Goal: Information Seeking & Learning: Learn about a topic

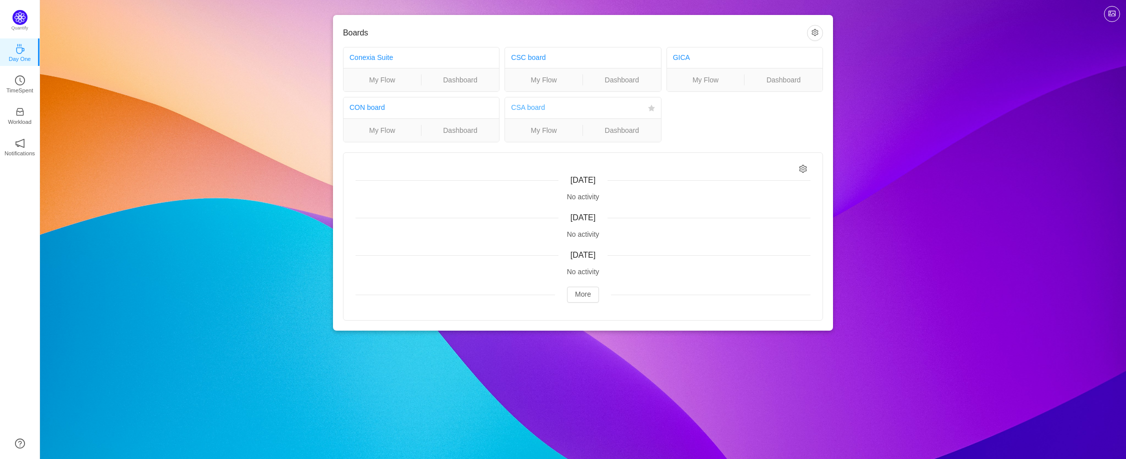
click at [530, 109] on link "CSA board" at bounding box center [528, 107] width 34 height 8
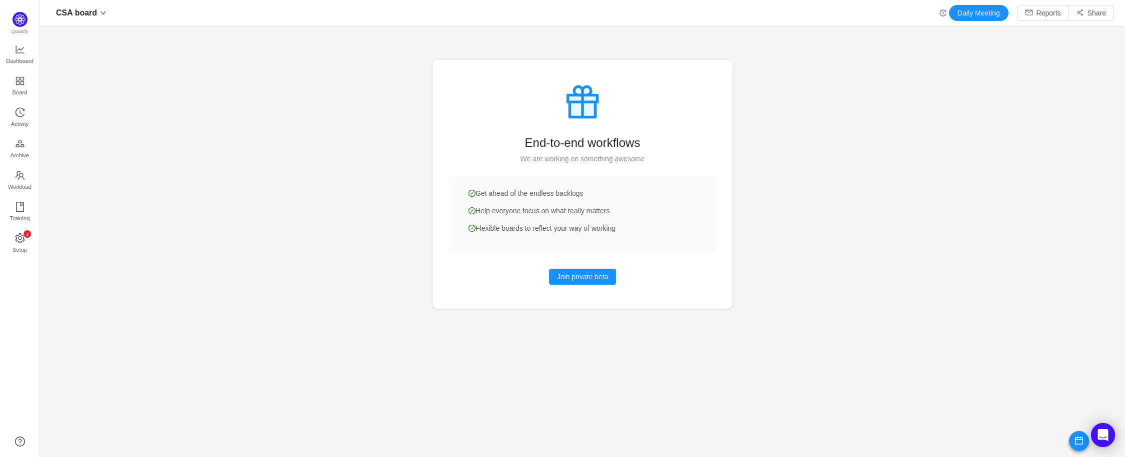
scroll to position [442, 1062]
click at [17, 52] on span "Dashboard" at bounding box center [19, 61] width 27 height 20
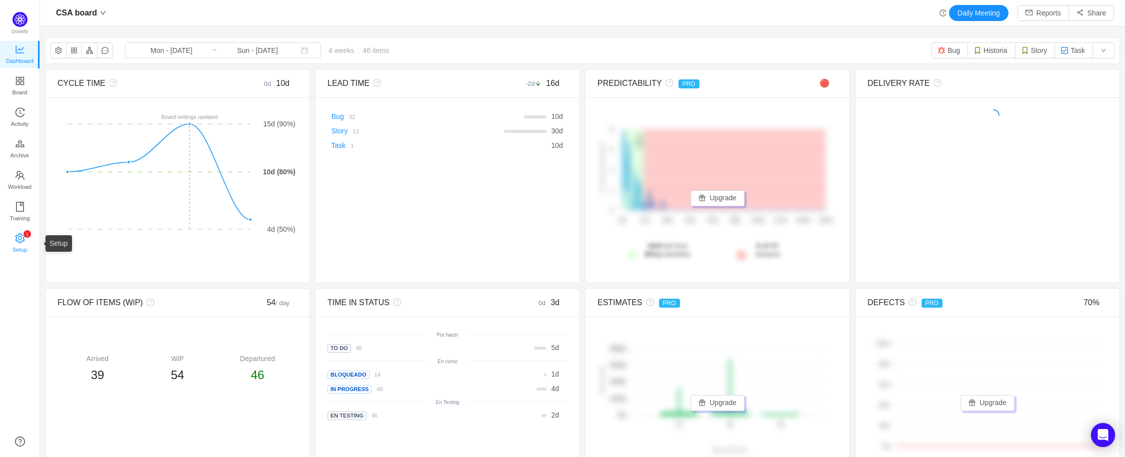
click at [26, 245] on span "Setup" at bounding box center [19, 250] width 14 height 20
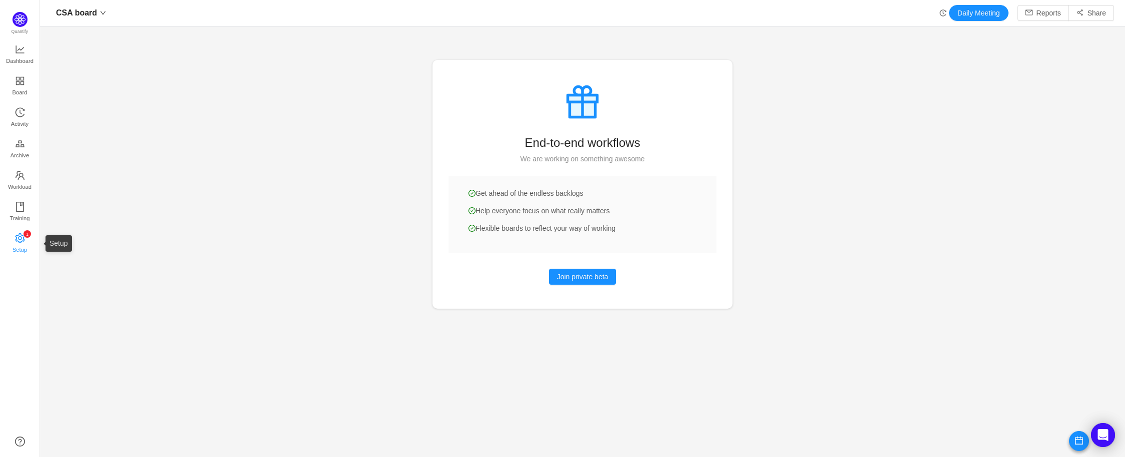
click at [21, 244] on span "Setup" at bounding box center [19, 250] width 14 height 20
click at [23, 86] on span "Board" at bounding box center [19, 92] width 15 height 20
click at [104, 13] on icon "icon: down" at bounding box center [103, 13] width 6 height 6
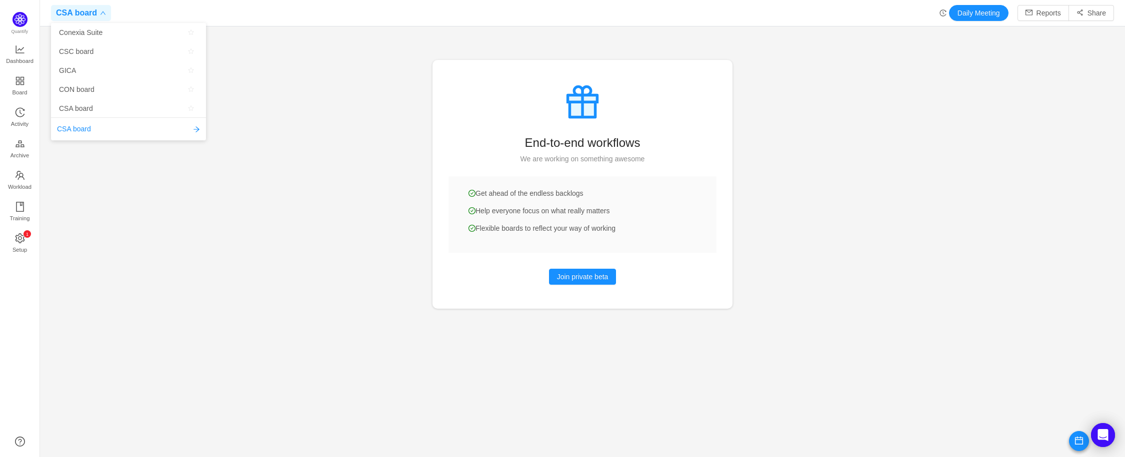
click at [176, 8] on div "CSA board Daily Meeting Reports Share" at bounding box center [582, 13] width 1063 height 16
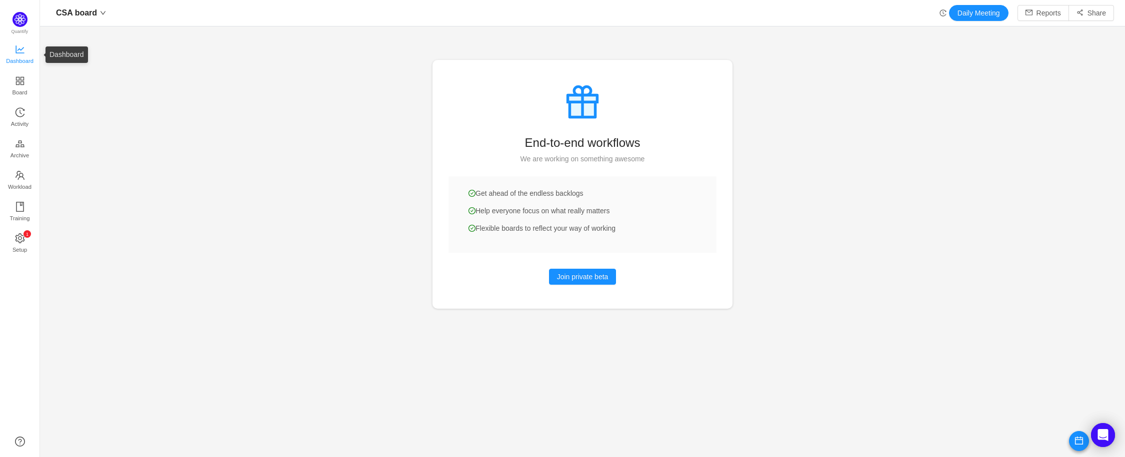
click at [18, 56] on span "Dashboard" at bounding box center [19, 61] width 27 height 20
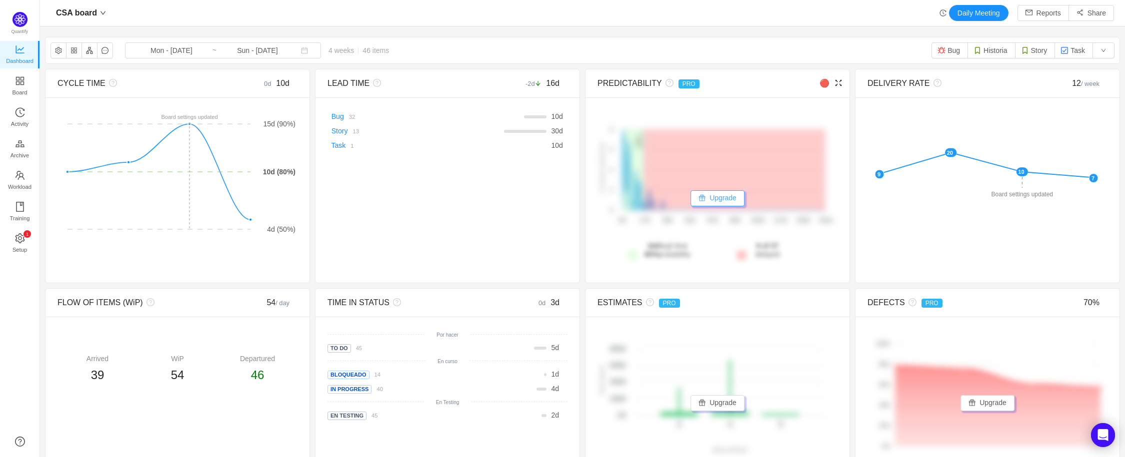
click at [726, 199] on button "Upgrade" at bounding box center [717, 198] width 54 height 16
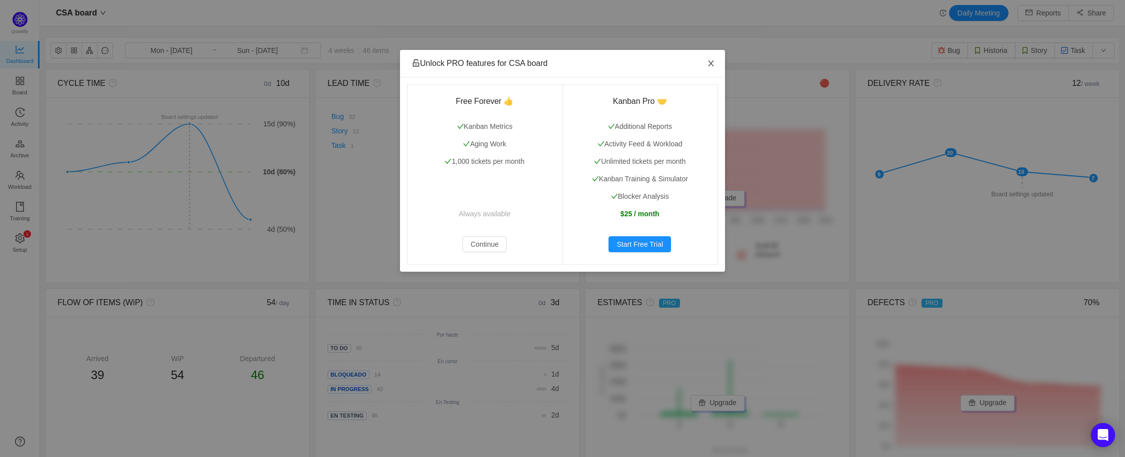
click at [714, 64] on icon "icon: close" at bounding box center [711, 63] width 8 height 8
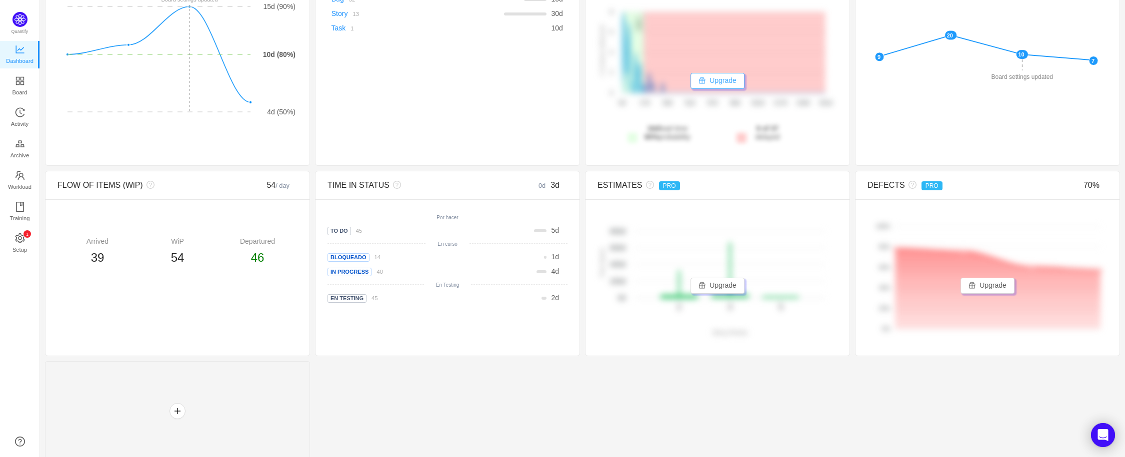
scroll to position [118, 0]
click at [345, 300] on span "En Testing" at bounding box center [346, 297] width 39 height 8
click at [549, 299] on div "2 d" at bounding box center [554, 297] width 11 height 10
click at [551, 297] on span "2" at bounding box center [553, 297] width 4 height 8
click at [180, 407] on button "button" at bounding box center [177, 410] width 16 height 16
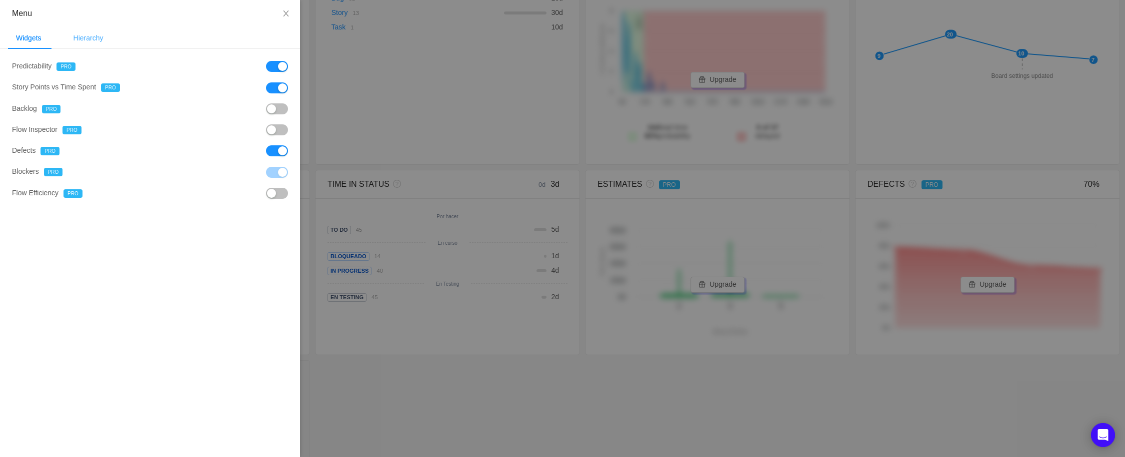
click at [94, 34] on div "Hierarchy" at bounding box center [88, 38] width 46 height 22
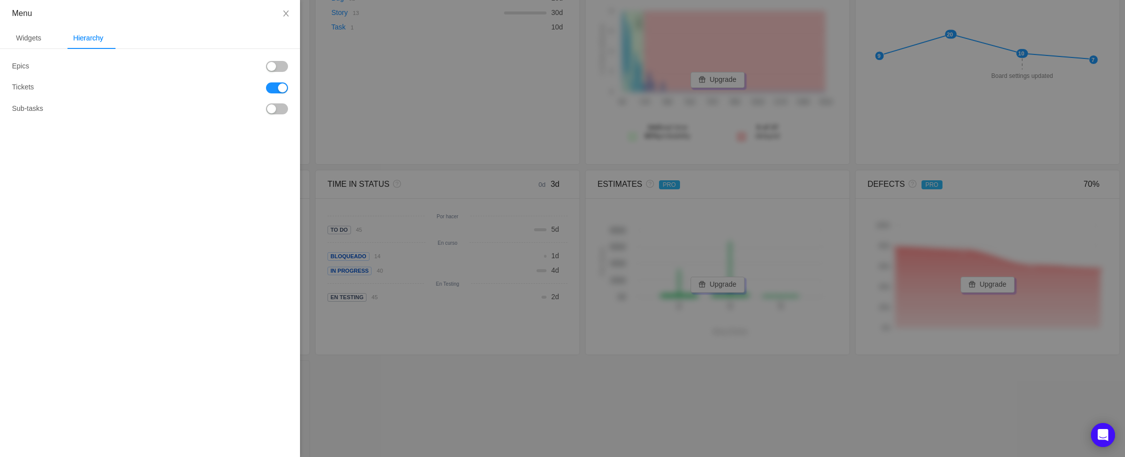
click at [271, 108] on button "button" at bounding box center [277, 108] width 22 height 11
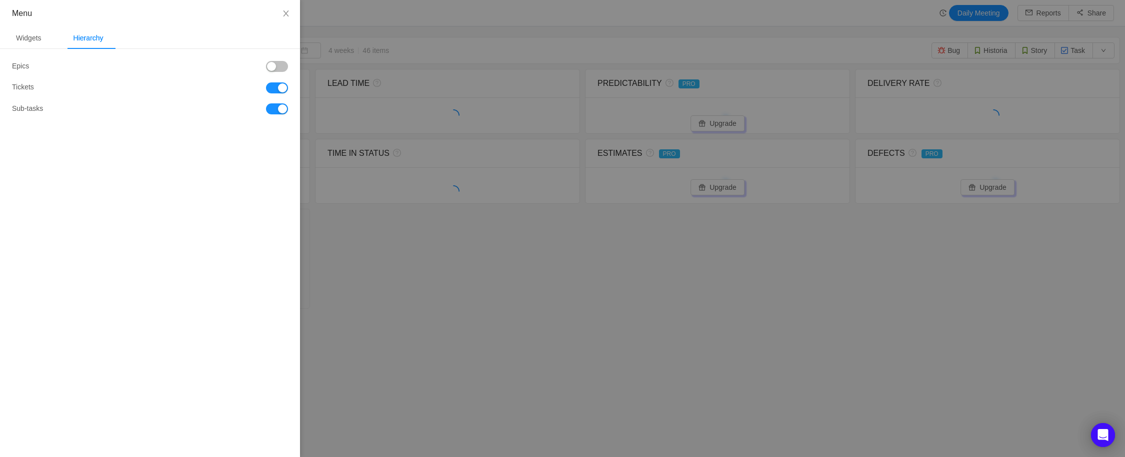
scroll to position [0, 0]
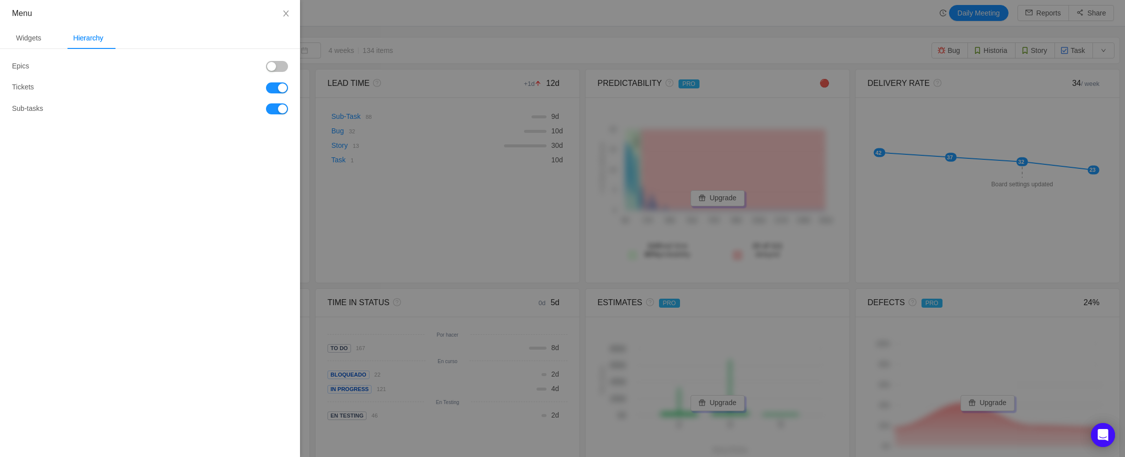
click at [448, 32] on div at bounding box center [562, 228] width 1125 height 457
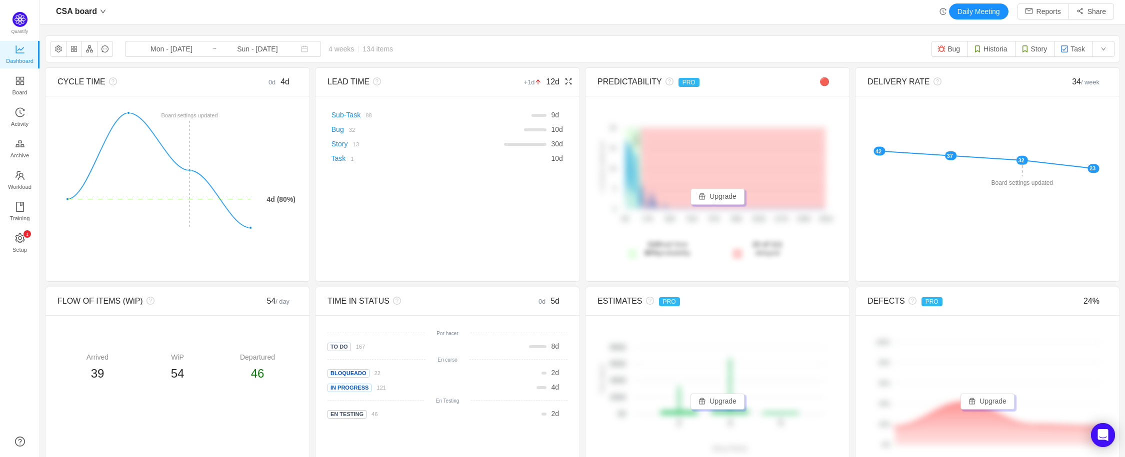
scroll to position [2, 0]
click at [143, 47] on input "Mon - Aug 04, 2025" at bounding box center [171, 48] width 81 height 11
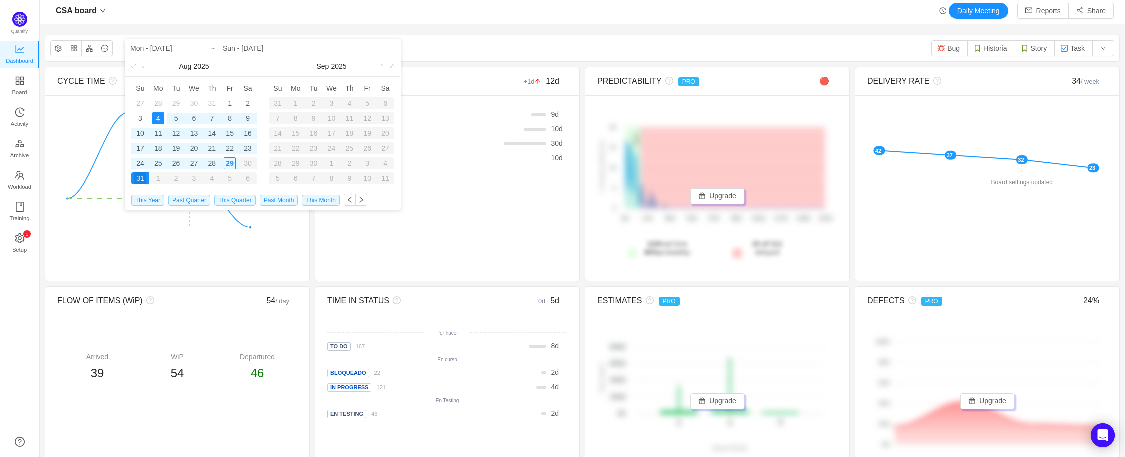
click at [447, 49] on div "CSA board Mon - Aug 04, 2025 ~ Sun - Aug 31, 2025 4 weeks 134 items Bug Histori…" at bounding box center [582, 48] width 1074 height 26
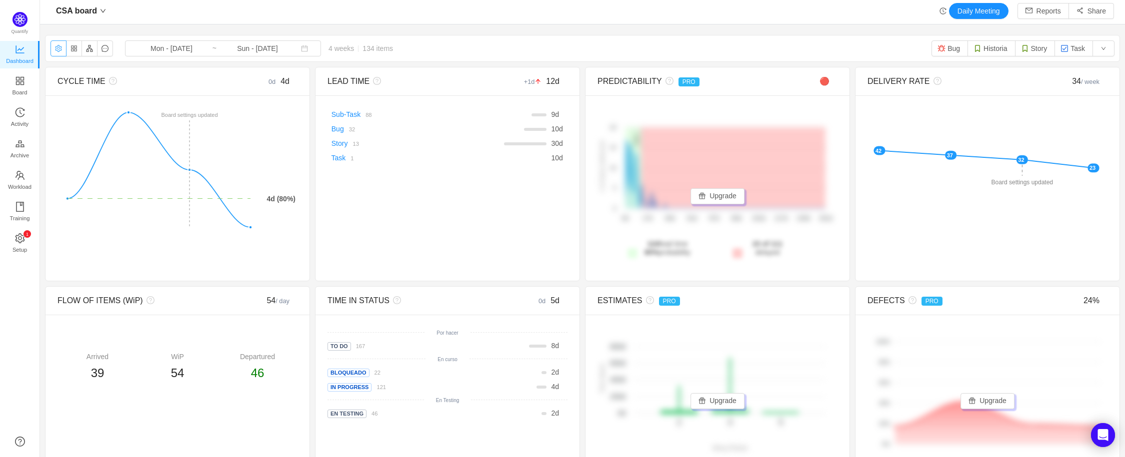
click at [56, 52] on button "button" at bounding box center [58, 48] width 16 height 16
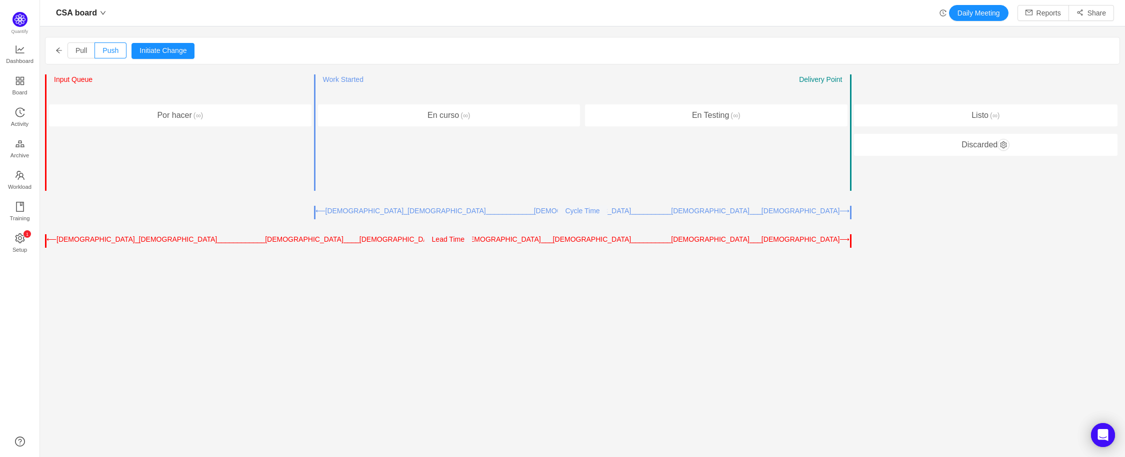
click at [315, 212] on div "⟵⎯⎯⎯⎯⎯⎯⎯⎯⎯⎯⎯⎯⎯⎯⎯⎯⎯⎯⎯⎯⎯⎯⎯⎯⎯⎯⎯⎯⎯⎯⎯⎯⎯⎯⎯⎯⎯⎯⎯⎯⎯⎯⎯⎯⎯⎯⎯⎯⎯⎯⎯⎯⎯⎯⎯⎯⎯⎯⎯⎯⎯⎯⎯⎯⎯⎯⎯⎯⎯⎯⎯⎯⎯⎯⎯⎯⎯⎯…" at bounding box center [448, 211] width 267 height 10
click at [1000, 144] on button "button" at bounding box center [1003, 145] width 12 height 12
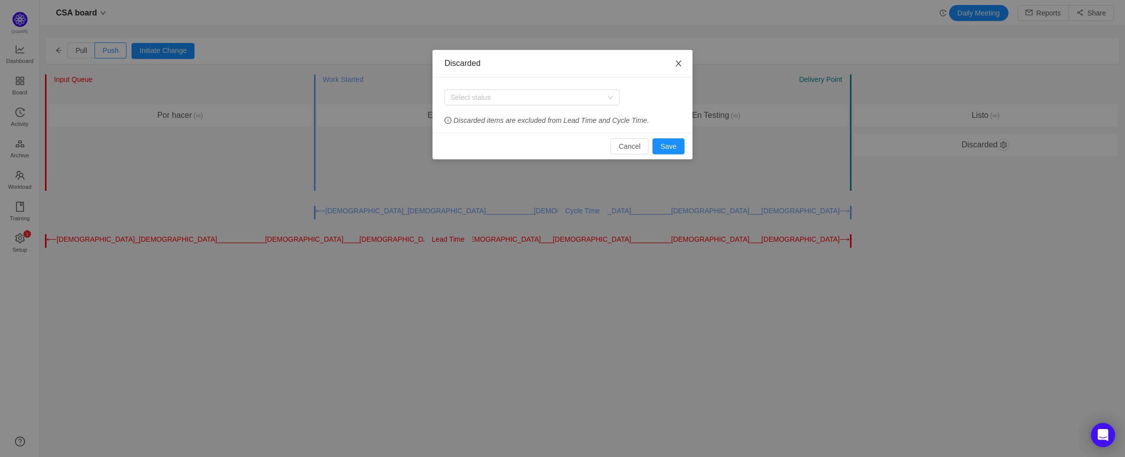
click at [681, 67] on icon "icon: close" at bounding box center [678, 63] width 8 height 8
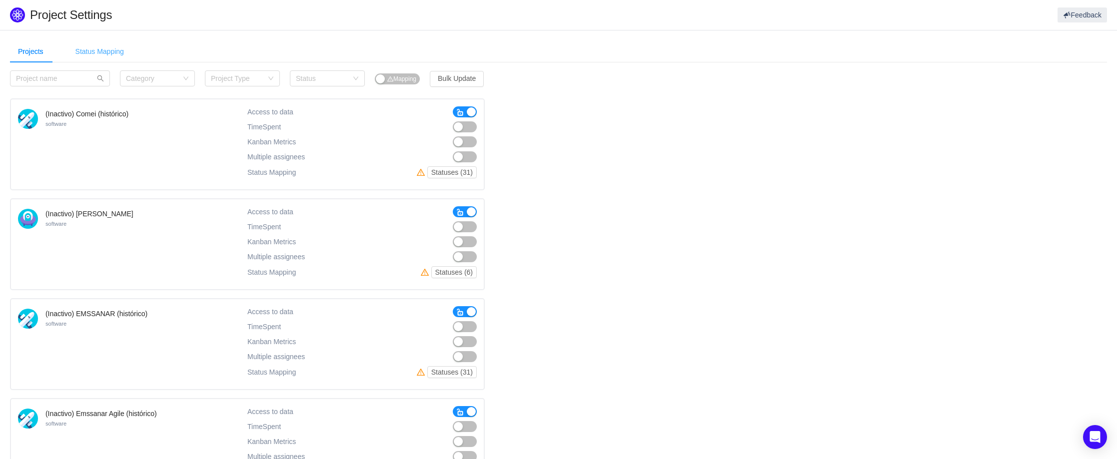
click at [107, 54] on div "Status Mapping" at bounding box center [99, 51] width 64 height 22
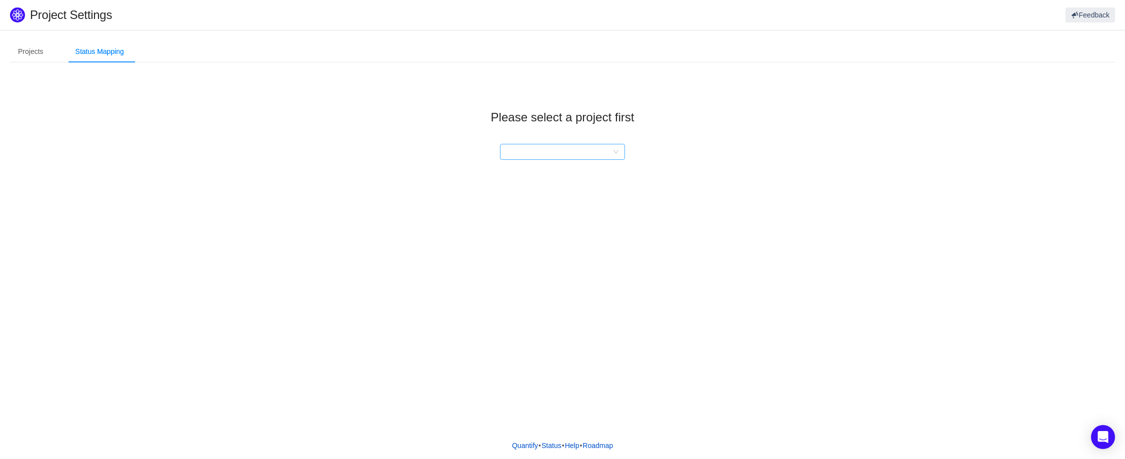
click at [546, 152] on div at bounding box center [559, 151] width 106 height 15
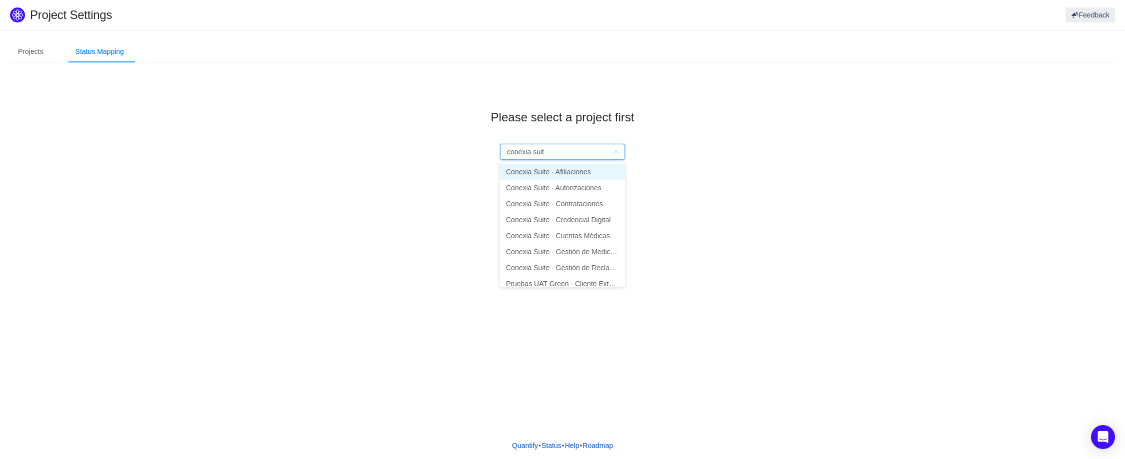
type input "conexia suite"
click at [571, 192] on li "Conexia Suite - Autorizaciones" at bounding box center [562, 188] width 125 height 16
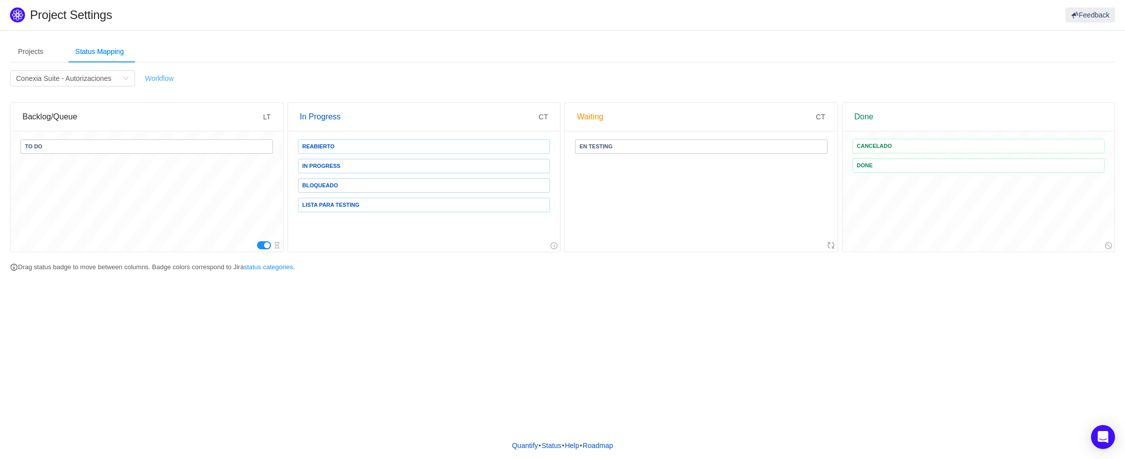
click at [167, 77] on link "Workflow" at bounding box center [159, 78] width 28 height 8
click at [103, 78] on div "Conexia Suite - Autorizaciones" at bounding box center [63, 78] width 95 height 15
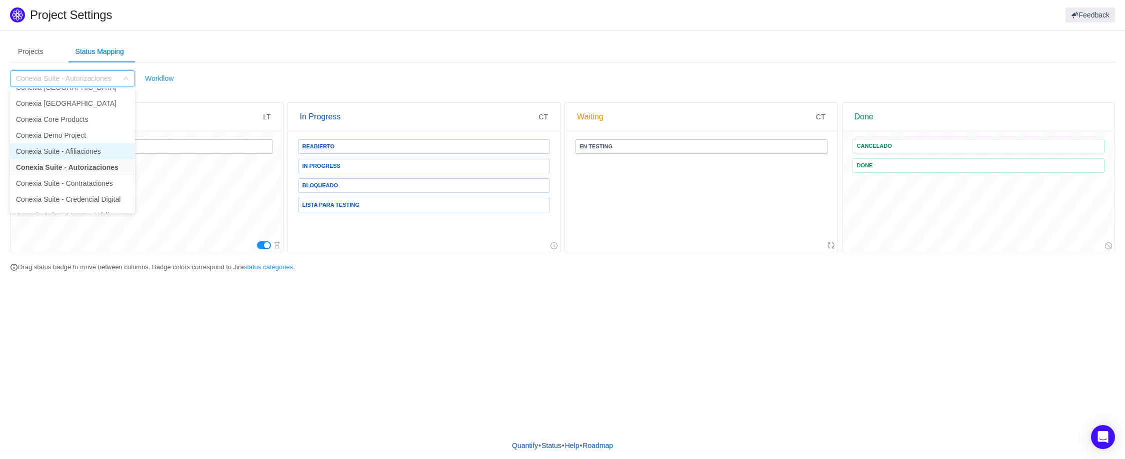
scroll to position [651, 0]
click at [79, 171] on li "Conexia Suite - Contrataciones" at bounding box center [72, 167] width 125 height 16
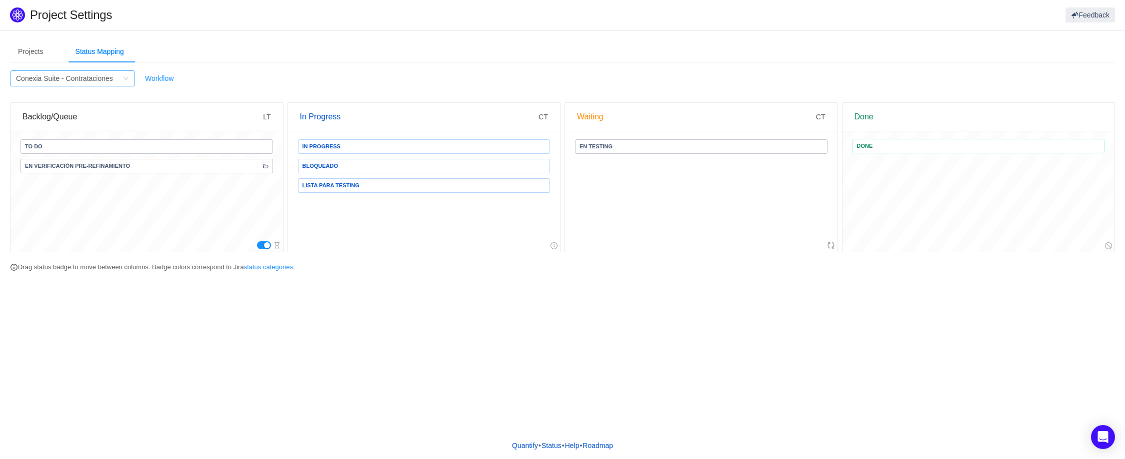
click at [95, 81] on div "Conexia Suite - Contrataciones" at bounding box center [64, 78] width 97 height 15
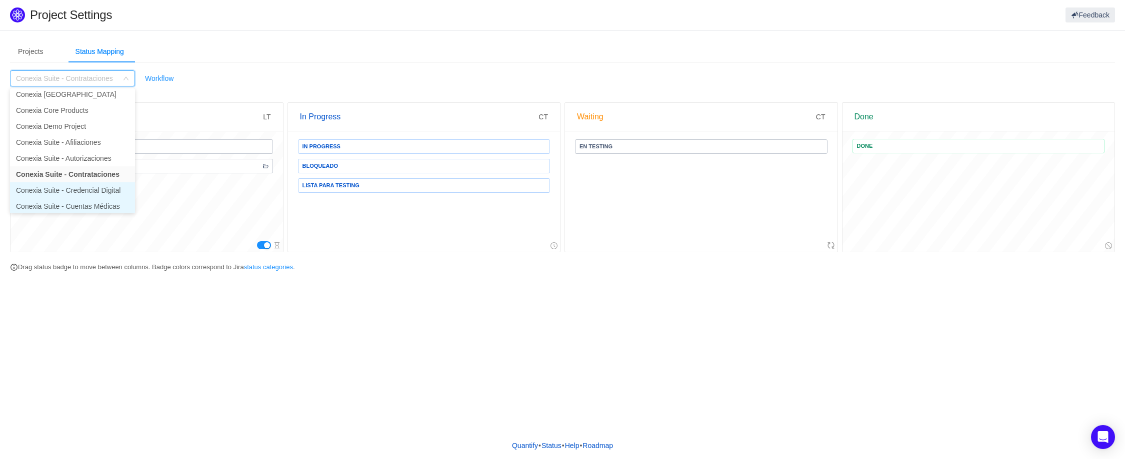
scroll to position [645, 0]
click at [90, 203] on li "Conexia Suite - Cuentas Médicas" at bounding box center [72, 205] width 125 height 16
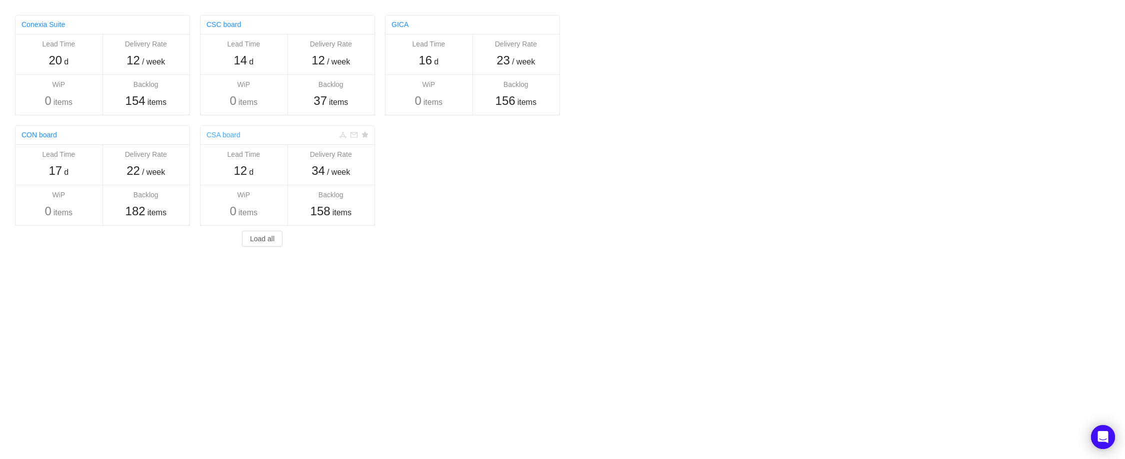
click at [230, 135] on link "CSA board" at bounding box center [223, 135] width 34 height 8
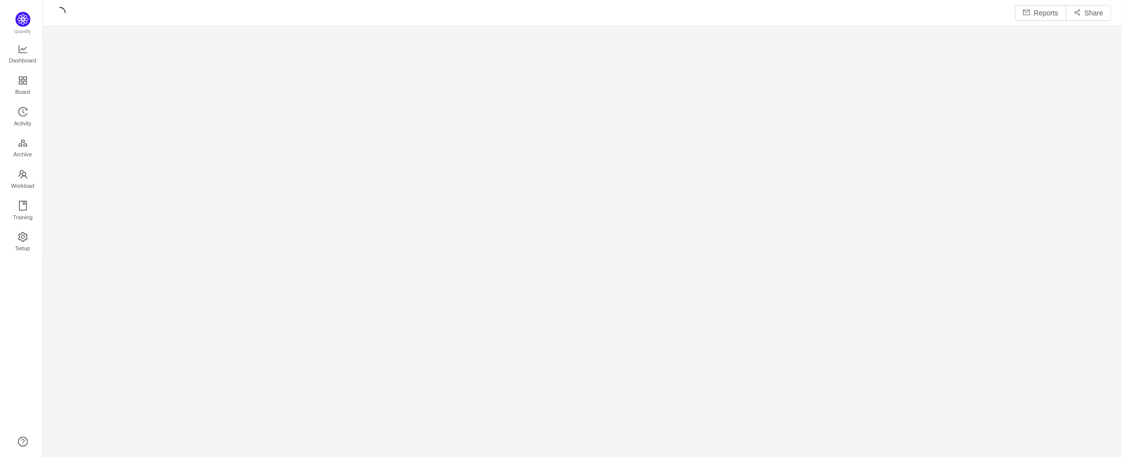
scroll to position [445, 1062]
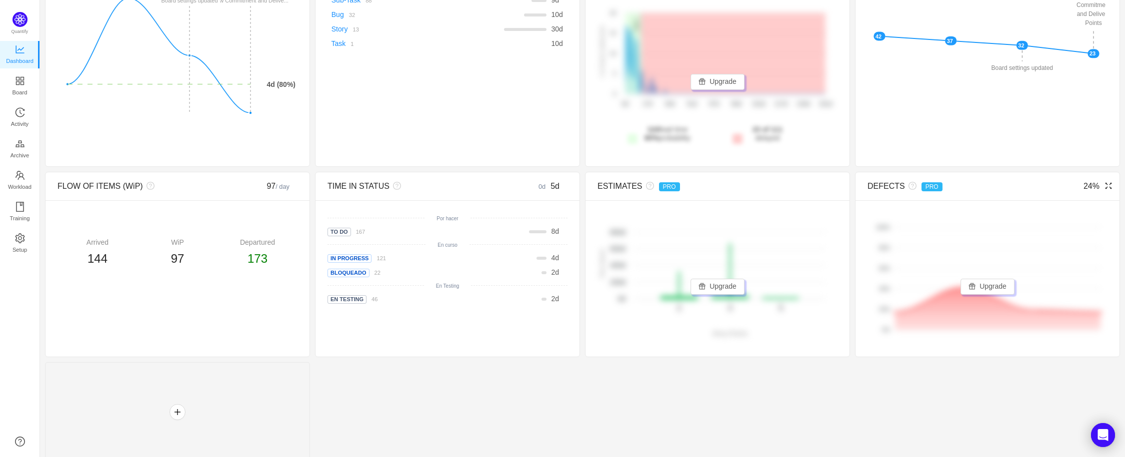
scroll to position [127, 0]
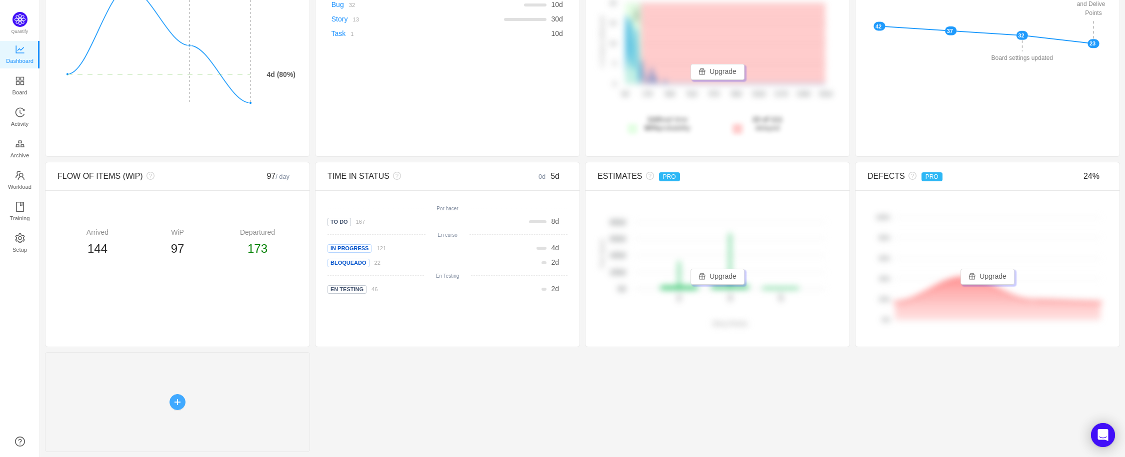
click at [173, 400] on button "button" at bounding box center [177, 402] width 16 height 16
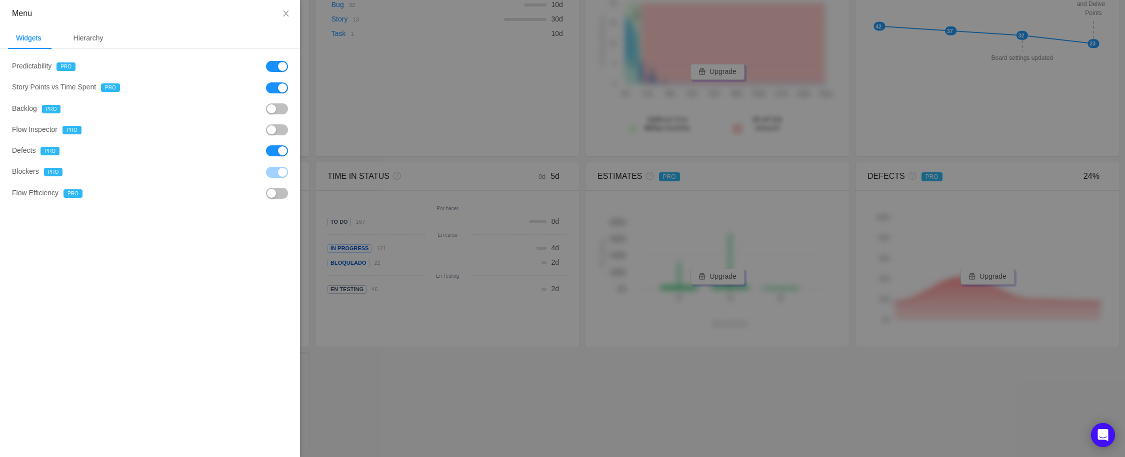
click at [399, 372] on div at bounding box center [562, 228] width 1125 height 457
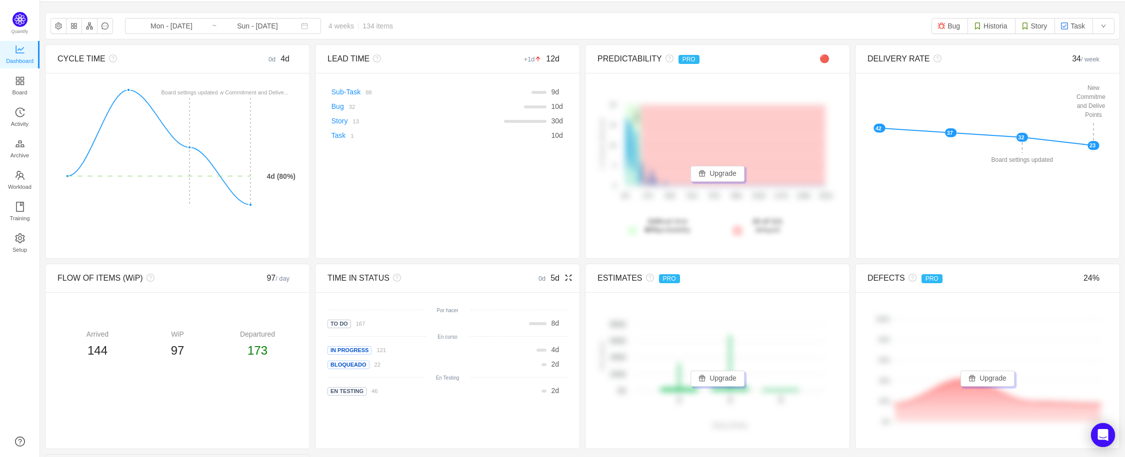
scroll to position [0, 0]
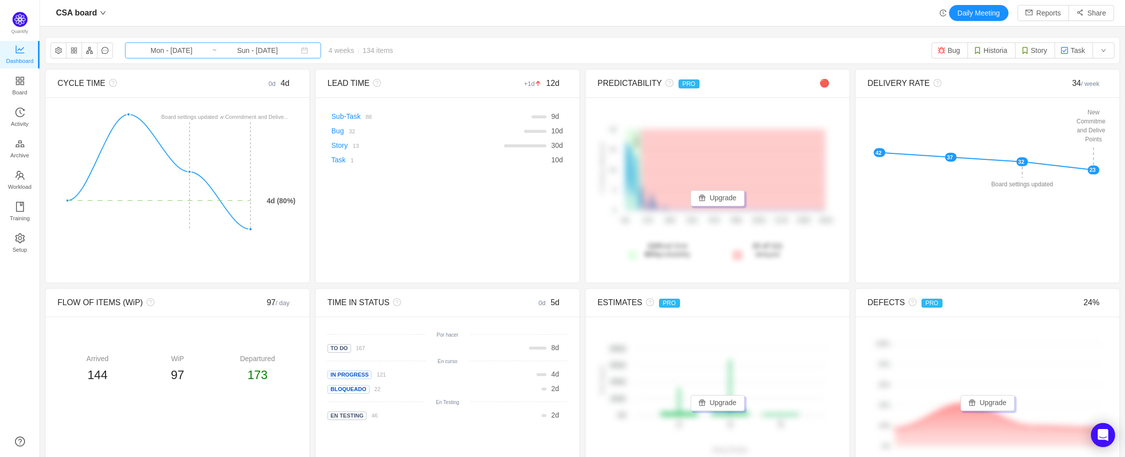
click at [164, 48] on input "Mon - Aug 04, 2025" at bounding box center [171, 50] width 81 height 11
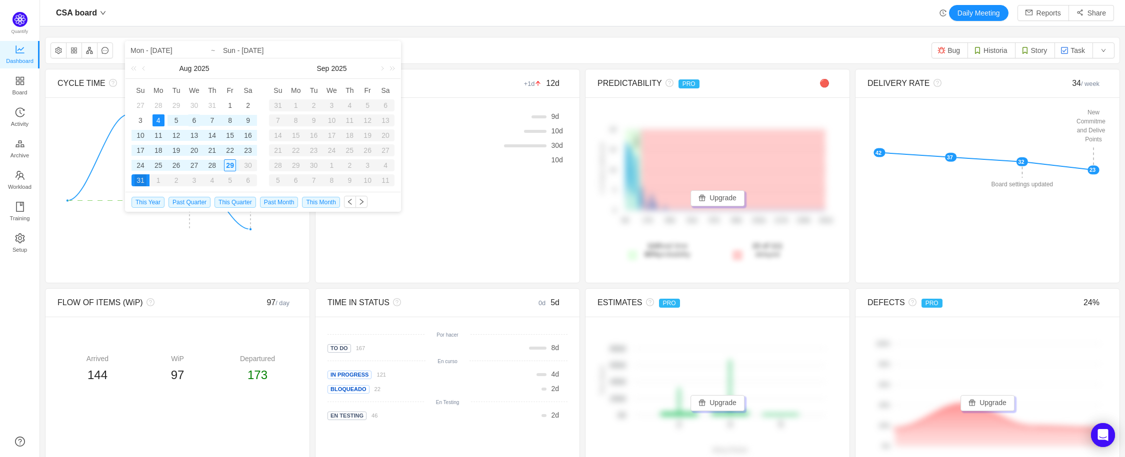
click at [194, 123] on div "6" at bounding box center [194, 120] width 12 height 12
click at [198, 149] on div "20" at bounding box center [194, 150] width 12 height 12
type input "Wed - [DATE]"
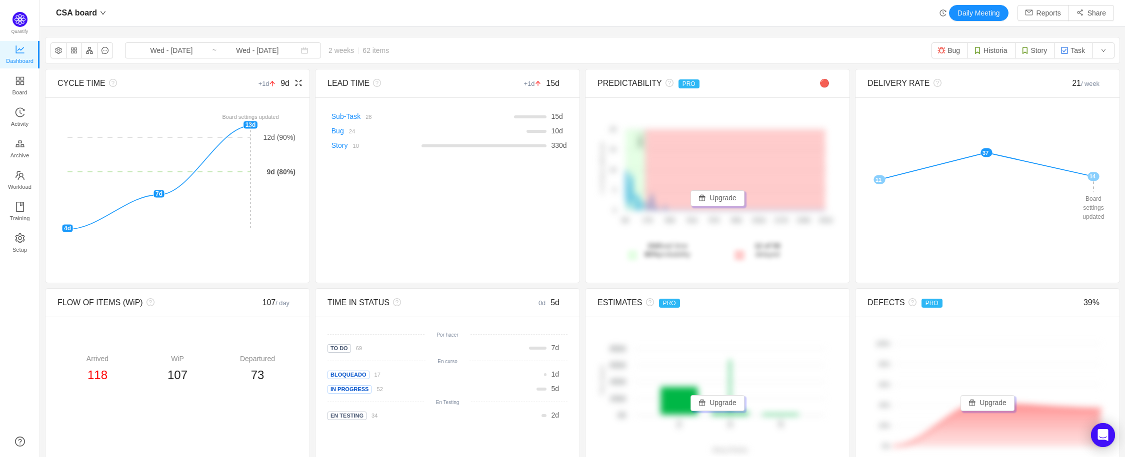
click at [258, 84] on small "+1d" at bounding box center [269, 83] width 22 height 7
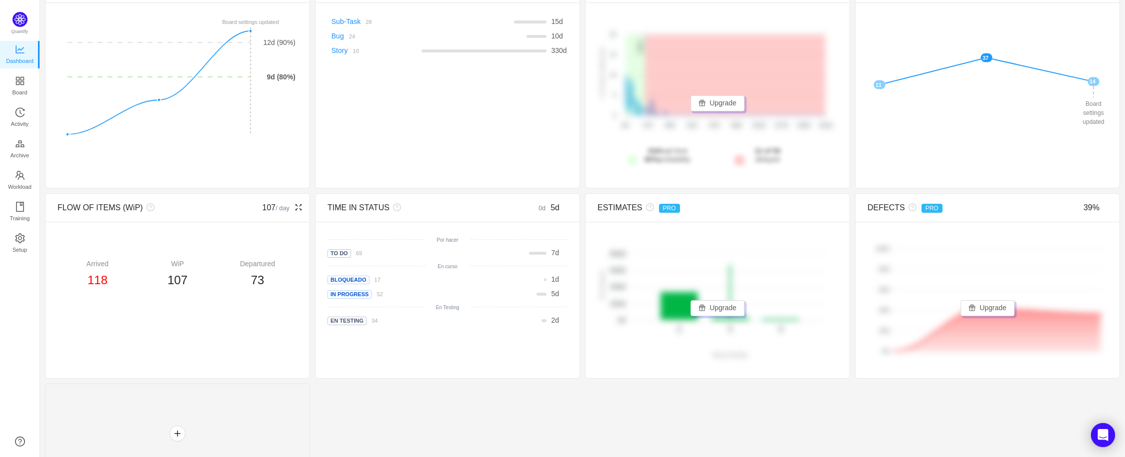
scroll to position [104, 0]
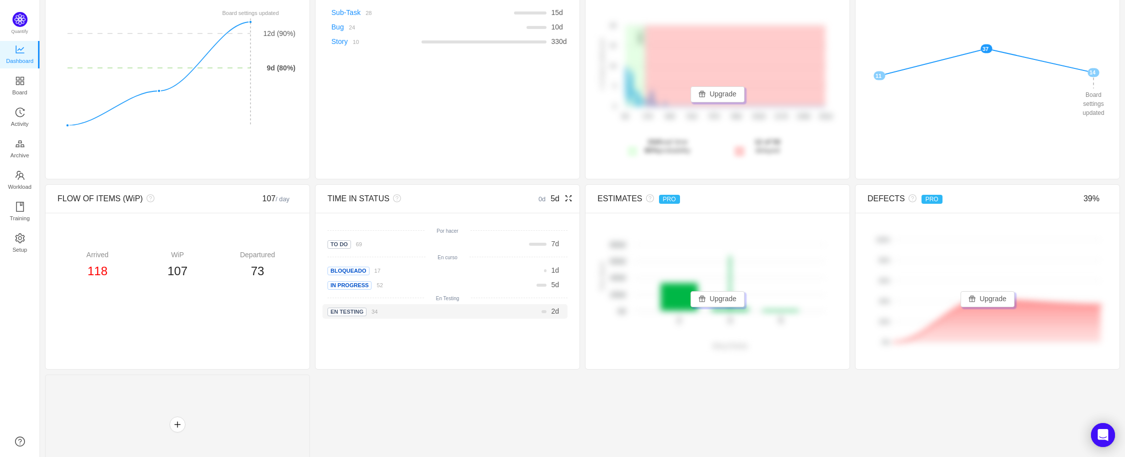
click at [350, 311] on span "En Testing" at bounding box center [346, 312] width 39 height 8
click at [374, 314] on small "34" at bounding box center [374, 312] width 6 height 6
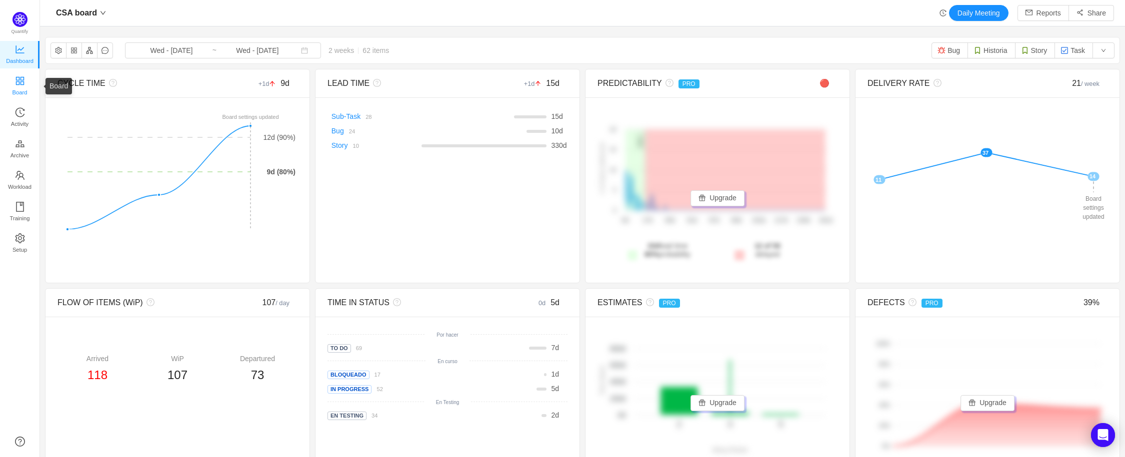
click at [14, 85] on span "Board" at bounding box center [19, 92] width 15 height 20
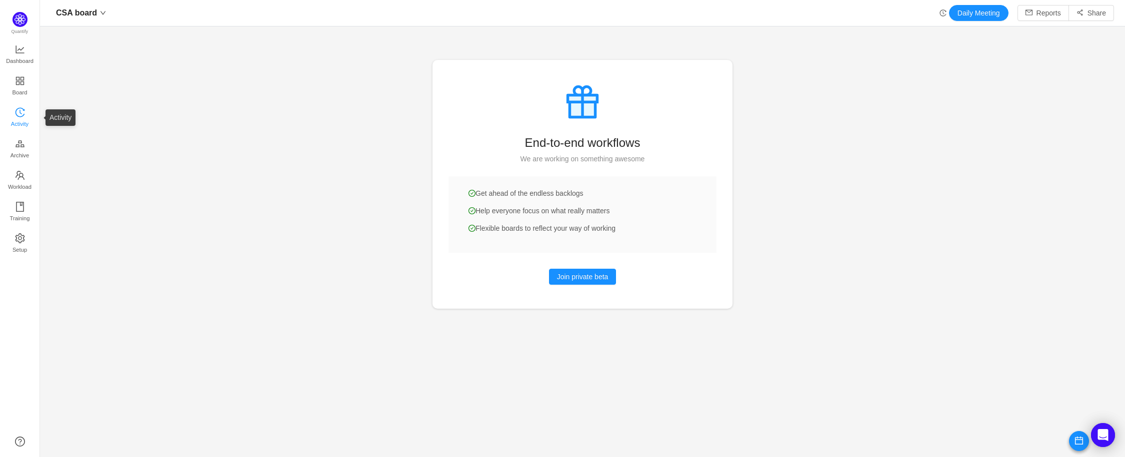
click at [24, 120] on span "Activity" at bounding box center [19, 124] width 17 height 20
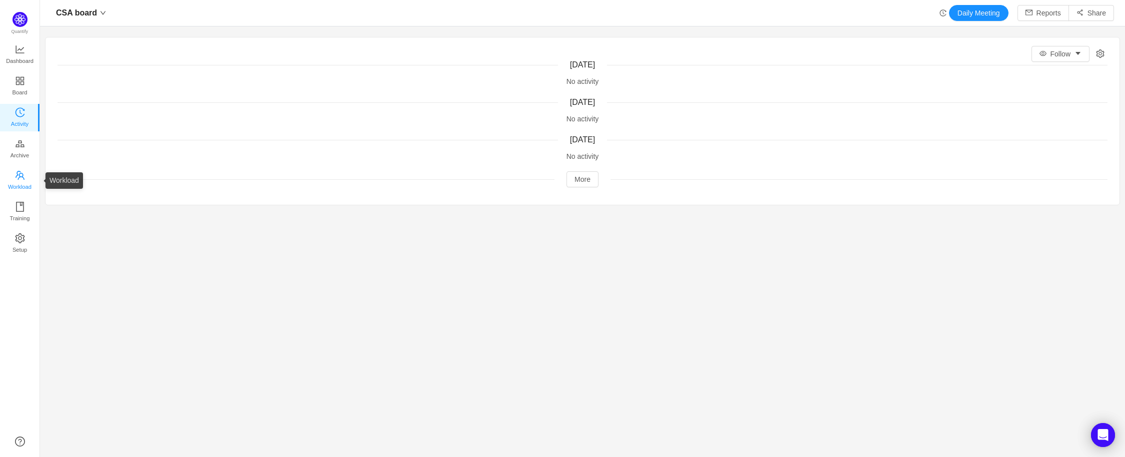
click at [22, 180] on span "Workload" at bounding box center [19, 187] width 23 height 20
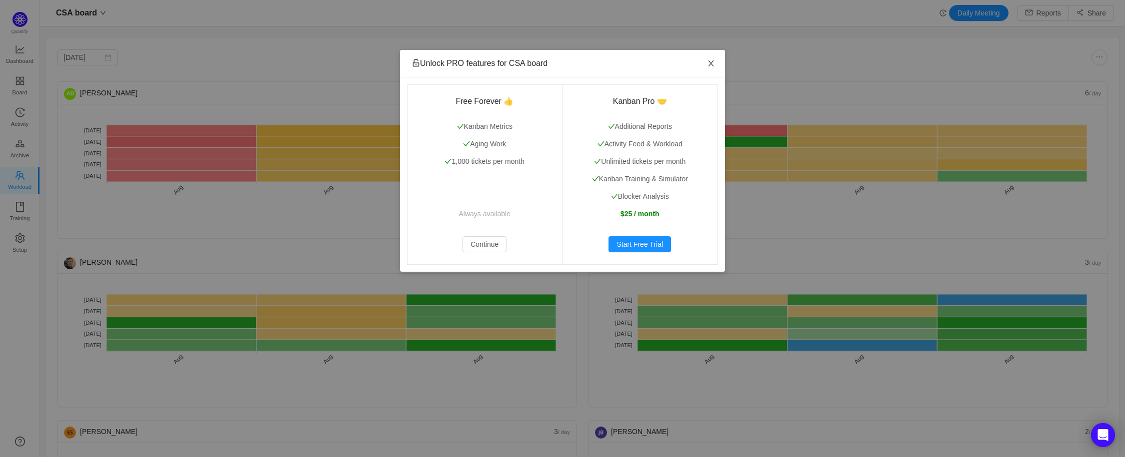
click at [711, 65] on icon "icon: close" at bounding box center [711, 63] width 8 height 8
click at [712, 63] on icon "icon: close" at bounding box center [711, 63] width 8 height 8
click at [715, 68] on span "Close" at bounding box center [711, 64] width 28 height 28
click at [472, 246] on button "Continue" at bounding box center [484, 244] width 44 height 16
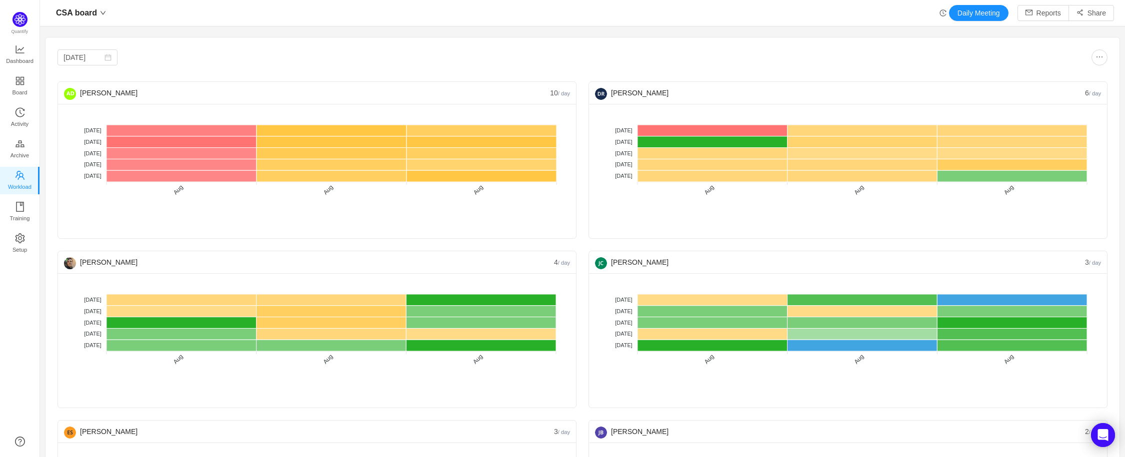
scroll to position [2, 0]
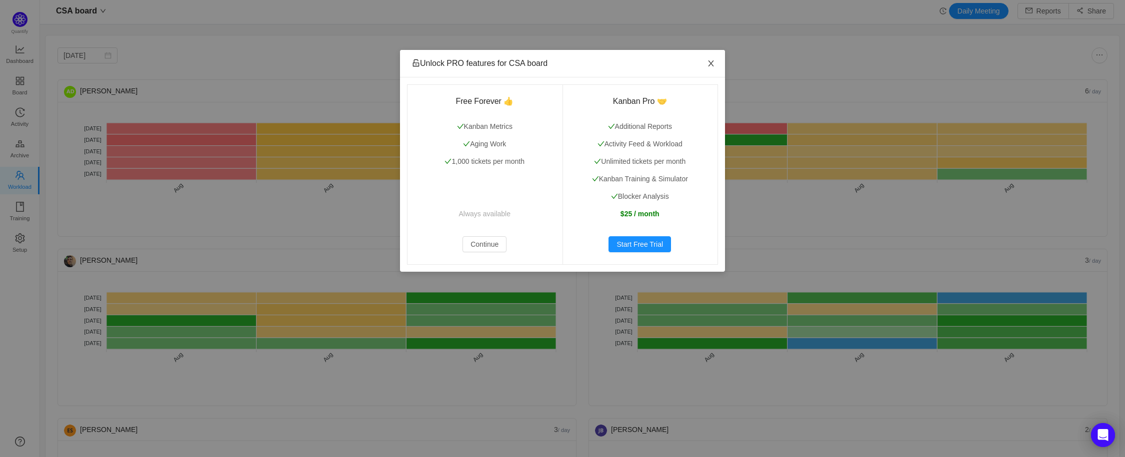
click at [711, 61] on icon "icon: close" at bounding box center [711, 63] width 8 height 8
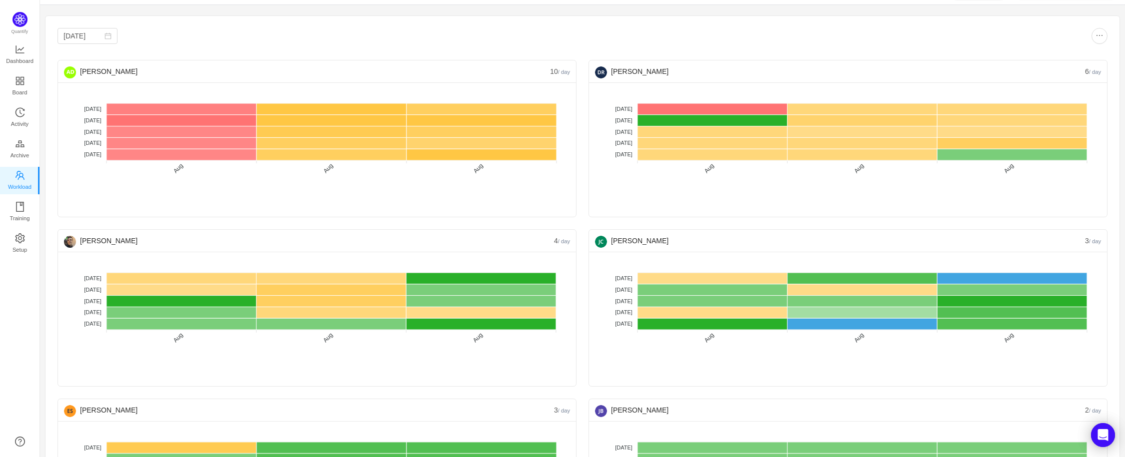
scroll to position [161, 0]
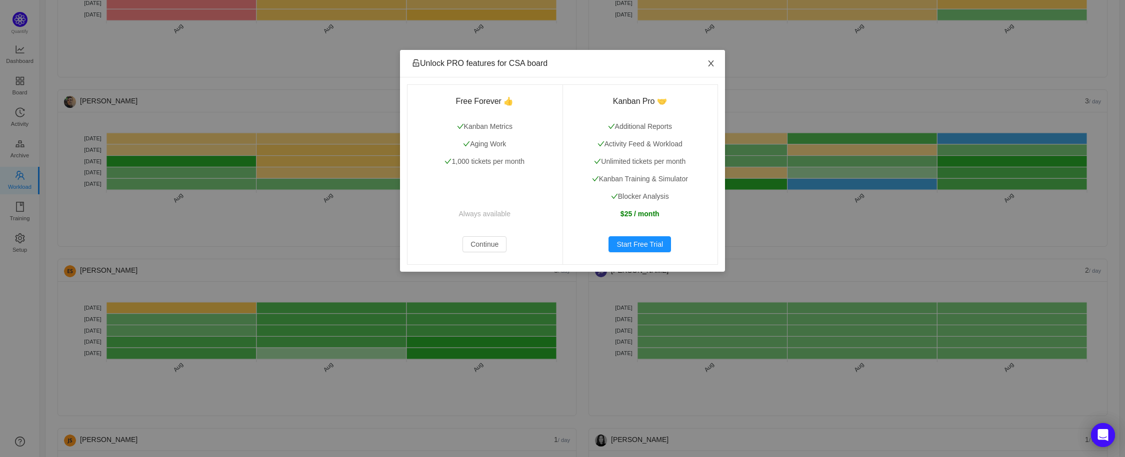
click at [708, 66] on icon "icon: close" at bounding box center [710, 63] width 5 height 6
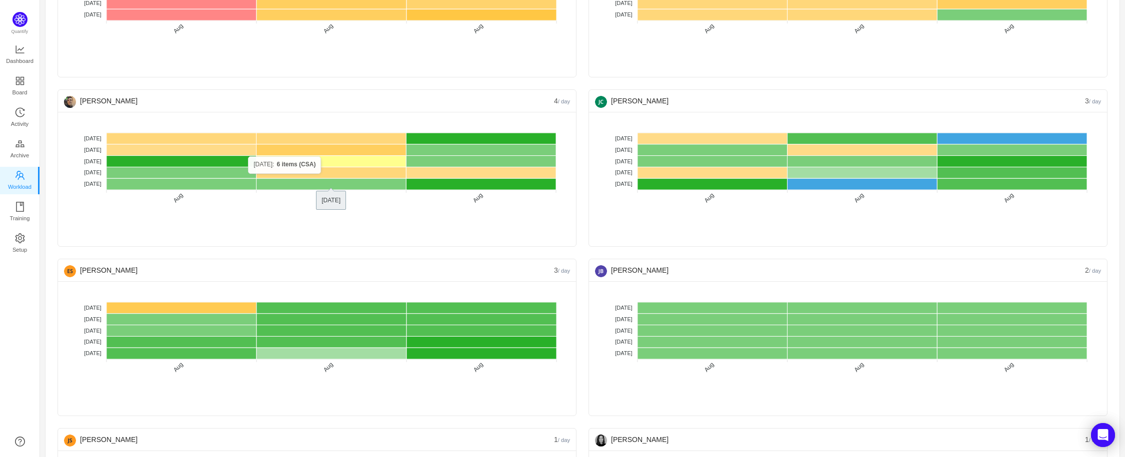
scroll to position [0, 0]
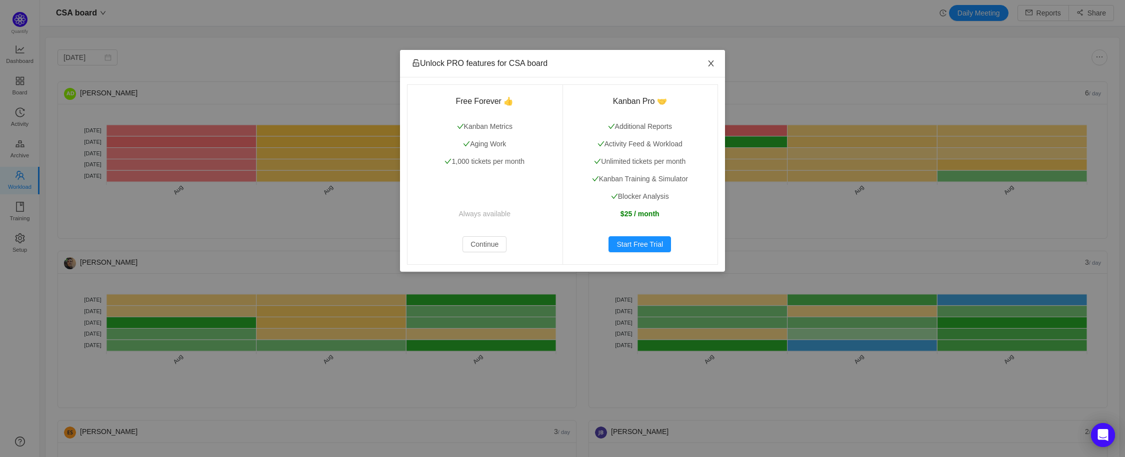
click at [712, 64] on icon "icon: close" at bounding box center [711, 63] width 8 height 8
click at [711, 63] on icon "icon: close" at bounding box center [710, 63] width 5 height 6
click at [712, 63] on icon "icon: close" at bounding box center [711, 63] width 8 height 8
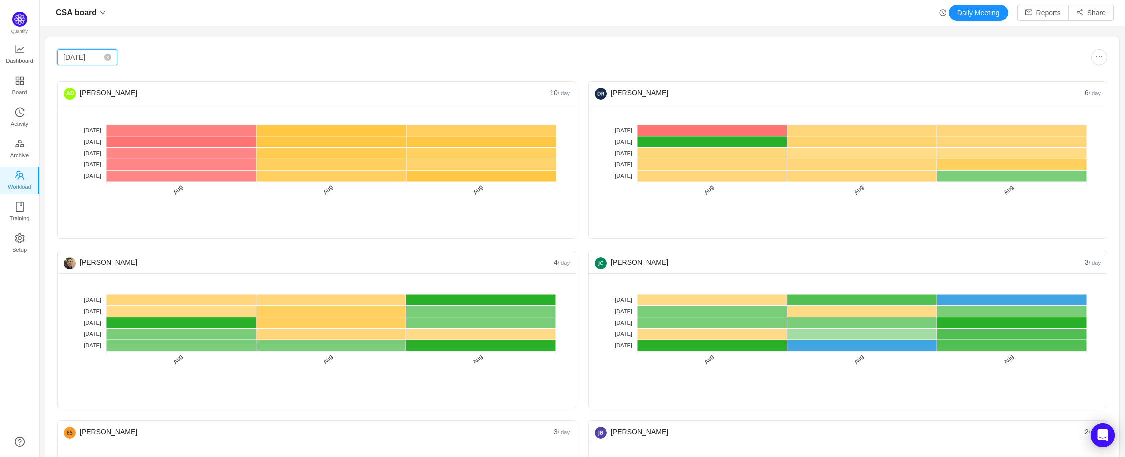
click at [98, 60] on input "Aug 2025" at bounding box center [87, 57] width 60 height 16
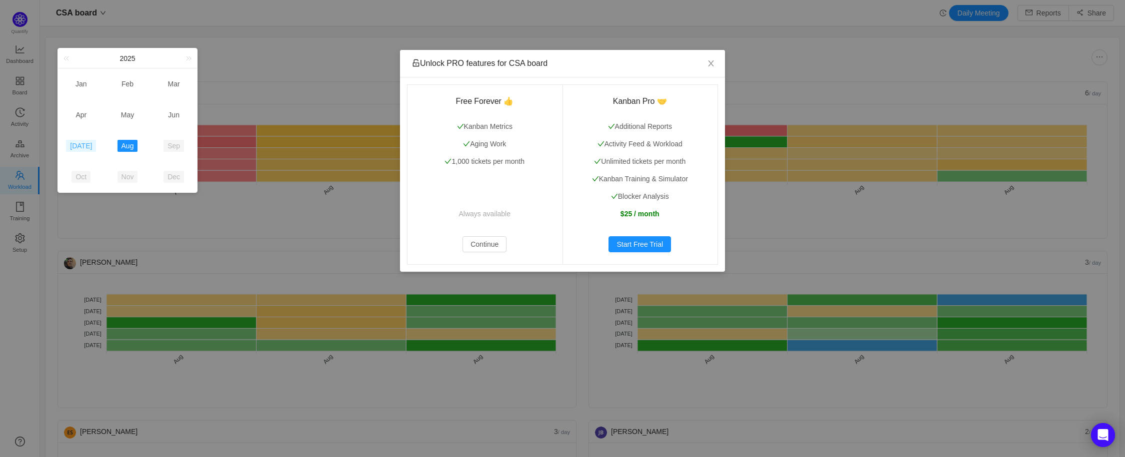
click at [85, 145] on link "Jul" at bounding box center [81, 146] width 30 height 12
type input "Jul 2025"
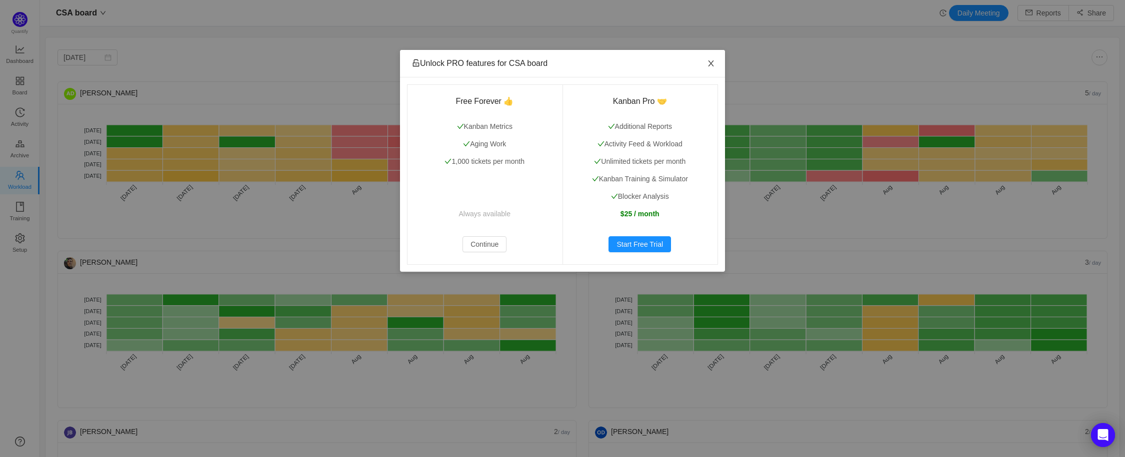
click at [714, 66] on icon "icon: close" at bounding box center [711, 63] width 8 height 8
click at [713, 63] on icon "icon: close" at bounding box center [711, 63] width 8 height 8
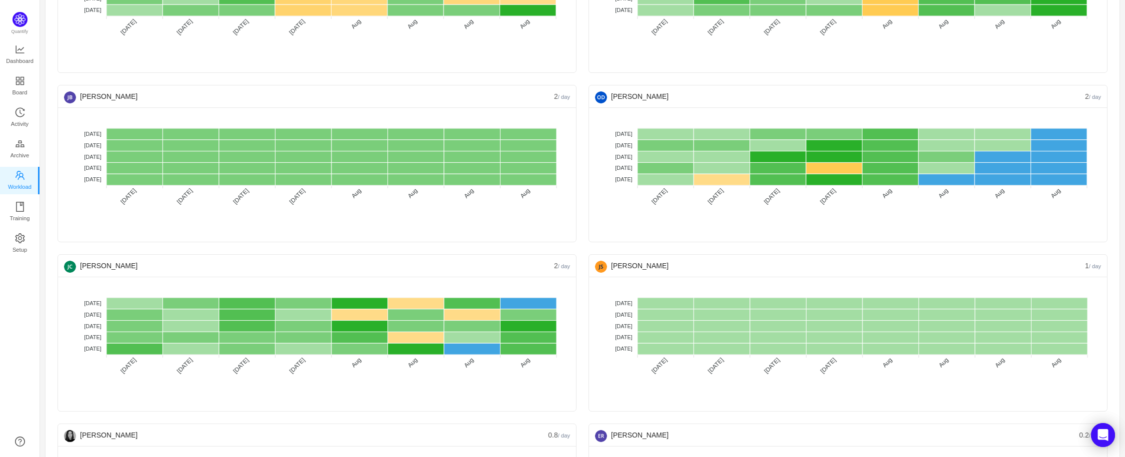
scroll to position [337, 0]
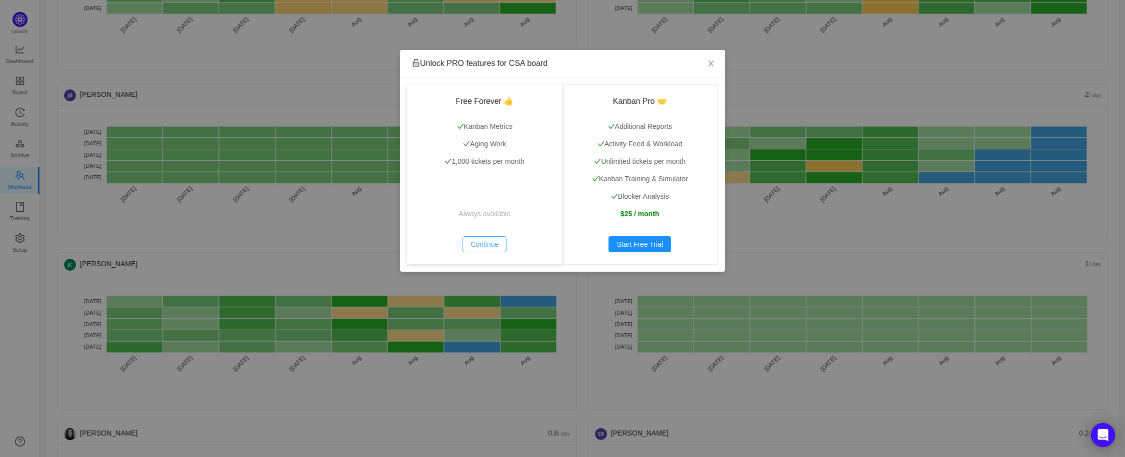
click at [488, 242] on button "Continue" at bounding box center [484, 244] width 44 height 16
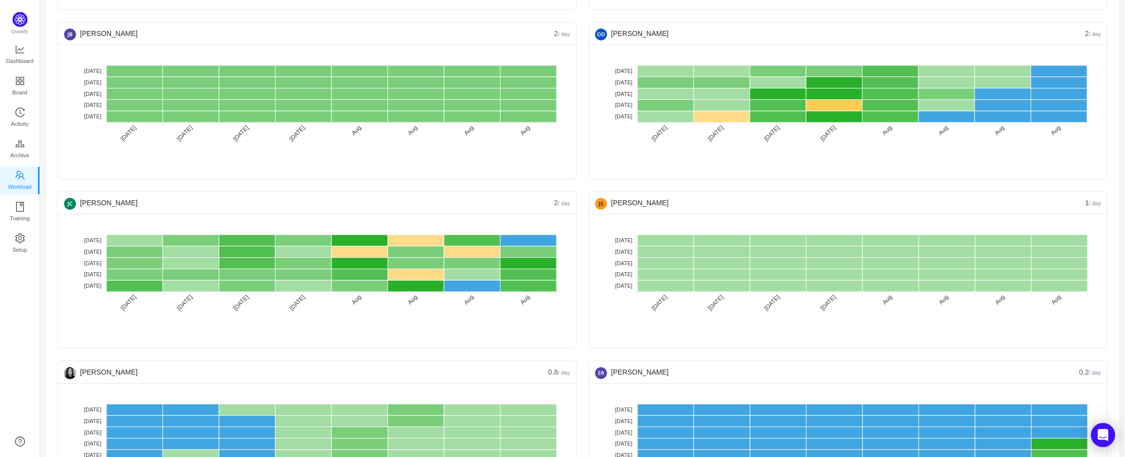
scroll to position [627, 0]
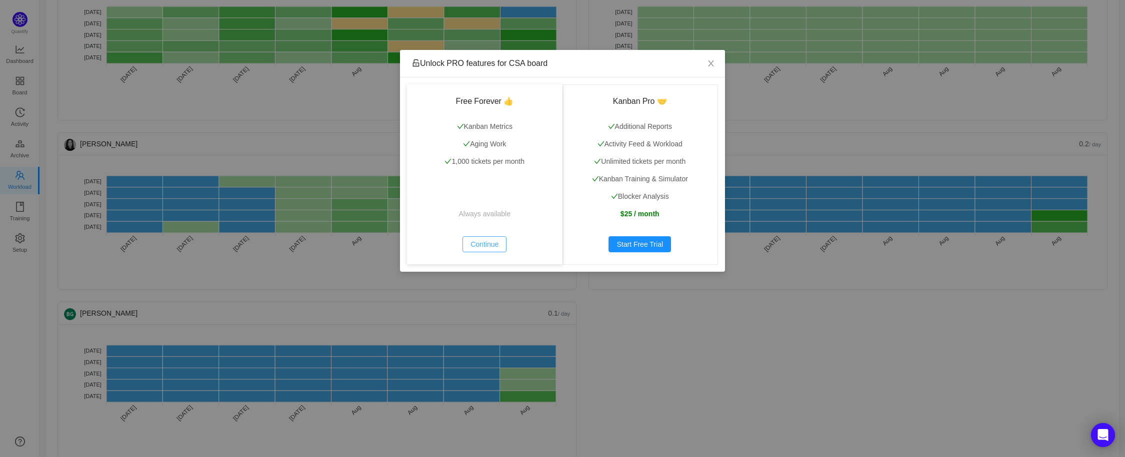
click at [493, 243] on button "Continue" at bounding box center [484, 244] width 44 height 16
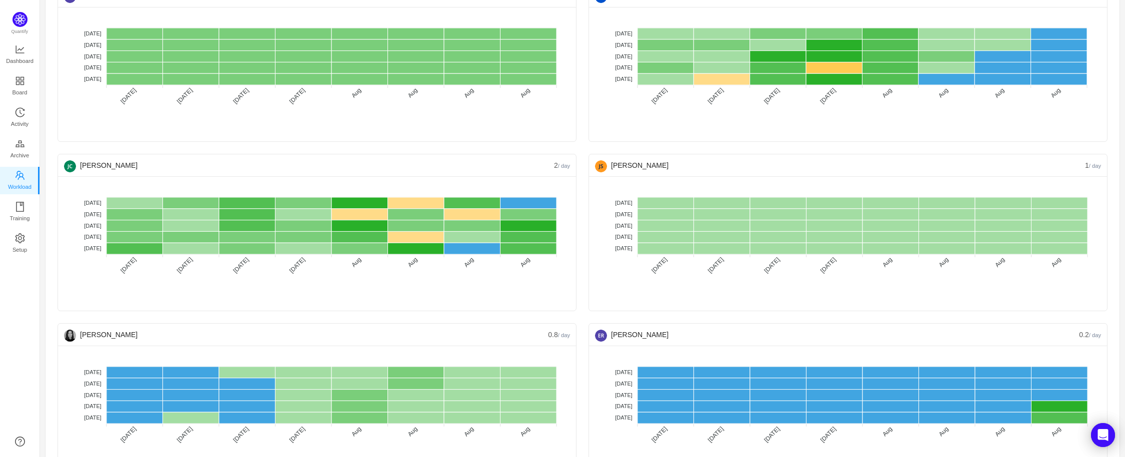
scroll to position [425, 0]
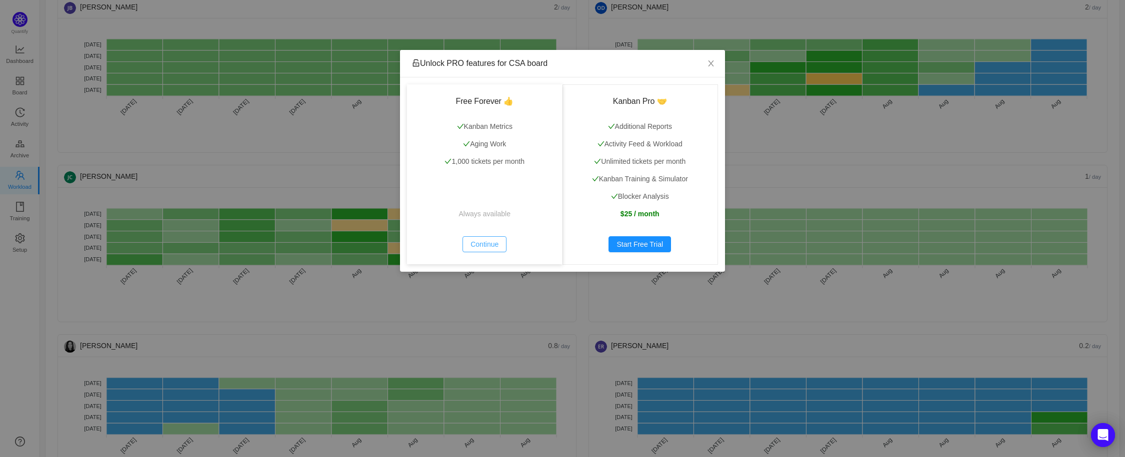
click at [478, 245] on button "Continue" at bounding box center [484, 244] width 44 height 16
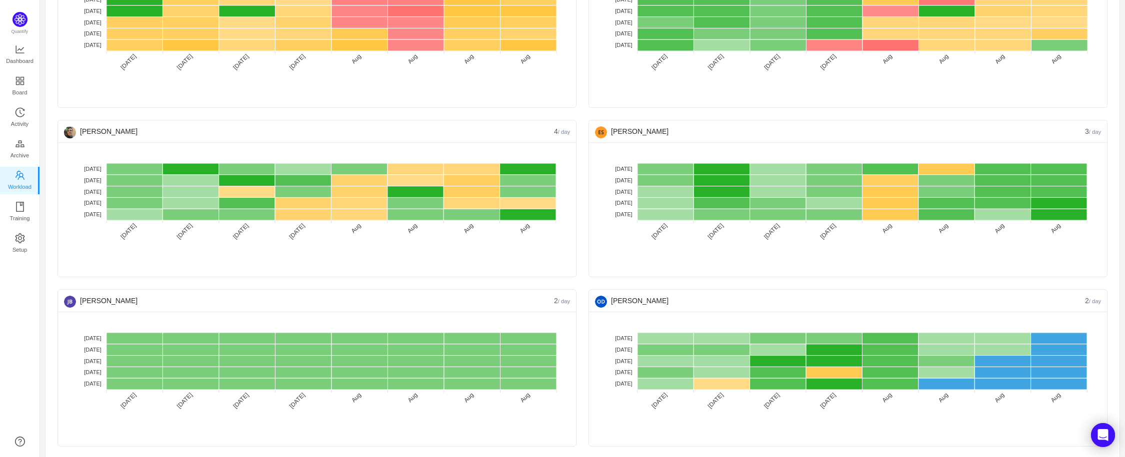
scroll to position [130, 0]
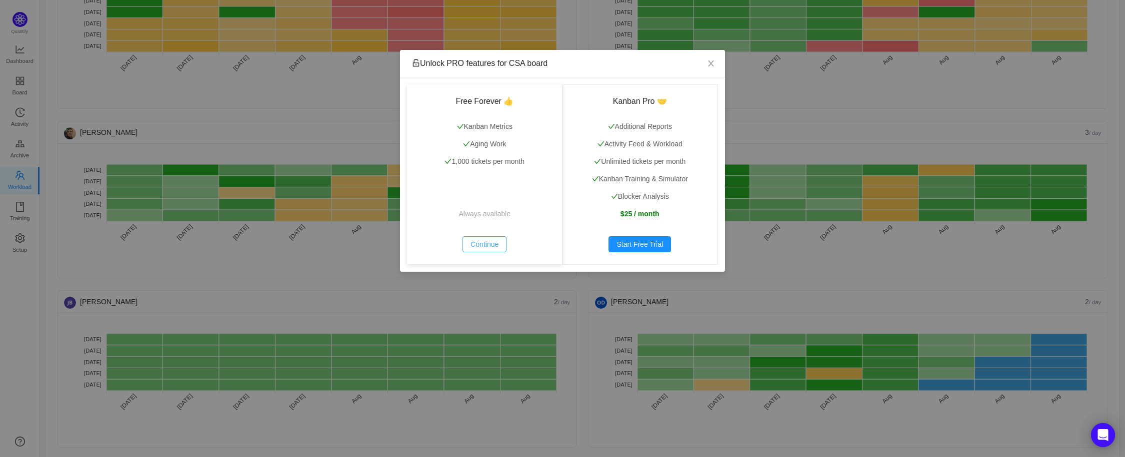
click at [479, 241] on button "Continue" at bounding box center [484, 244] width 44 height 16
click at [476, 246] on button "Continue" at bounding box center [484, 244] width 44 height 16
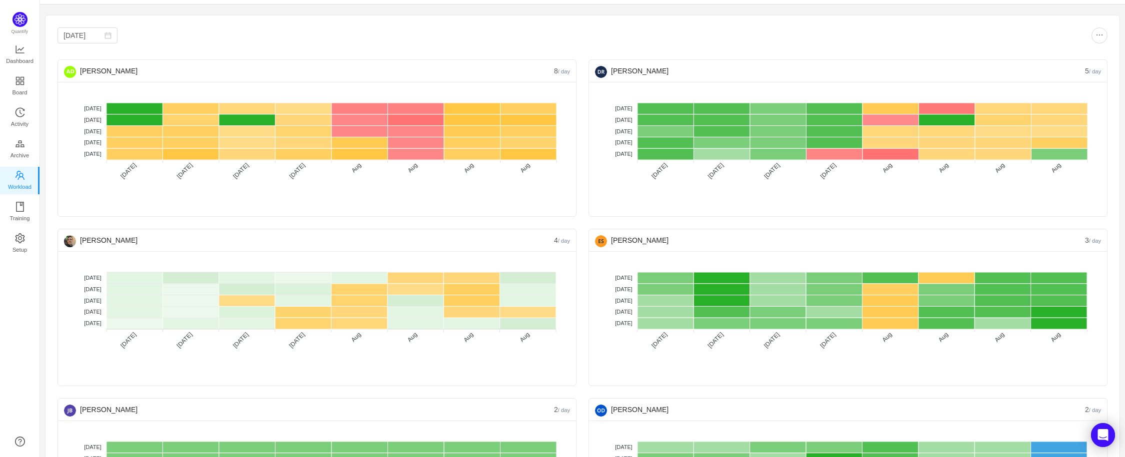
scroll to position [0, 0]
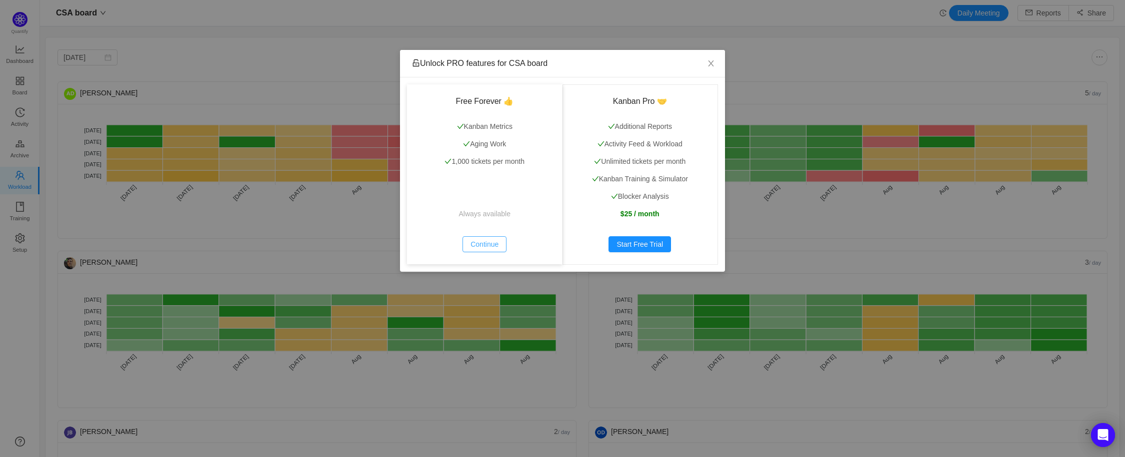
click at [468, 244] on button "Continue" at bounding box center [484, 244] width 44 height 16
click at [1100, 62] on div "Unlock PRO features for CSA board Free Forever 👍 Kanban Metrics Aging Work 1,00…" at bounding box center [562, 228] width 1125 height 457
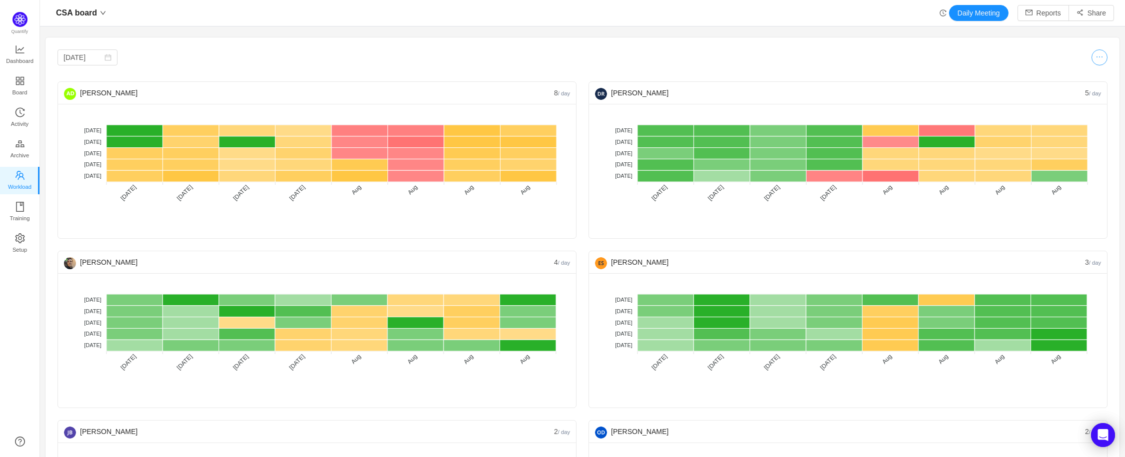
click at [1093, 62] on button "button" at bounding box center [1099, 57] width 16 height 16
click at [1087, 83] on button "button" at bounding box center [1085, 83] width 22 height 11
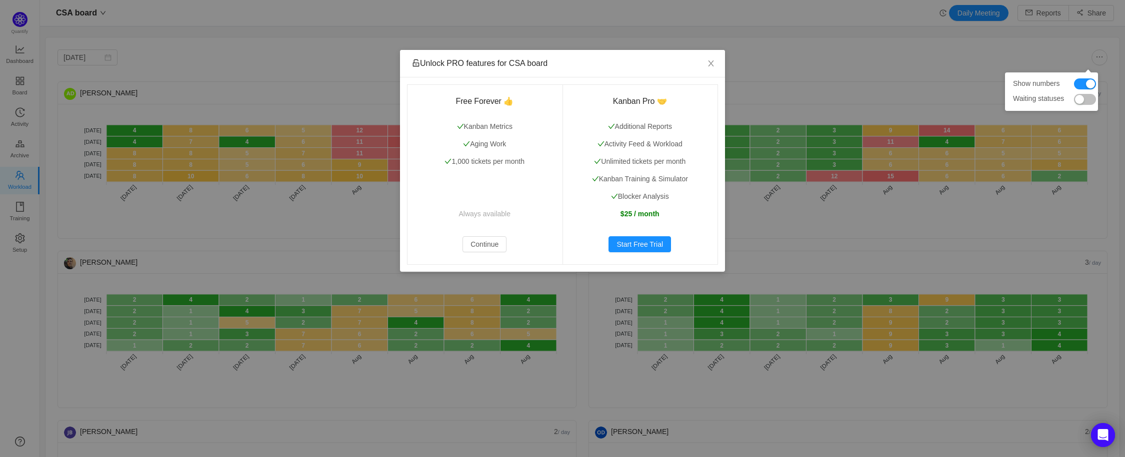
click at [1088, 100] on button "button" at bounding box center [1085, 99] width 22 height 11
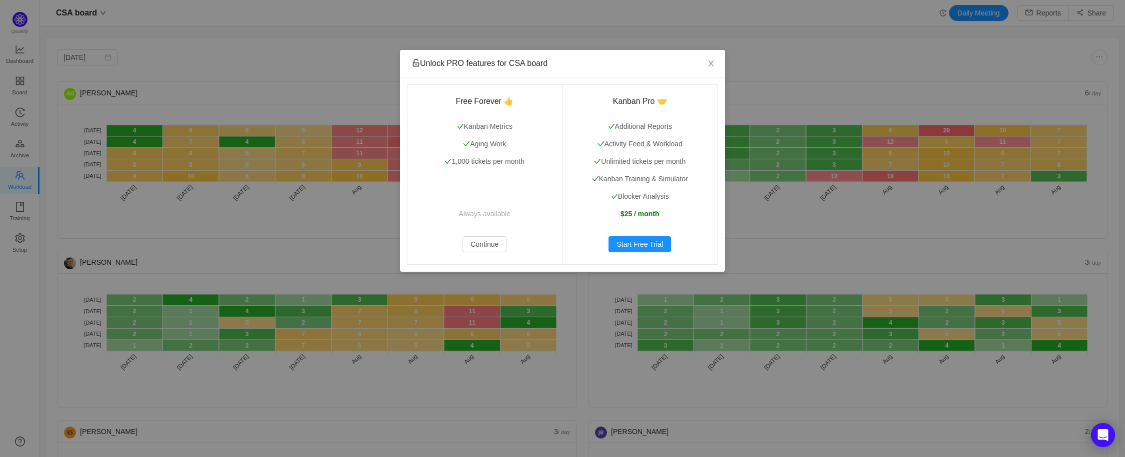
click at [813, 71] on div "Unlock PRO features for CSA board Free Forever 👍 Kanban Metrics Aging Work 1,00…" at bounding box center [562, 228] width 1125 height 457
click at [712, 63] on icon "icon: close" at bounding box center [711, 63] width 8 height 8
click at [141, 231] on div "Unlock PRO features for CSA board Free Forever 👍 Kanban Metrics Aging Work 1,00…" at bounding box center [562, 228] width 1125 height 457
click at [148, 214] on div "Unlock PRO features for CSA board Free Forever 👍 Kanban Metrics Aging Work 1,00…" at bounding box center [562, 228] width 1125 height 457
click at [143, 227] on div "Unlock PRO features for CSA board Free Forever 👍 Kanban Metrics Aging Work 1,00…" at bounding box center [562, 228] width 1125 height 457
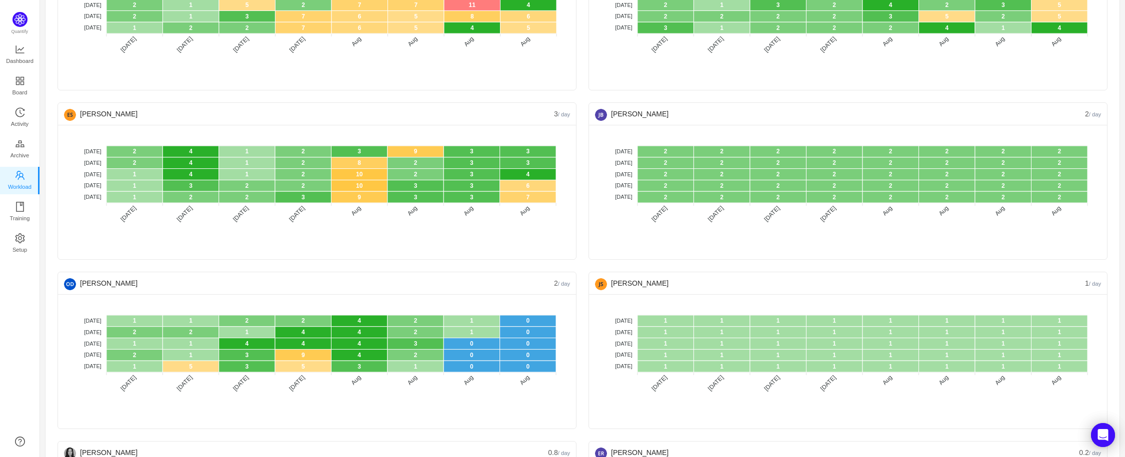
scroll to position [352, 0]
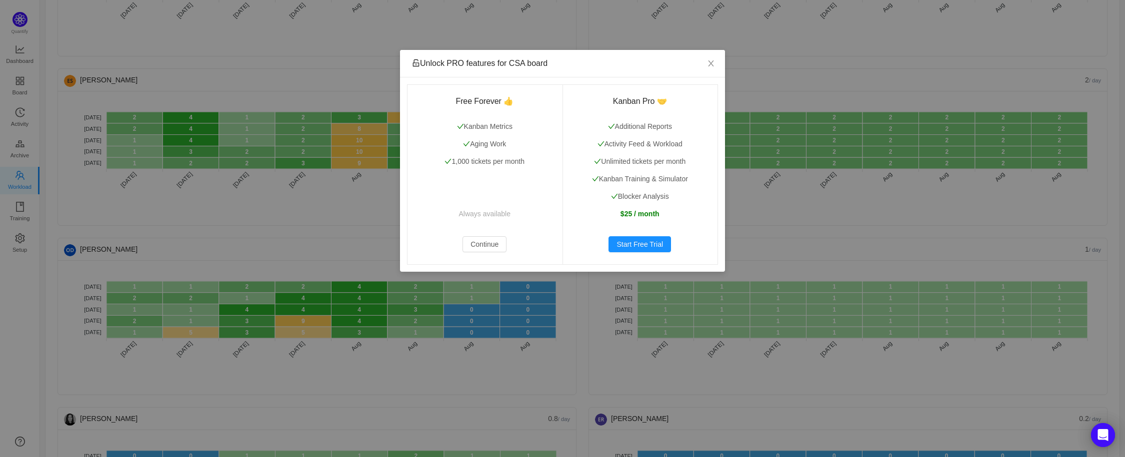
click at [143, 226] on div "Unlock PRO features for CSA board Free Forever 👍 Kanban Metrics Aging Work 1,00…" at bounding box center [562, 228] width 1125 height 457
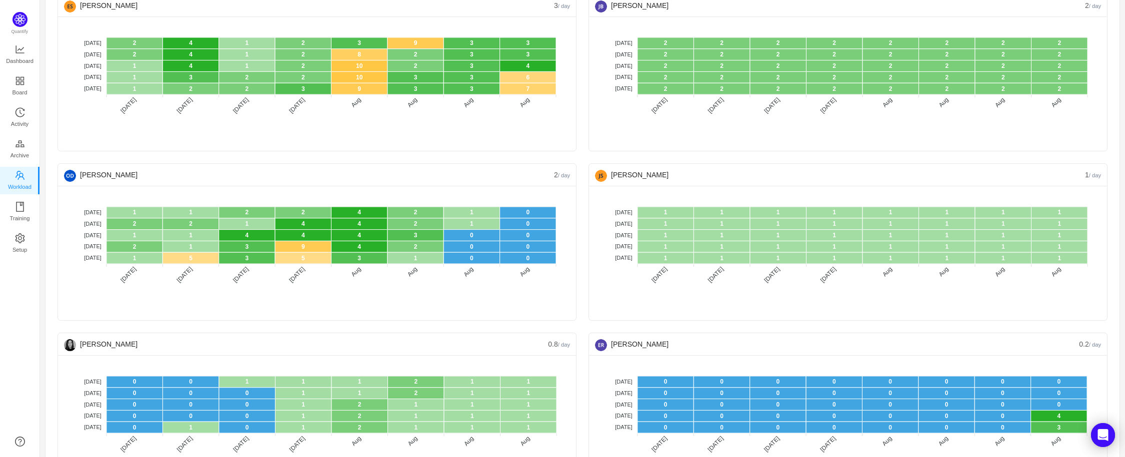
scroll to position [616, 0]
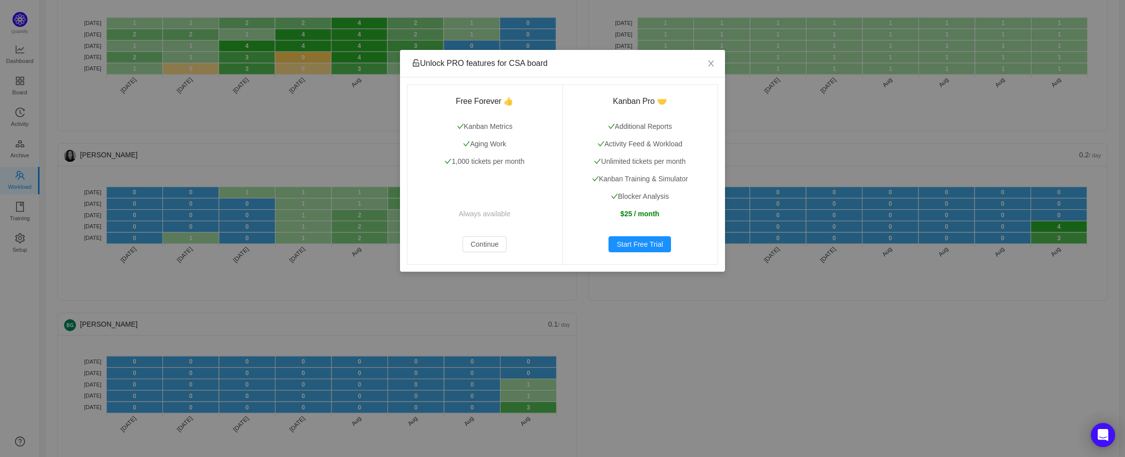
click at [171, 146] on div "Unlock PRO features for CSA board Free Forever 👍 Kanban Metrics Aging Work 1,00…" at bounding box center [562, 228] width 1125 height 457
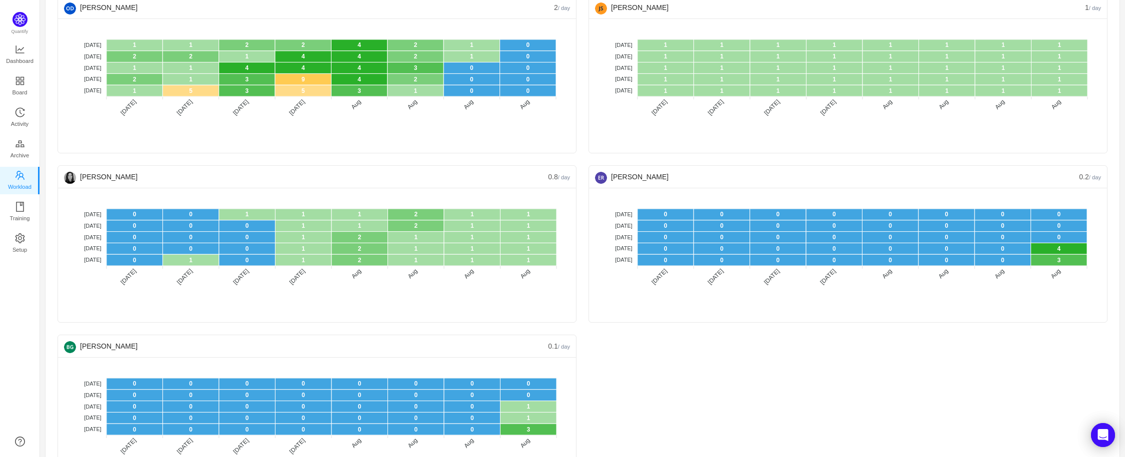
scroll to position [501, 0]
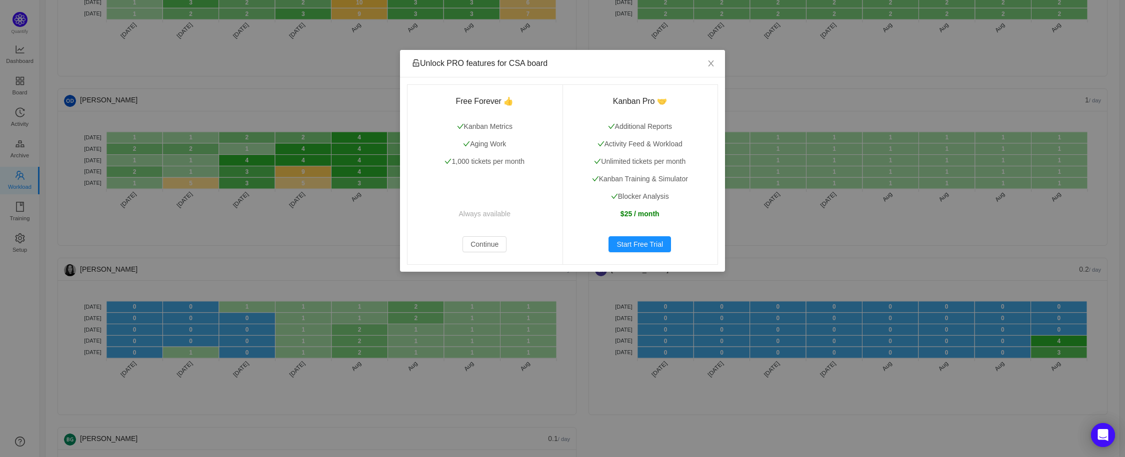
click at [132, 147] on div "Unlock PRO features for CSA board Free Forever 👍 Kanban Metrics Aging Work 1,00…" at bounding box center [562, 228] width 1125 height 457
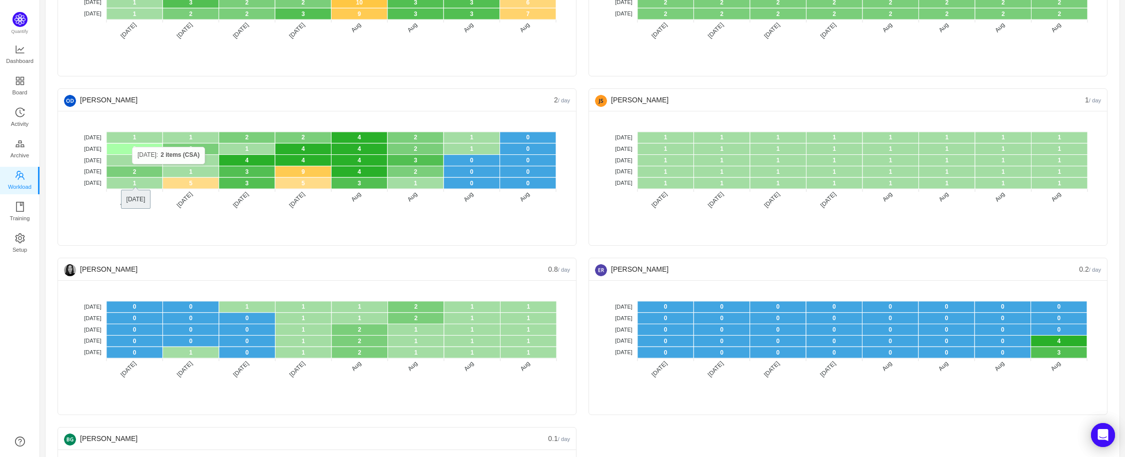
click at [133, 148] on rect at bounding box center [134, 148] width 56 height 11
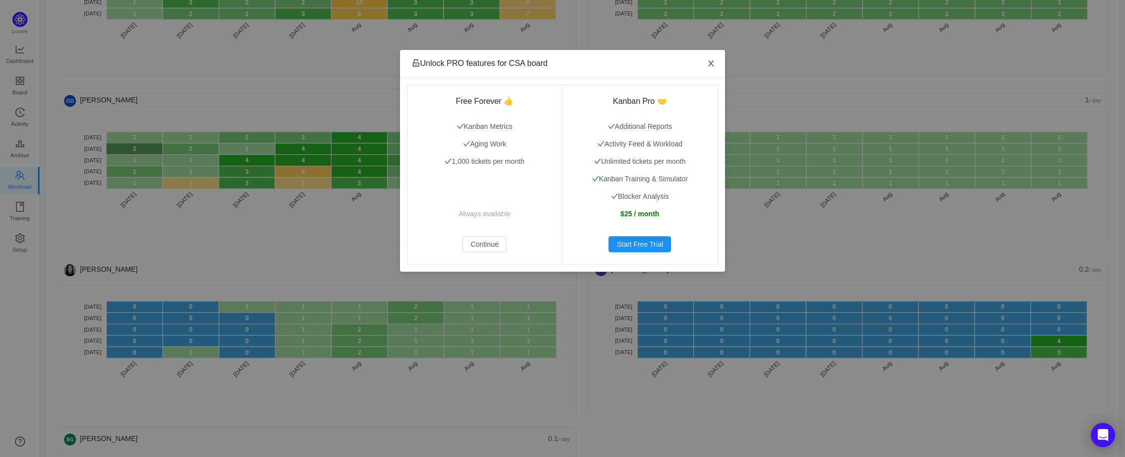
click at [712, 65] on icon "icon: close" at bounding box center [710, 63] width 5 height 6
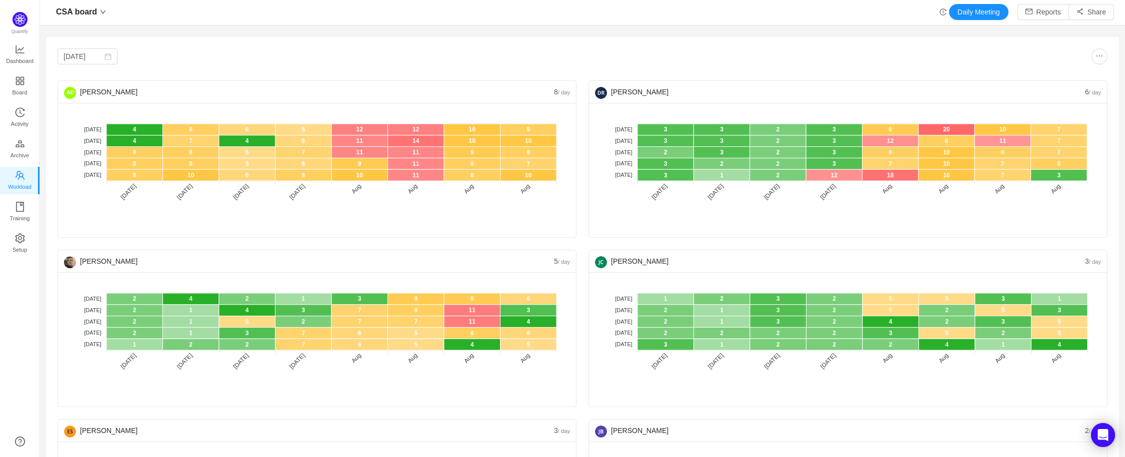
scroll to position [0, 0]
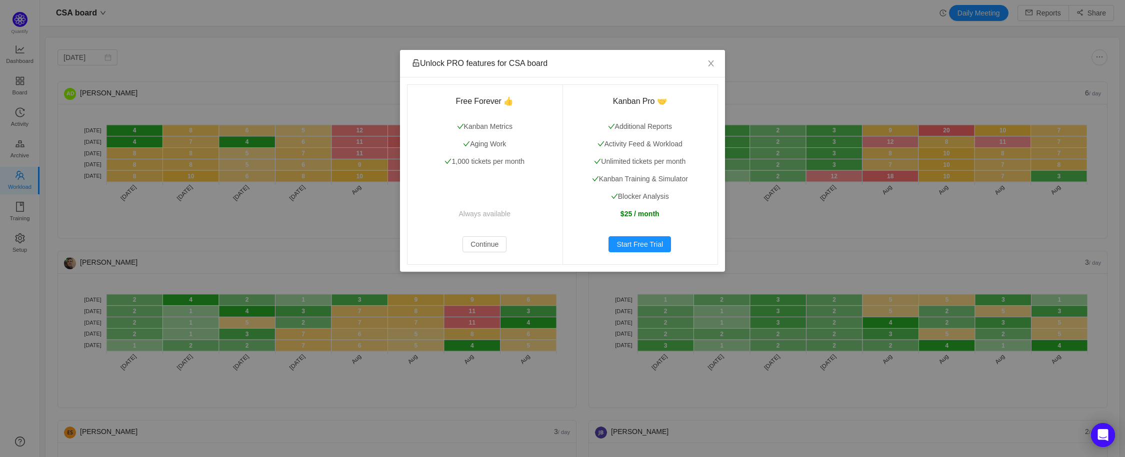
click at [299, 90] on div "Unlock PRO features for CSA board Free Forever 👍 Kanban Metrics Aging Work 1,00…" at bounding box center [562, 228] width 1125 height 457
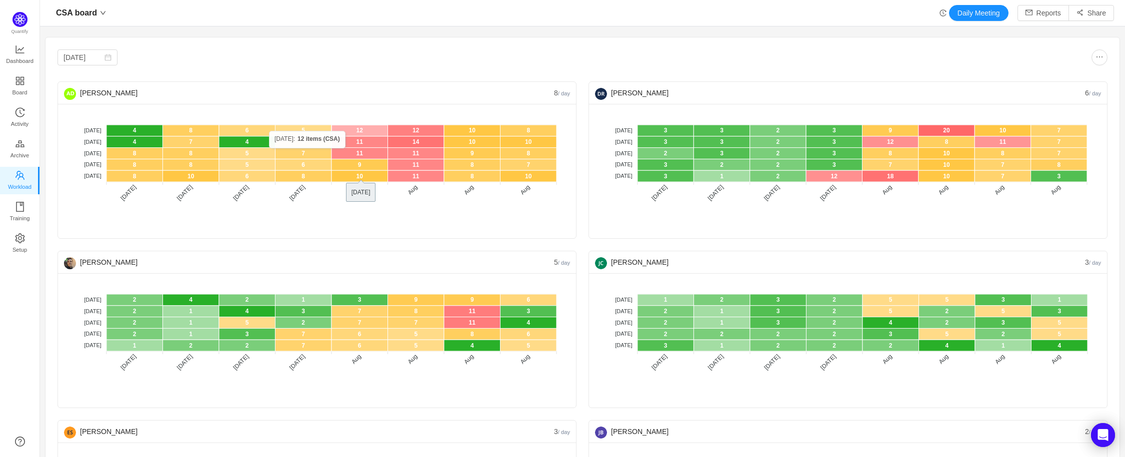
click at [349, 131] on rect at bounding box center [359, 130] width 56 height 11
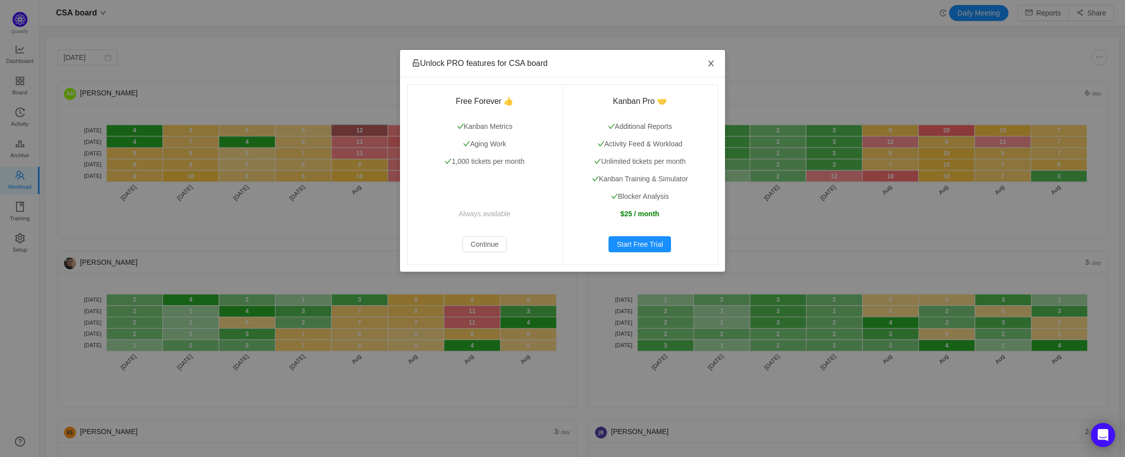
click at [712, 66] on icon "icon: close" at bounding box center [711, 63] width 8 height 8
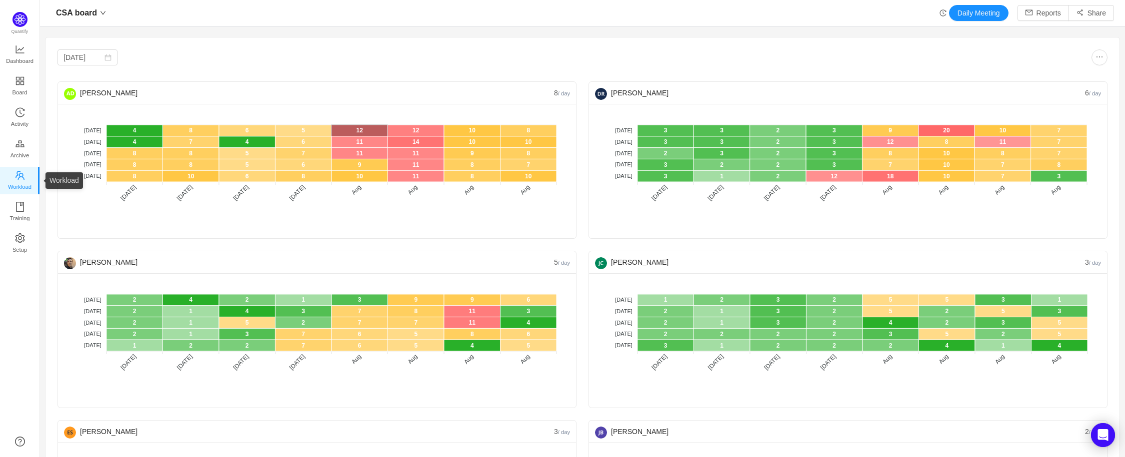
click at [16, 182] on span "Workload" at bounding box center [19, 187] width 23 height 20
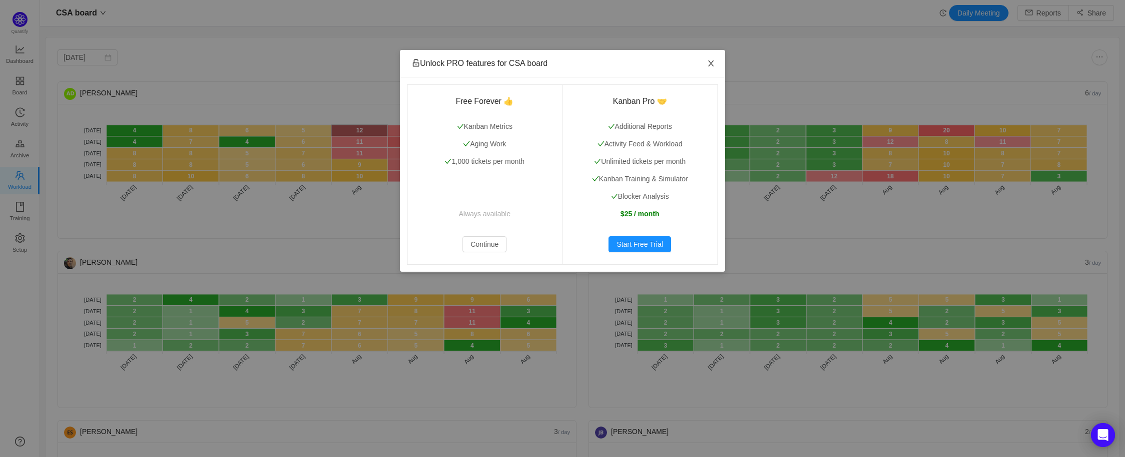
click at [710, 68] on span "Close" at bounding box center [711, 64] width 28 height 28
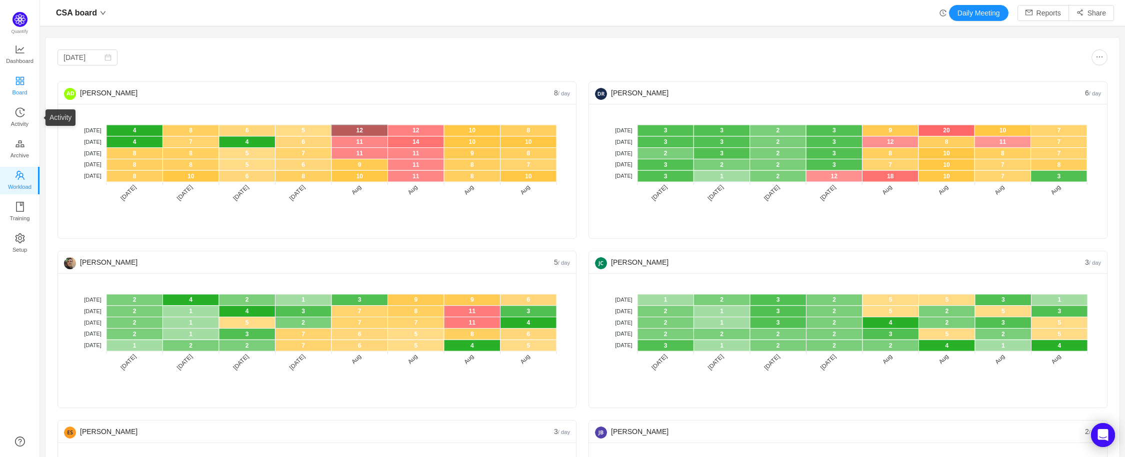
click at [20, 83] on span "Board" at bounding box center [19, 92] width 15 height 20
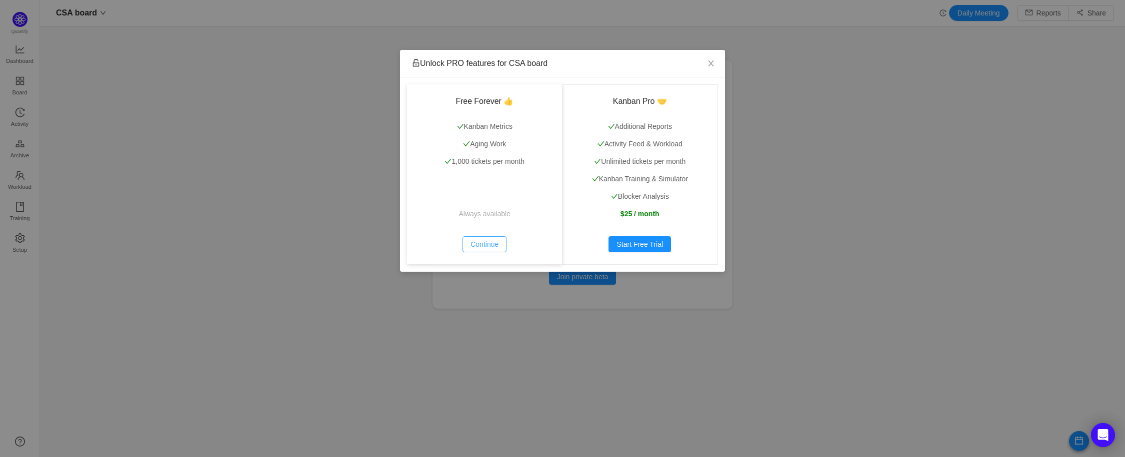
click at [493, 245] on button "Continue" at bounding box center [484, 244] width 44 height 16
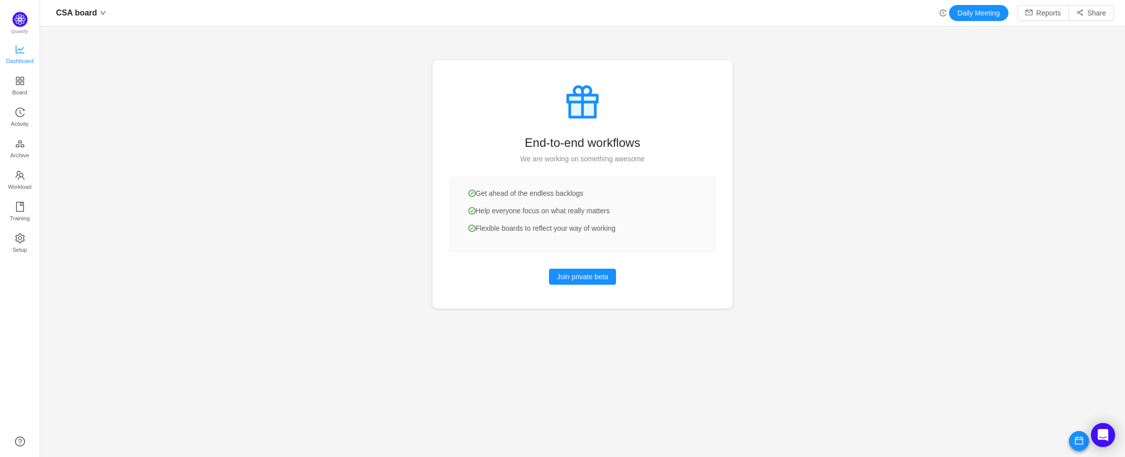
click at [23, 65] on span "Dashboard" at bounding box center [19, 61] width 27 height 20
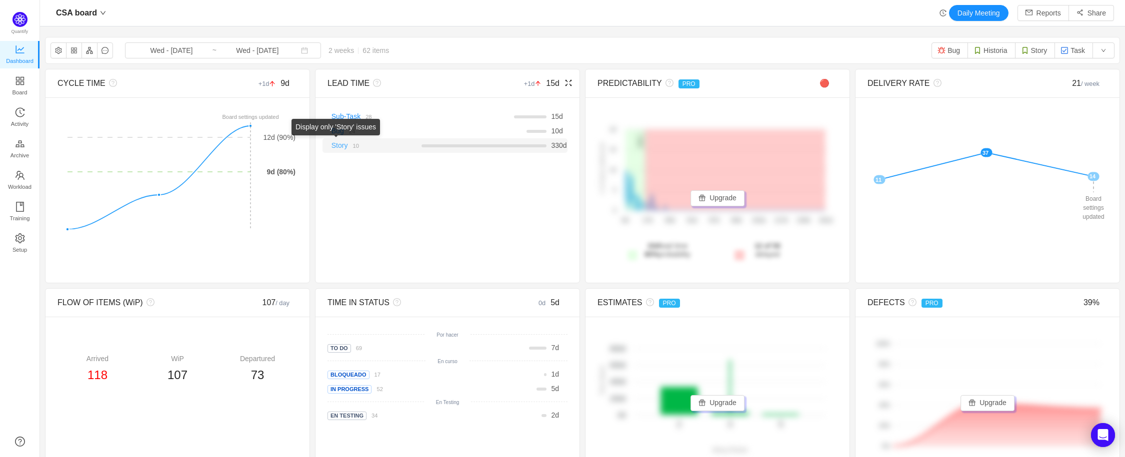
click at [340, 146] on link "Story" at bounding box center [339, 145] width 16 height 8
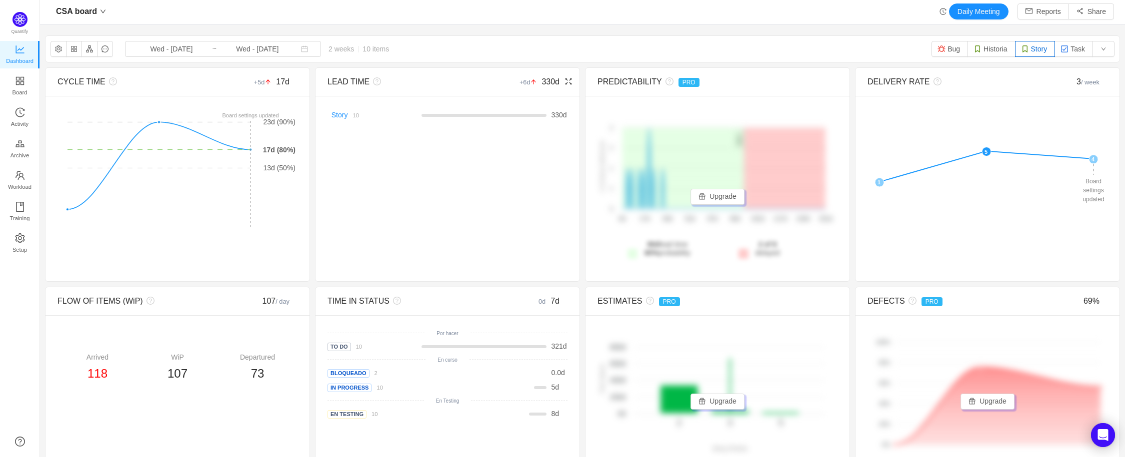
scroll to position [2, 0]
click at [337, 115] on link "Story" at bounding box center [339, 114] width 16 height 8
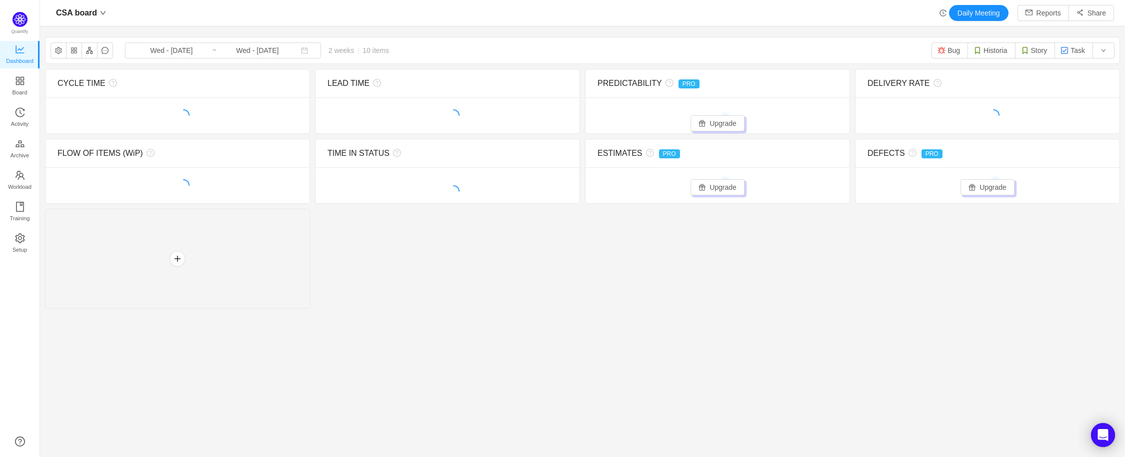
scroll to position [0, 0]
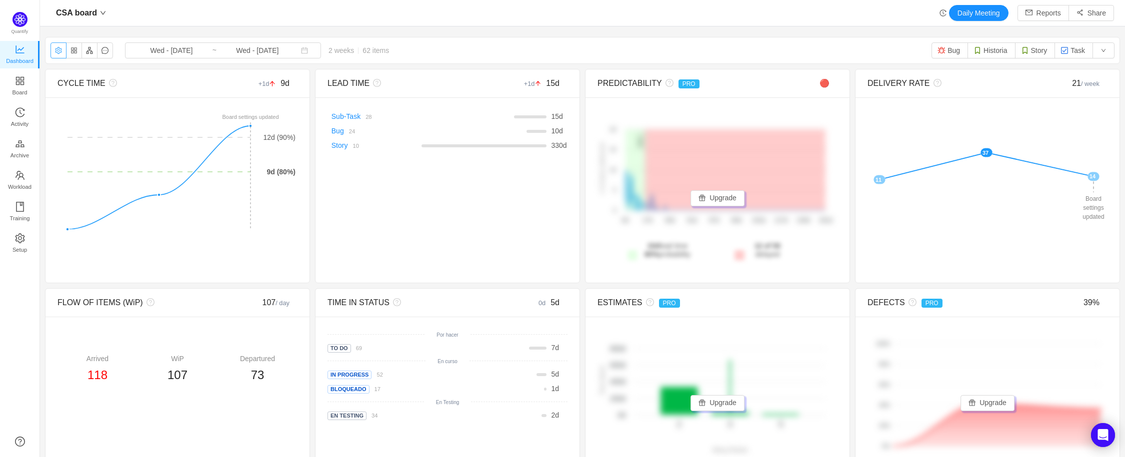
click at [53, 53] on button "button" at bounding box center [58, 50] width 16 height 16
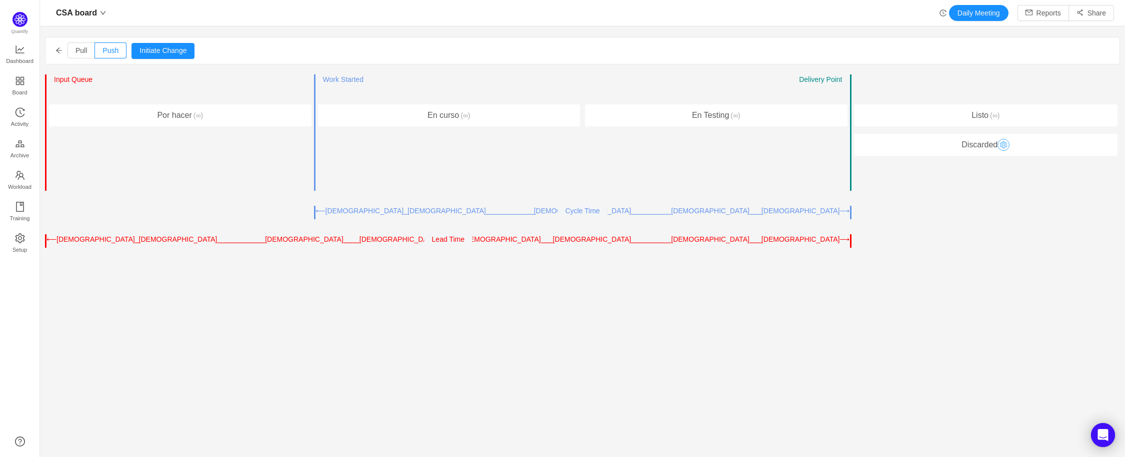
click at [1003, 145] on button "button" at bounding box center [1003, 145] width 12 height 12
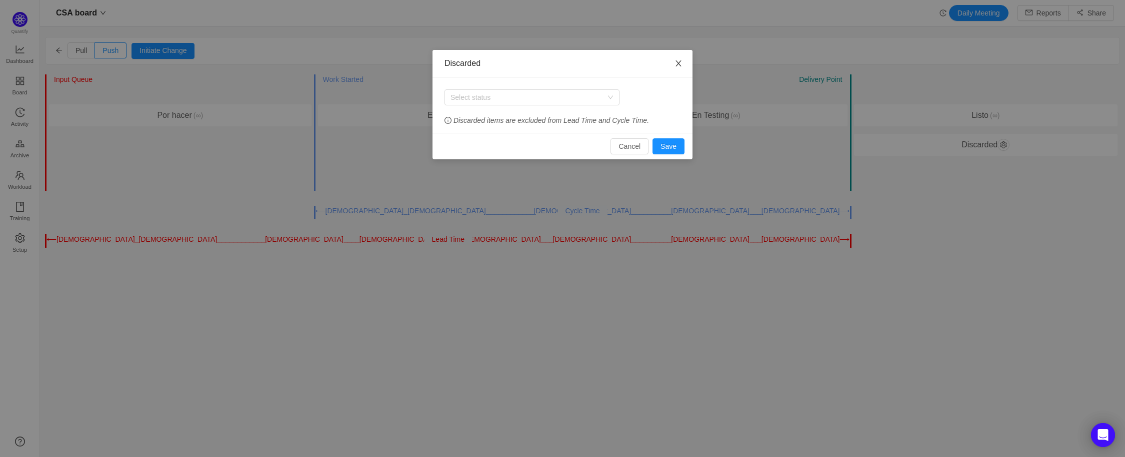
click at [682, 64] on span "Close" at bounding box center [678, 64] width 28 height 28
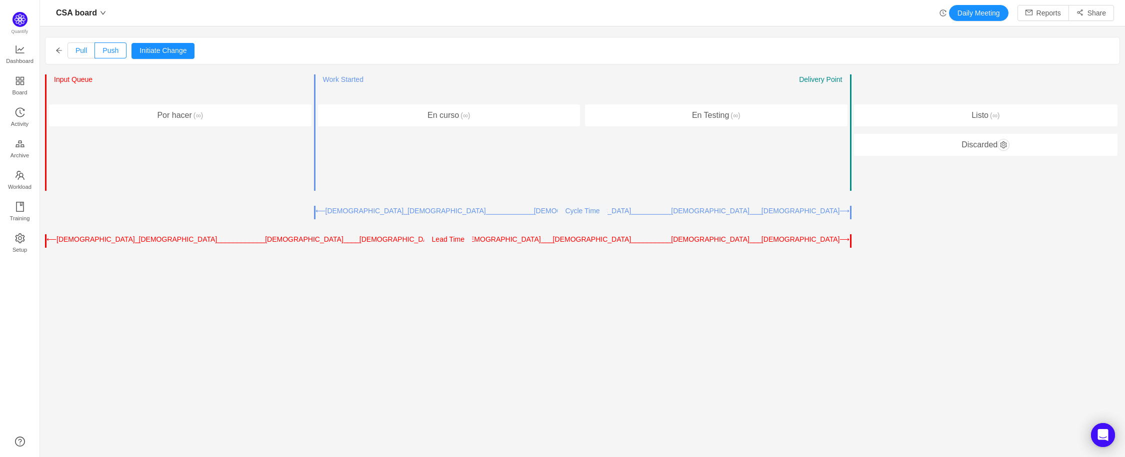
click at [76, 53] on span "Pull" at bounding box center [80, 50] width 11 height 8
click at [75, 53] on input "Pull" at bounding box center [75, 53] width 0 height 0
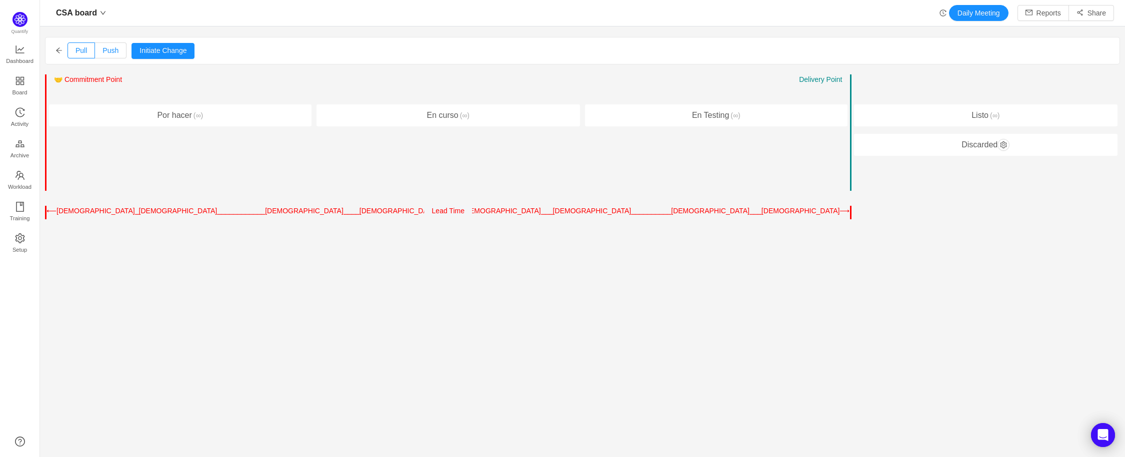
click at [106, 56] on label "Push" at bounding box center [110, 50] width 31 height 16
click at [102, 53] on input "Push" at bounding box center [102, 53] width 0 height 0
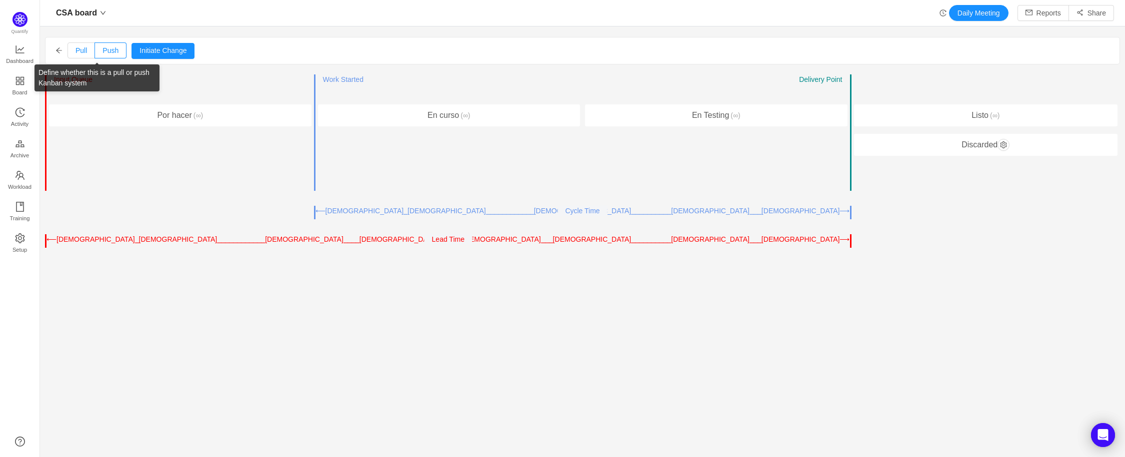
click at [84, 53] on span "Pull" at bounding box center [80, 50] width 11 height 8
click at [75, 53] on input "Pull" at bounding box center [75, 53] width 0 height 0
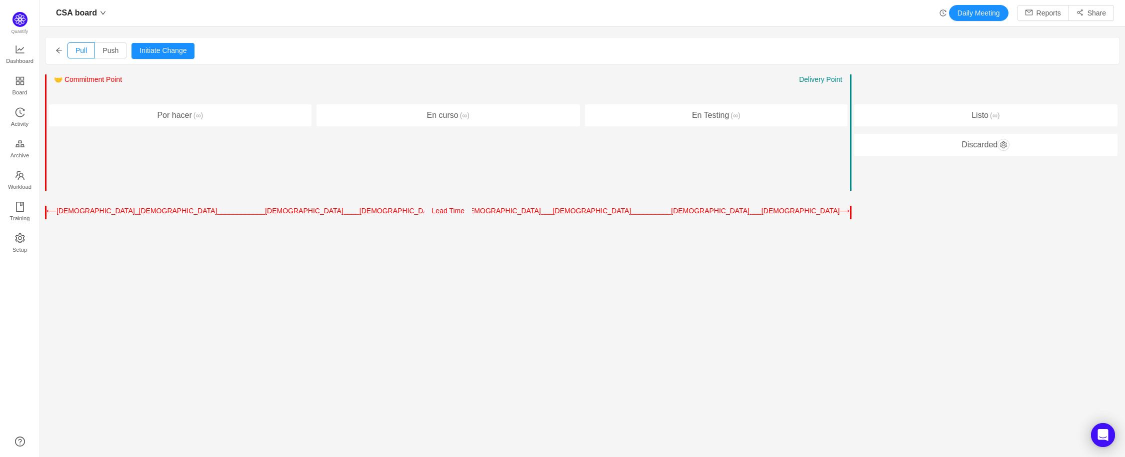
click at [62, 50] on div "Pull Push Initiate Change Cancel Confirm" at bounding box center [582, 50] width 1074 height 26
click at [60, 52] on icon "icon: arrow-left" at bounding box center [58, 50] width 7 height 7
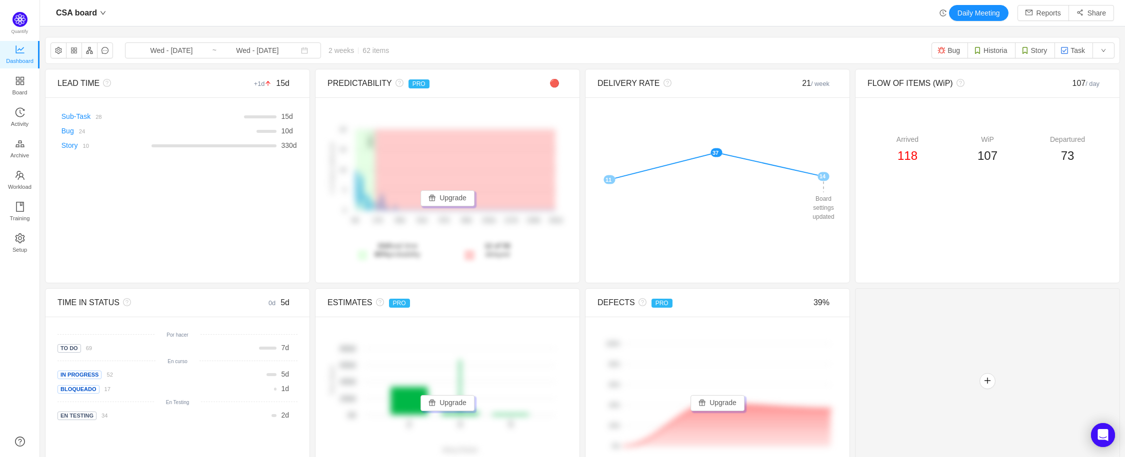
click at [116, 48] on div at bounding box center [87, 50] width 74 height 16
click at [101, 10] on icon "icon: down" at bounding box center [103, 13] width 6 height 6
click at [98, 34] on span "Conexia Suite" at bounding box center [80, 32] width 43 height 15
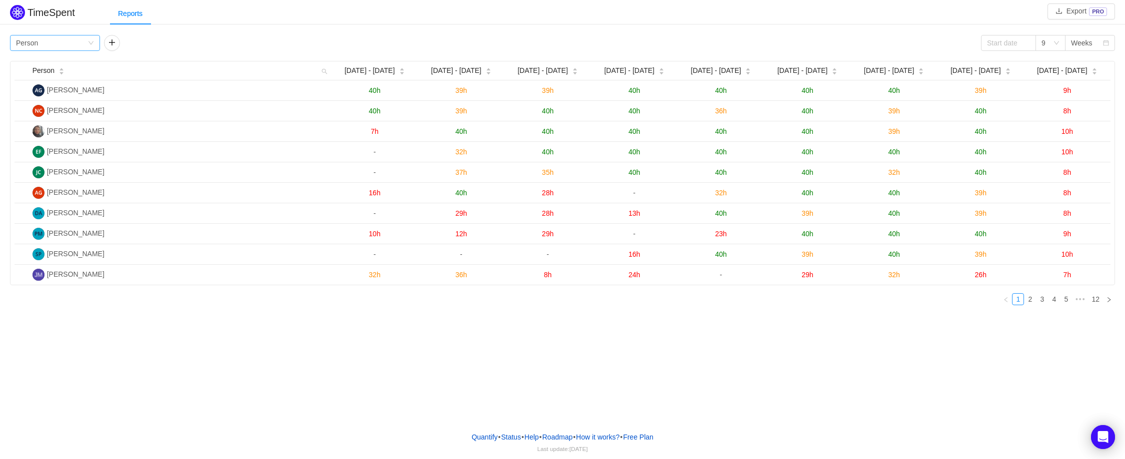
click at [79, 43] on div "Group by Person" at bounding box center [51, 42] width 71 height 15
click at [50, 67] on li "Project" at bounding box center [55, 63] width 90 height 16
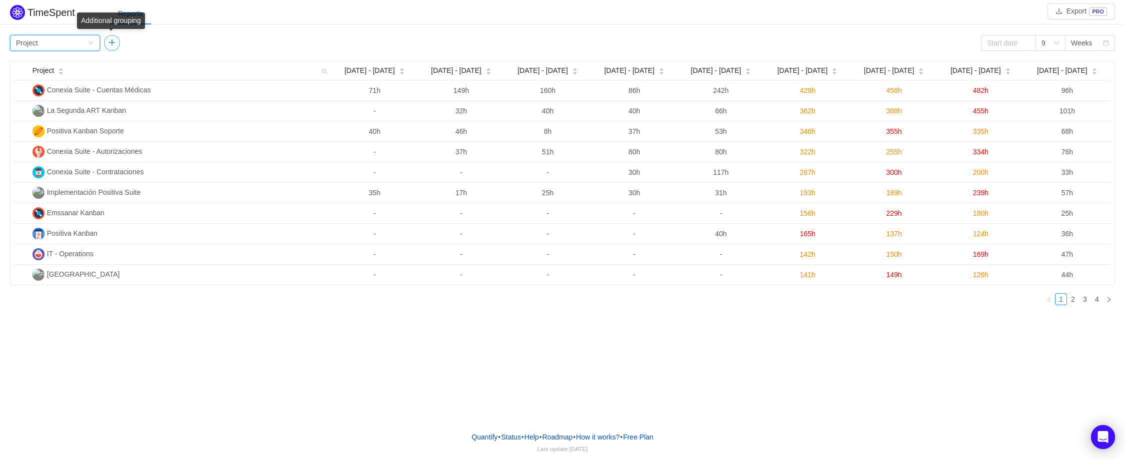
click at [112, 41] on button "button" at bounding box center [112, 43] width 16 height 16
click at [179, 44] on div "Group by" at bounding box center [145, 42] width 71 height 15
click at [202, 42] on button "button" at bounding box center [201, 43] width 16 height 16
click at [1058, 45] on icon "icon: down" at bounding box center [1056, 43] width 6 height 6
click at [974, 44] on div "Group by Project 9 Weeks" at bounding box center [562, 43] width 1105 height 16
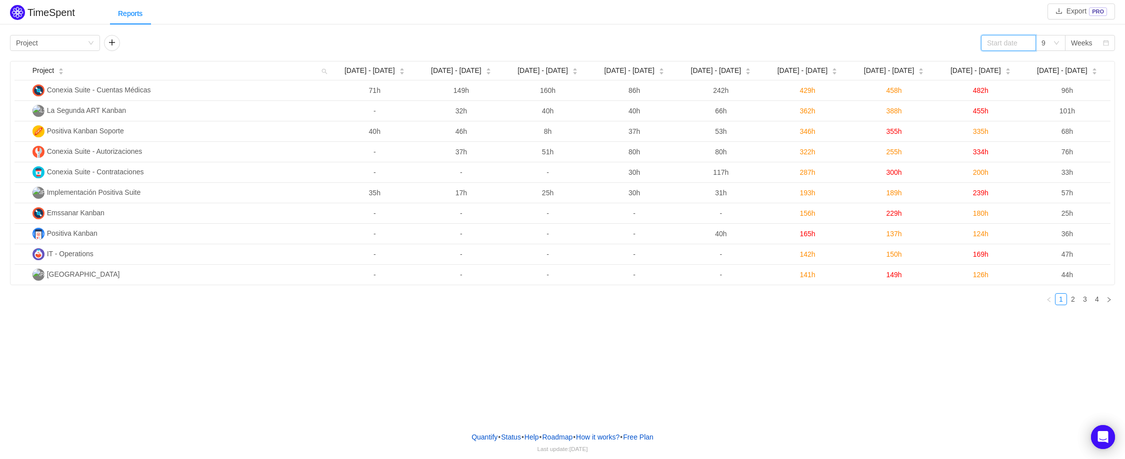
click at [997, 44] on input at bounding box center [1008, 43] width 55 height 16
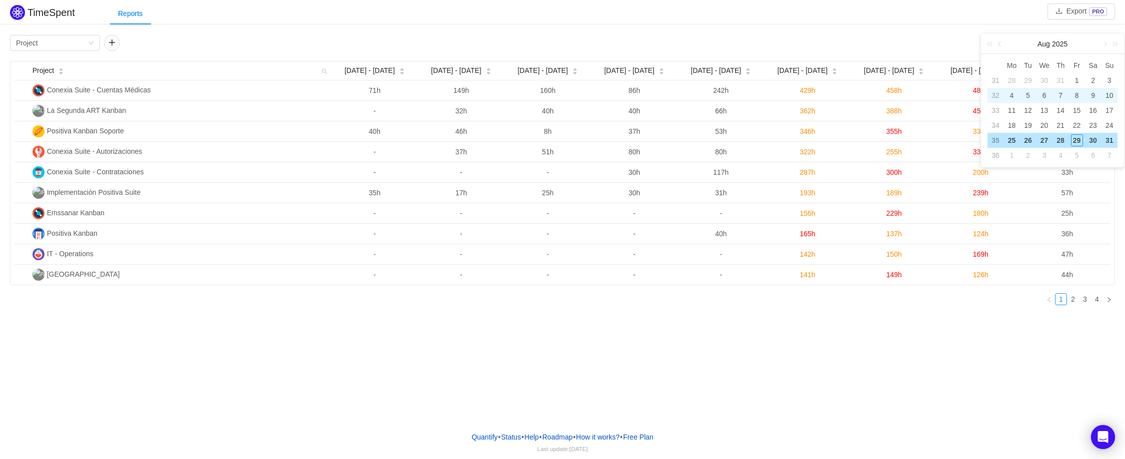
click at [1048, 98] on div "6" at bounding box center [1044, 95] width 12 height 12
type input "2025-08-06"
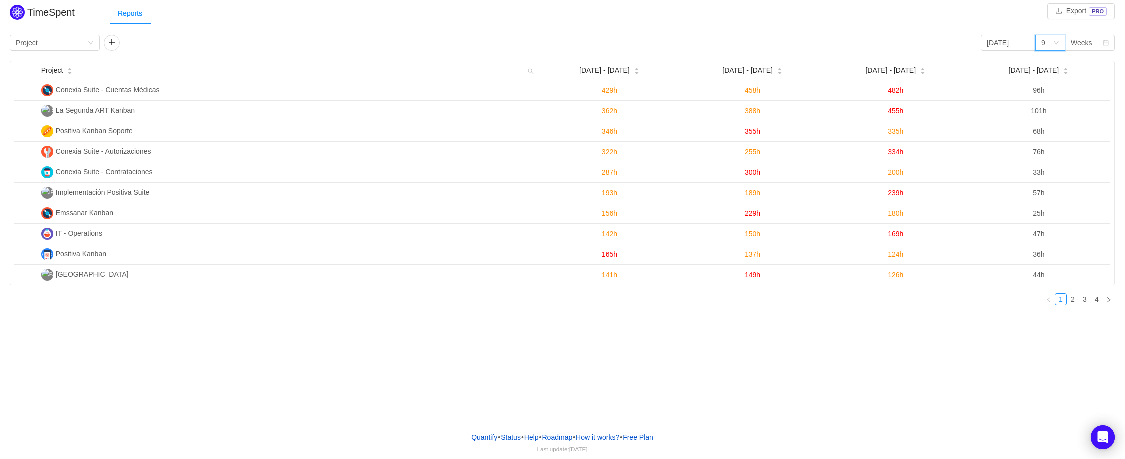
click at [1051, 44] on div "9" at bounding box center [1046, 42] width 11 height 15
click at [1051, 67] on li "3" at bounding box center [1050, 63] width 30 height 16
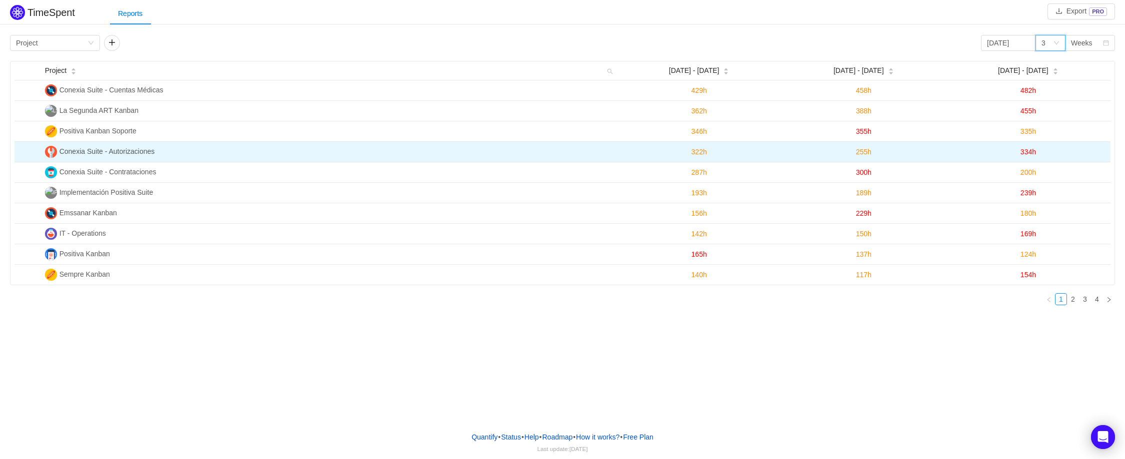
click at [88, 153] on span "Conexia Suite - Autorizaciones" at bounding box center [106, 151] width 95 height 8
click at [72, 148] on span "Conexia Suite - Autorizaciones" at bounding box center [106, 151] width 95 height 8
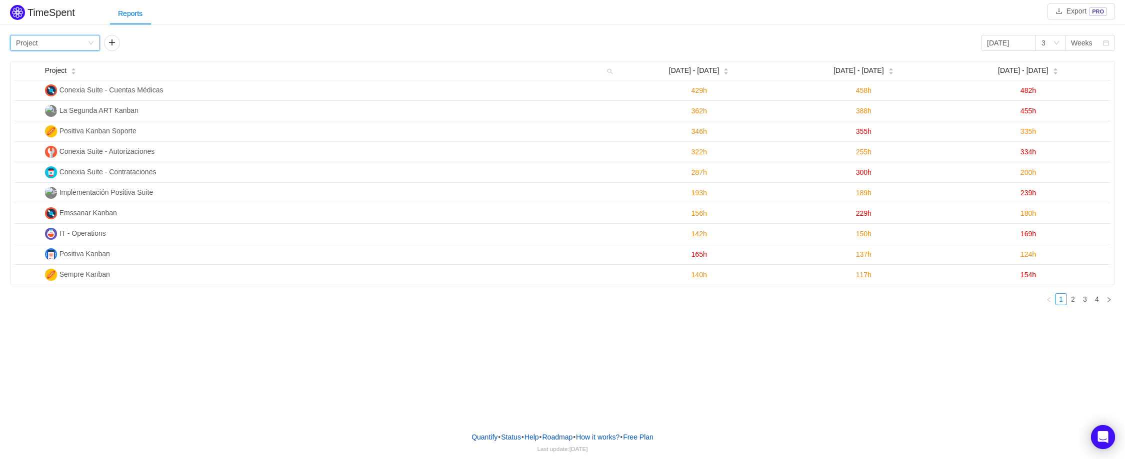
click at [69, 42] on div "Group by Project" at bounding box center [51, 42] width 71 height 15
click at [44, 122] on li "Person" at bounding box center [55, 127] width 90 height 16
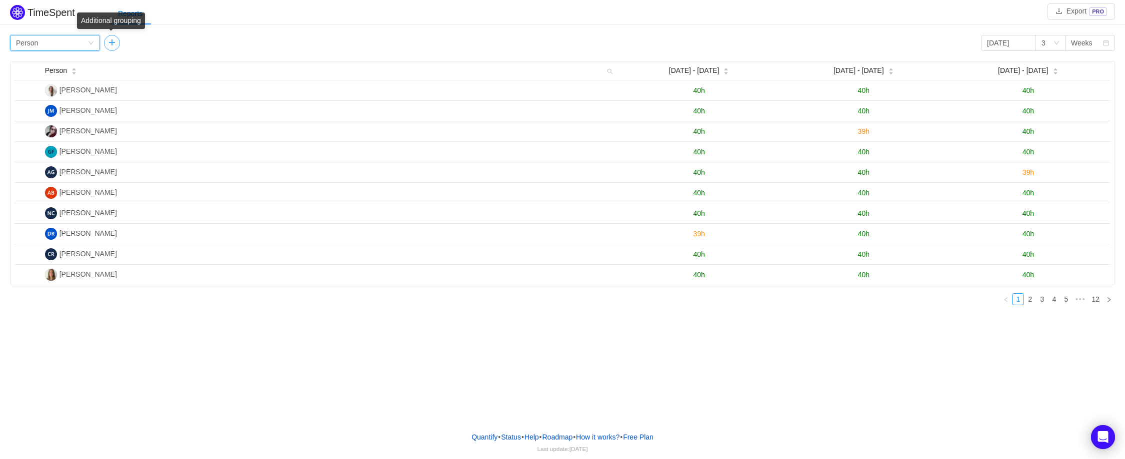
click at [114, 45] on button "button" at bounding box center [112, 43] width 16 height 16
click at [165, 43] on div "Group by" at bounding box center [143, 43] width 67 height 10
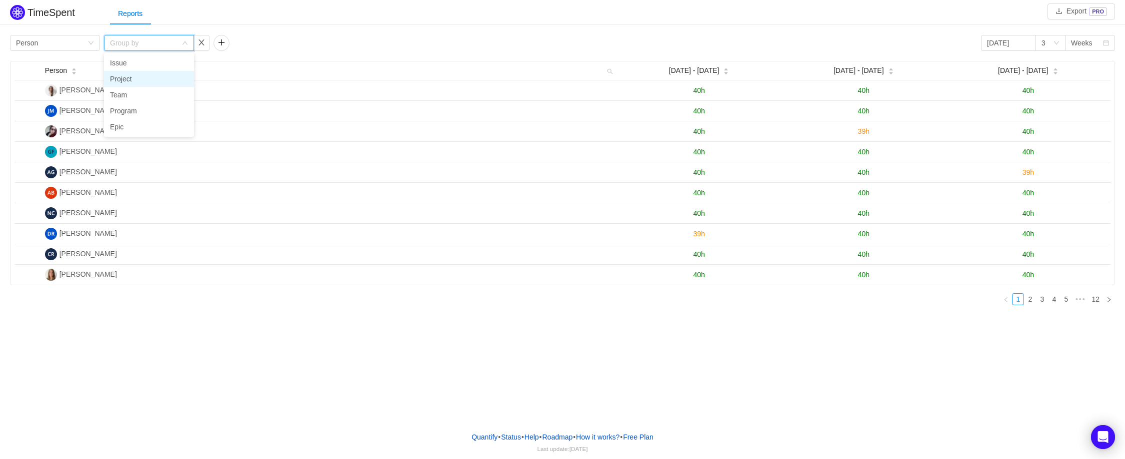
click at [144, 77] on li "Project" at bounding box center [149, 79] width 90 height 16
click at [202, 42] on button "button" at bounding box center [201, 43] width 16 height 16
click at [83, 43] on div "Group by Person" at bounding box center [51, 42] width 71 height 15
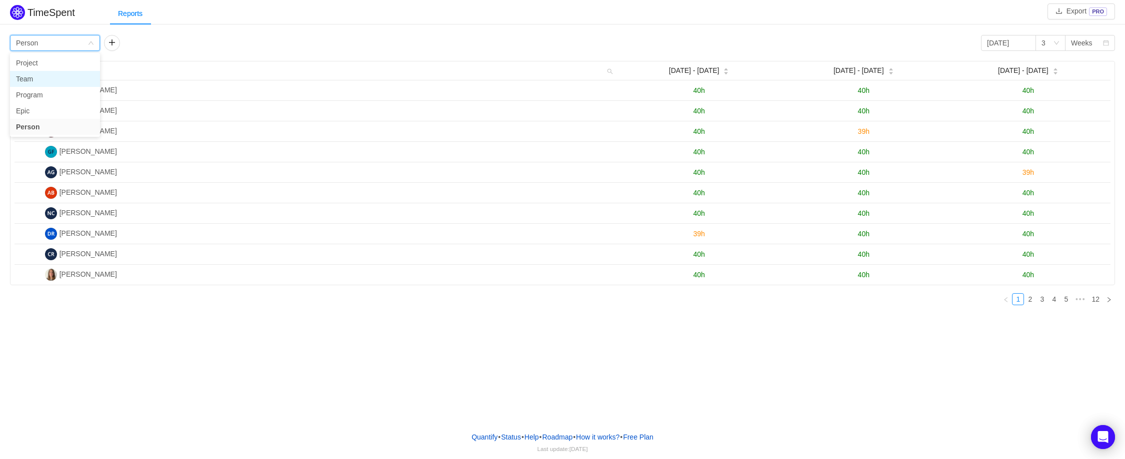
click at [41, 81] on li "Team" at bounding box center [55, 79] width 90 height 16
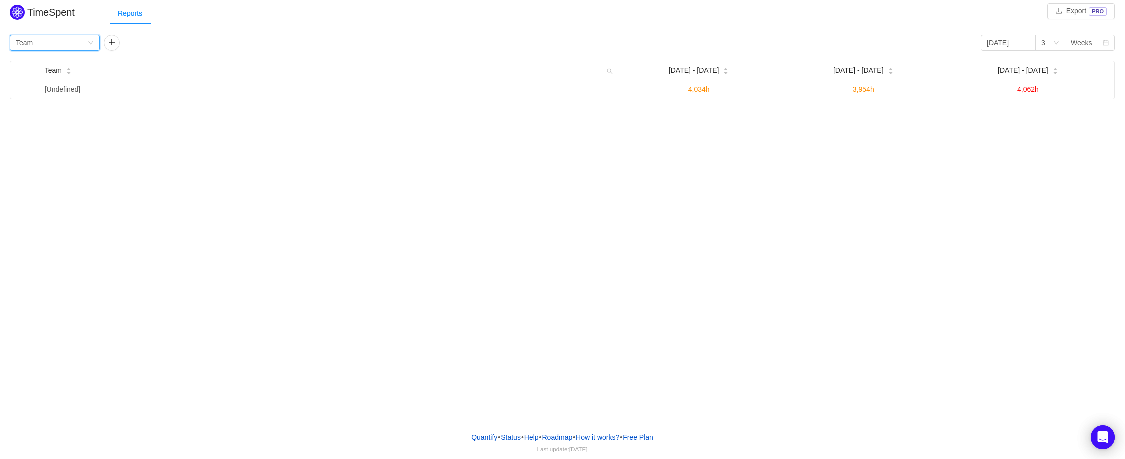
click at [92, 42] on icon "icon: down" at bounding box center [90, 42] width 5 height 3
click at [65, 61] on li "Project" at bounding box center [55, 63] width 90 height 16
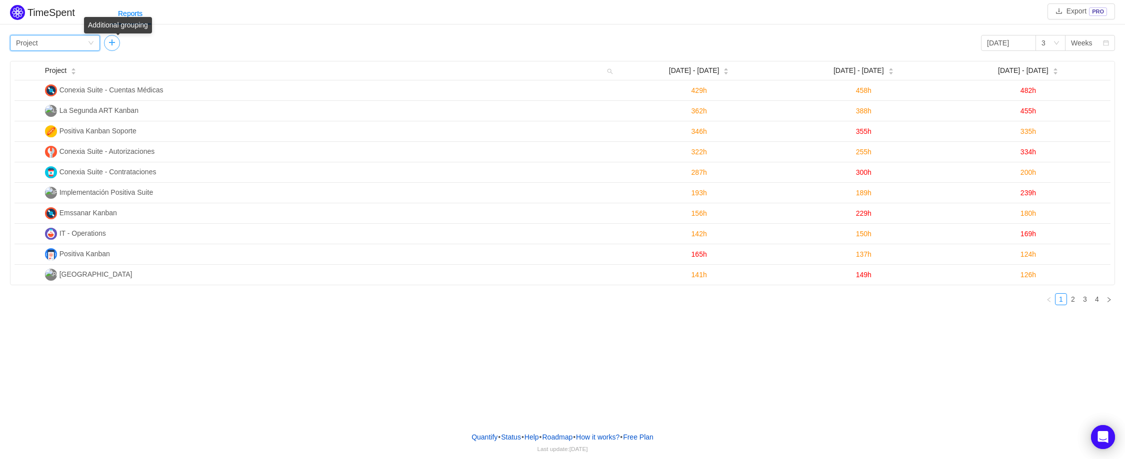
click at [113, 44] on button "button" at bounding box center [112, 43] width 16 height 16
click at [144, 45] on div "Group by" at bounding box center [143, 43] width 67 height 10
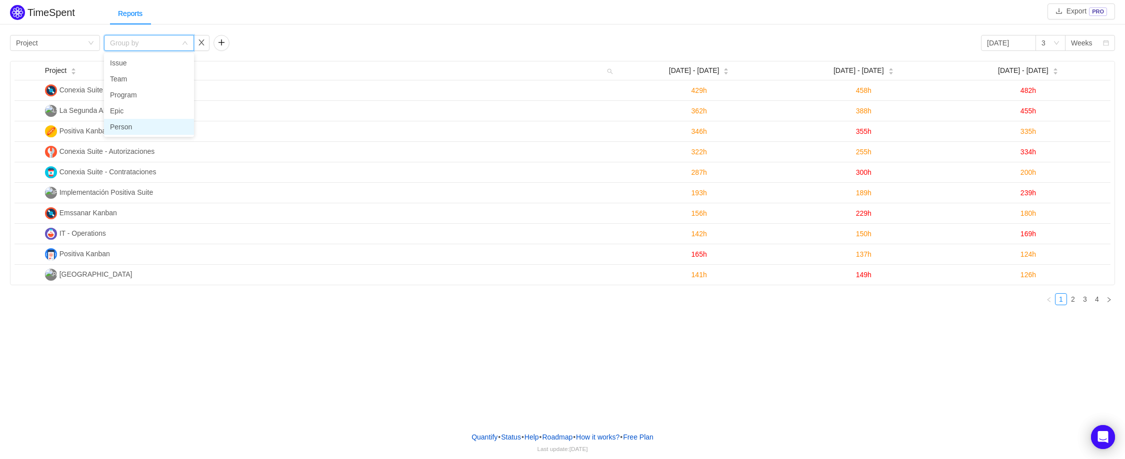
click at [135, 123] on li "Person" at bounding box center [149, 127] width 90 height 16
click at [292, 33] on div "Group by Project Group by Person 2025-08-06 3 Weeks Project Aug 4 - 10 Aug 11 -…" at bounding box center [562, 172] width 1125 height 281
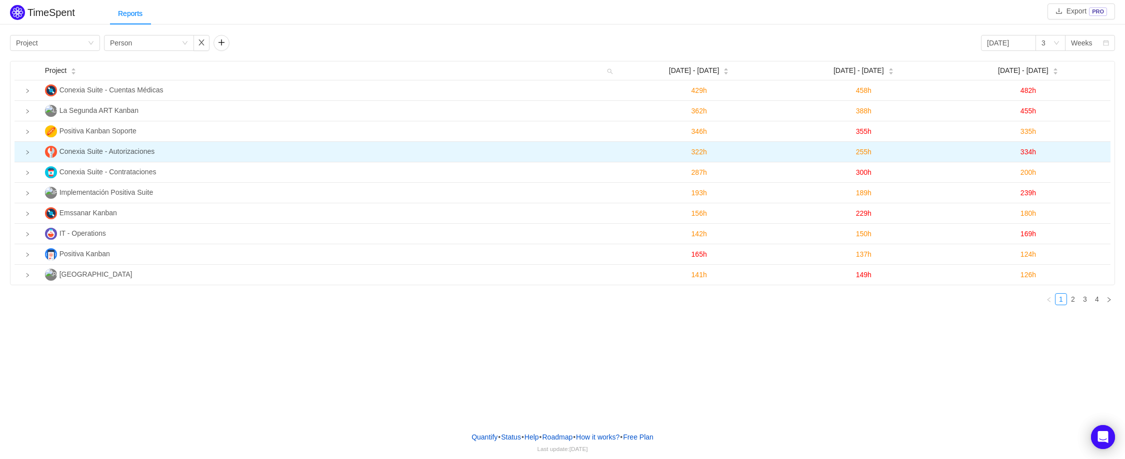
click at [28, 154] on icon "icon: right" at bounding box center [27, 152] width 5 height 5
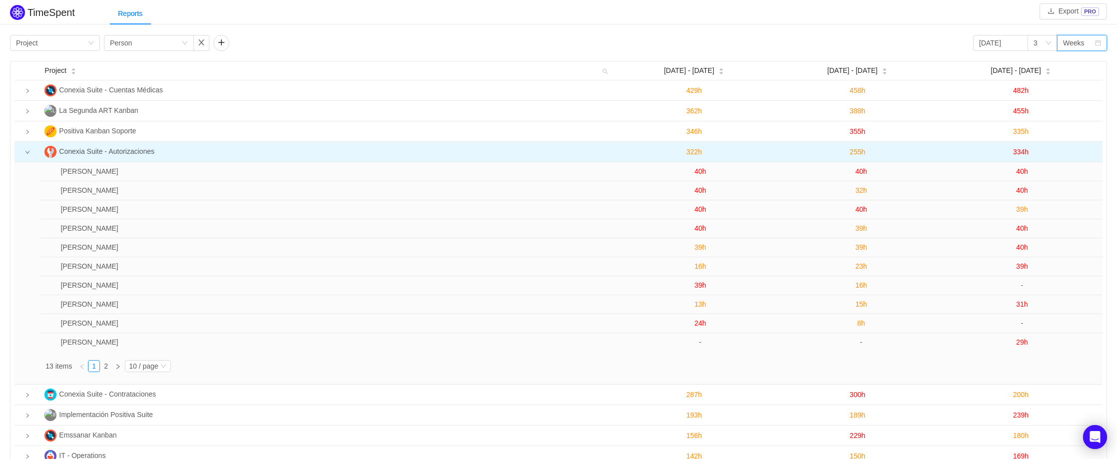
click at [1079, 43] on div "Weeks" at bounding box center [1073, 42] width 21 height 15
click at [1078, 78] on li "Months" at bounding box center [1082, 79] width 50 height 16
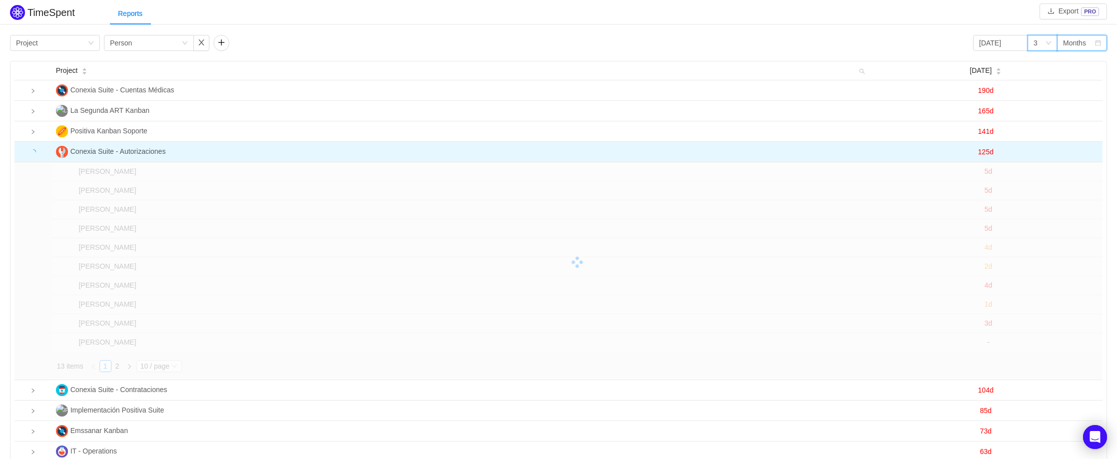
click at [1045, 44] on div "3" at bounding box center [1039, 42] width 11 height 15
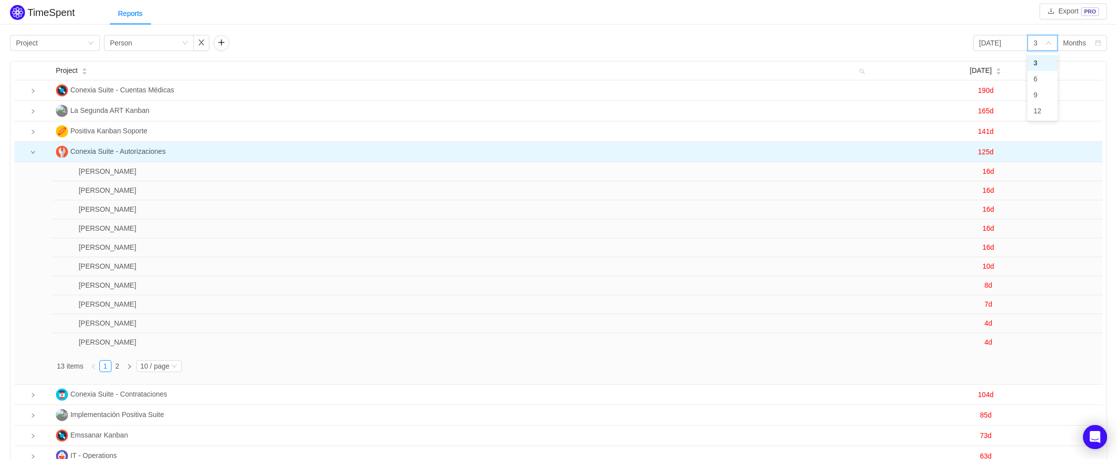
click at [1045, 44] on div "3" at bounding box center [1039, 42] width 11 height 15
click at [1073, 44] on div "Months" at bounding box center [1074, 42] width 23 height 15
click at [996, 40] on input "2025-08-06" at bounding box center [1000, 43] width 55 height 16
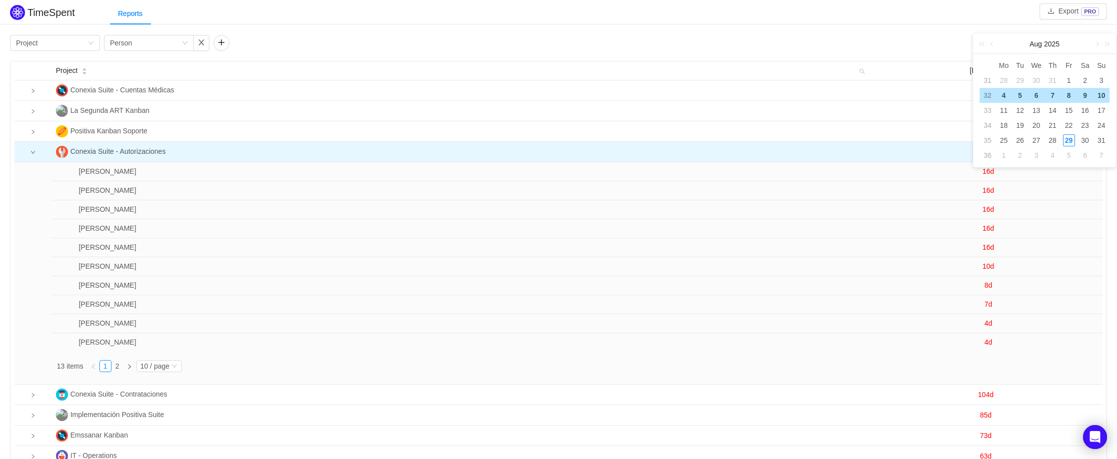
click at [1037, 97] on div "6" at bounding box center [1037, 95] width 12 height 12
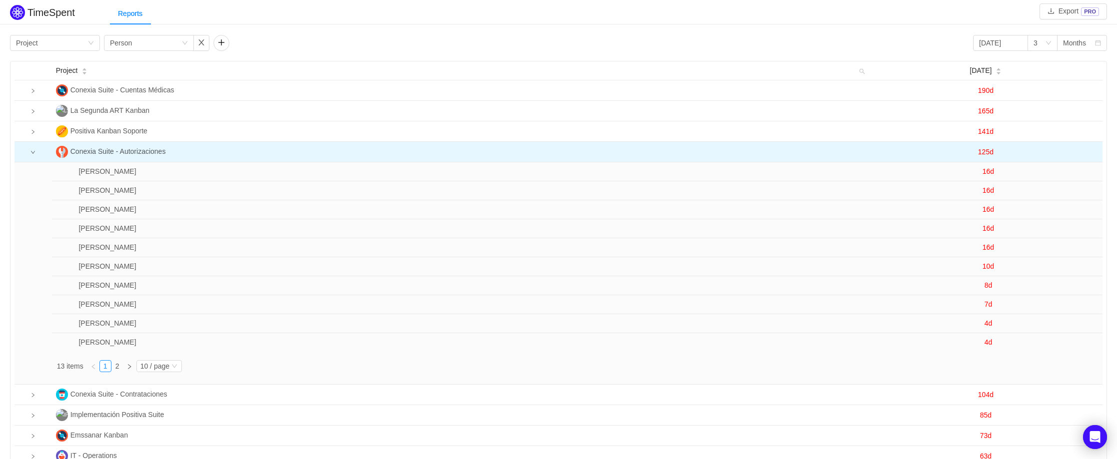
click at [131, 151] on span "Conexia Suite - Autorizaciones" at bounding box center [117, 151] width 95 height 8
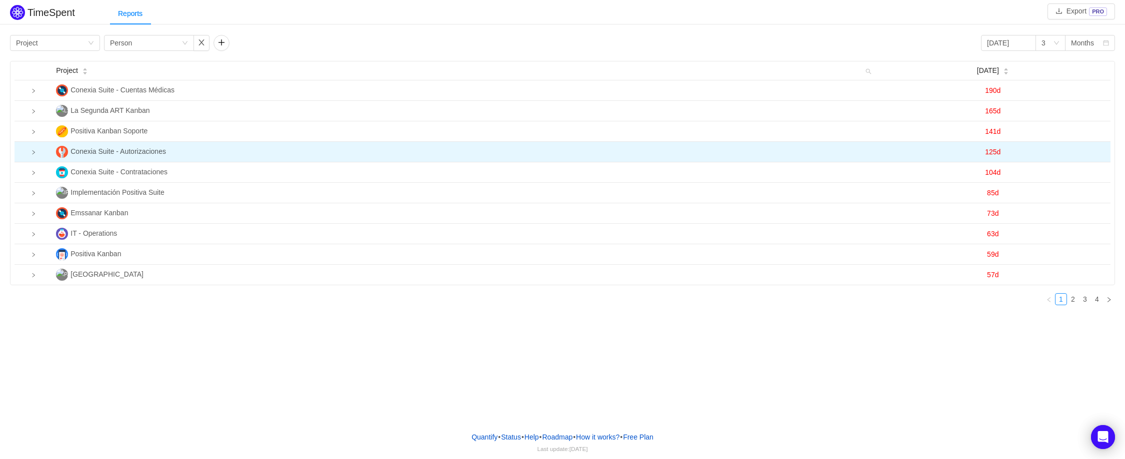
click at [131, 150] on span "Conexia Suite - Autorizaciones" at bounding box center [117, 151] width 95 height 8
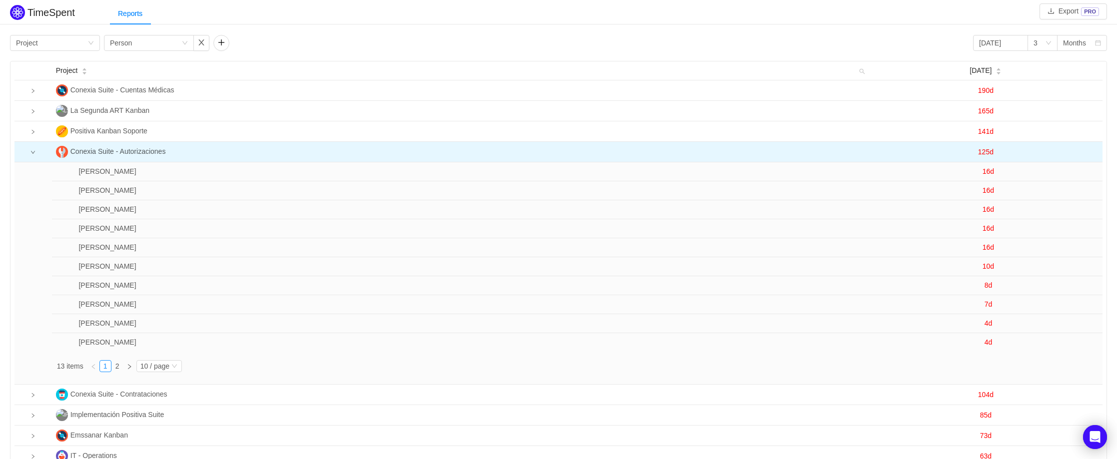
click at [985, 154] on span "125d" at bounding box center [985, 152] width 15 height 8
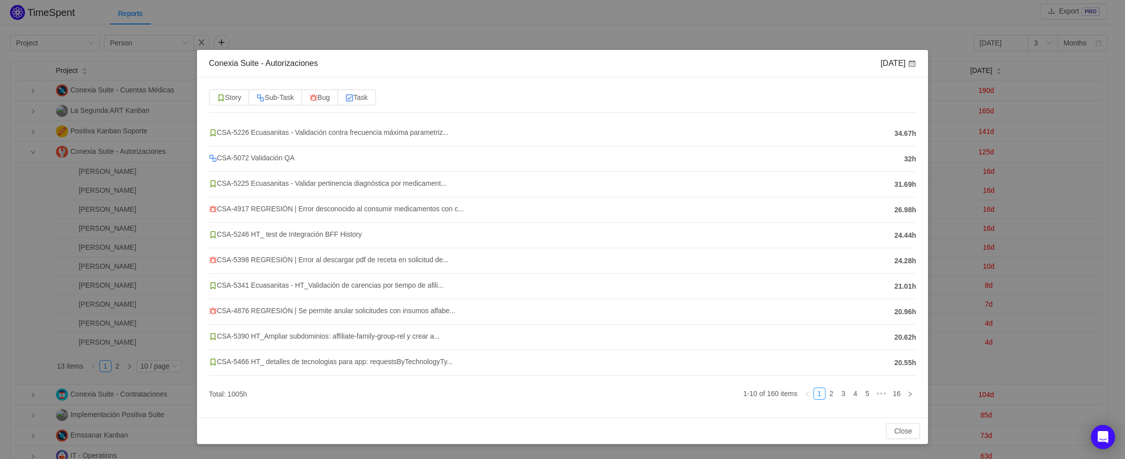
click at [911, 64] on span at bounding box center [912, 63] width 8 height 8
click at [896, 431] on button "Close" at bounding box center [903, 431] width 34 height 16
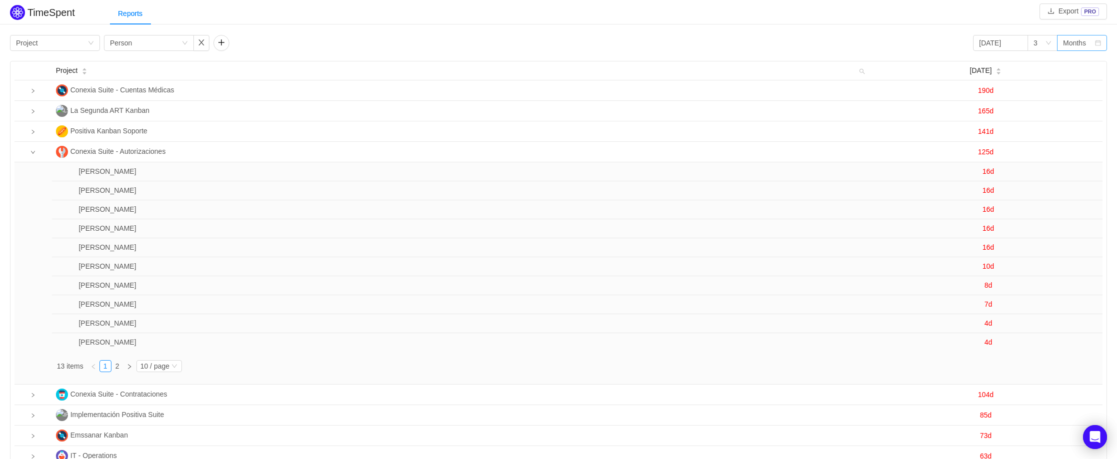
click at [1082, 43] on div "Months" at bounding box center [1074, 42] width 23 height 15
click at [1074, 62] on li "Weeks" at bounding box center [1082, 63] width 50 height 16
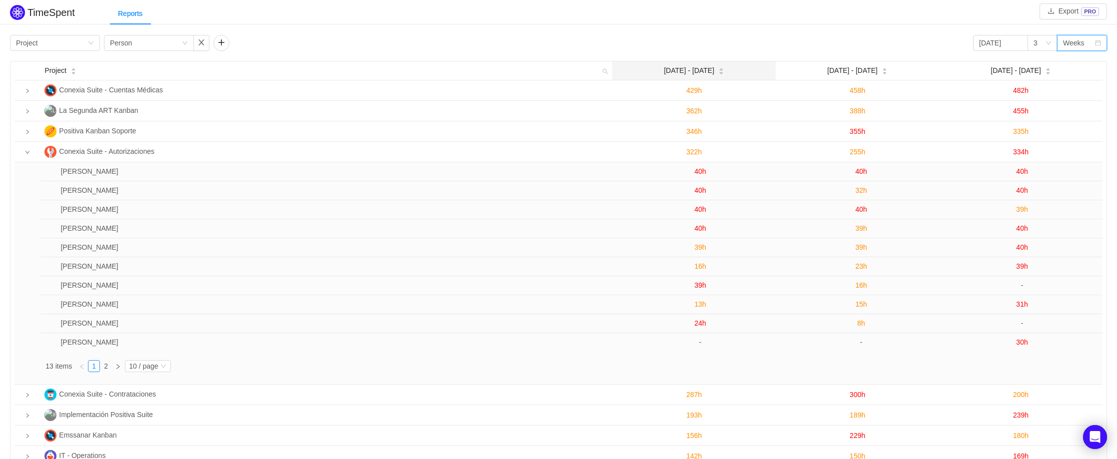
click at [719, 73] on icon "icon: caret-down" at bounding box center [721, 73] width 4 height 2
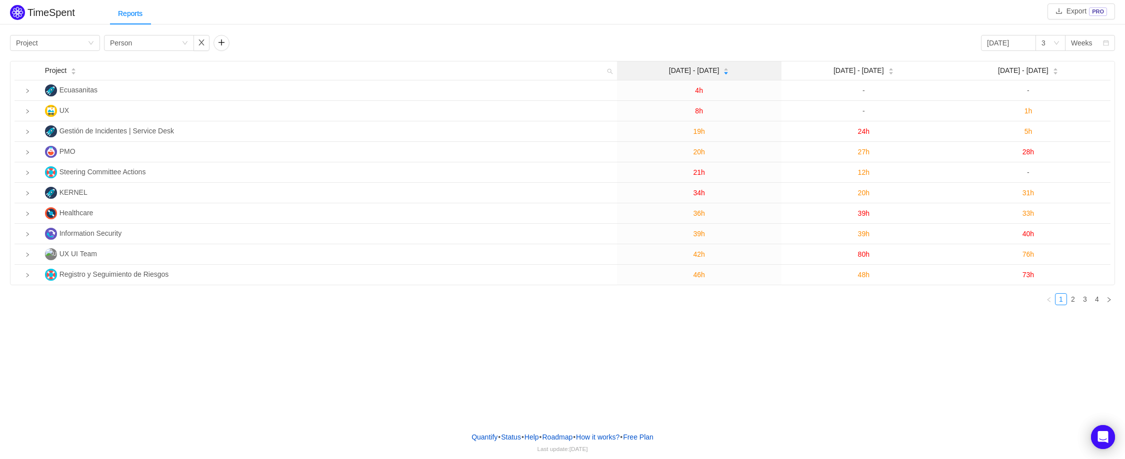
click at [723, 68] on icon "icon: caret-up" at bounding box center [725, 69] width 5 height 5
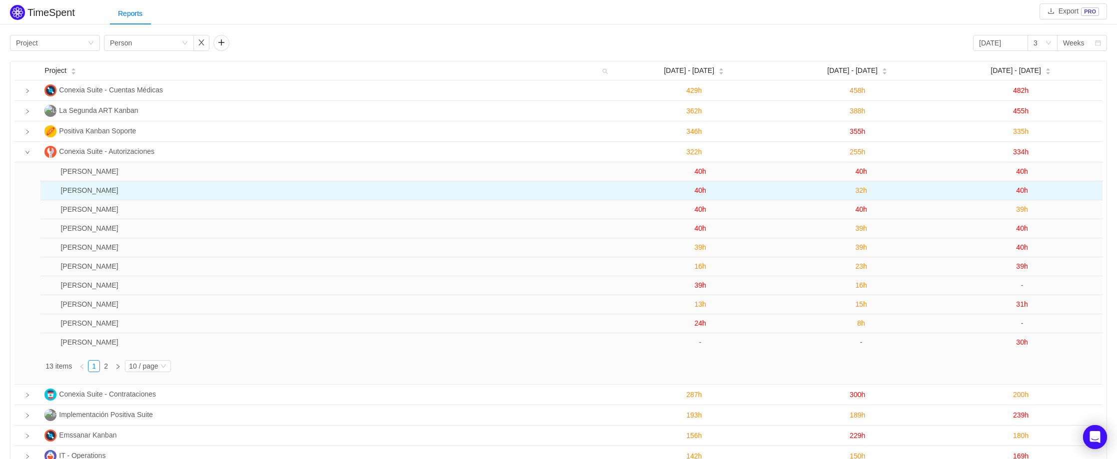
click at [702, 193] on span "40h" at bounding box center [700, 190] width 11 height 8
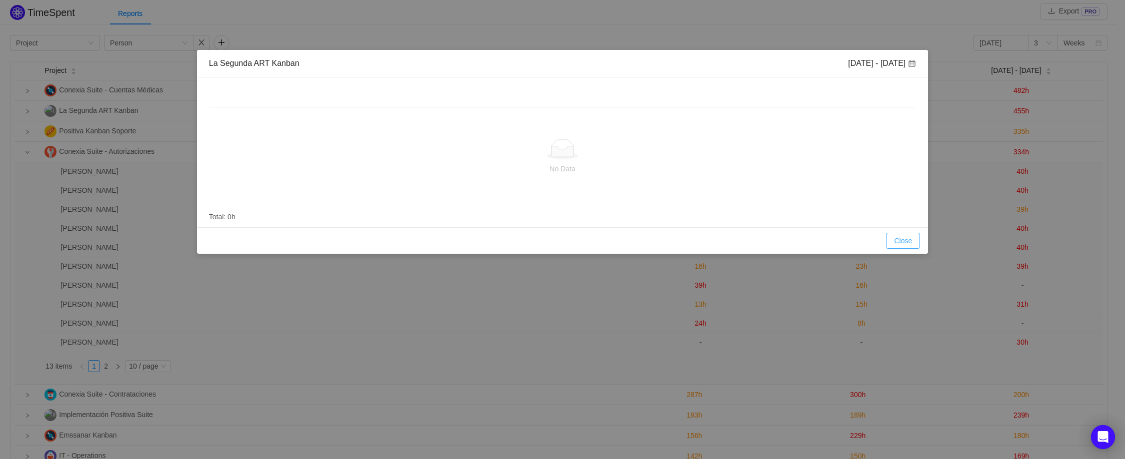
click at [904, 246] on button "Close" at bounding box center [903, 241] width 34 height 16
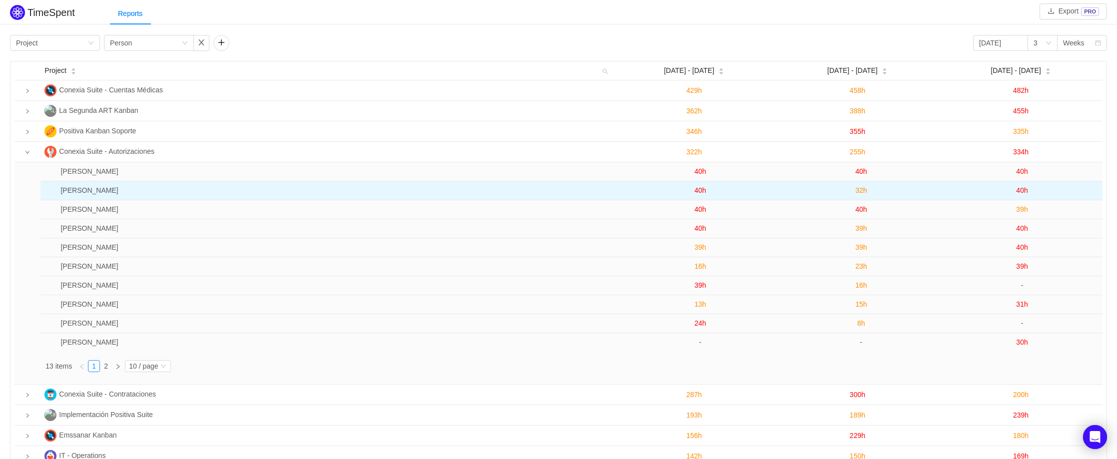
click at [697, 191] on span "40h" at bounding box center [700, 190] width 11 height 8
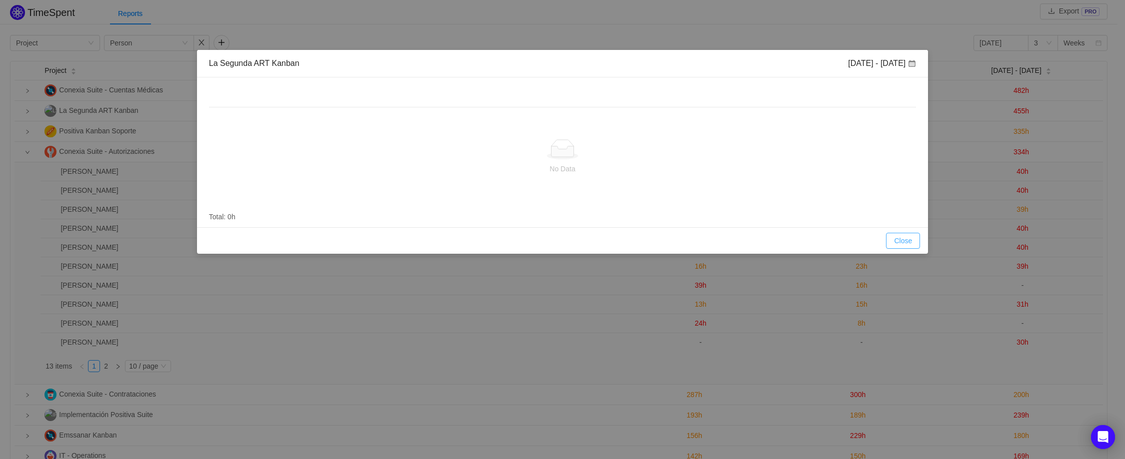
click at [907, 240] on button "Close" at bounding box center [903, 241] width 34 height 16
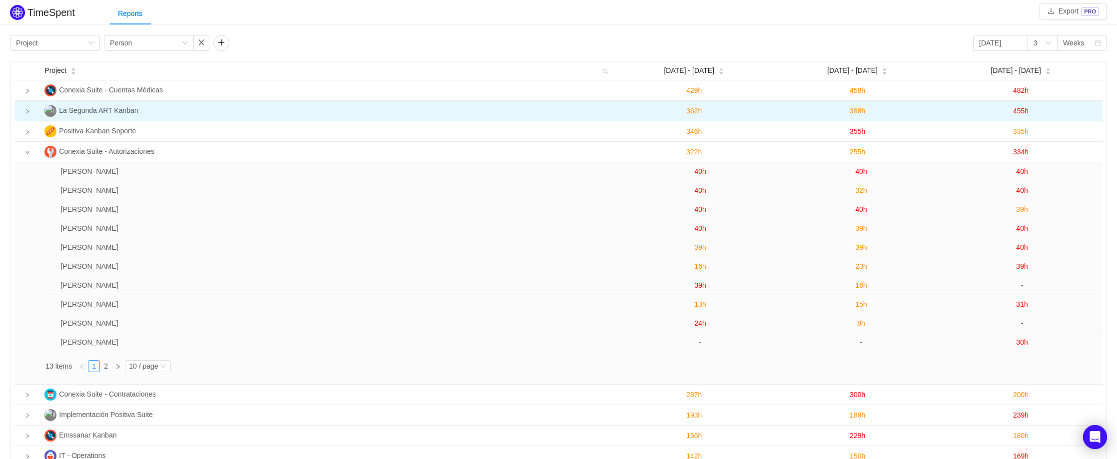
click at [28, 114] on td at bounding box center [27, 111] width 26 height 20
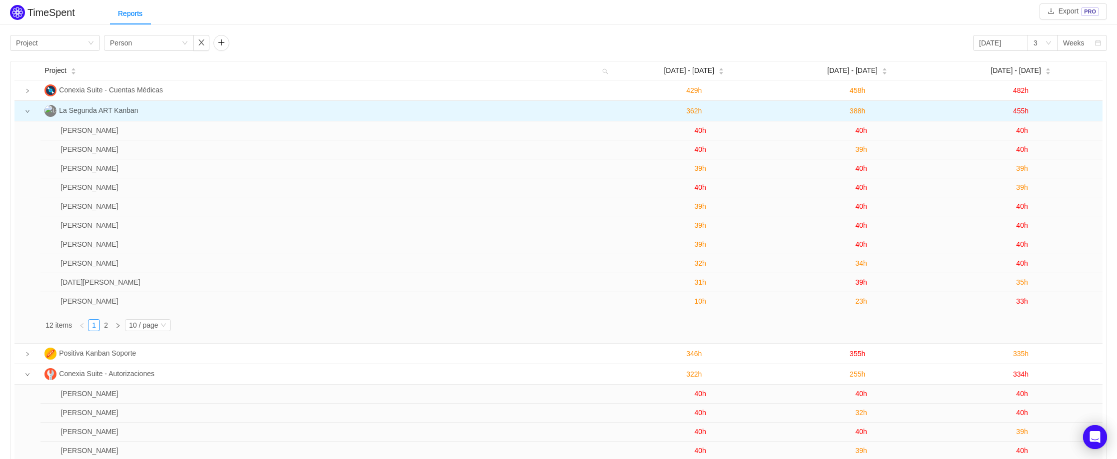
click at [28, 114] on td at bounding box center [27, 111] width 26 height 20
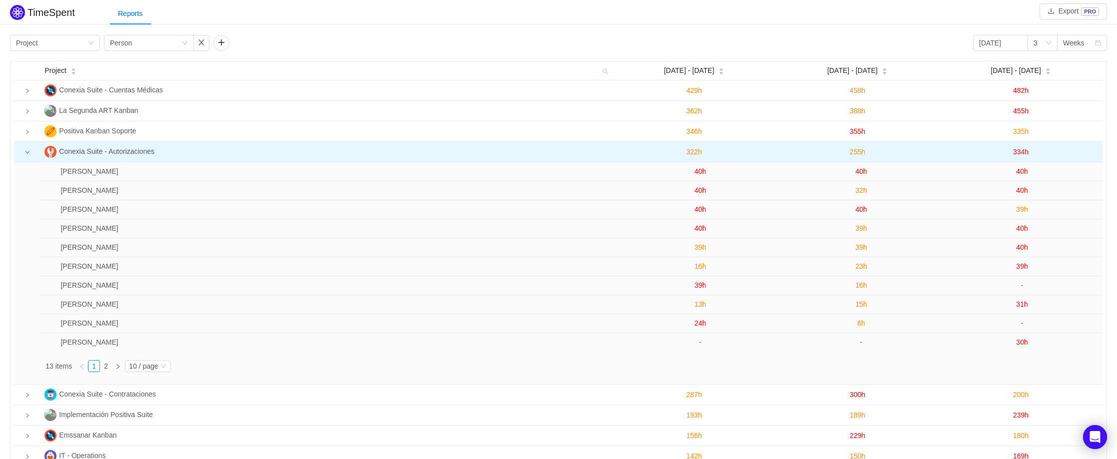
click at [28, 153] on icon "icon: down" at bounding box center [27, 152] width 5 height 5
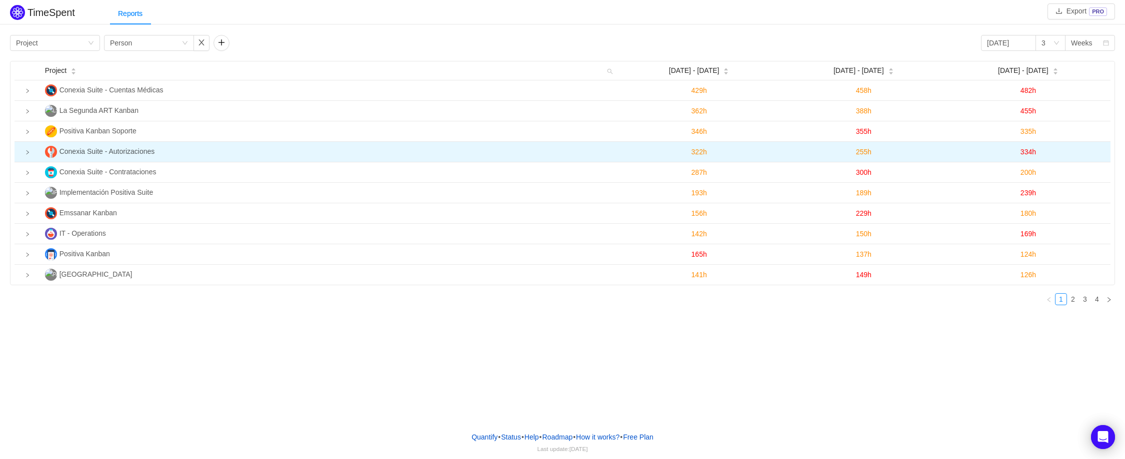
click at [28, 153] on icon "icon: right" at bounding box center [27, 152] width 5 height 5
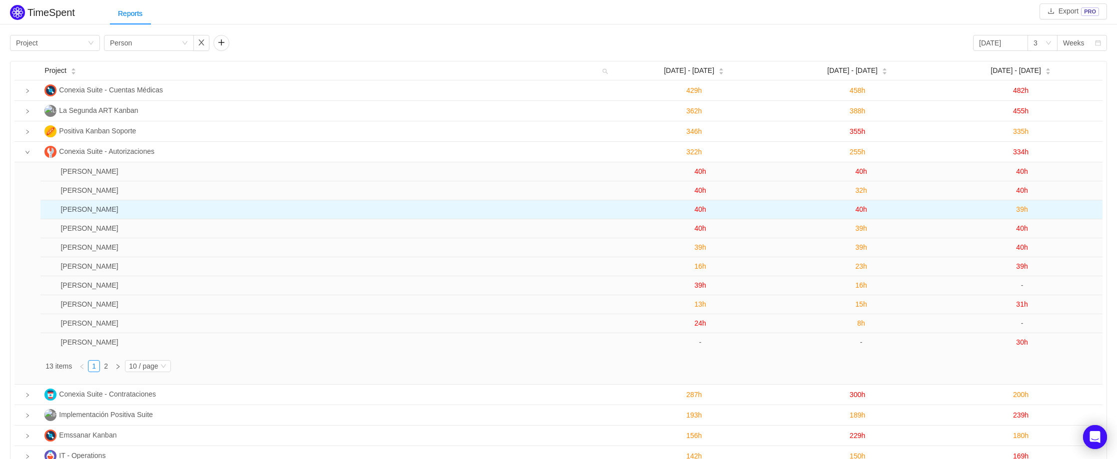
click at [702, 210] on span "40h" at bounding box center [700, 209] width 11 height 8
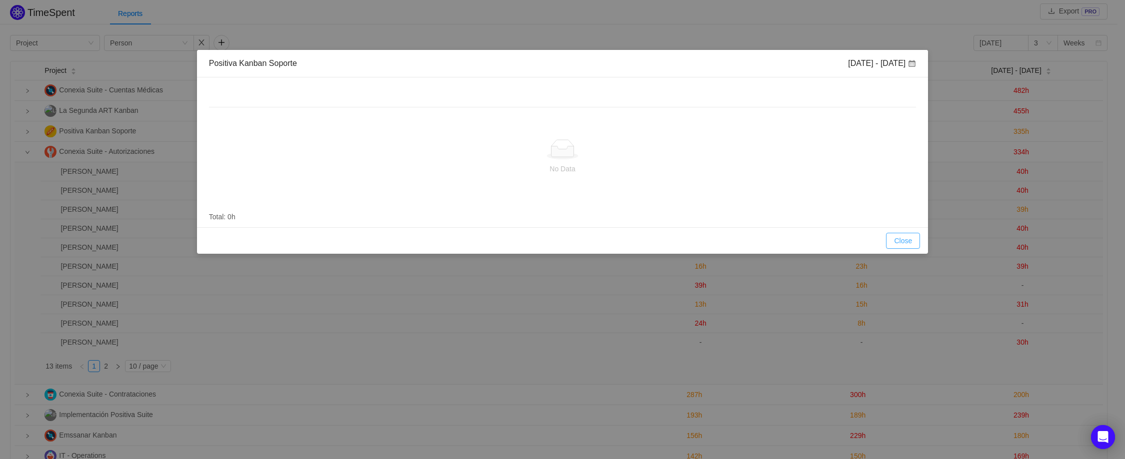
click at [902, 241] on button "Close" at bounding box center [903, 241] width 34 height 16
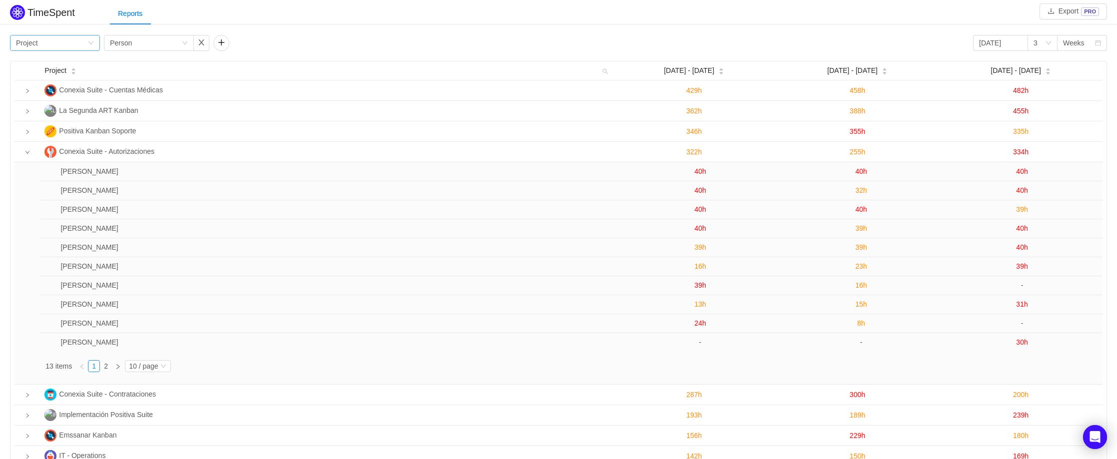
click at [92, 45] on icon "icon: down" at bounding box center [91, 43] width 6 height 6
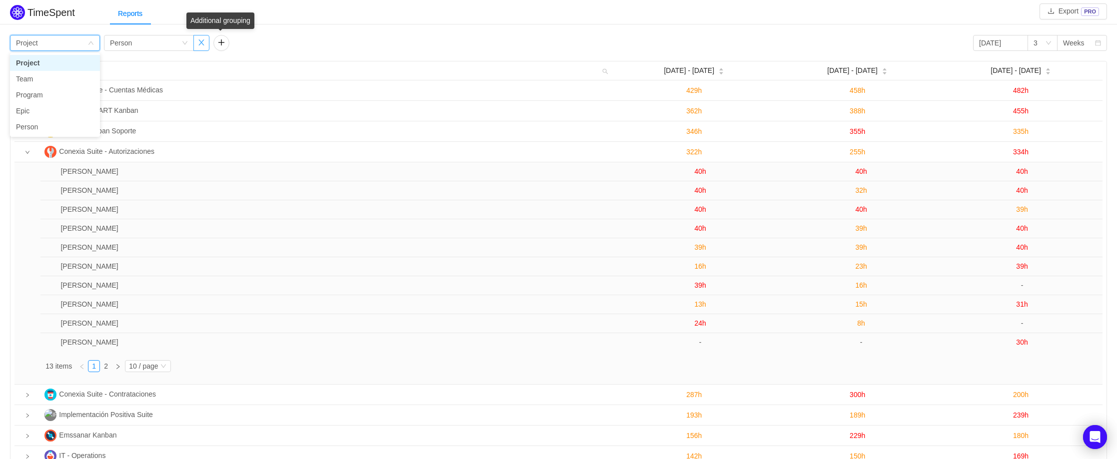
click at [199, 43] on button "button" at bounding box center [201, 43] width 16 height 16
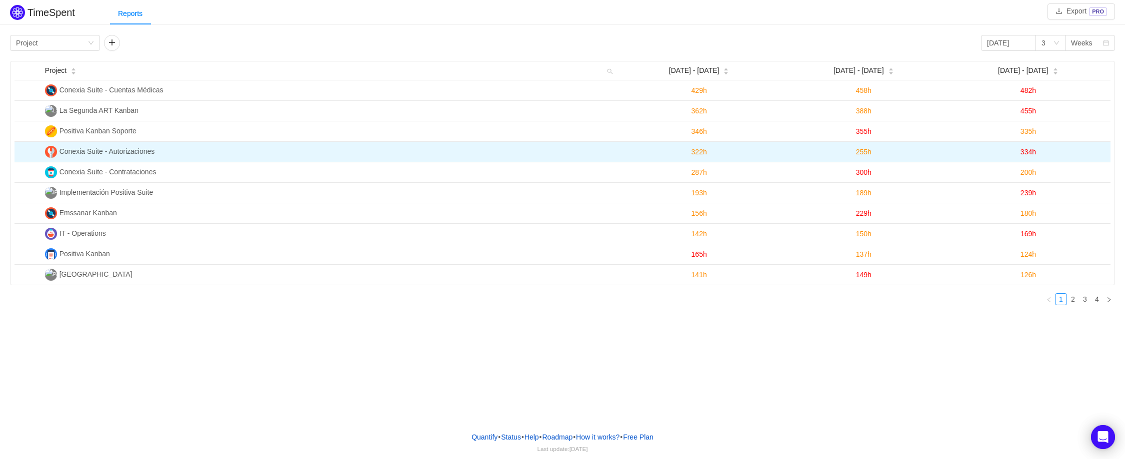
click at [866, 154] on span "255h" at bounding box center [863, 152] width 15 height 8
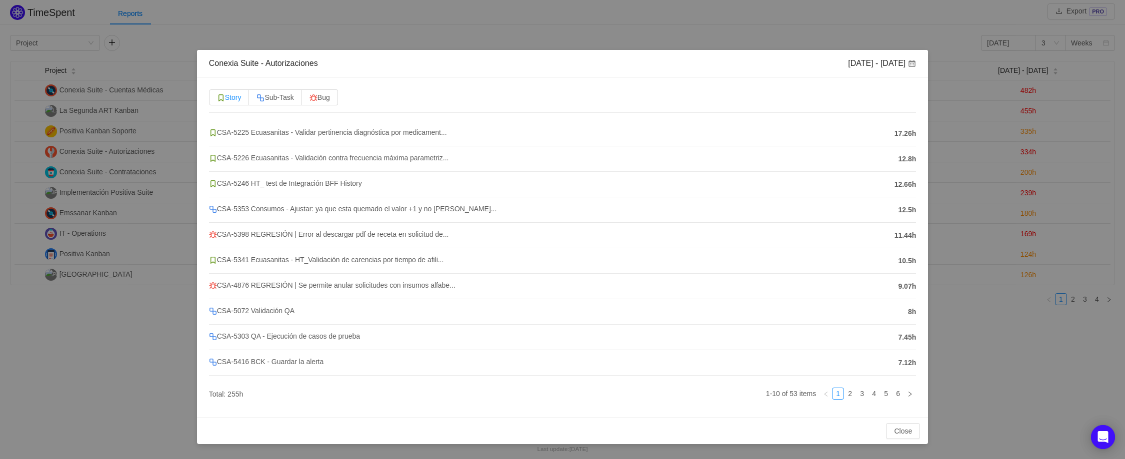
click at [231, 97] on span "Story" at bounding box center [229, 97] width 24 height 8
click at [217, 100] on input "Story" at bounding box center [217, 100] width 0 height 0
click at [890, 394] on link "2" at bounding box center [885, 393] width 11 height 11
click at [898, 393] on link "3" at bounding box center [897, 393] width 11 height 11
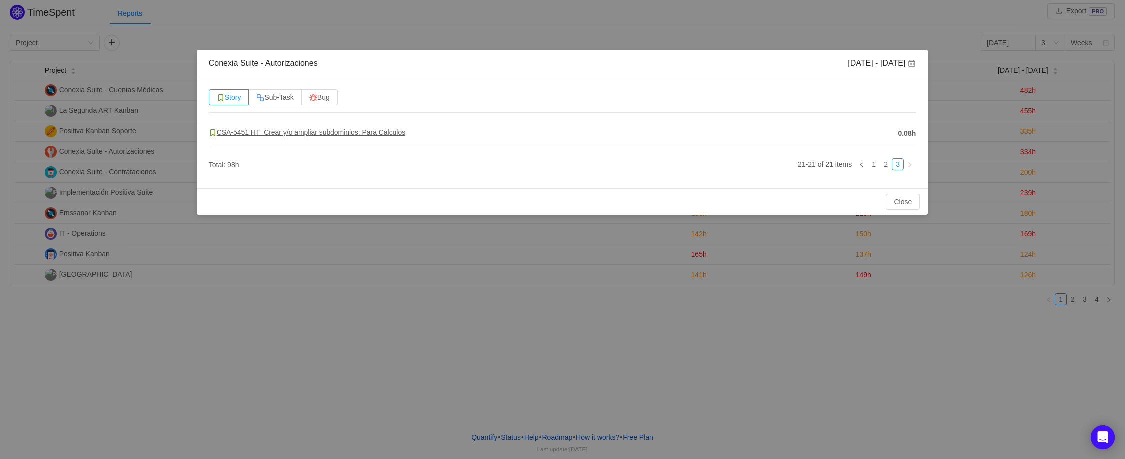
click at [288, 132] on span "CSA-5451 HT_Crear y/o ampliar subdominios: Para Calculos" at bounding box center [307, 132] width 196 height 8
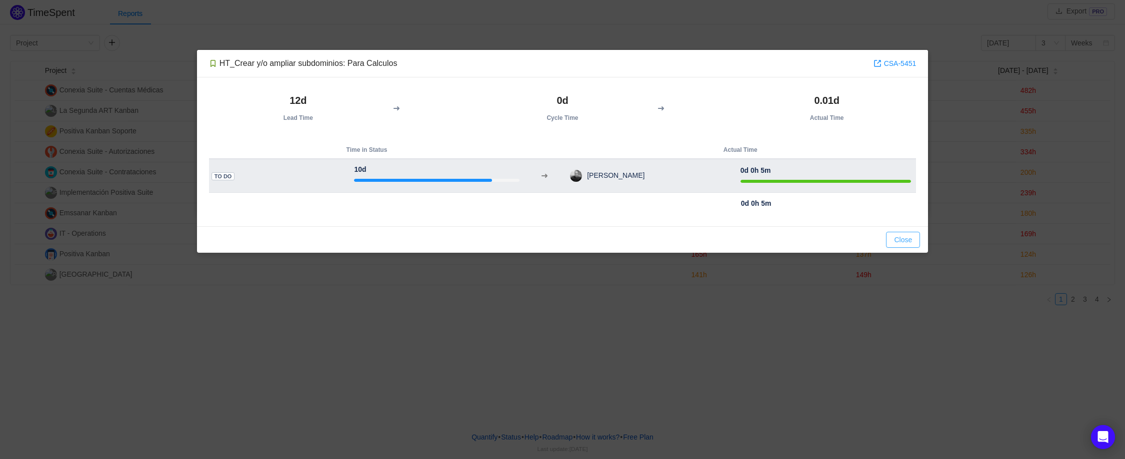
drag, startPoint x: 896, startPoint y: 237, endPoint x: 499, endPoint y: 179, distance: 401.2
click at [499, 179] on div "HT_Crear y/o ampliar subdominios: Para Calculos CSA-5451 12d Lead Time 0d Cycle…" at bounding box center [562, 151] width 731 height 203
click at [432, 180] on div at bounding box center [423, 180] width 138 height 3
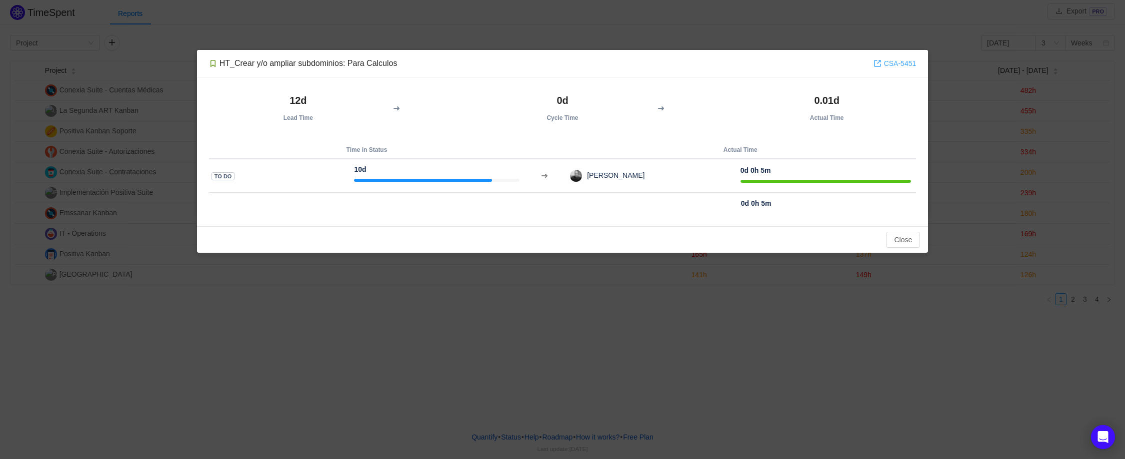
click at [904, 63] on link "CSA-5451" at bounding box center [894, 63] width 43 height 11
click at [896, 237] on button "Close" at bounding box center [903, 240] width 34 height 16
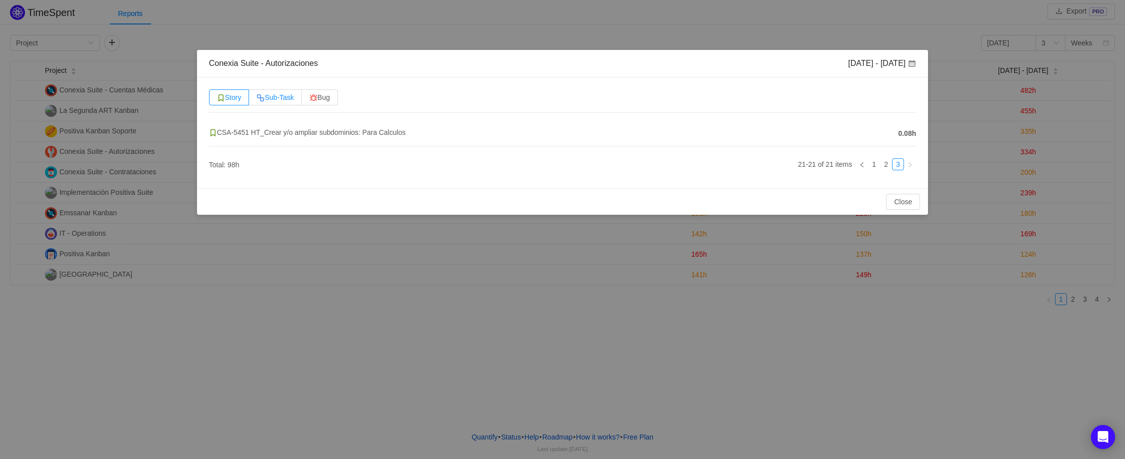
click at [283, 97] on span "Sub-Task" at bounding box center [274, 97] width 37 height 8
click at [256, 100] on input "Sub-Task" at bounding box center [256, 100] width 0 height 0
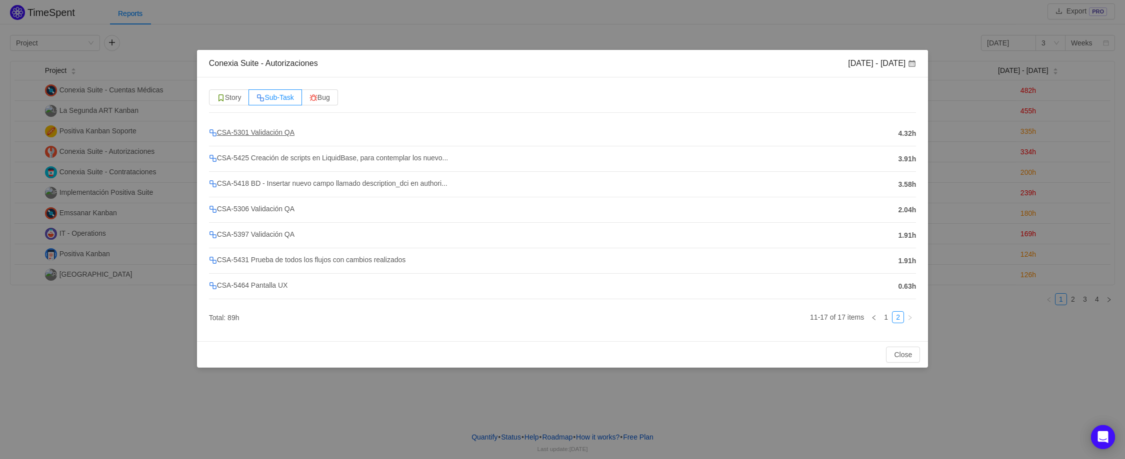
click at [277, 133] on span "CSA-5301 Validación QA" at bounding box center [251, 132] width 85 height 8
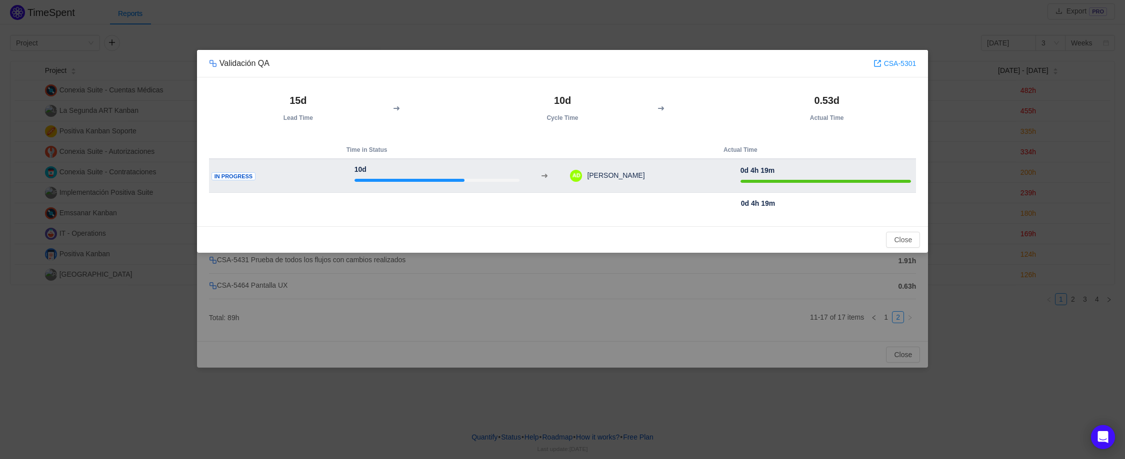
click at [241, 178] on span "In Progress" at bounding box center [233, 176] width 44 height 8
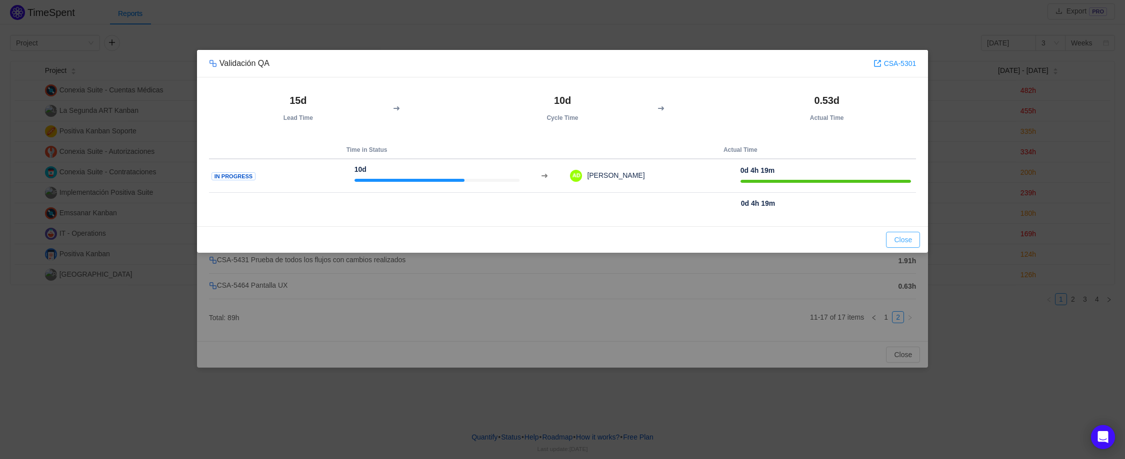
click at [901, 242] on button "Close" at bounding box center [903, 240] width 34 height 16
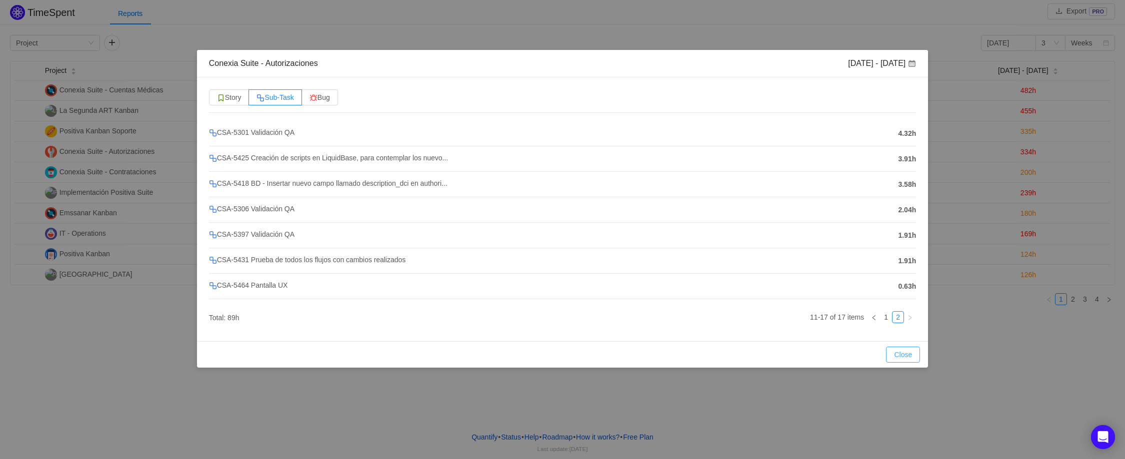
click at [903, 355] on button "Close" at bounding box center [903, 355] width 34 height 16
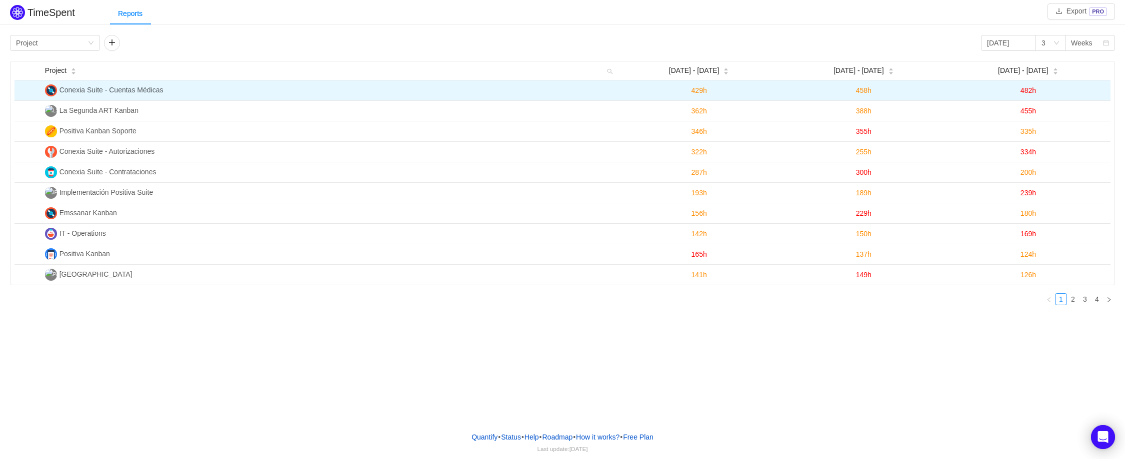
click at [862, 93] on span "458h" at bounding box center [863, 90] width 15 height 8
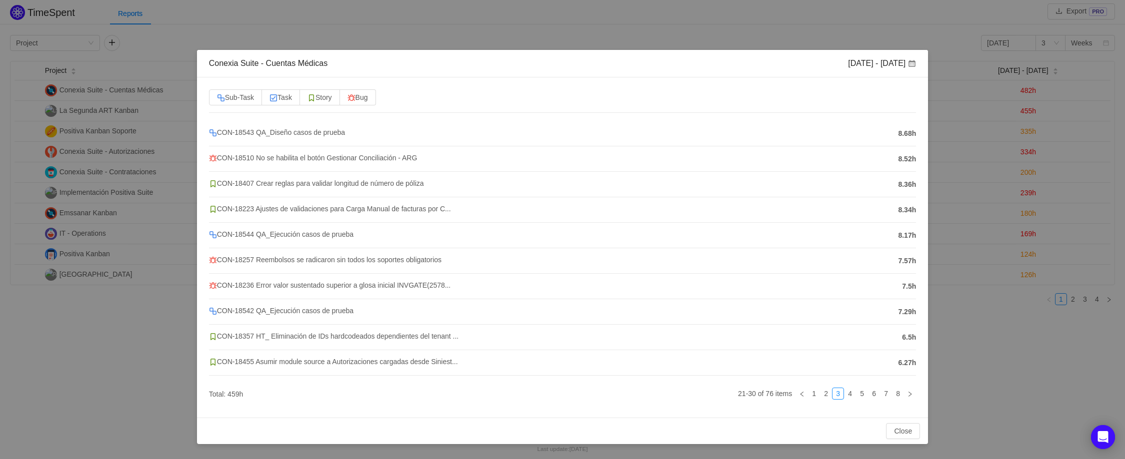
click at [925, 33] on div "Conexia Suite - Cuentas Médicas Aug 11 - 17 Sub-Task Task Story Bug CON-18543 Q…" at bounding box center [562, 229] width 1125 height 459
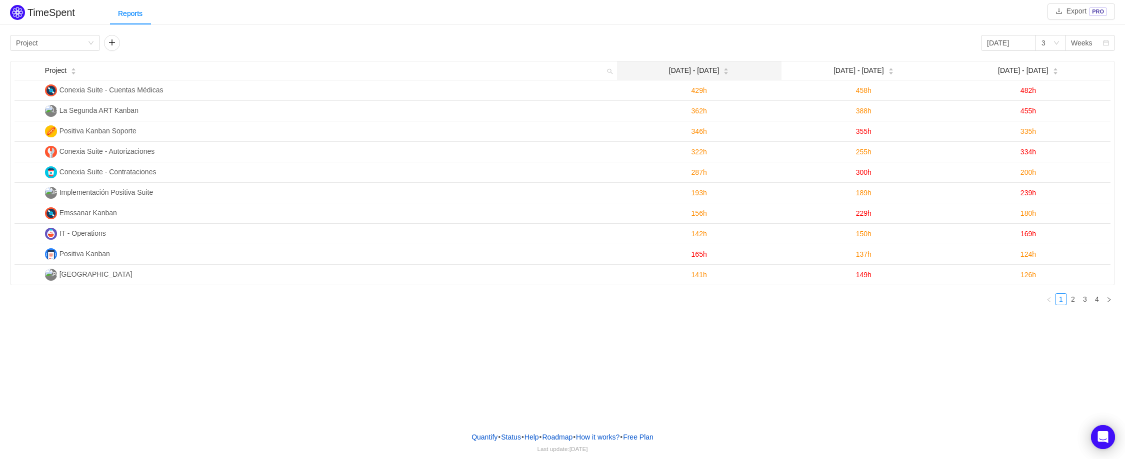
click at [698, 70] on span "Aug 4 - 10" at bounding box center [694, 70] width 50 height 10
click at [723, 73] on icon "icon: caret-down" at bounding box center [725, 72] width 5 height 5
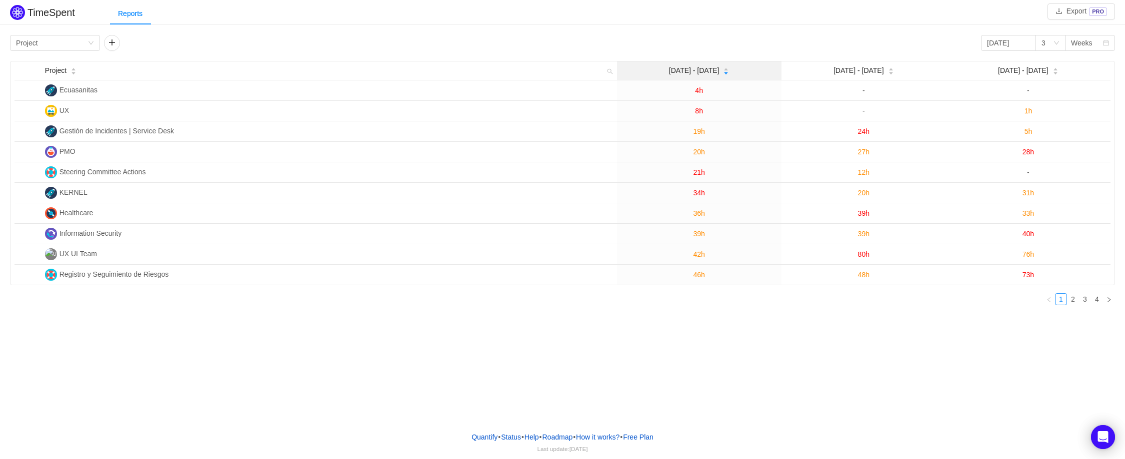
click at [723, 68] on icon "icon: caret-up" at bounding box center [725, 69] width 5 height 5
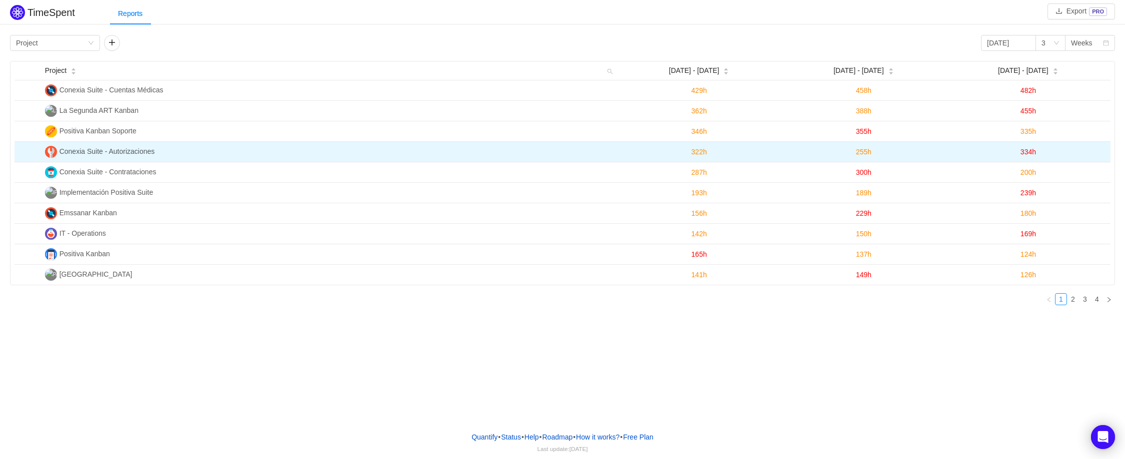
click at [701, 153] on span "322h" at bounding box center [698, 152] width 15 height 8
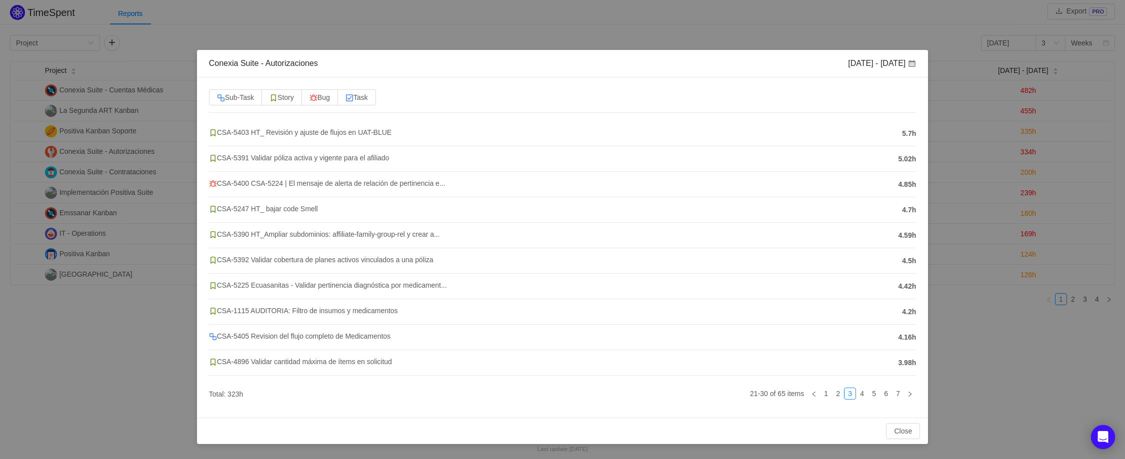
click at [889, 39] on div "Conexia Suite - Autorizaciones Aug 4 - 10 Sub-Task Story Bug Task CSA-5403 HT_ …" at bounding box center [562, 229] width 1125 height 459
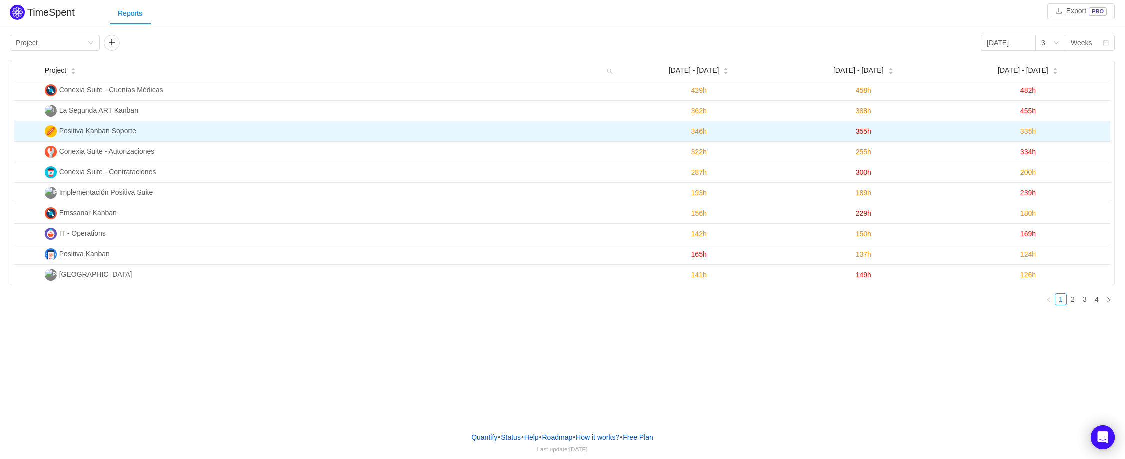
click at [863, 133] on span "355h" at bounding box center [863, 131] width 15 height 8
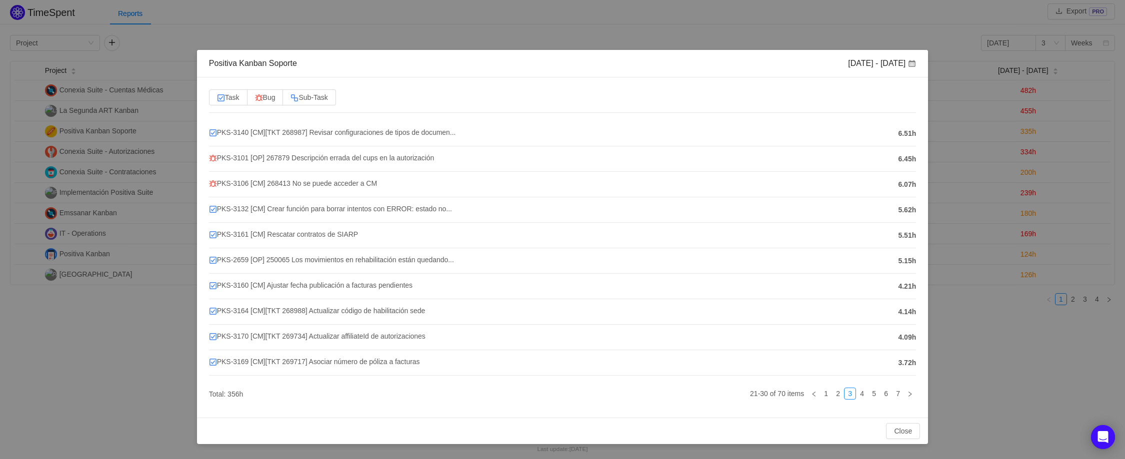
click at [809, 20] on div "Positiva Kanban Soporte Aug 11 - 17 Task Bug Sub-Task PKS-3140 [CM][TKT 268987]…" at bounding box center [562, 229] width 1125 height 459
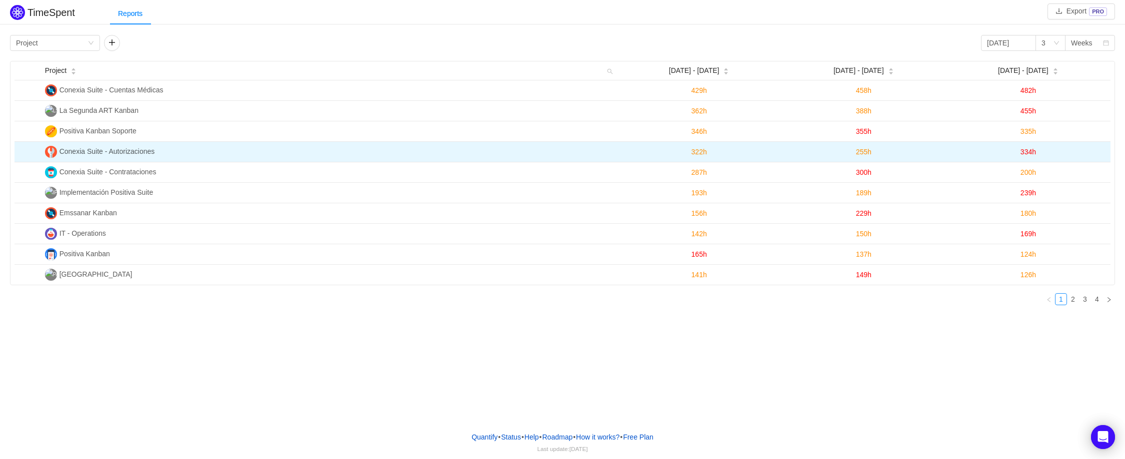
click at [863, 154] on span "255h" at bounding box center [863, 152] width 15 height 8
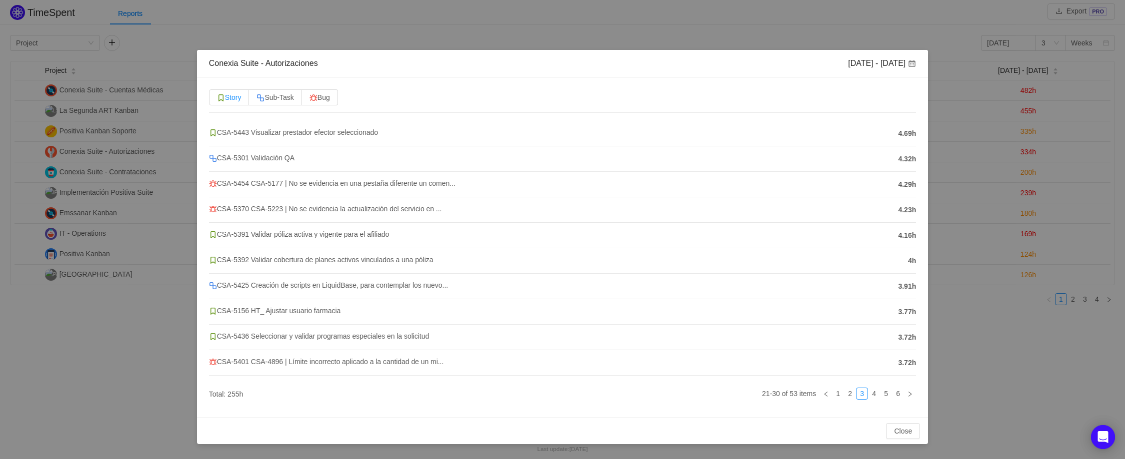
click at [236, 100] on span "Story" at bounding box center [229, 97] width 24 height 8
click at [217, 100] on input "Story" at bounding box center [217, 100] width 0 height 0
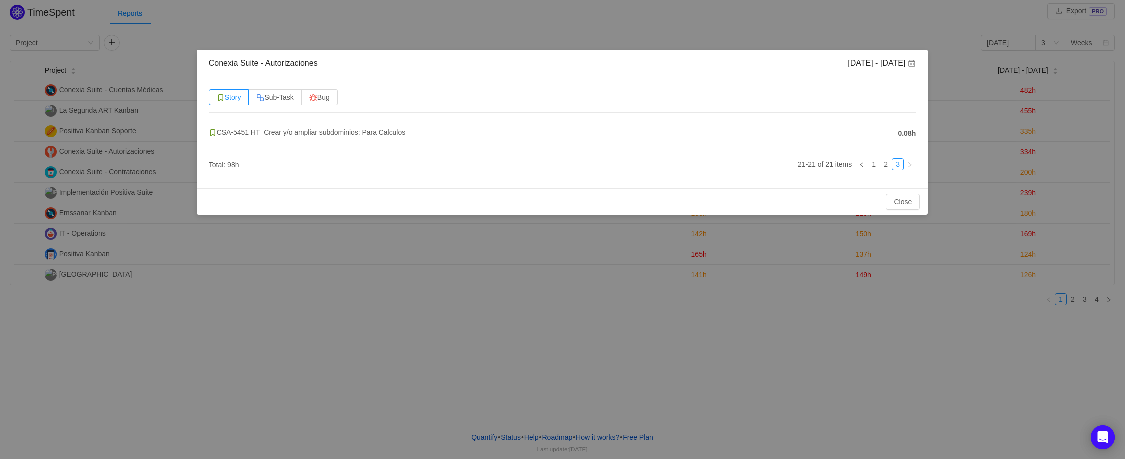
click at [871, 32] on div "Conexia Suite - Autorizaciones Aug 11 - 17 Story Sub-Task Bug CSA-5451 HT_Crear…" at bounding box center [562, 229] width 1125 height 459
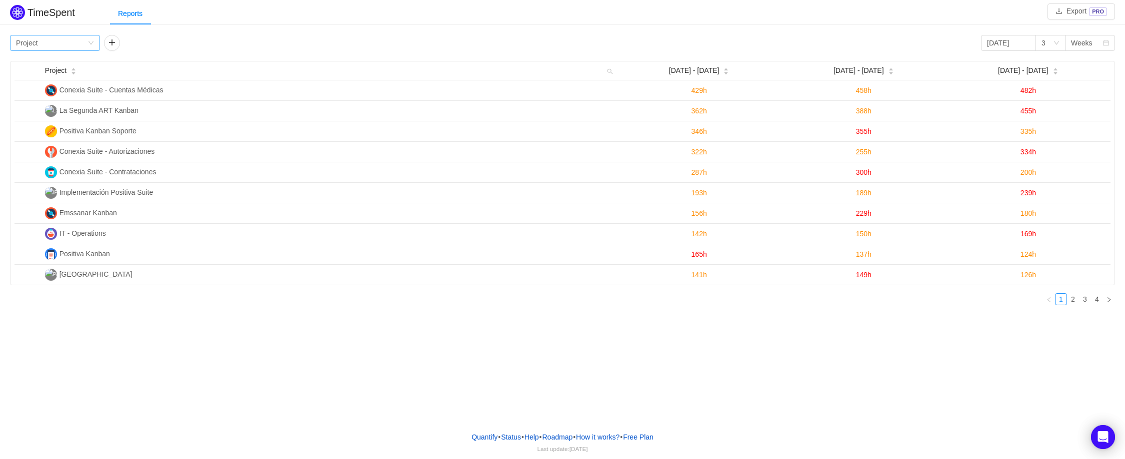
click at [28, 46] on div "Project" at bounding box center [27, 42] width 22 height 15
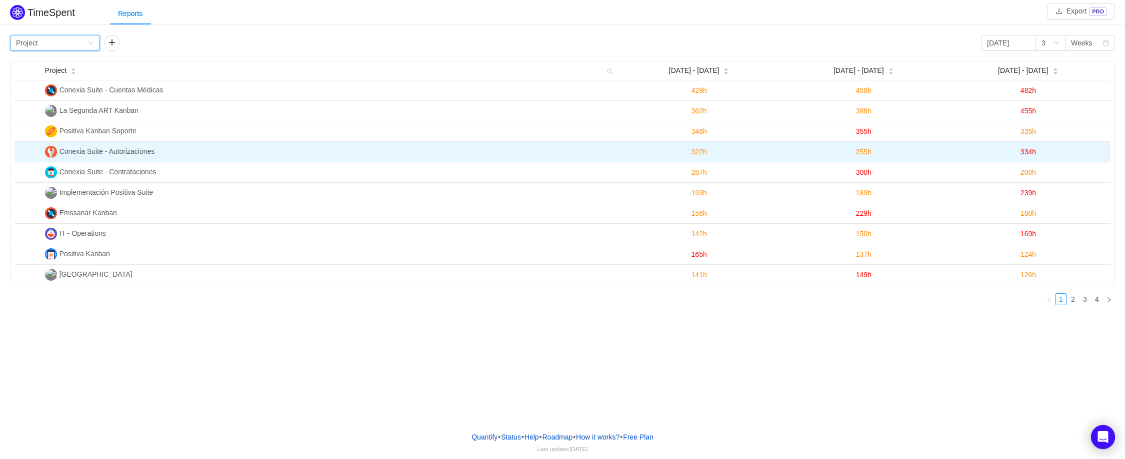
click at [861, 155] on span "255h" at bounding box center [863, 152] width 15 height 8
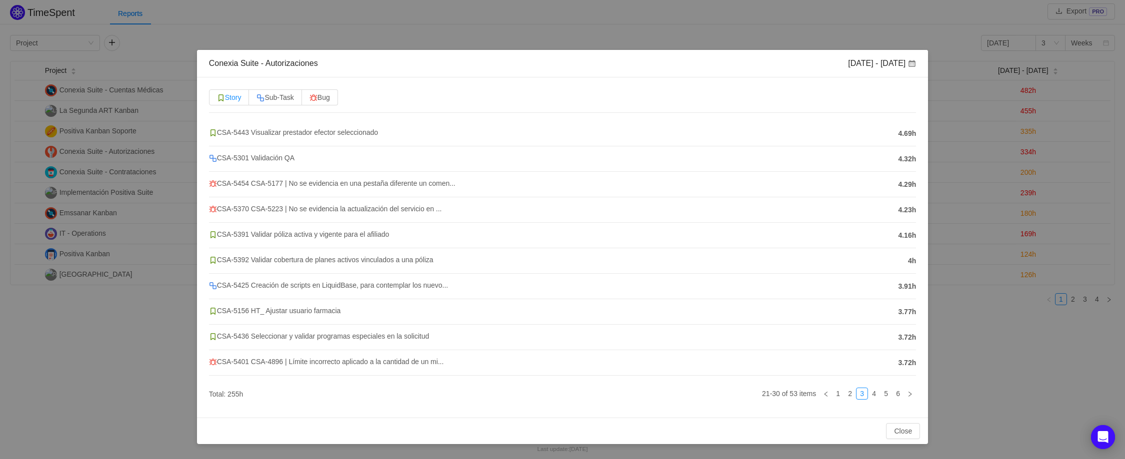
click at [241, 95] on span "Story" at bounding box center [229, 97] width 24 height 8
click at [217, 100] on input "Story" at bounding box center [217, 100] width 0 height 0
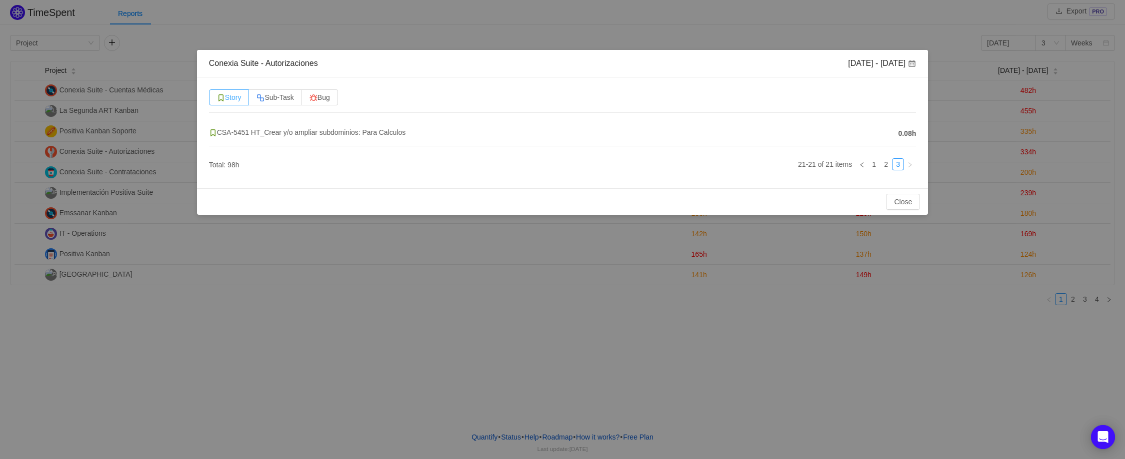
click at [237, 99] on span "Story" at bounding box center [229, 97] width 24 height 8
click at [217, 100] on input "Story" at bounding box center [217, 100] width 0 height 0
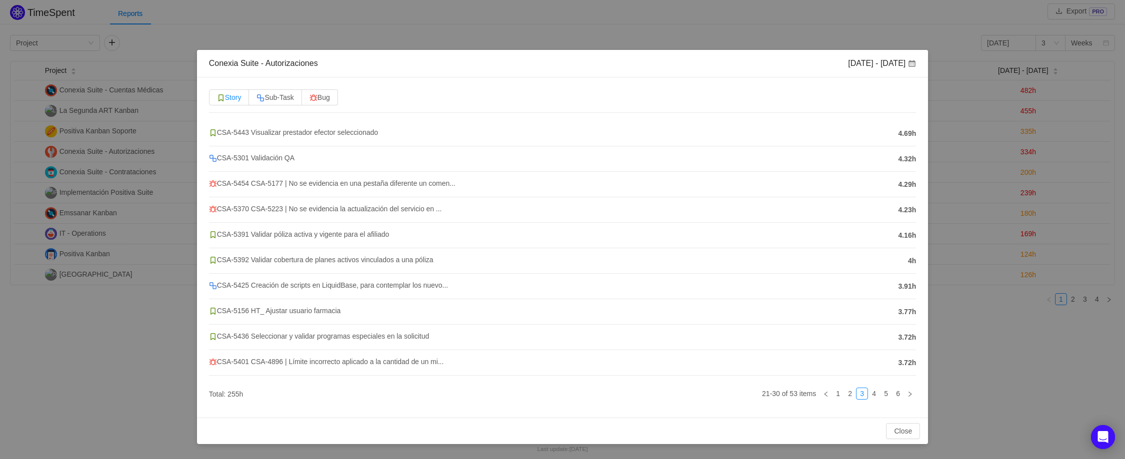
click at [237, 99] on span "Story" at bounding box center [229, 97] width 24 height 8
click at [217, 100] on input "Story" at bounding box center [217, 100] width 0 height 0
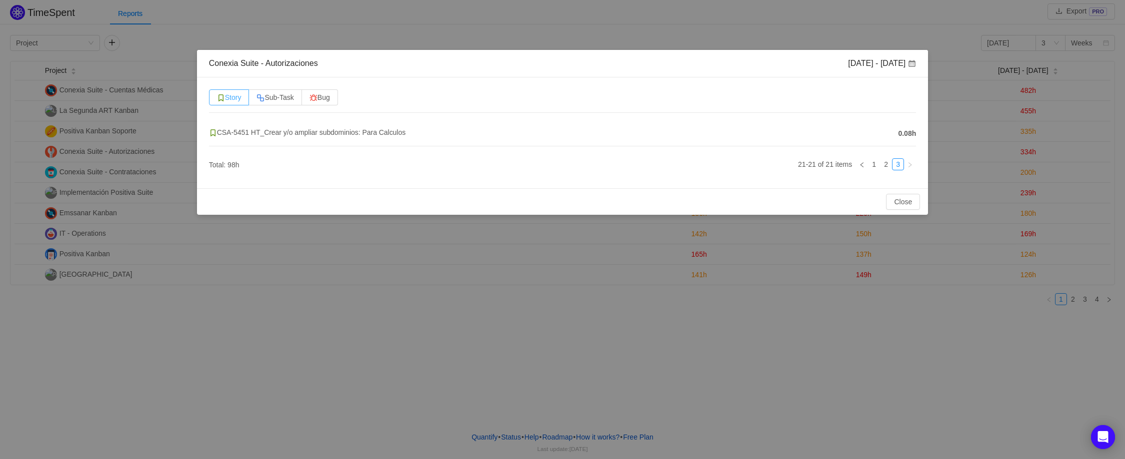
click at [232, 95] on span "Story" at bounding box center [229, 97] width 24 height 8
click at [217, 100] on input "Story" at bounding box center [217, 100] width 0 height 0
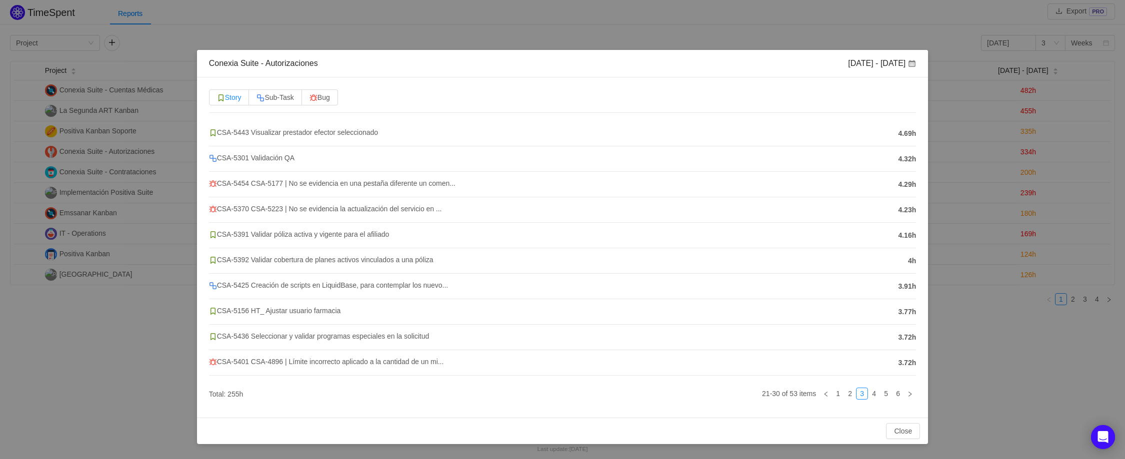
click at [232, 95] on span "Story" at bounding box center [229, 97] width 24 height 8
click at [217, 100] on input "Story" at bounding box center [217, 100] width 0 height 0
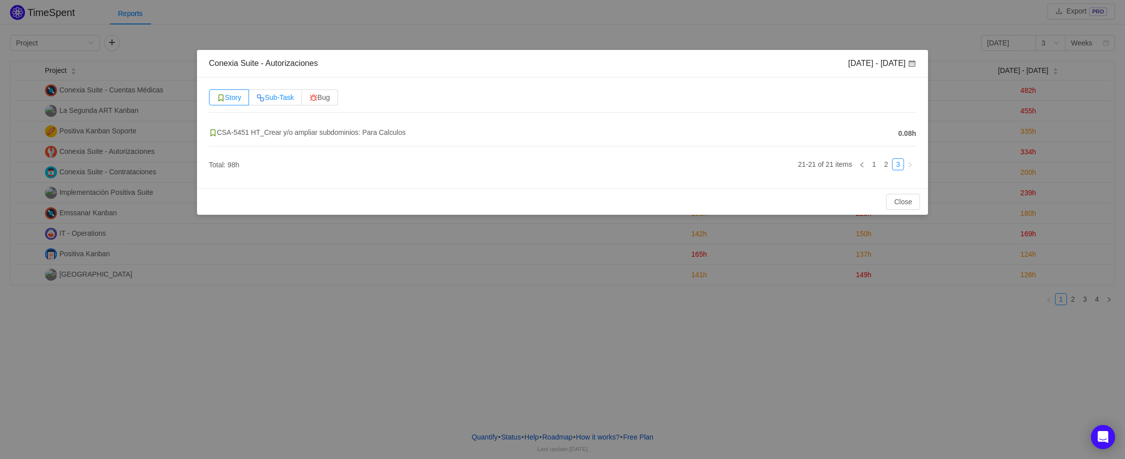
click at [275, 95] on span "Sub-Task" at bounding box center [274, 97] width 37 height 8
click at [256, 100] on input "Sub-Task" at bounding box center [256, 100] width 0 height 0
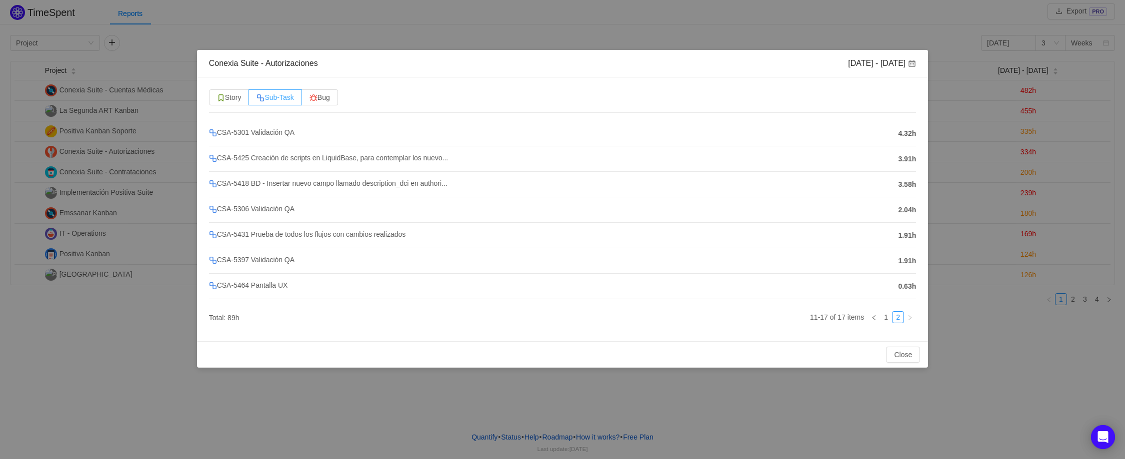
click at [275, 95] on span "Sub-Task" at bounding box center [274, 97] width 37 height 8
click at [256, 100] on input "Sub-Task" at bounding box center [256, 100] width 0 height 0
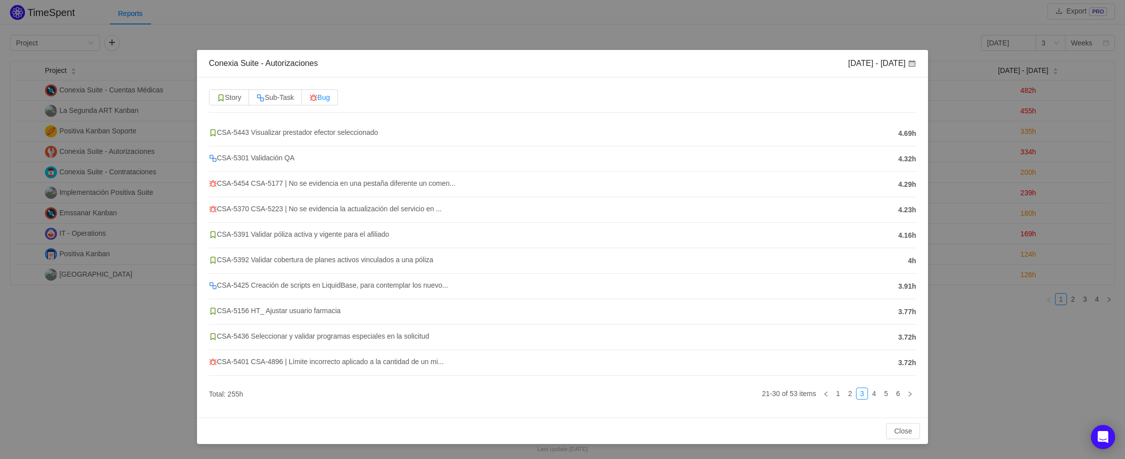
click at [330, 96] on span "Bug" at bounding box center [319, 97] width 20 height 8
click at [309, 100] on input "Bug" at bounding box center [309, 100] width 0 height 0
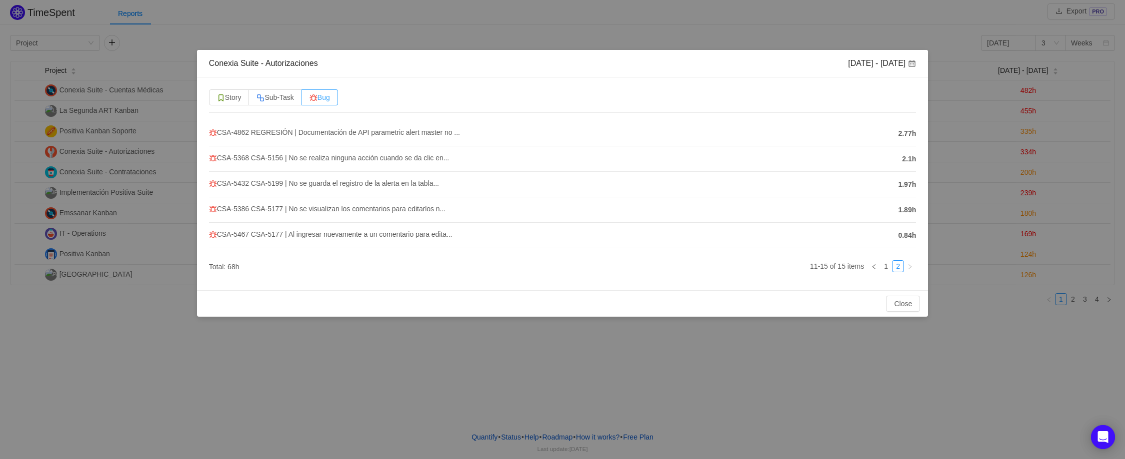
click at [330, 96] on span "Bug" at bounding box center [319, 97] width 20 height 8
click at [309, 100] on input "Bug" at bounding box center [309, 100] width 0 height 0
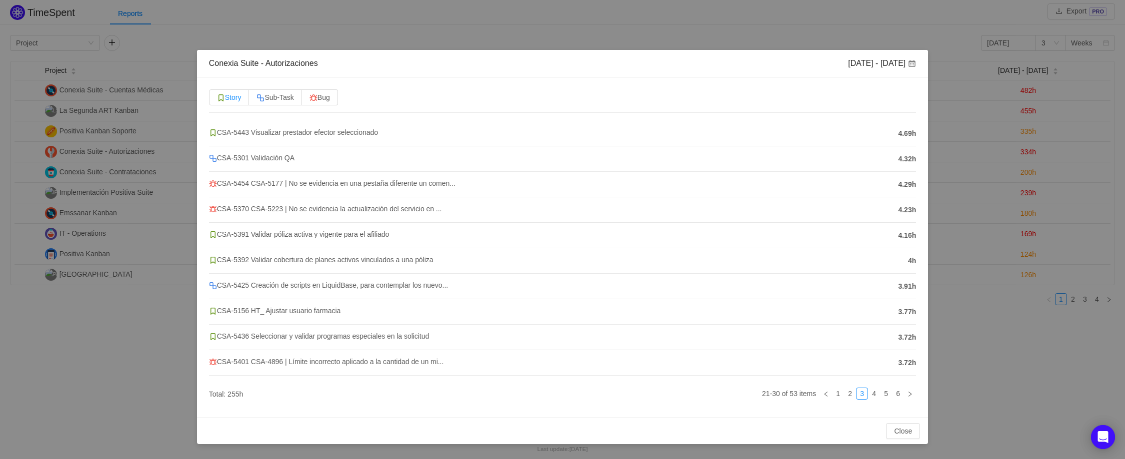
click at [223, 99] on img at bounding box center [221, 98] width 8 height 8
click at [217, 100] on input "Story" at bounding box center [217, 100] width 0 height 0
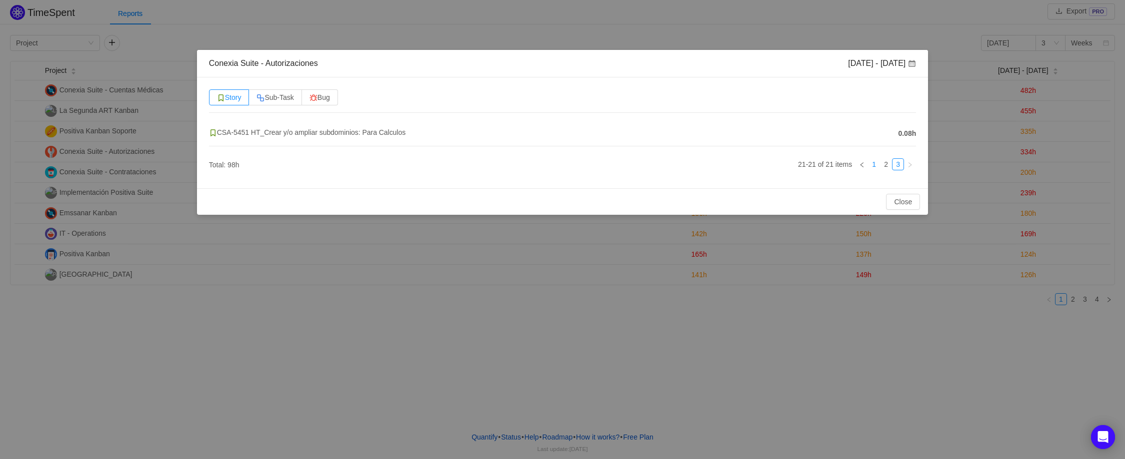
click at [878, 166] on link "1" at bounding box center [873, 164] width 11 height 11
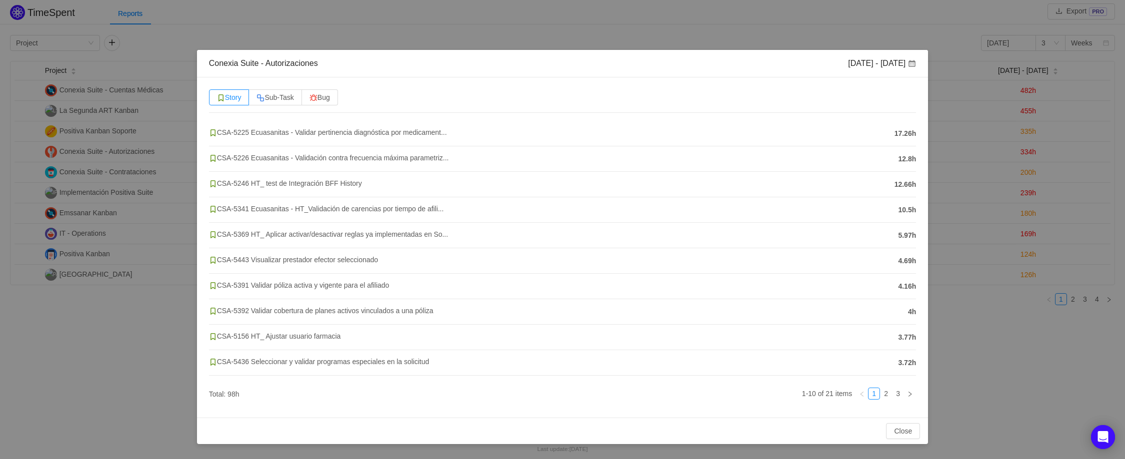
click at [877, 29] on div "Conexia Suite - Autorizaciones Aug 11 - 17 Story Sub-Task Bug CSA-5225 Ecuasani…" at bounding box center [562, 229] width 1125 height 459
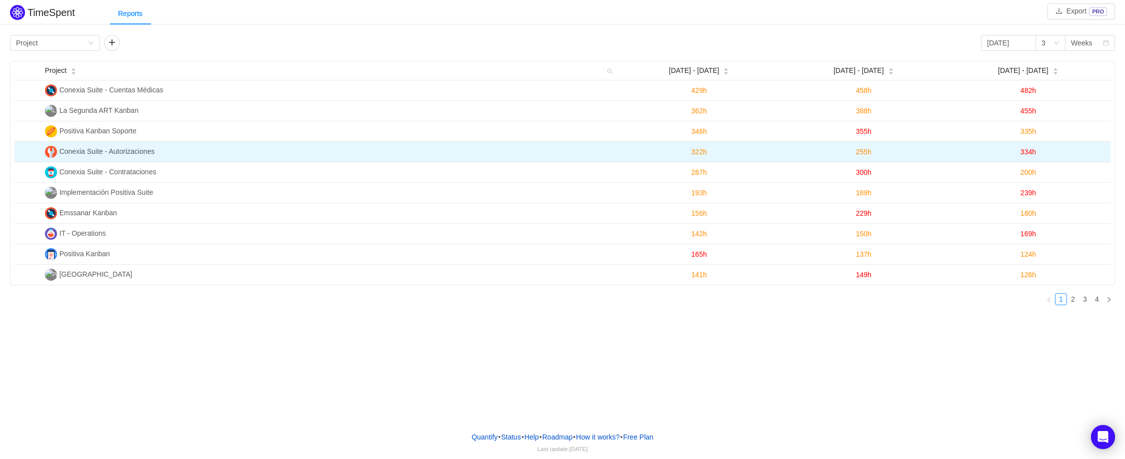
click at [701, 155] on span "322h" at bounding box center [698, 152] width 15 height 8
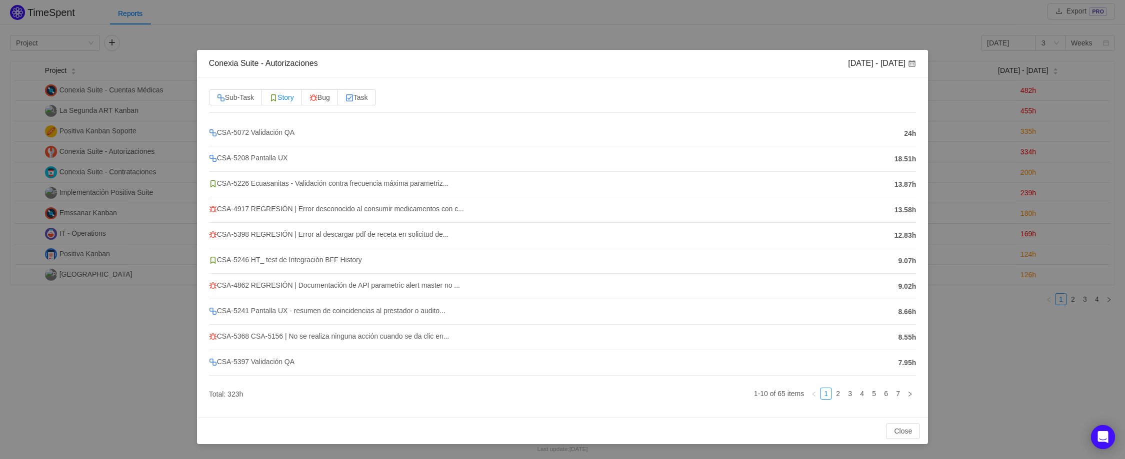
click at [290, 98] on span "Story" at bounding box center [281, 97] width 24 height 8
click at [269, 100] on input "Story" at bounding box center [269, 100] width 0 height 0
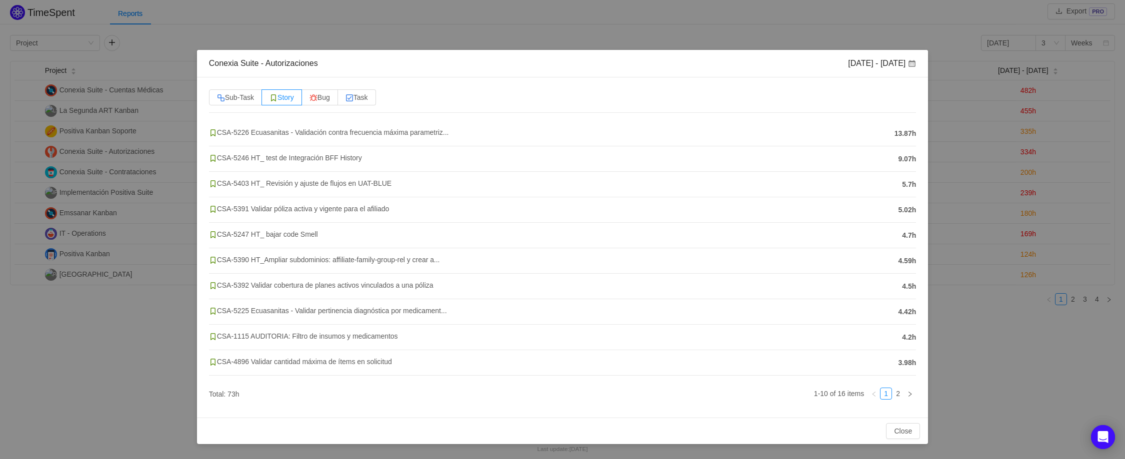
click at [1003, 381] on div "Conexia Suite - Autorizaciones Aug 4 - 10 Sub-Task Story Bug Task CSA-5226 Ecua…" at bounding box center [562, 229] width 1125 height 459
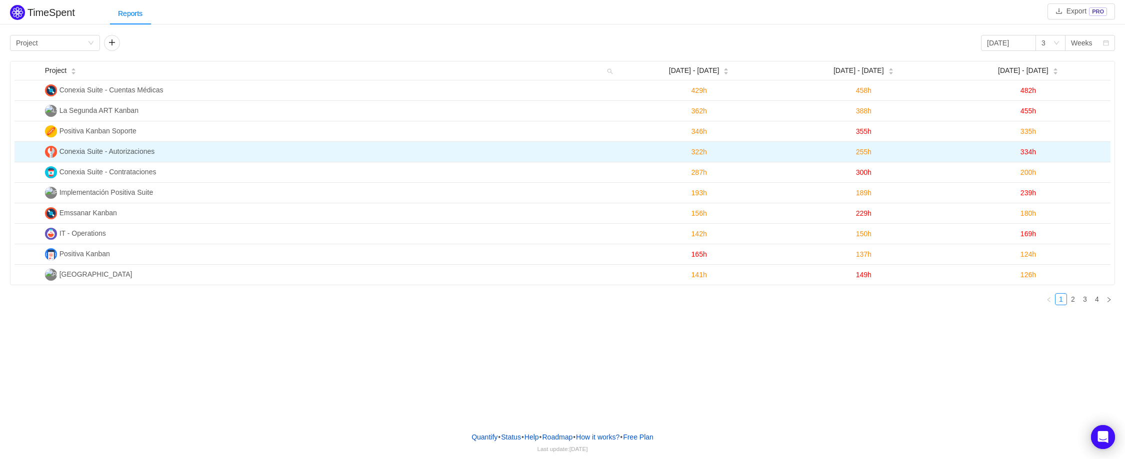
click at [865, 153] on span "255h" at bounding box center [863, 152] width 15 height 8
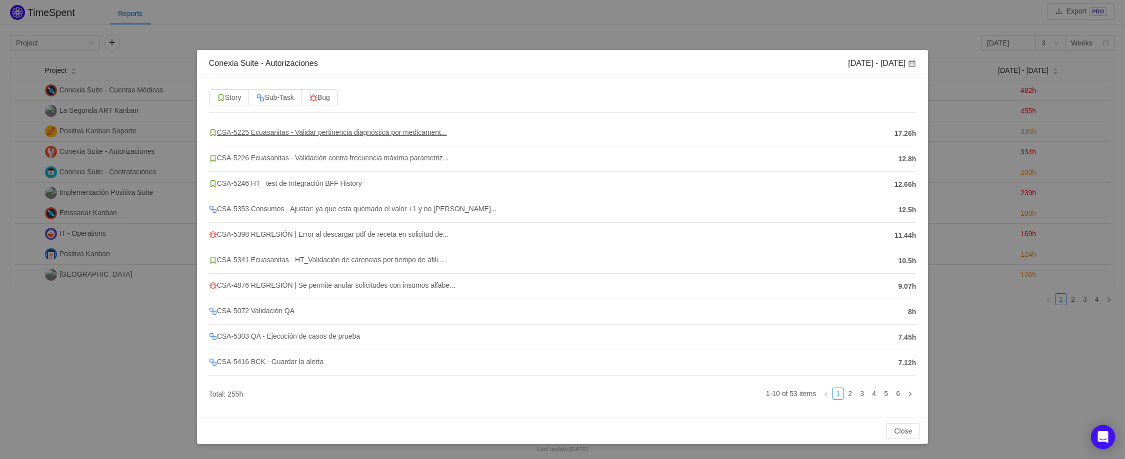
click at [349, 133] on span "CSA-5225 Ecuasanitas - Validar pertinencia diagnóstica por medicament..." at bounding box center [328, 132] width 238 height 8
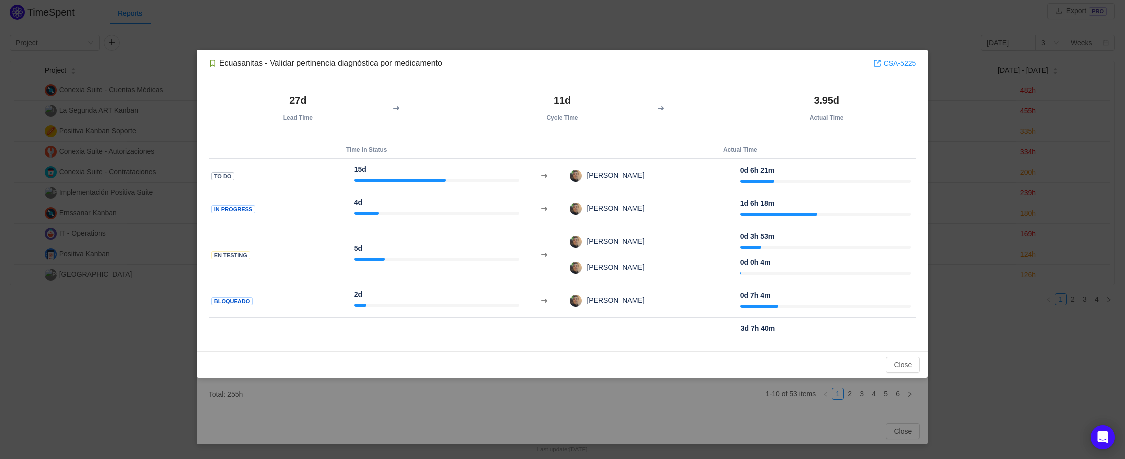
click at [677, 17] on div "Ecuasanitas - Validar pertinencia diagnóstica por medicamento CSA-5225 27d Lead…" at bounding box center [562, 229] width 1125 height 459
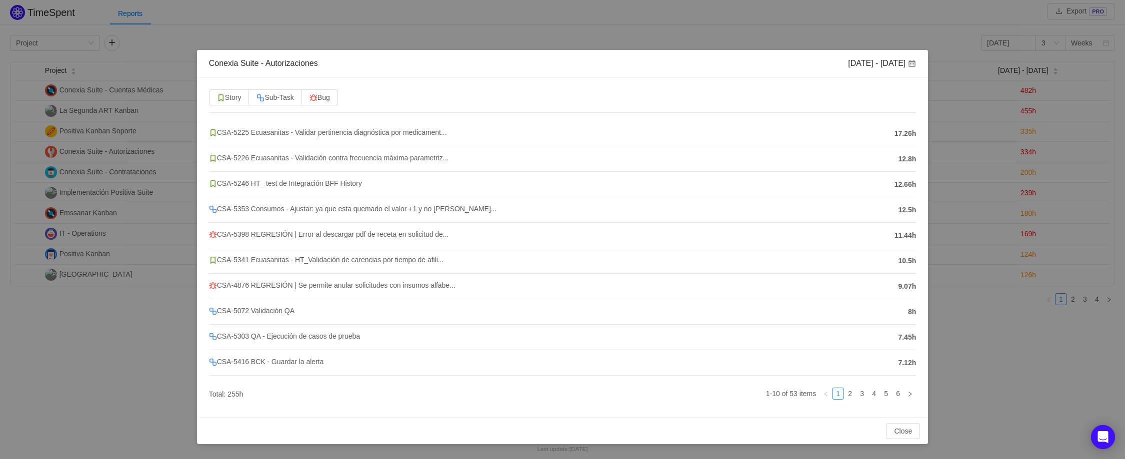
click at [785, 27] on div "Conexia Suite - Autorizaciones Aug 11 - 17 Story Sub-Task Bug CSA-5225 Ecuasani…" at bounding box center [562, 229] width 1125 height 459
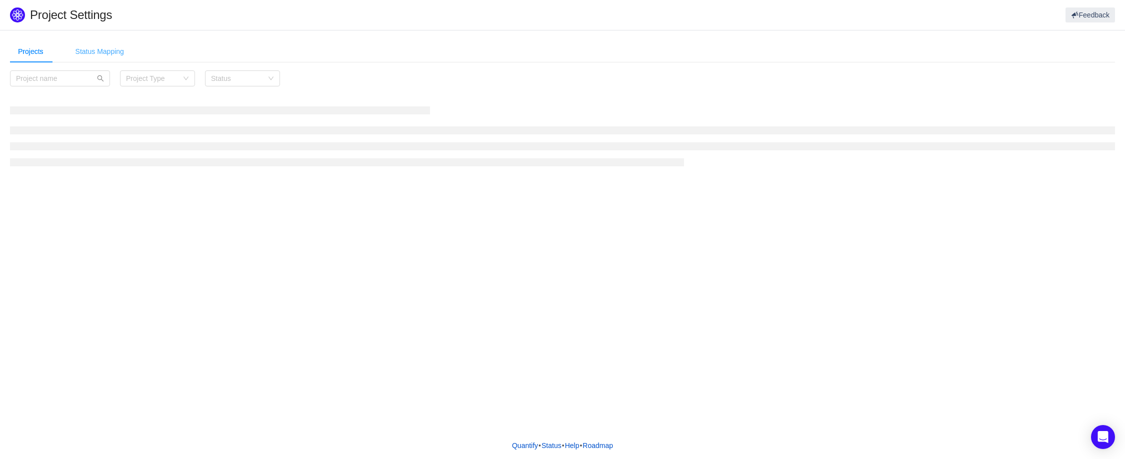
click at [92, 59] on div "Status Mapping" at bounding box center [99, 51] width 64 height 22
click at [38, 54] on div "Projects" at bounding box center [30, 51] width 41 height 22
click at [112, 55] on div "Status Mapping" at bounding box center [99, 51] width 64 height 22
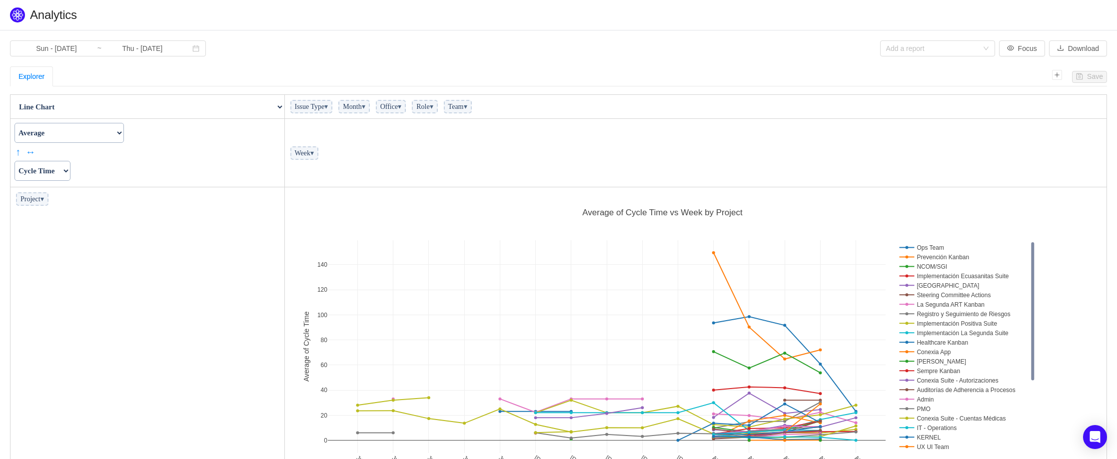
click at [64, 174] on select "Actual Hours Issue Key Issue Type Team Office Role Cycle Time Person Week Month" at bounding box center [42, 171] width 56 height 20
click at [40, 178] on select "Actual Hours Issue Key Issue Type Team Office Role Cycle Time Person Week Month" at bounding box center [42, 171] width 56 height 20
click at [124, 136] on select "Count Count Unique Values List Unique Values Sum Integer Sum Average Median Sam…" at bounding box center [68, 133] width 109 height 20
click at [314, 157] on span "▾" at bounding box center [311, 152] width 3 height 7
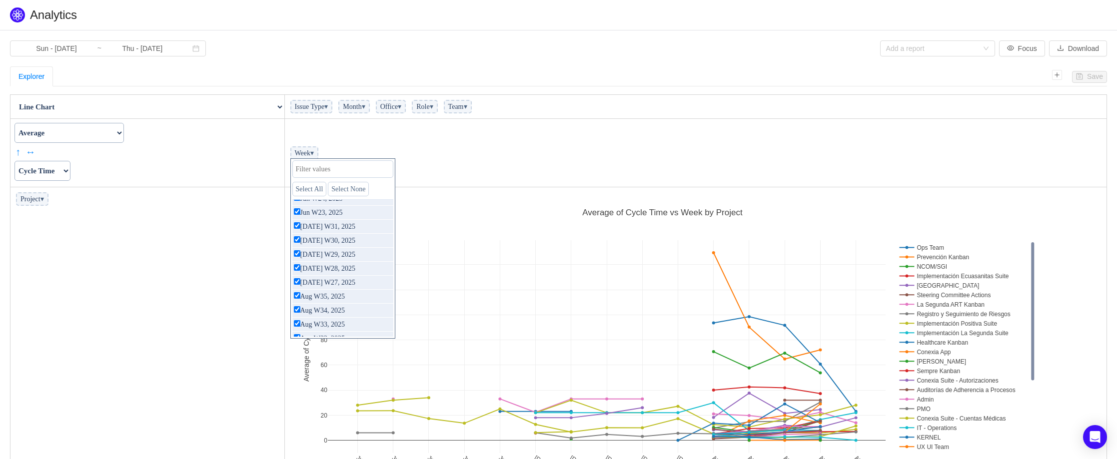
scroll to position [72, 0]
click at [374, 300] on link "only" at bounding box center [382, 301] width 17 height 9
checkbox input "false"
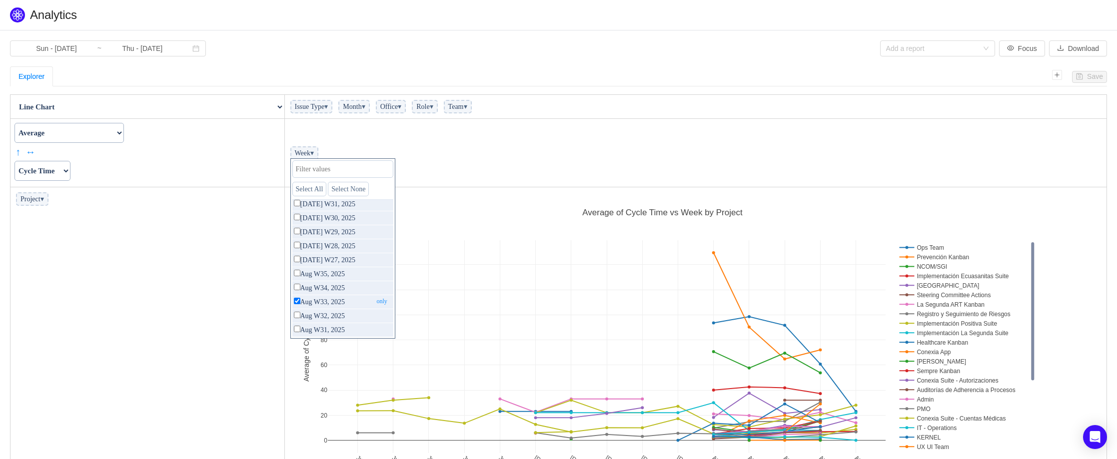
checkbox input "false"
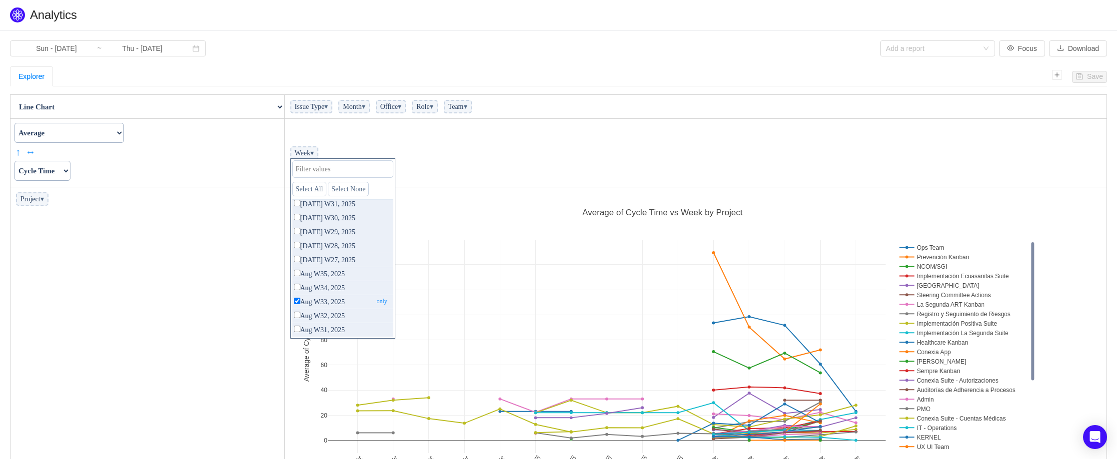
checkbox input "false"
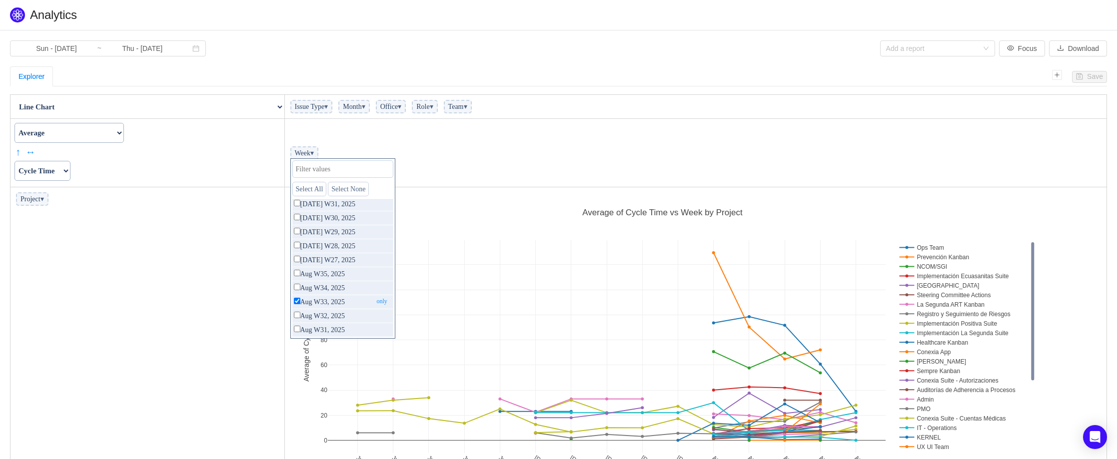
checkbox input "false"
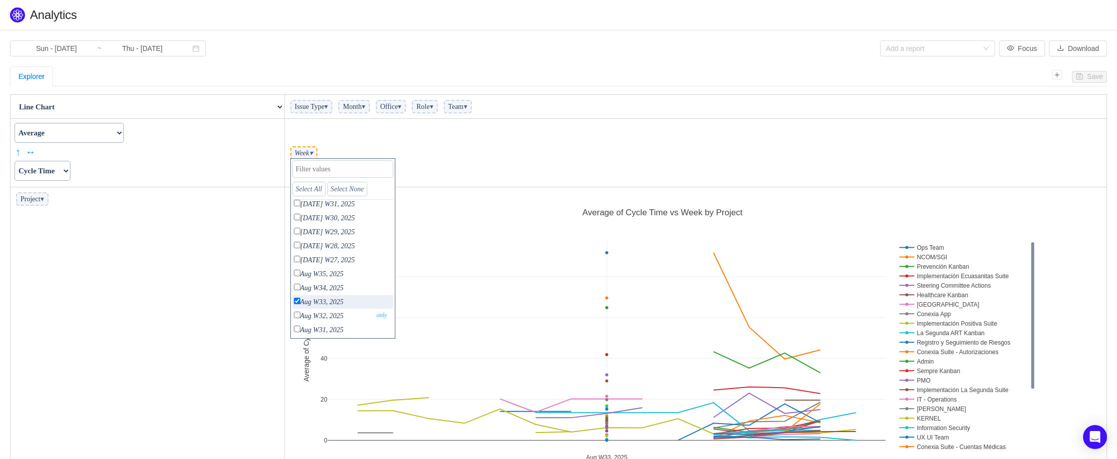
click at [374, 314] on link "only" at bounding box center [382, 315] width 17 height 9
checkbox input "false"
checkbox input "true"
click at [296, 301] on input "checkbox" at bounding box center [297, 301] width 6 height 6
checkbox input "true"
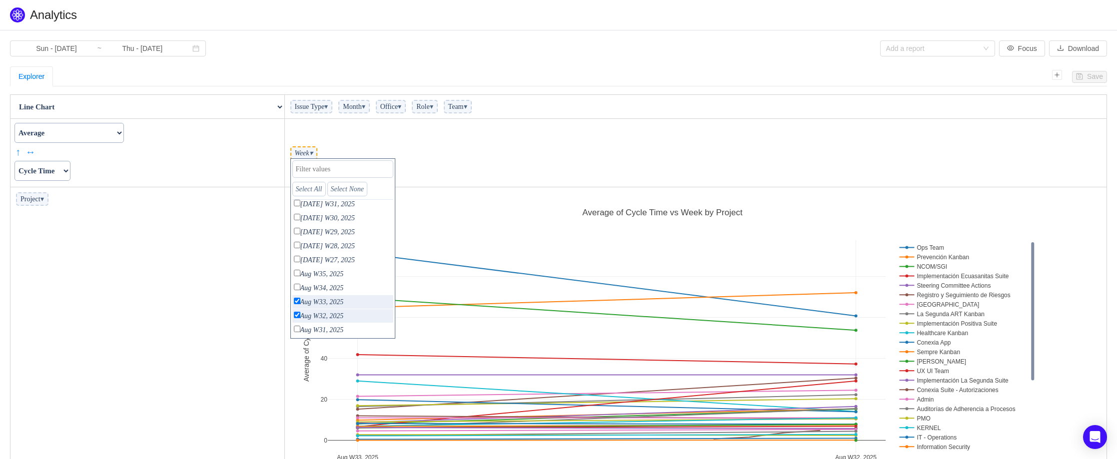
click at [253, 296] on td "Project ▾" at bounding box center [147, 341] width 274 height 309
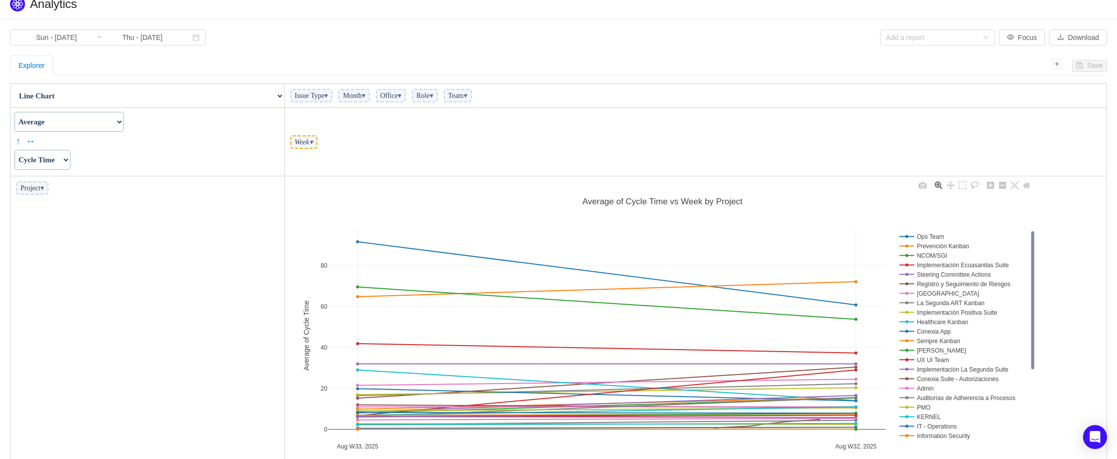
scroll to position [0, 0]
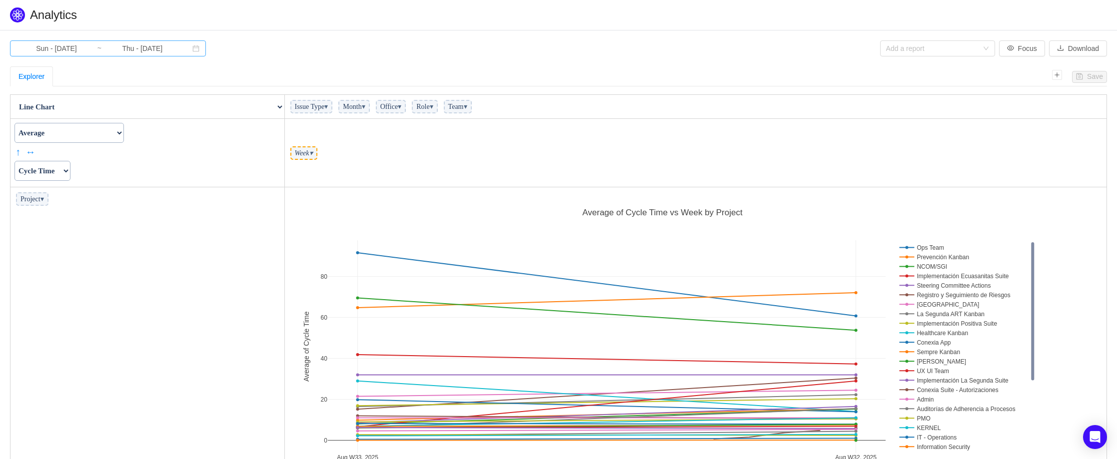
click at [62, 46] on input "Sun - [DATE]" at bounding box center [56, 48] width 81 height 11
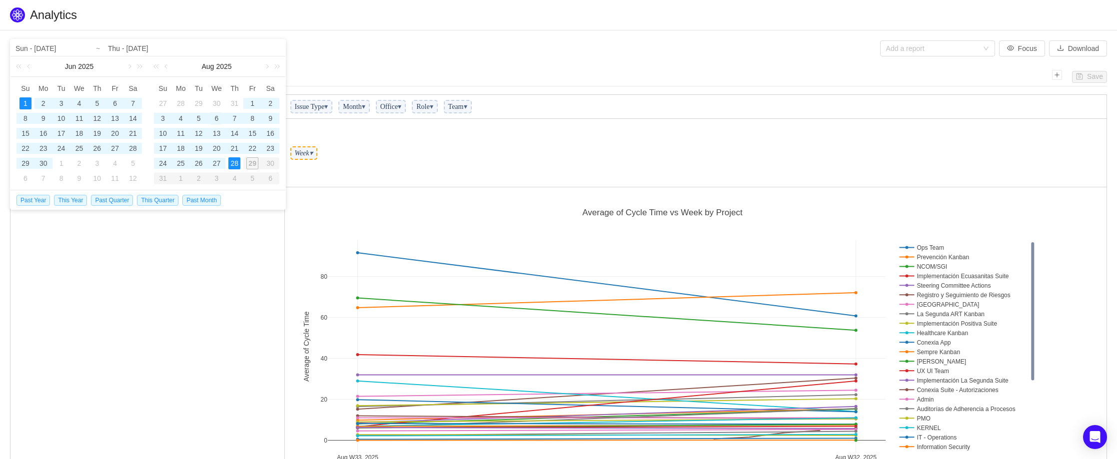
click at [215, 121] on div "6" at bounding box center [216, 118] width 12 height 12
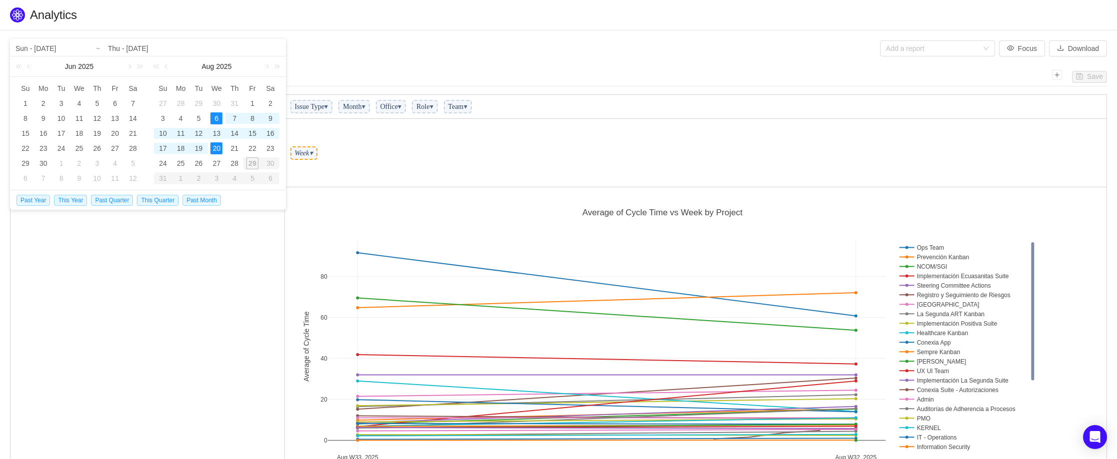
click at [214, 146] on div "20" at bounding box center [216, 148] width 12 height 12
type input "Wed - [DATE]"
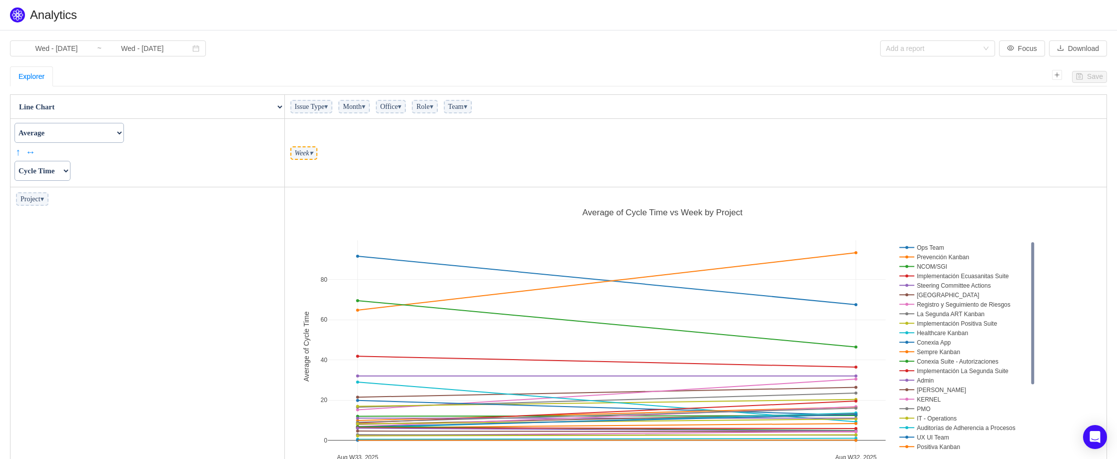
click at [310, 155] on span "Week ▾" at bounding box center [303, 152] width 27 height 13
click at [313, 153] on span "▾" at bounding box center [310, 152] width 3 height 7
click at [299, 220] on input "checkbox" at bounding box center [297, 219] width 6 height 6
checkbox input "false"
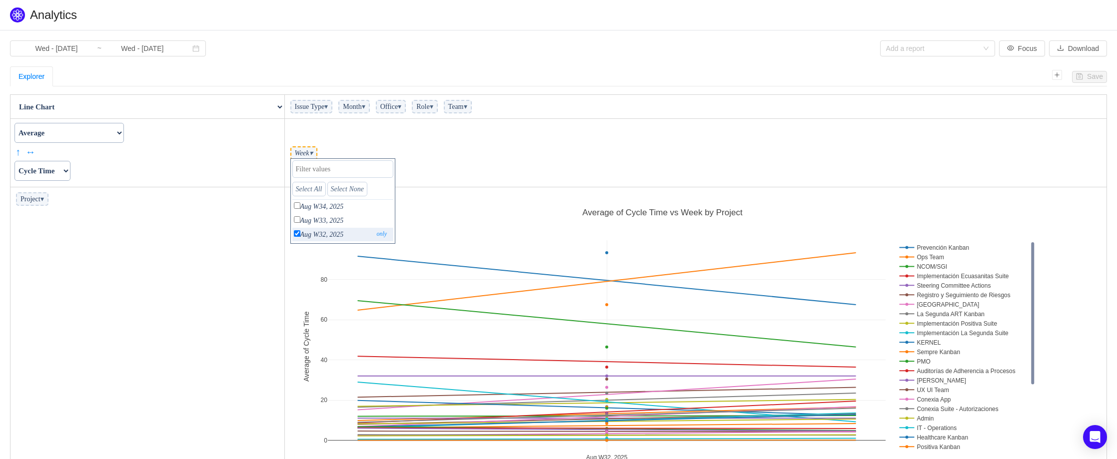
click at [297, 237] on input "checkbox" at bounding box center [297, 233] width 6 height 6
checkbox input "false"
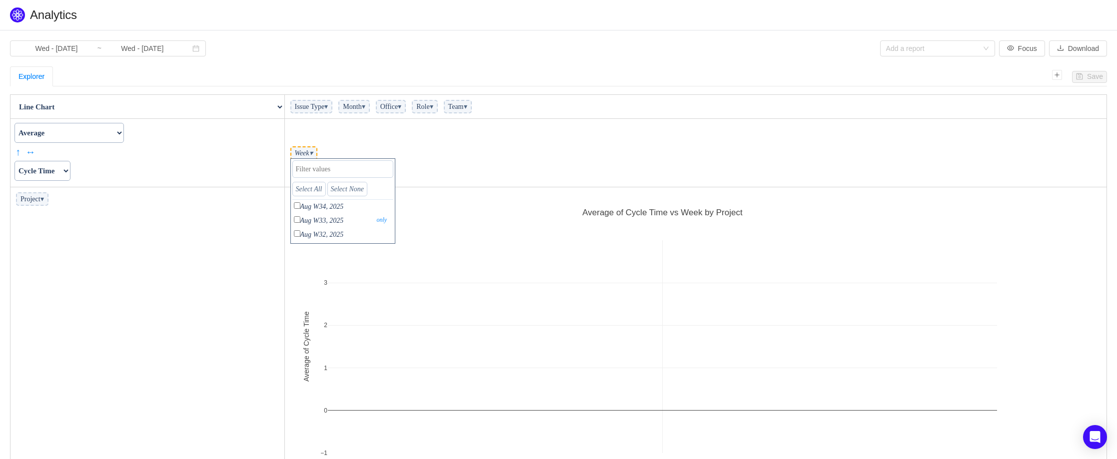
click at [299, 218] on input "checkbox" at bounding box center [297, 219] width 6 height 6
checkbox input "true"
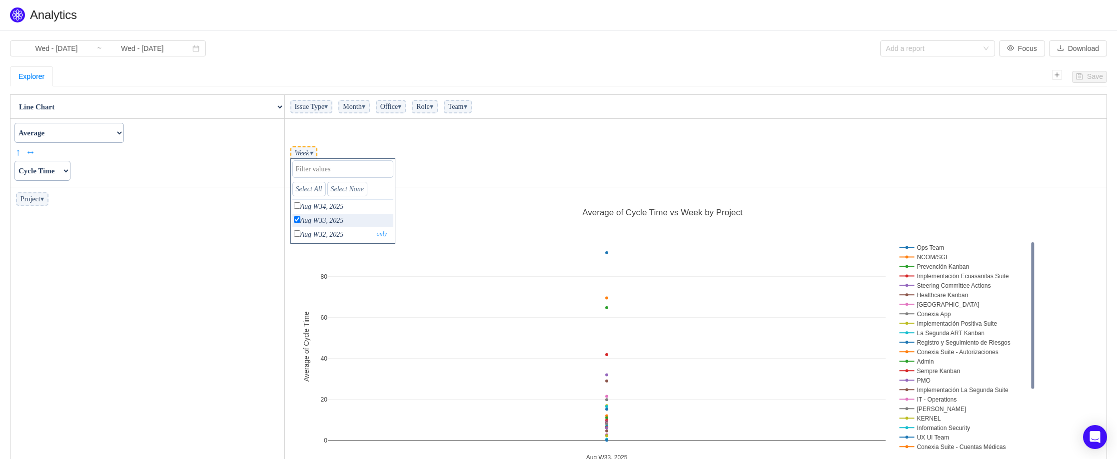
click at [297, 233] on input "checkbox" at bounding box center [297, 233] width 6 height 6
checkbox input "true"
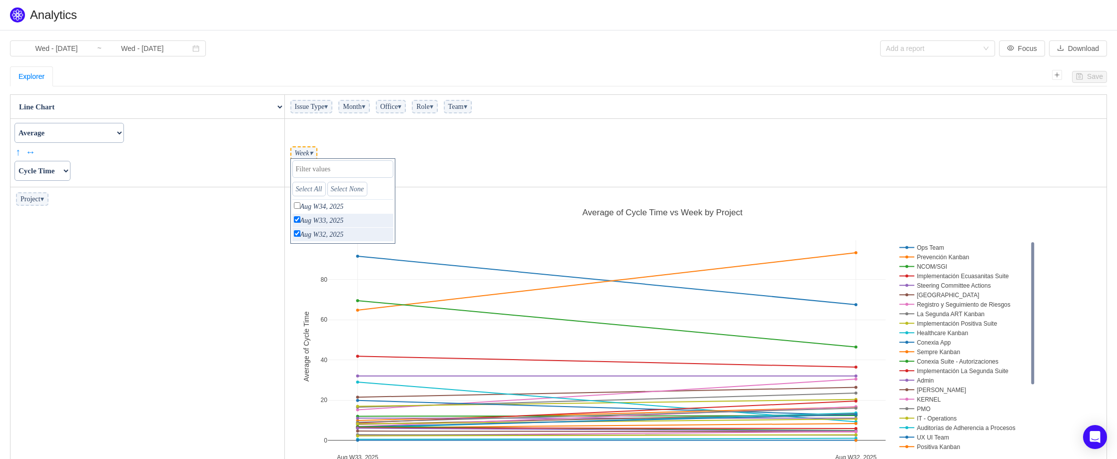
click at [193, 232] on td "Project ▾" at bounding box center [147, 341] width 274 height 309
click at [36, 200] on span "Project ▾" at bounding box center [32, 198] width 32 height 13
click at [44, 199] on span "▾" at bounding box center [41, 198] width 3 height 7
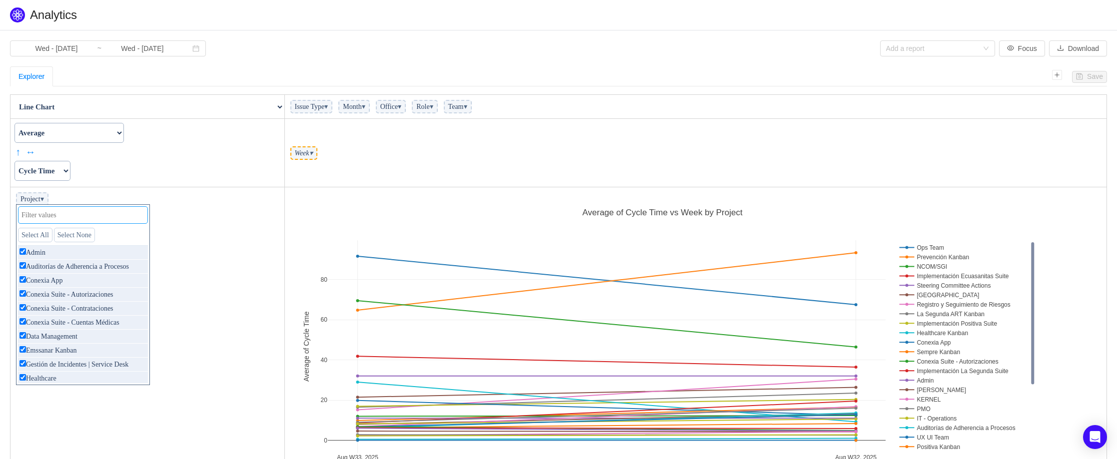
click at [57, 212] on input "text" at bounding box center [83, 214] width 130 height 17
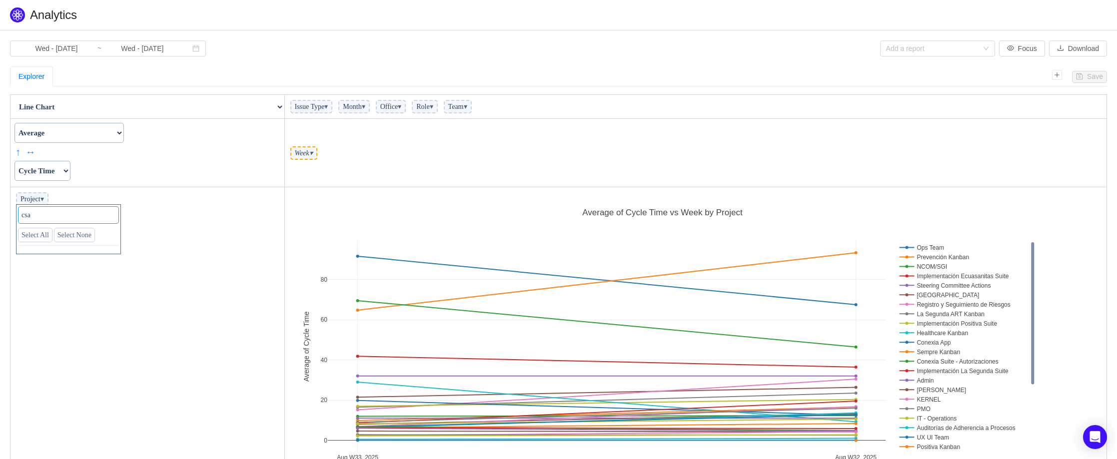
click at [57, 212] on input "csa" at bounding box center [68, 214] width 101 height 17
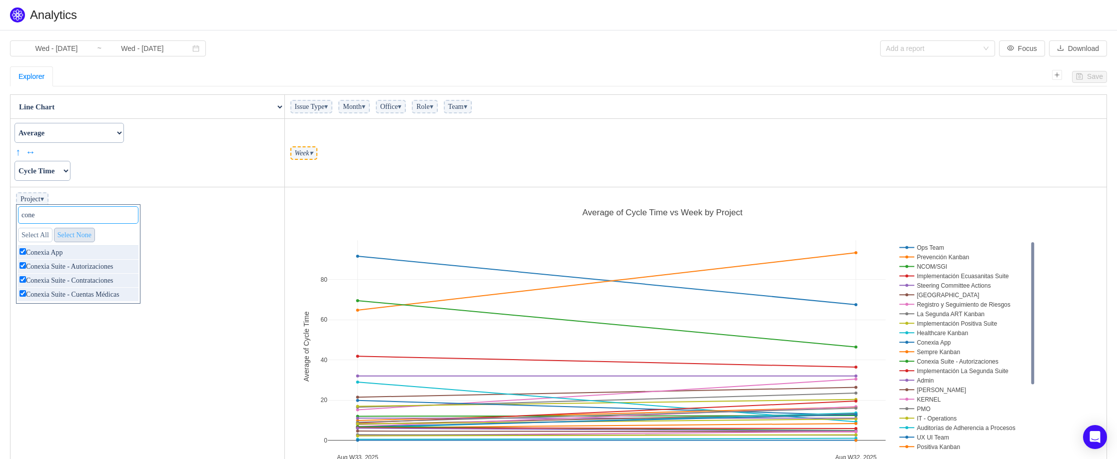
type input "cone"
click at [88, 239] on link "Select None" at bounding box center [74, 235] width 41 height 14
checkbox input "false"
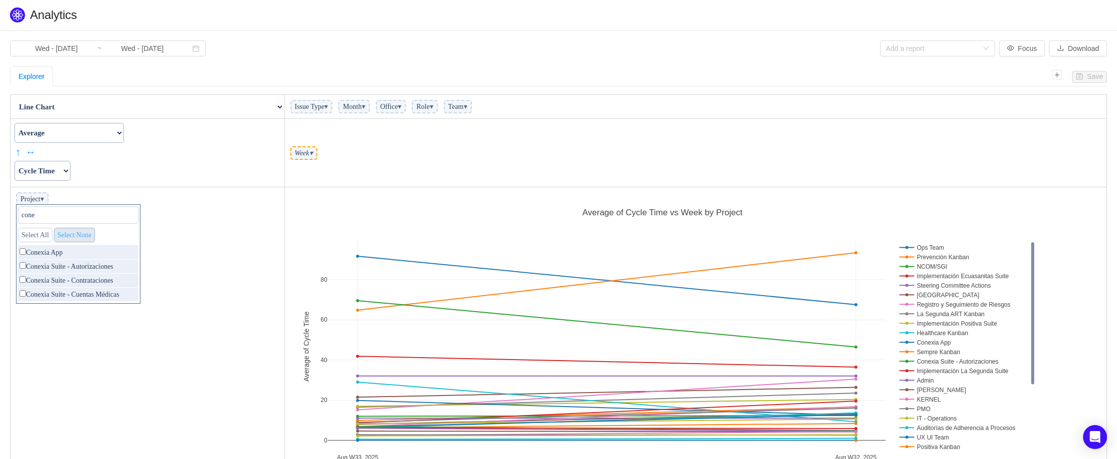
checkbox input "false"
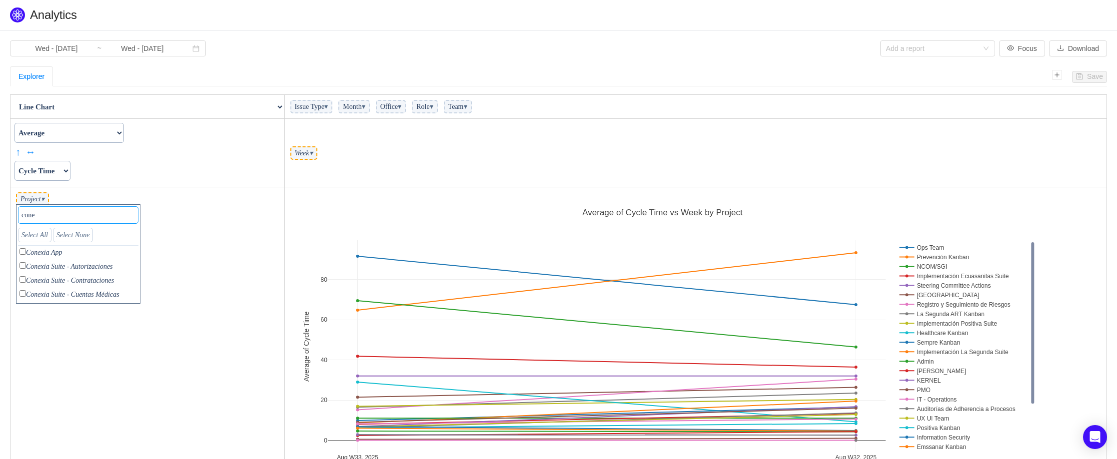
click at [48, 217] on input "cone" at bounding box center [78, 214] width 120 height 17
checkbox input "true"
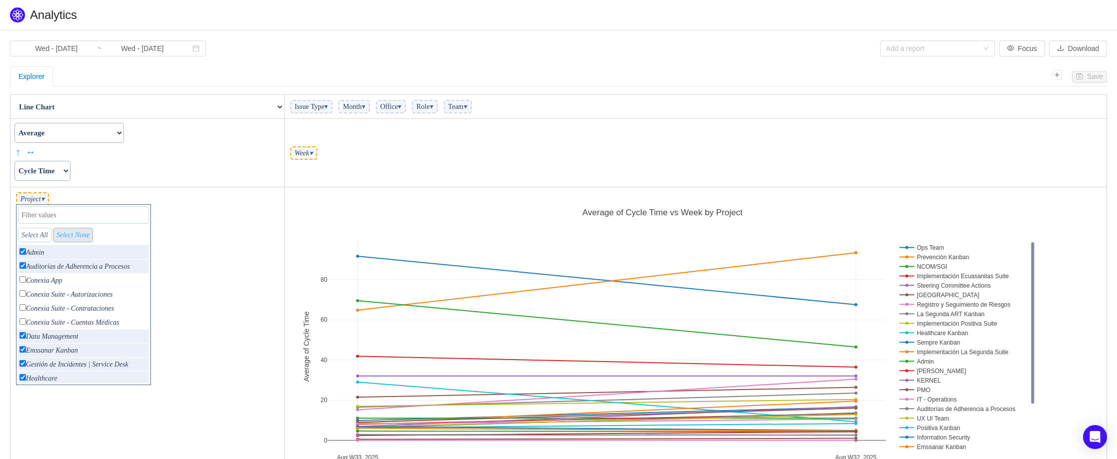
click at [88, 236] on link "Select None" at bounding box center [73, 235] width 40 height 14
checkbox input "false"
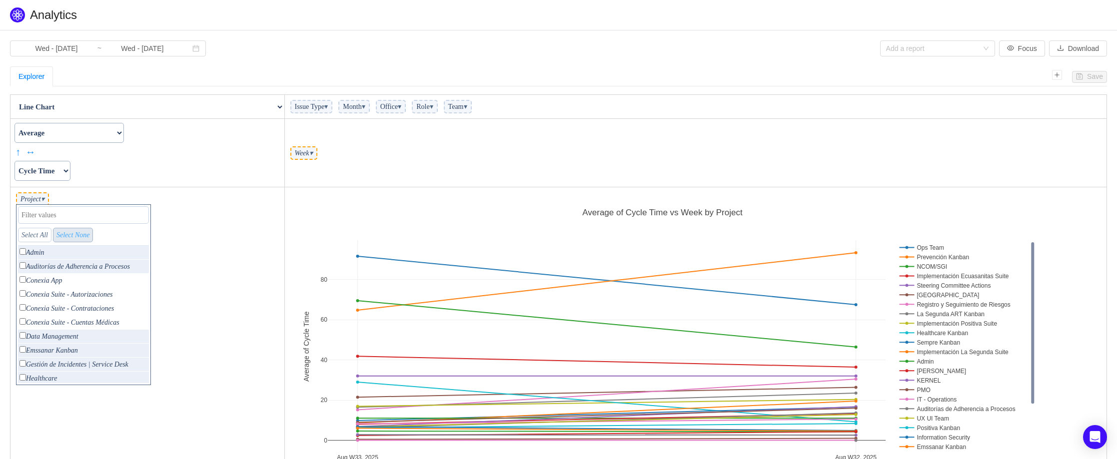
checkbox input "false"
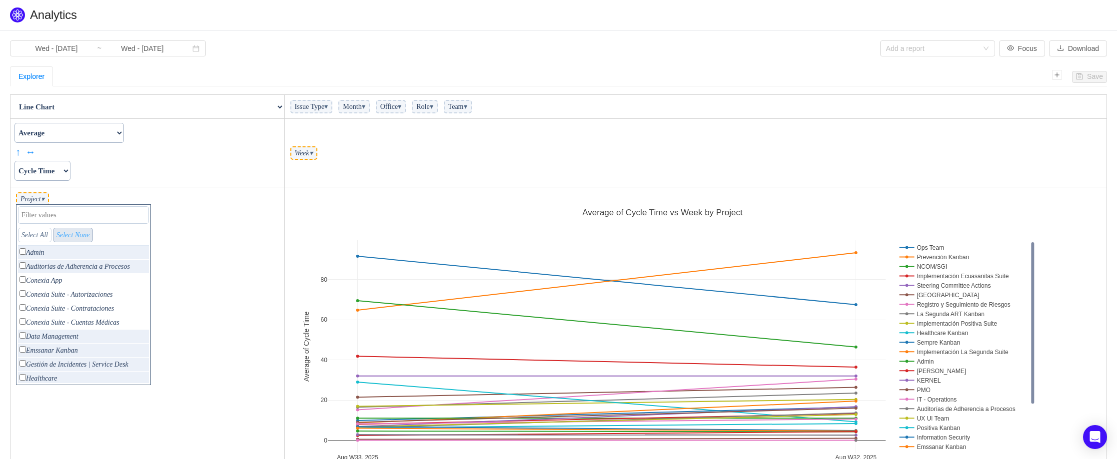
checkbox input "false"
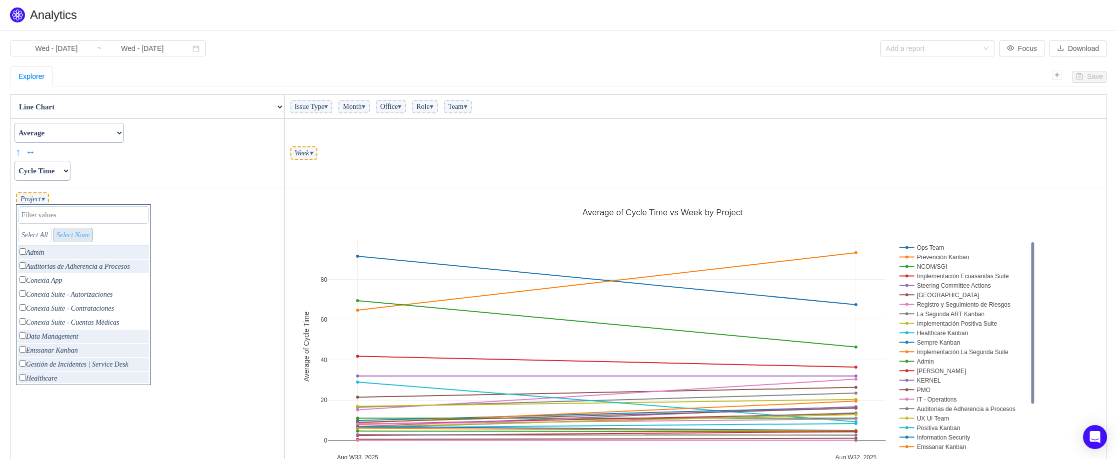
checkbox input "false"
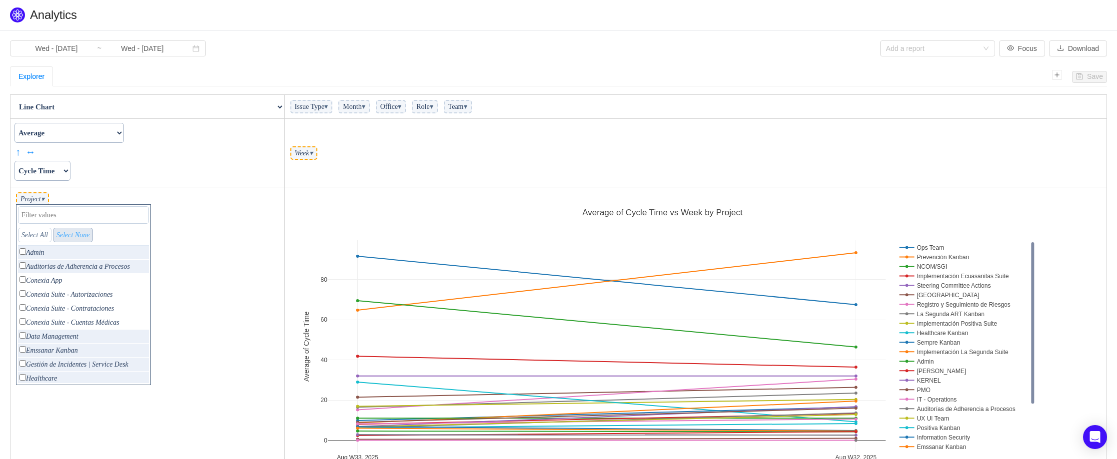
checkbox input "false"
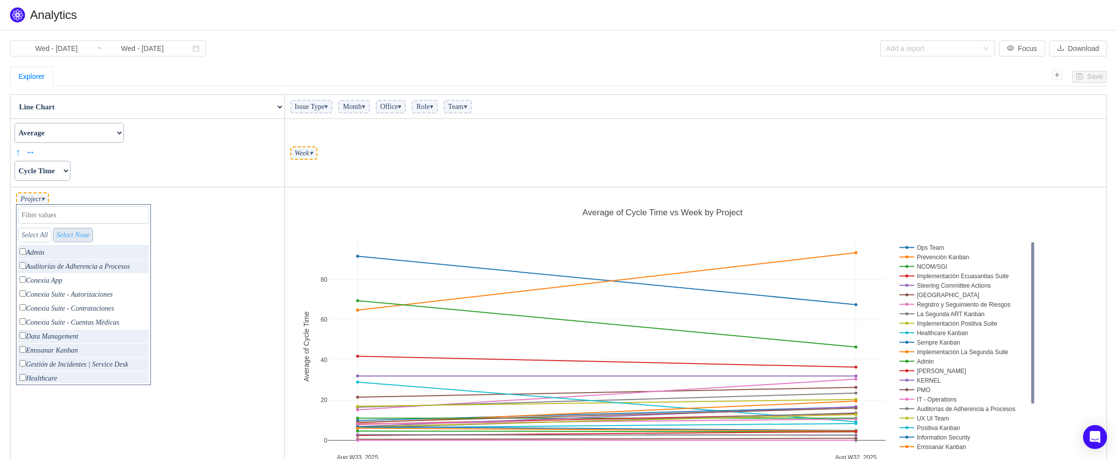
checkbox input "false"
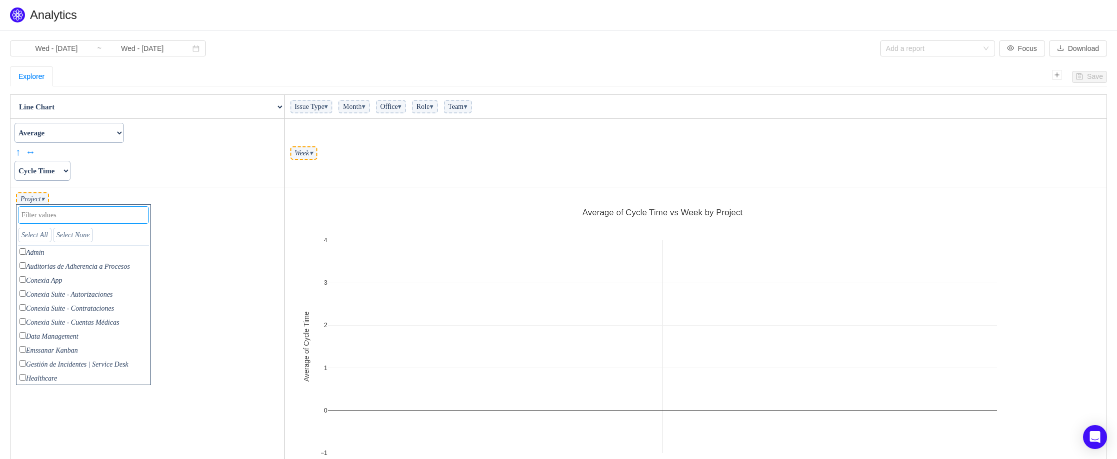
click at [55, 220] on input "text" at bounding box center [83, 214] width 131 height 17
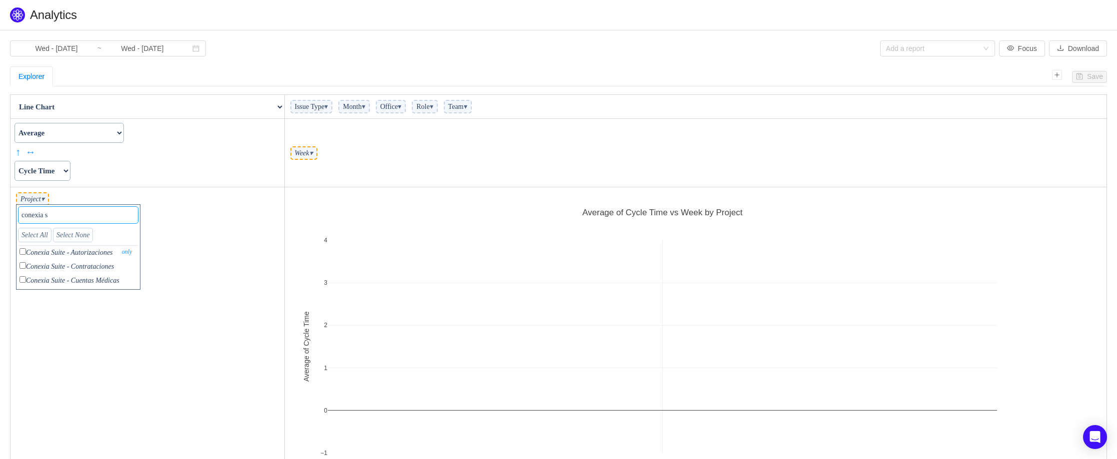
type input "conexia s"
click at [60, 254] on p "Conexia Suite - Autorizaciones only" at bounding box center [78, 252] width 120 height 13
checkbox input "true"
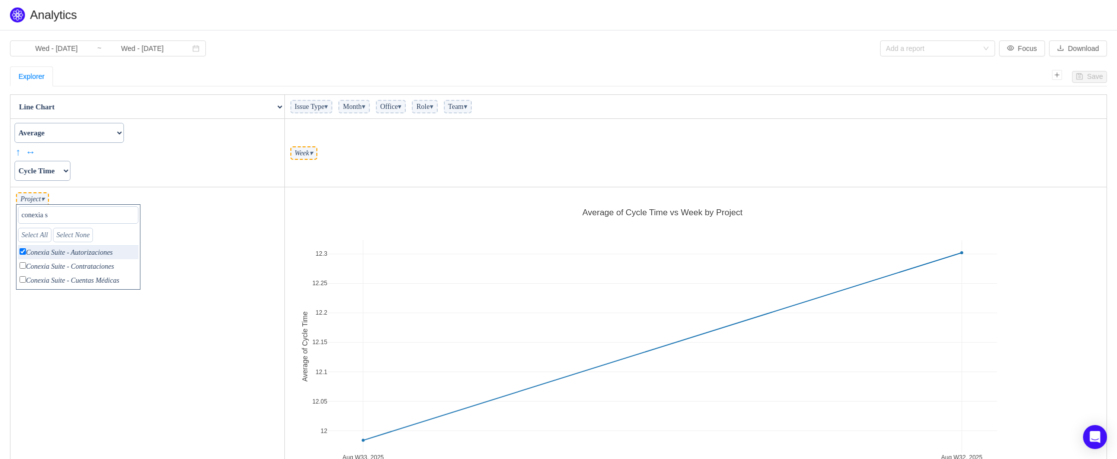
click at [70, 171] on select "Actual Hours Issue Key Issue Type Team Office Role Cycle Time Person Week Month" at bounding box center [42, 171] width 56 height 20
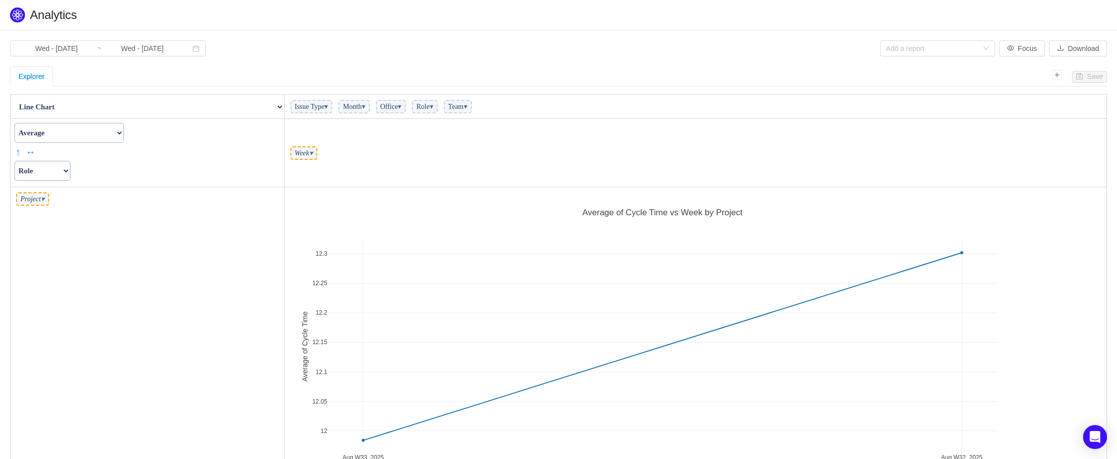
click at [14, 161] on select "Actual Hours Issue Key Issue Type Team Office Role Cycle Time Person Week Month" at bounding box center [42, 171] width 56 height 20
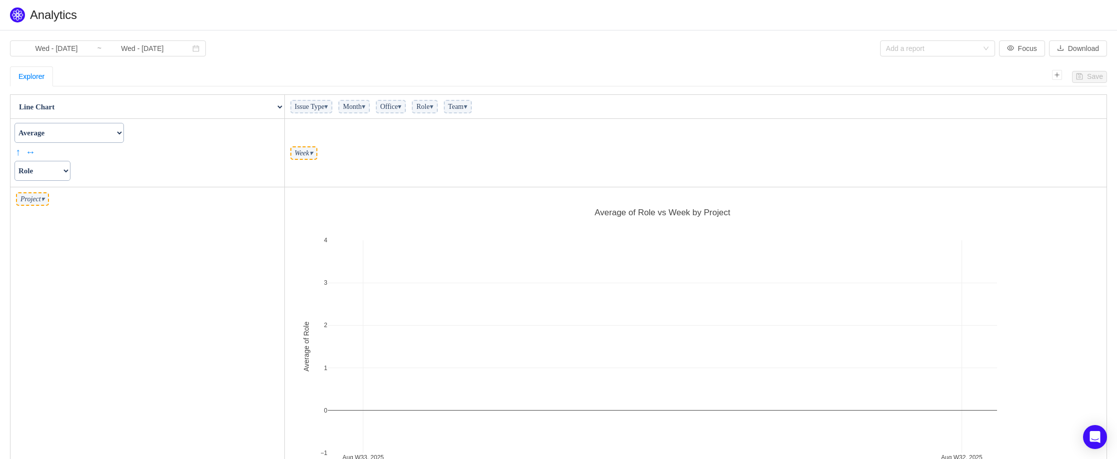
click at [70, 172] on select "Actual Hours Issue Key Issue Type Team Office Role Cycle Time Person Week Month" at bounding box center [42, 171] width 56 height 20
click at [14, 161] on select "Actual Hours Issue Key Issue Type Team Office Role Cycle Time Person Week Month" at bounding box center [42, 171] width 56 height 20
click at [68, 169] on select "Actual Hours Issue Key Issue Type Team Office Role Cycle Time Person Week Month" at bounding box center [42, 171] width 56 height 20
select select "Actual Hours"
click at [14, 161] on select "Actual Hours Issue Key Issue Type Team Office Role Cycle Time Person Week Month" at bounding box center [42, 171] width 56 height 20
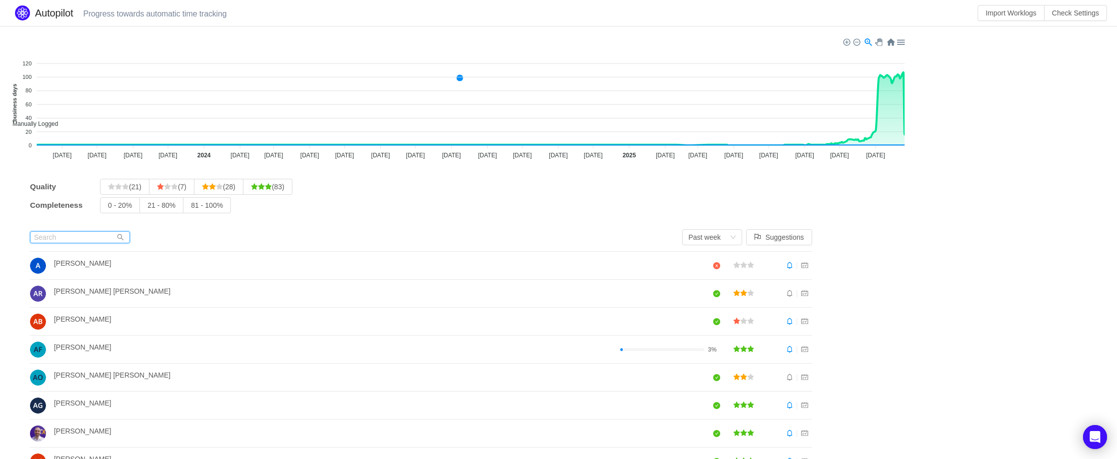
click at [58, 235] on input "text" at bounding box center [80, 237] width 100 height 12
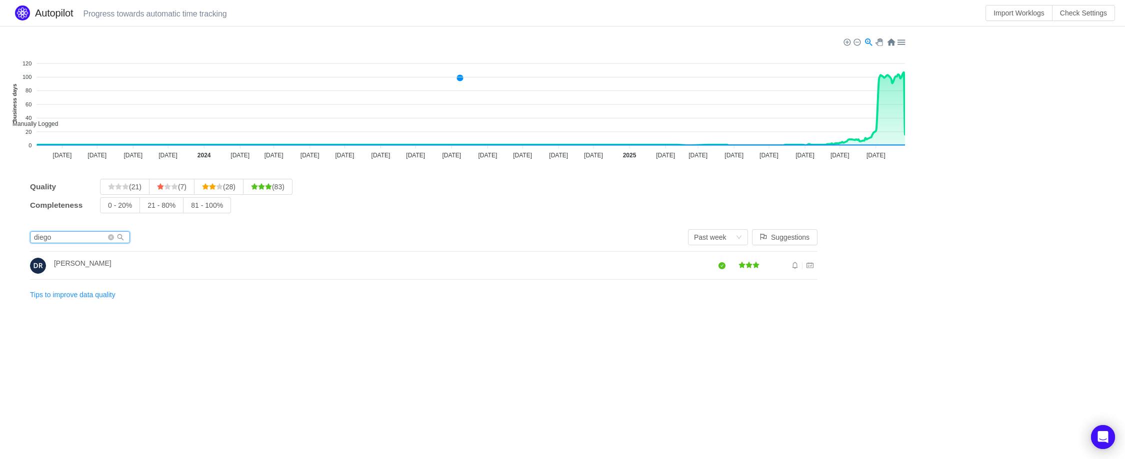
click at [82, 237] on input "diego" at bounding box center [80, 237] width 100 height 12
click at [64, 239] on input "orland" at bounding box center [80, 237] width 100 height 12
type input "e"
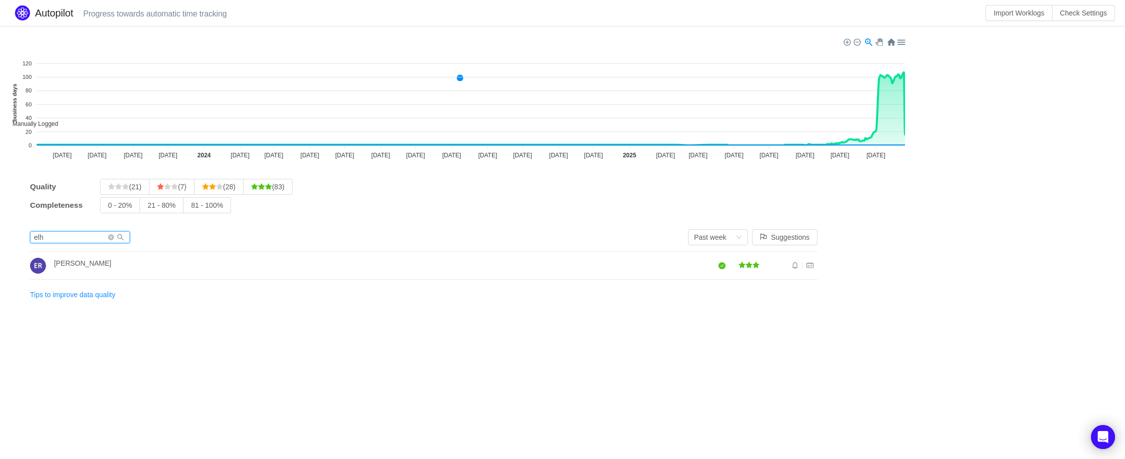
click at [55, 235] on input "elh" at bounding box center [80, 237] width 100 height 12
click at [53, 241] on input "[PERSON_NAME]" at bounding box center [80, 237] width 100 height 12
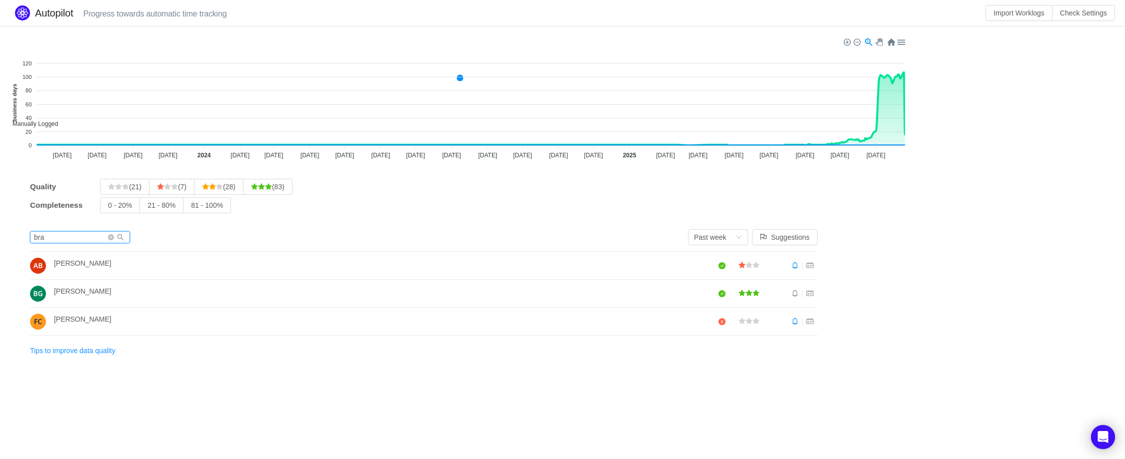
type input "bra"
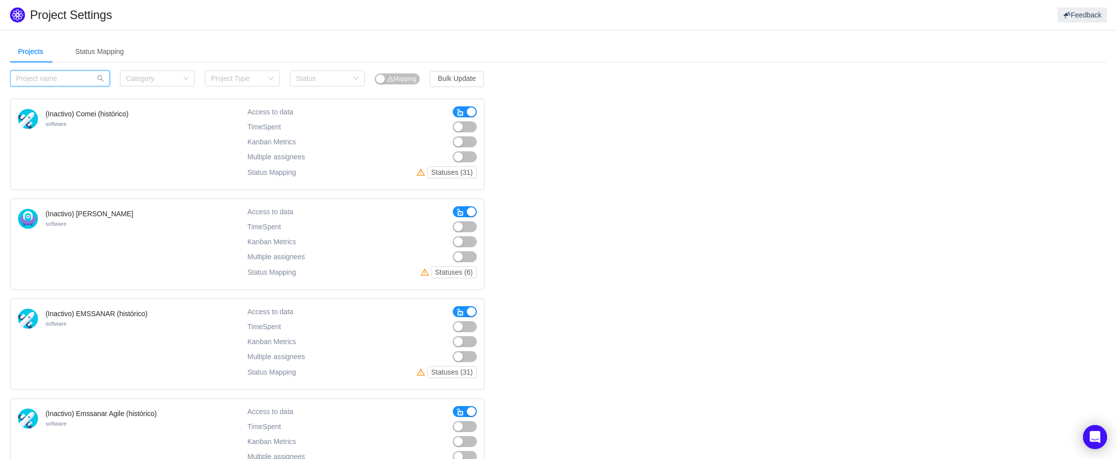
click at [46, 78] on input "text" at bounding box center [60, 78] width 100 height 16
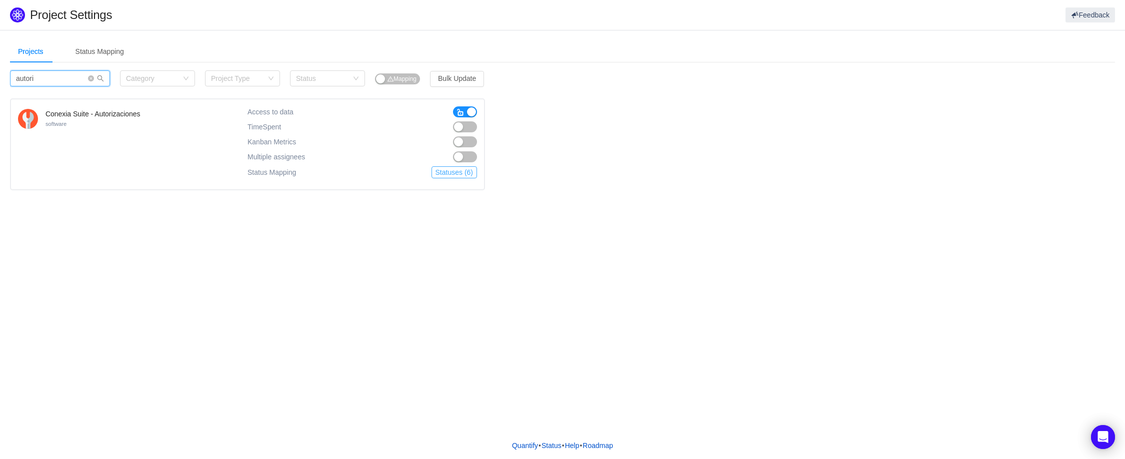
type input "autori"
click at [450, 173] on button "Statuses (6)" at bounding box center [453, 172] width 45 height 12
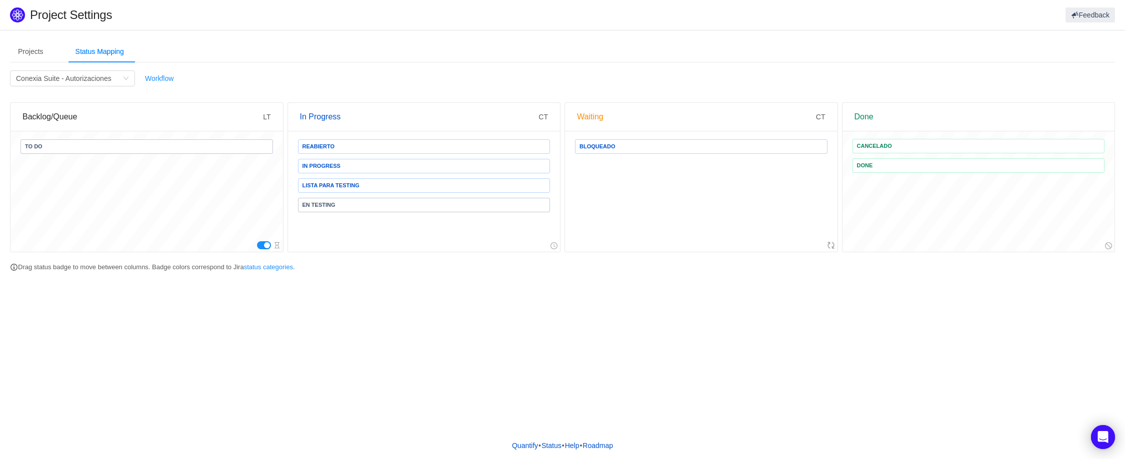
click at [320, 202] on span "En Testing" at bounding box center [318, 204] width 33 height 5
click at [346, 276] on div "Projects Status Mapping autori Category Project Type Status Mapping Bulk Update…" at bounding box center [562, 159] width 1105 height 238
click at [94, 80] on div "Conexia Suite - Autorizaciones" at bounding box center [63, 78] width 95 height 15
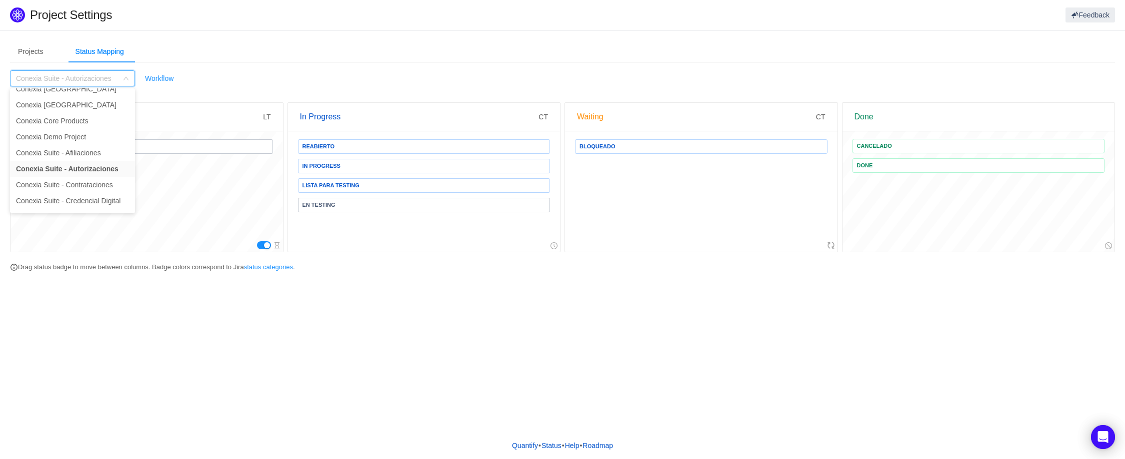
scroll to position [670, 0]
click at [82, 145] on li "Conexia Suite - Contrataciones" at bounding box center [72, 148] width 125 height 16
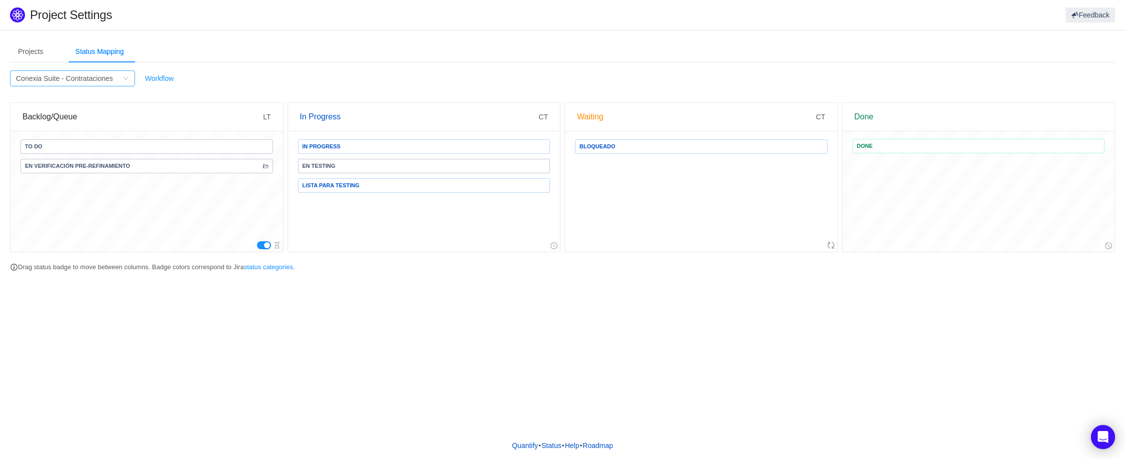
click at [89, 81] on div "Conexia Suite - Contrataciones" at bounding box center [64, 78] width 97 height 15
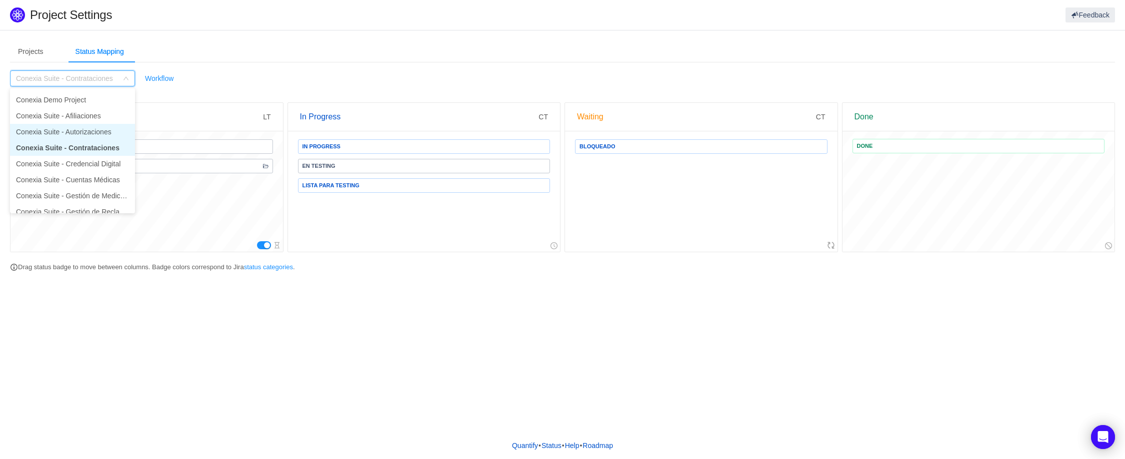
scroll to position [658, 0]
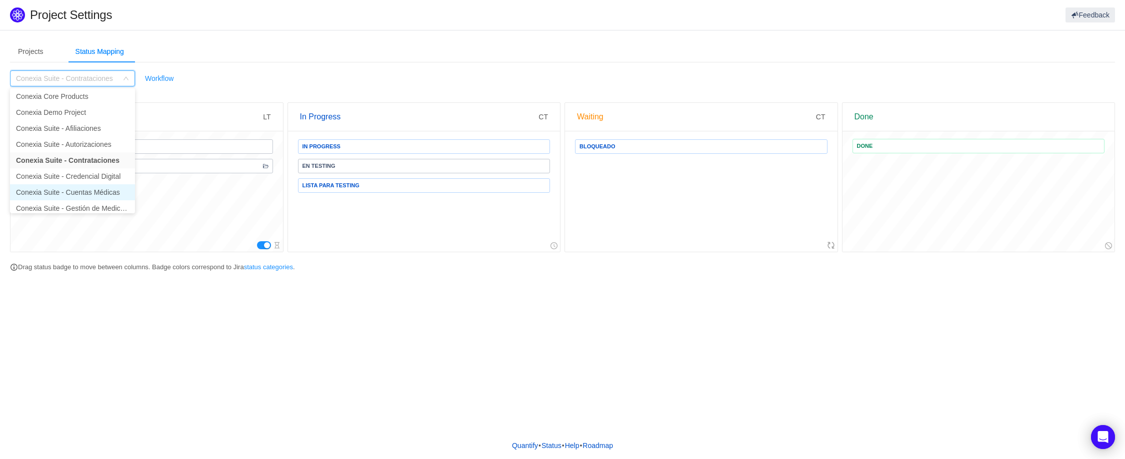
click at [93, 189] on li "Conexia Suite - Cuentas Médicas" at bounding box center [72, 192] width 125 height 16
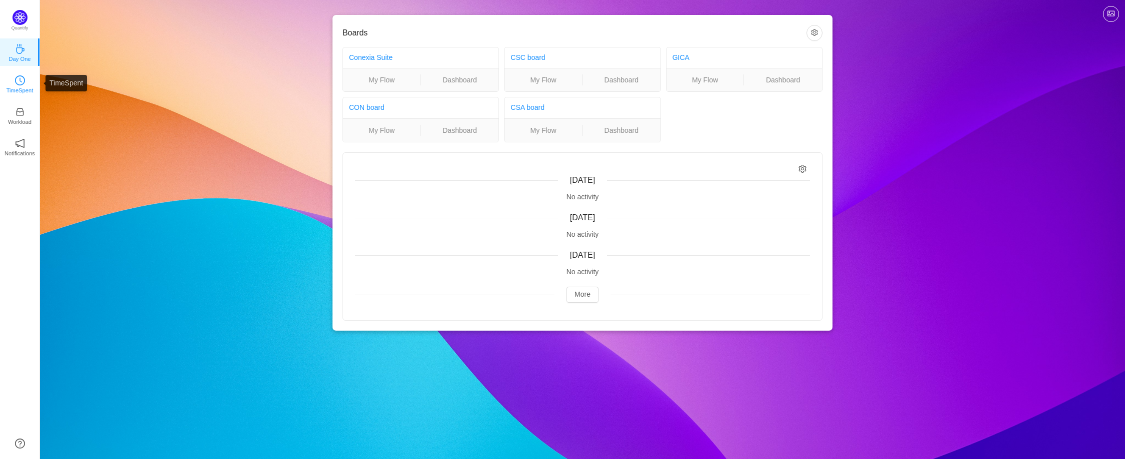
click at [20, 84] on icon "icon: clock-circle" at bounding box center [20, 80] width 10 height 10
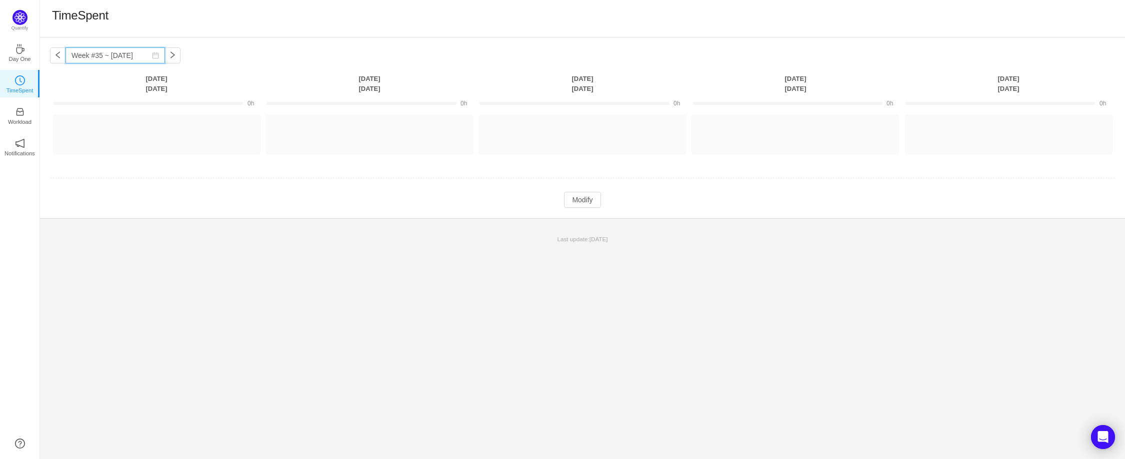
click at [116, 56] on input "Week #35 ~ Aug 29" at bounding box center [114, 55] width 99 height 16
click at [257, 57] on div "Week #35 ~ Aug 29 You have reached free plan limit. Upgrade Monday Aug 25 Tuesd…" at bounding box center [582, 127] width 1085 height 181
click at [59, 55] on button "button" at bounding box center [58, 55] width 16 height 16
type input "Week #34 ~ Aug 18"
click at [569, 212] on button "Modify" at bounding box center [582, 210] width 36 height 16
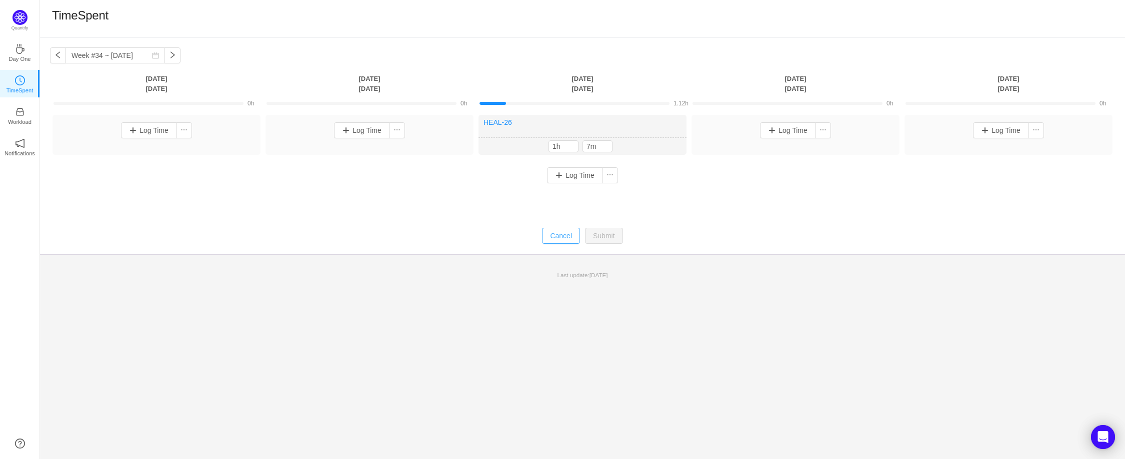
click at [559, 239] on button "Cancel" at bounding box center [561, 236] width 38 height 16
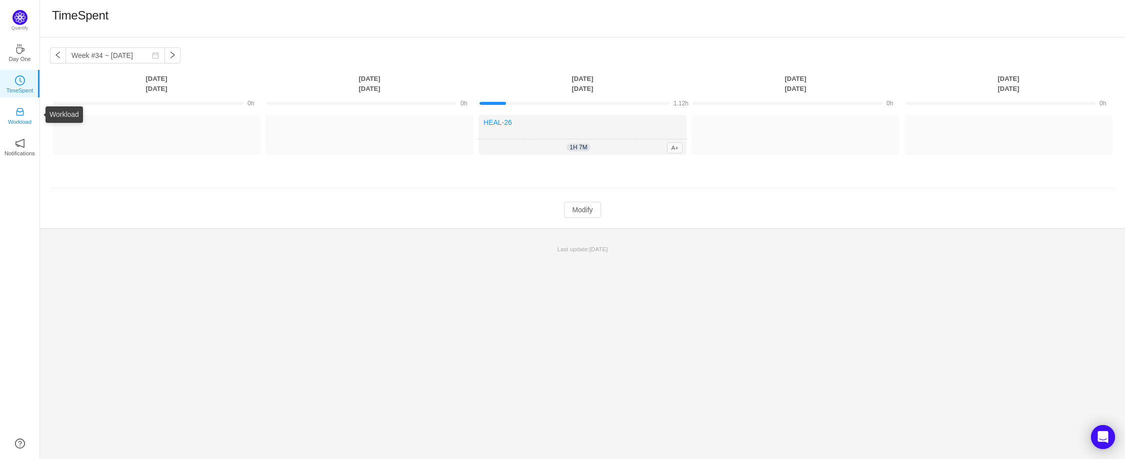
click at [21, 115] on icon "icon: inbox" at bounding box center [19, 111] width 7 height 7
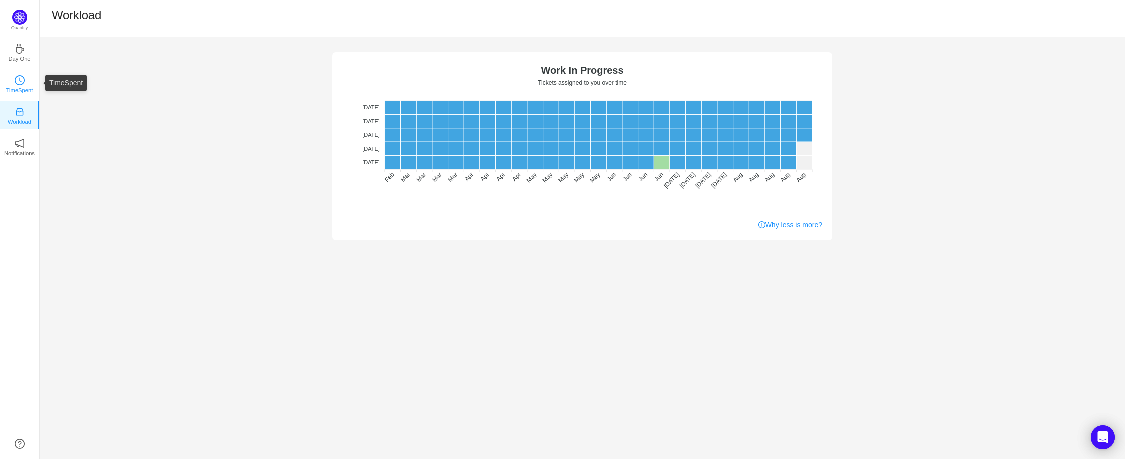
click at [20, 78] on icon "icon: clock-circle" at bounding box center [20, 80] width 10 height 10
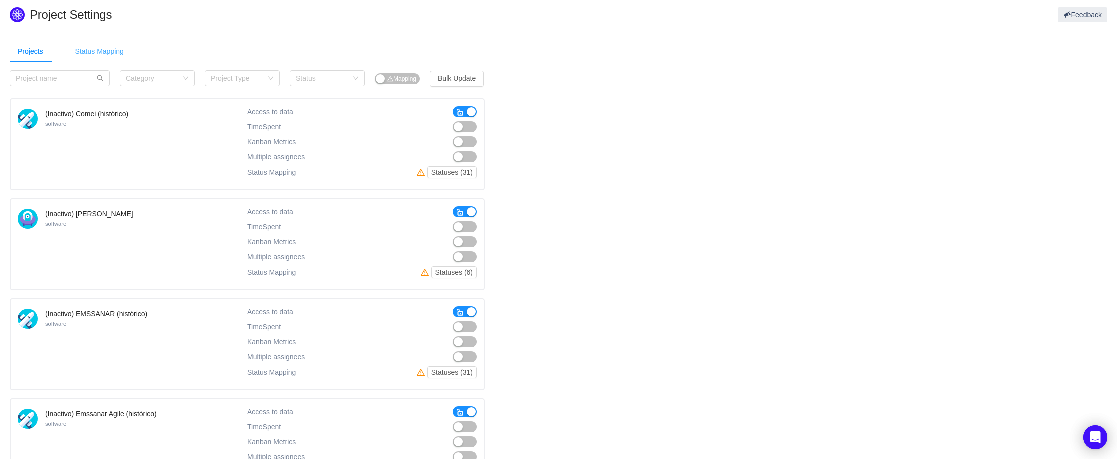
click at [105, 52] on div "Status Mapping" at bounding box center [99, 51] width 64 height 22
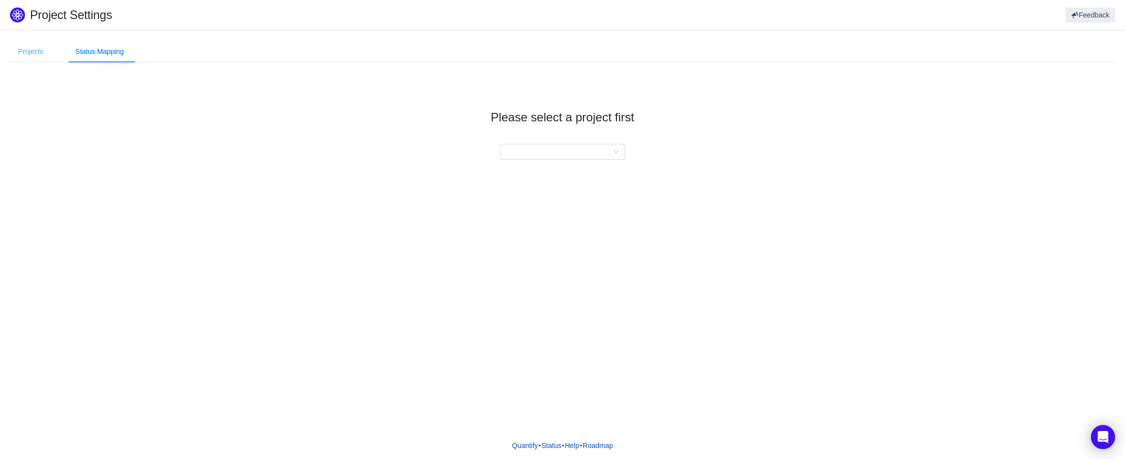
click at [29, 49] on div "Projects" at bounding box center [30, 51] width 41 height 22
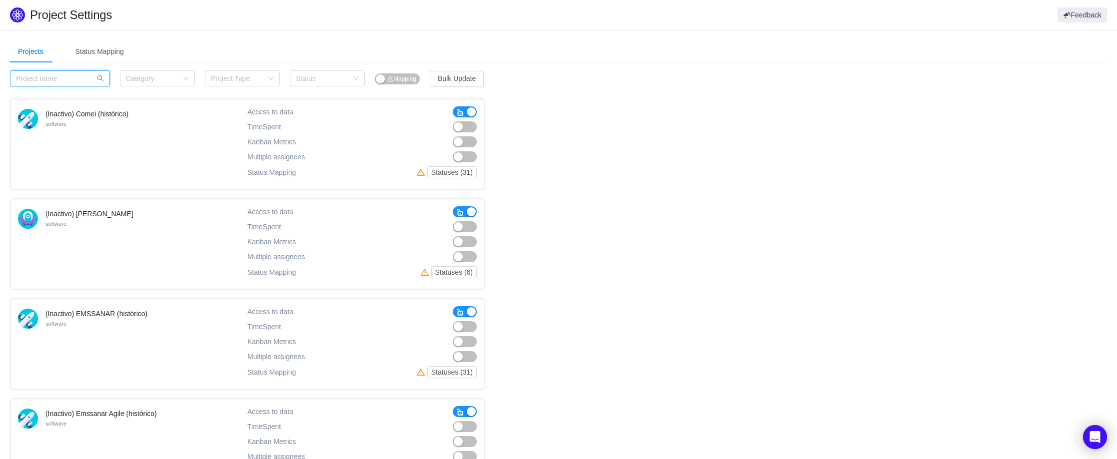
click at [81, 78] on input "text" at bounding box center [60, 78] width 100 height 16
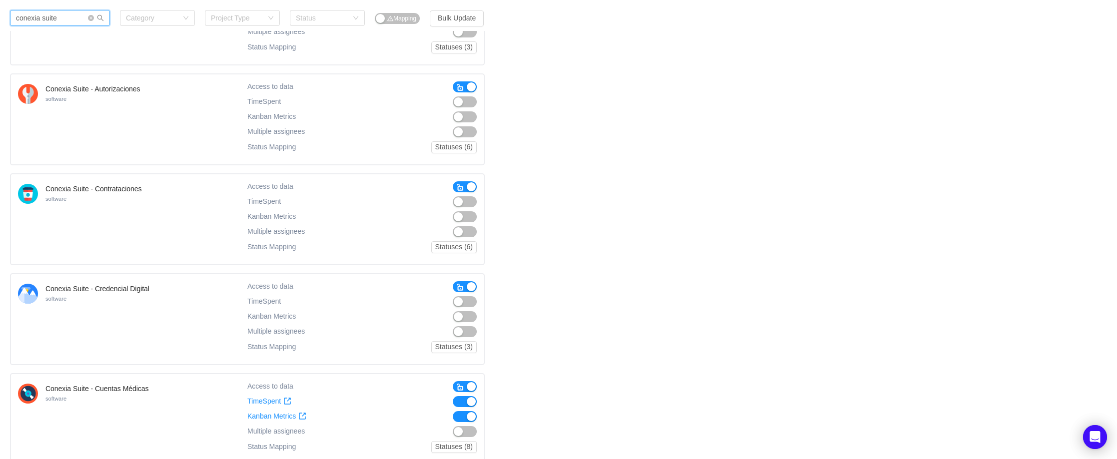
scroll to position [155, 0]
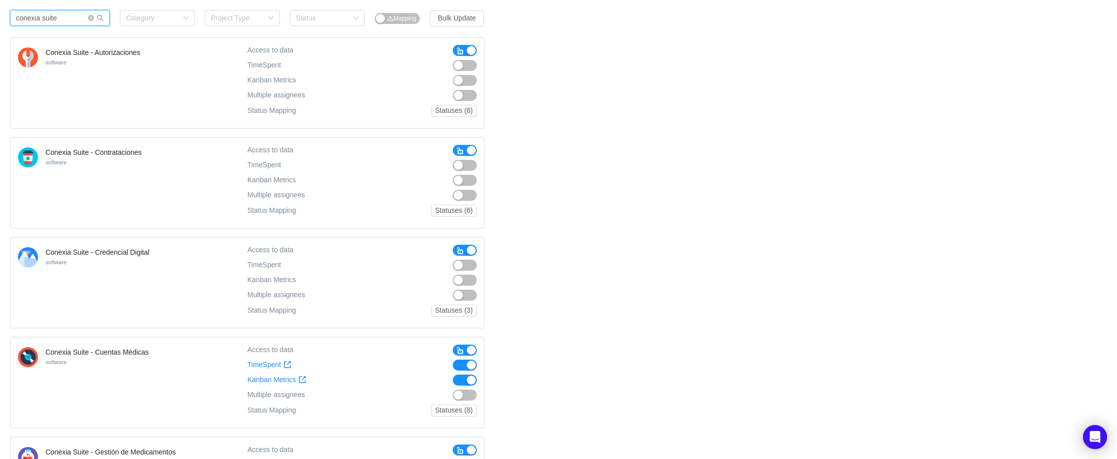
type input "conexia suite"
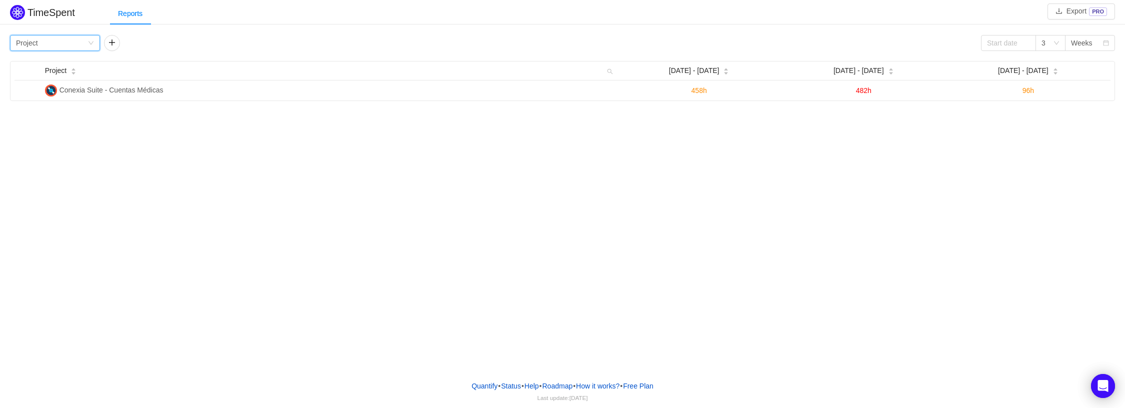
click at [95, 40] on div "Group by Project" at bounding box center [55, 43] width 90 height 16
click at [39, 126] on li "Person" at bounding box center [55, 127] width 90 height 16
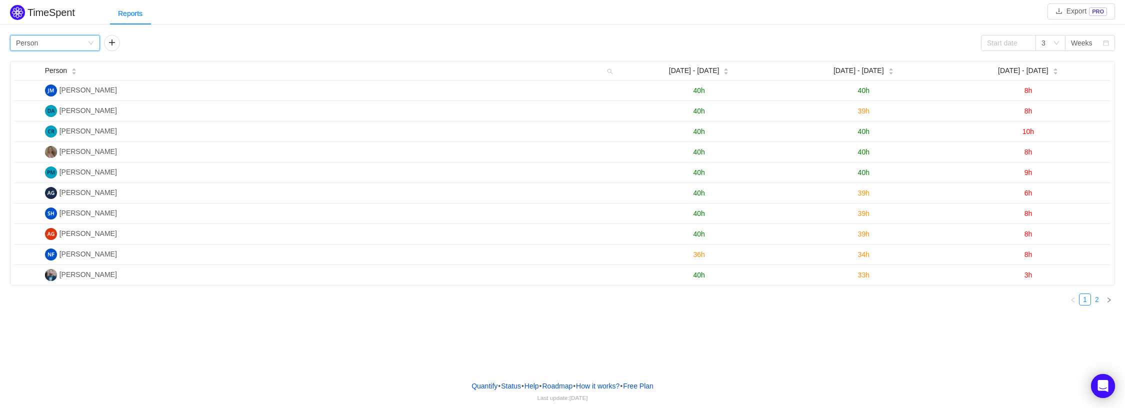
click at [1099, 302] on link "2" at bounding box center [1096, 299] width 11 height 11
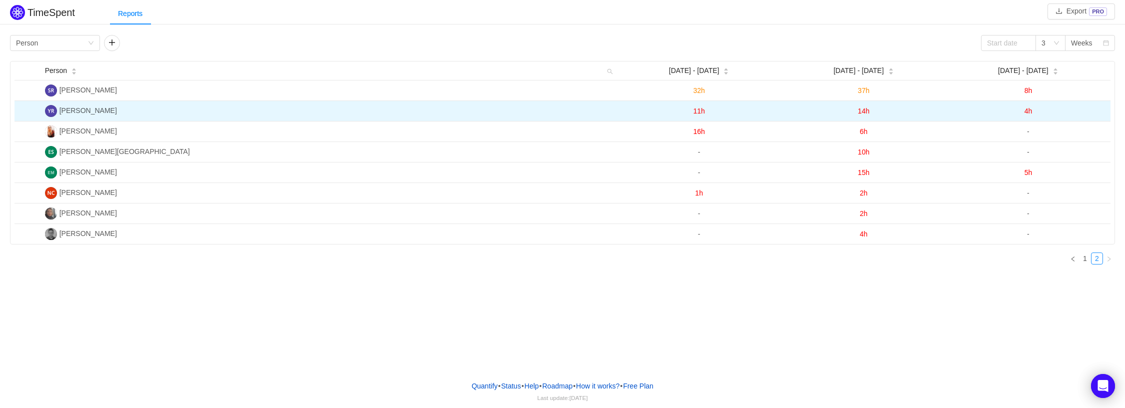
click at [865, 111] on span "14h" at bounding box center [863, 111] width 11 height 8
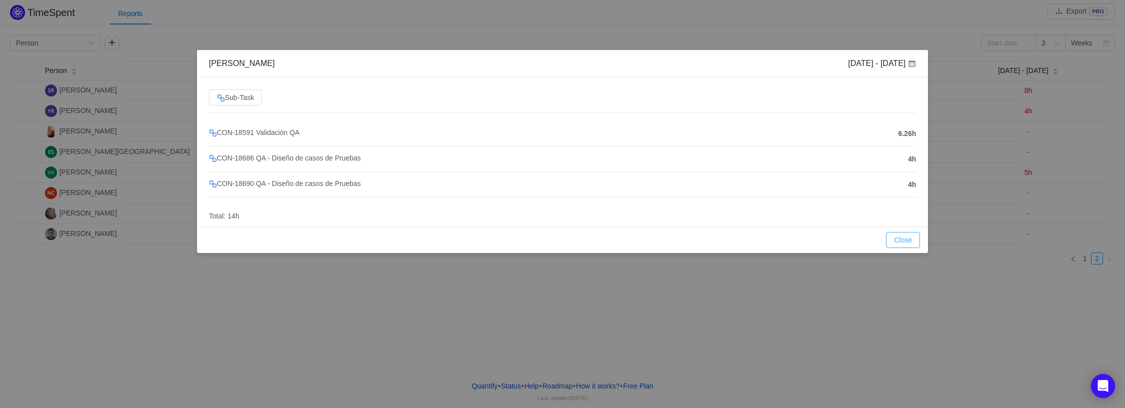
click at [906, 240] on button "Close" at bounding box center [903, 240] width 34 height 16
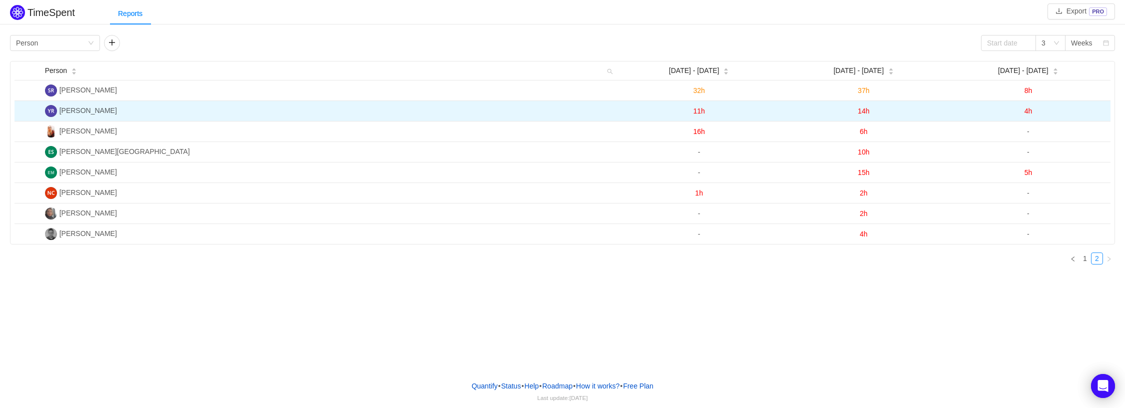
click at [699, 112] on span "11h" at bounding box center [698, 111] width 11 height 8
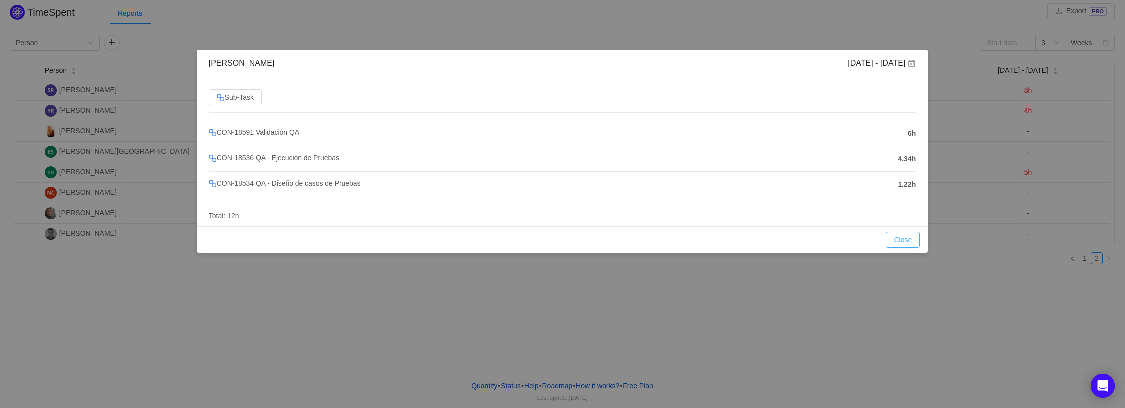
click at [899, 242] on button "Close" at bounding box center [903, 240] width 34 height 16
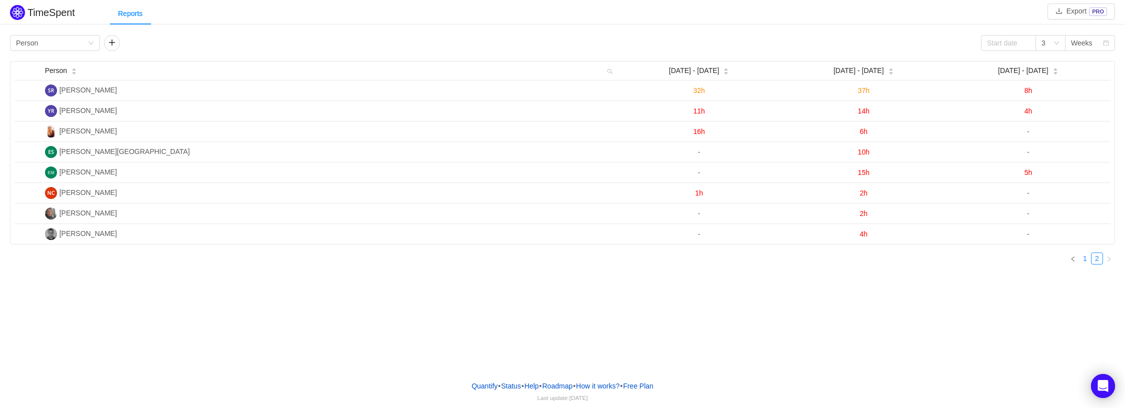
click at [1085, 261] on link "1" at bounding box center [1084, 258] width 11 height 11
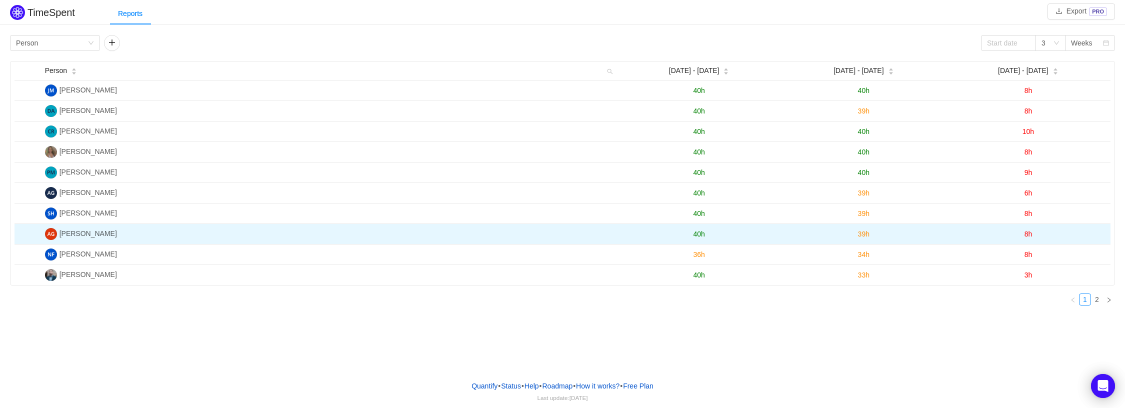
click at [1028, 237] on span "8h" at bounding box center [1028, 234] width 8 height 8
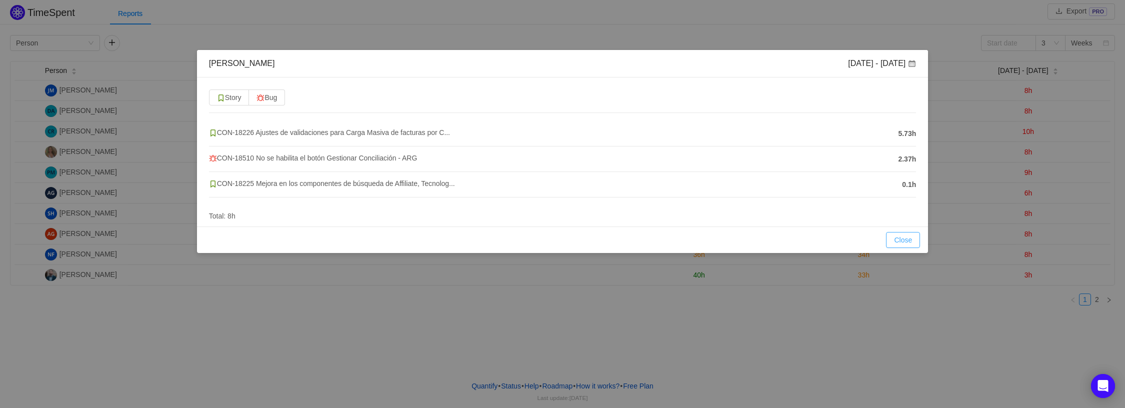
click at [901, 240] on button "Close" at bounding box center [903, 240] width 34 height 16
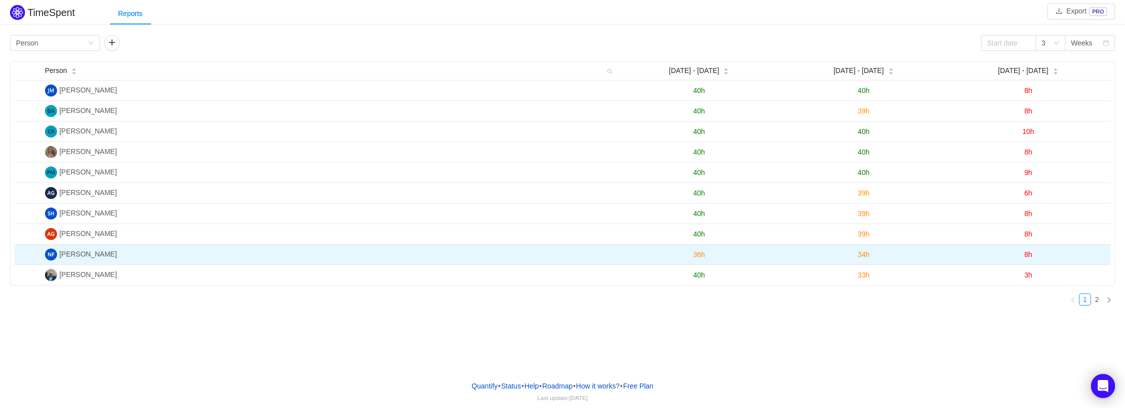
click at [1023, 254] on td "8h" at bounding box center [1028, 254] width 164 height 20
click at [1025, 255] on span "8h" at bounding box center [1028, 254] width 8 height 8
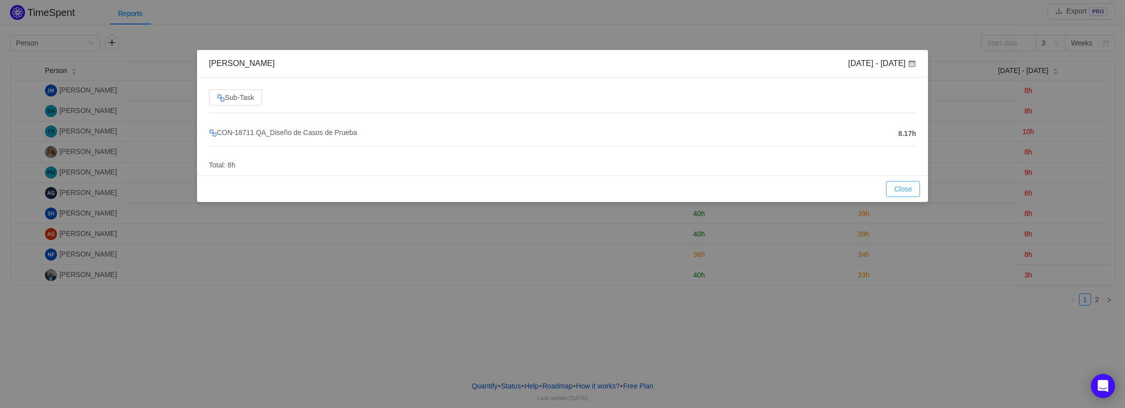
click at [919, 192] on button "Close" at bounding box center [903, 189] width 34 height 16
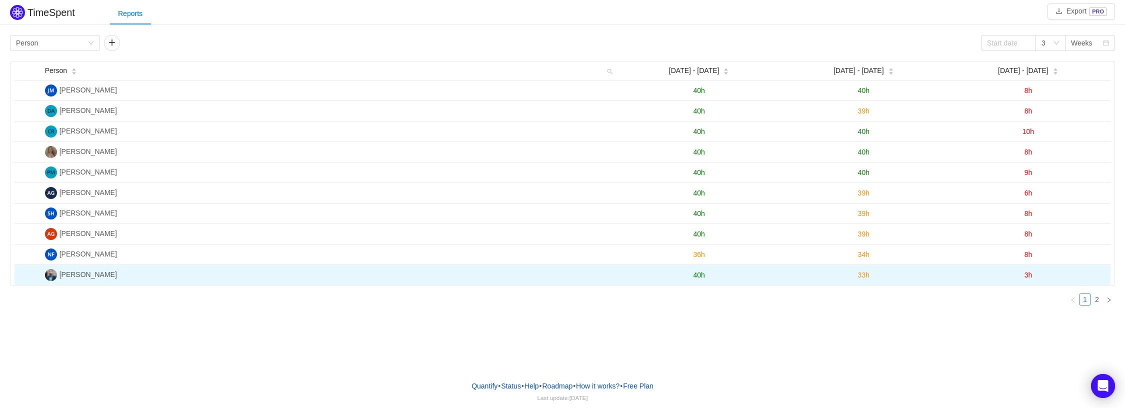
click at [699, 278] on span "40h" at bounding box center [698, 275] width 11 height 8
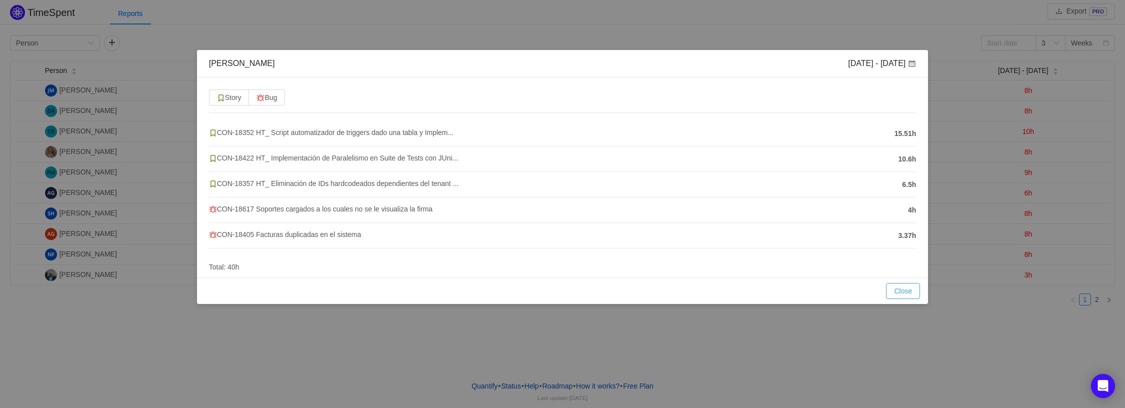
click at [902, 288] on button "Close" at bounding box center [903, 291] width 34 height 16
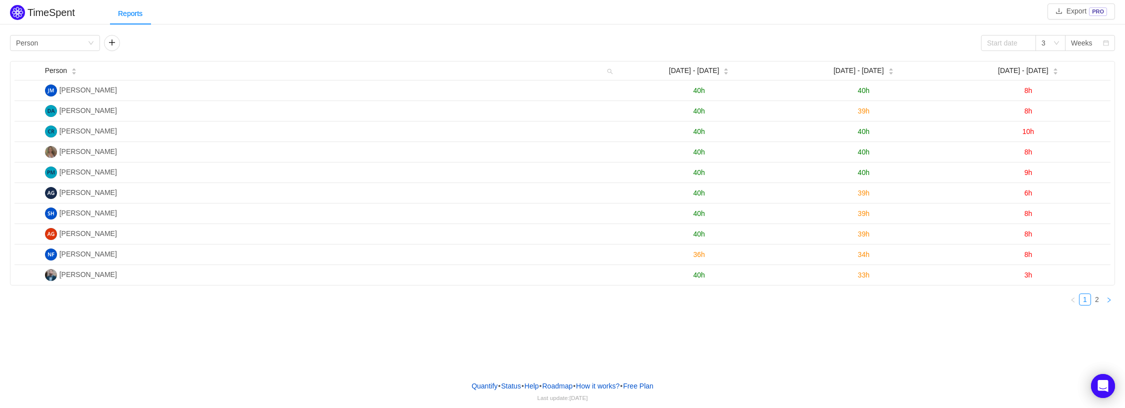
click at [1107, 301] on icon "icon: right" at bounding box center [1109, 300] width 6 height 6
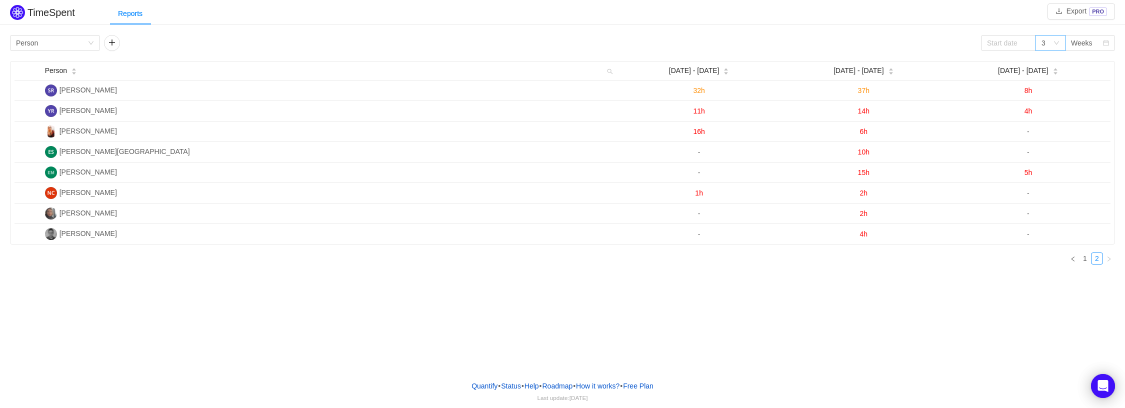
click at [1053, 43] on icon "icon: down" at bounding box center [1056, 43] width 6 height 6
click at [795, 43] on div "Group by Person 3 Weeks" at bounding box center [562, 43] width 1105 height 16
click at [1048, 44] on div "3" at bounding box center [1046, 42] width 11 height 15
click at [1045, 109] on li "12" at bounding box center [1050, 111] width 30 height 16
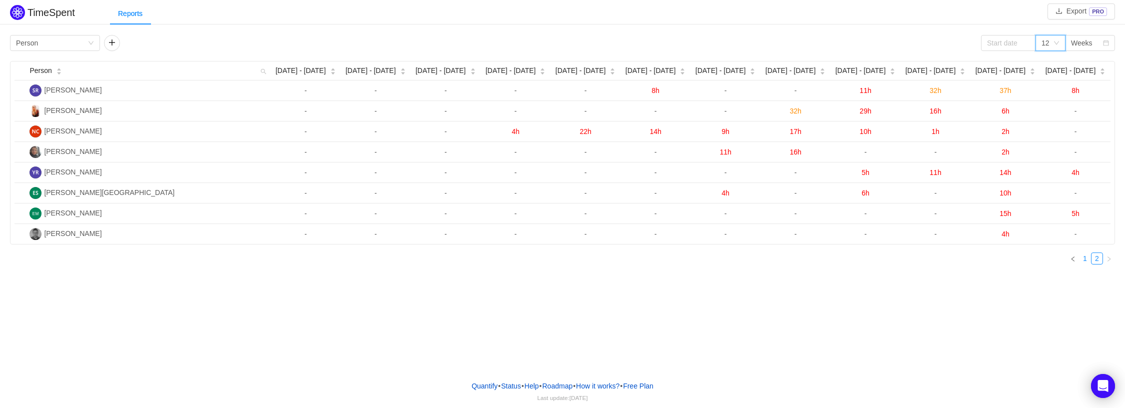
click at [1087, 260] on link "1" at bounding box center [1084, 258] width 11 height 11
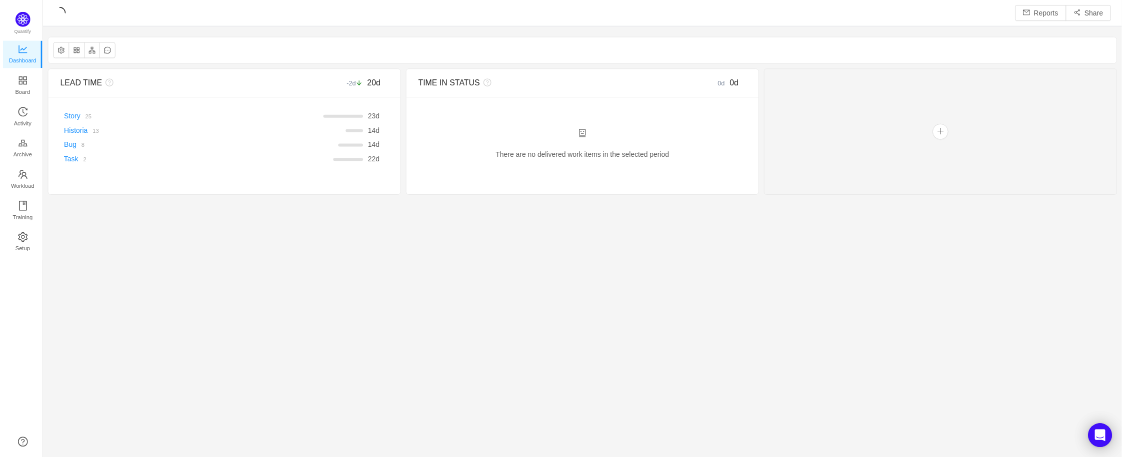
scroll to position [442, 1062]
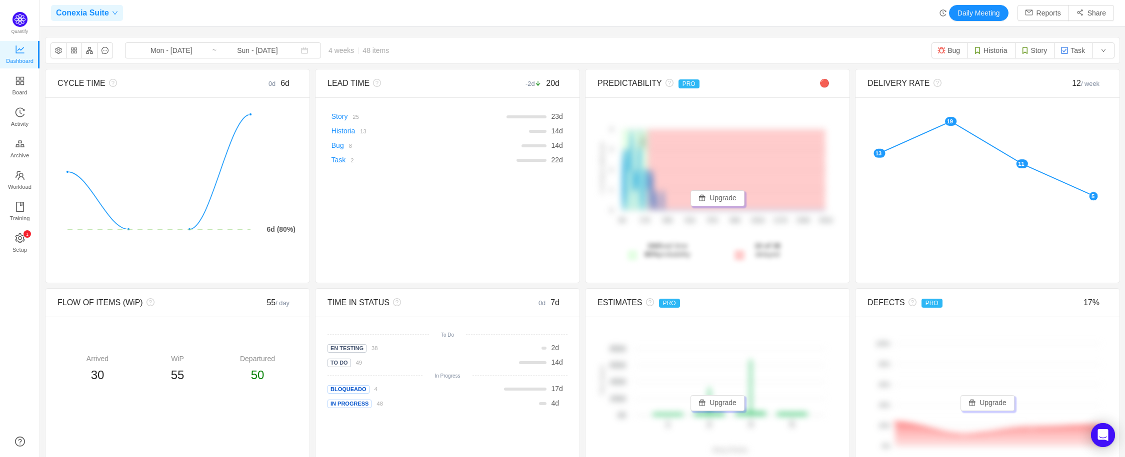
click at [78, 15] on span "Conexia Suite" at bounding box center [82, 13] width 53 height 16
click at [83, 90] on span "CON board" at bounding box center [76, 89] width 35 height 15
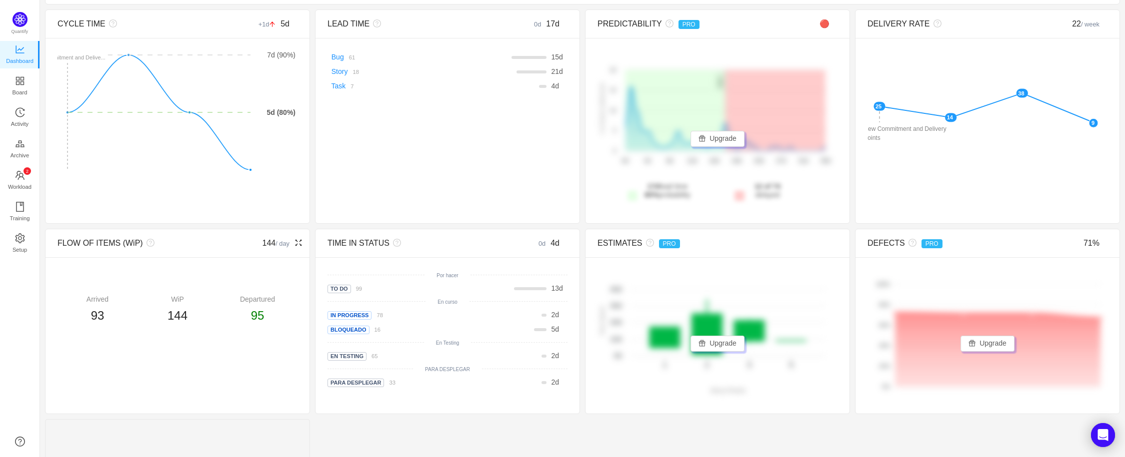
scroll to position [70, 0]
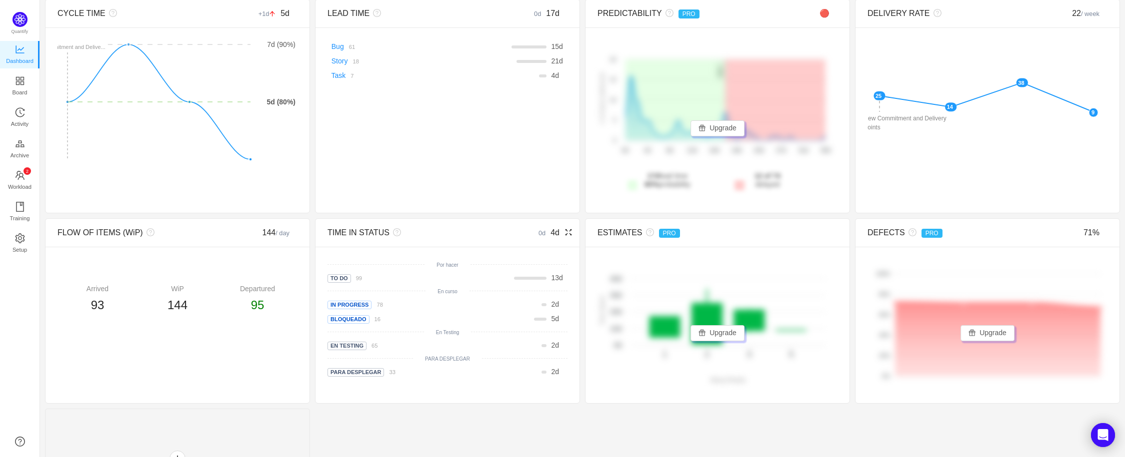
click at [566, 234] on icon "icon: fullscreen" at bounding box center [568, 232] width 8 height 8
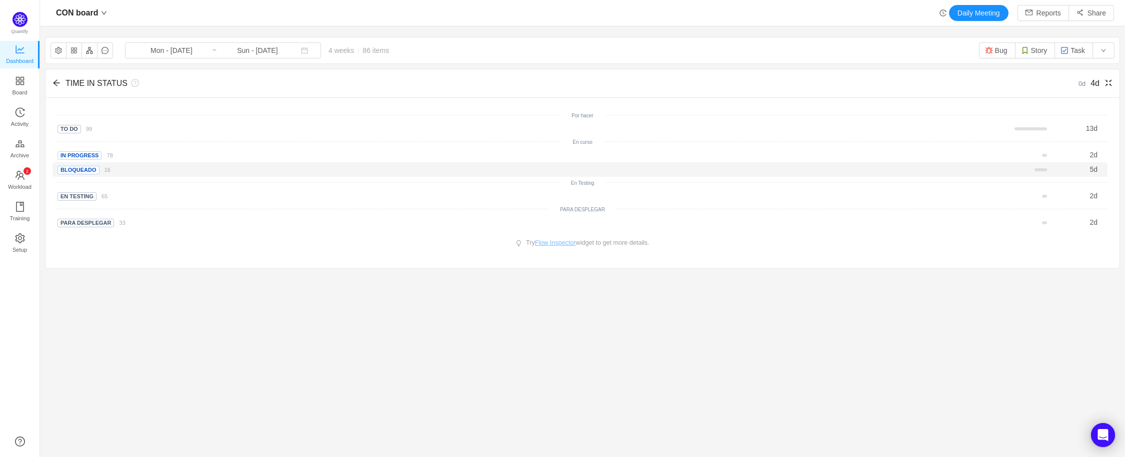
click at [555, 163] on div "Bloqueado 16 5 d" at bounding box center [579, 169] width 1055 height 14
click at [18, 179] on span "Workload" at bounding box center [19, 187] width 23 height 20
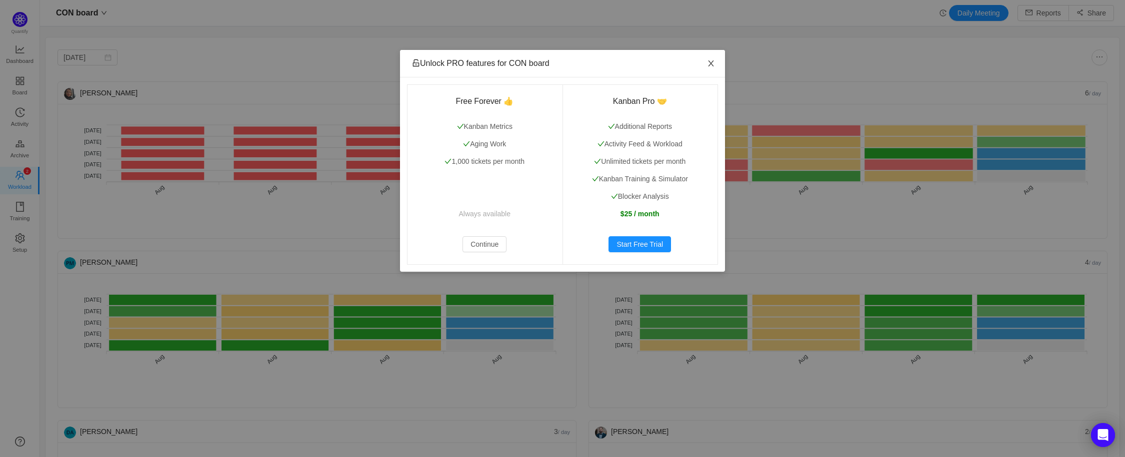
click at [710, 63] on icon "icon: close" at bounding box center [710, 63] width 5 height 6
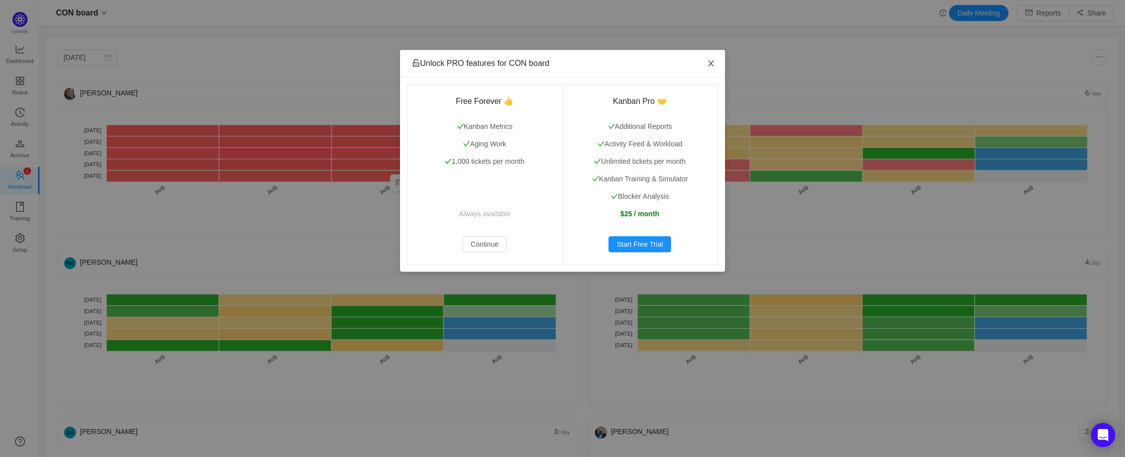
click at [710, 63] on icon "icon: close" at bounding box center [710, 63] width 5 height 6
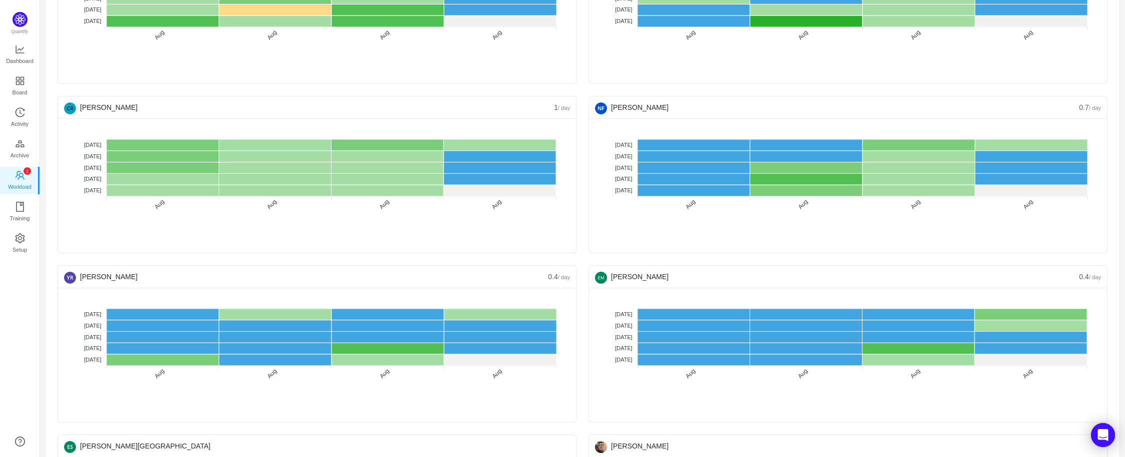
scroll to position [985, 0]
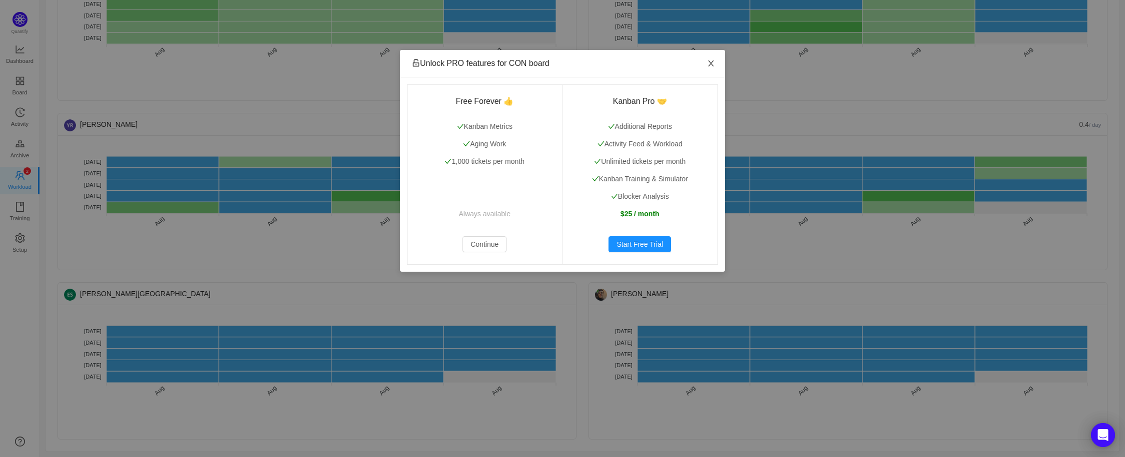
click at [705, 66] on span "Close" at bounding box center [711, 64] width 28 height 28
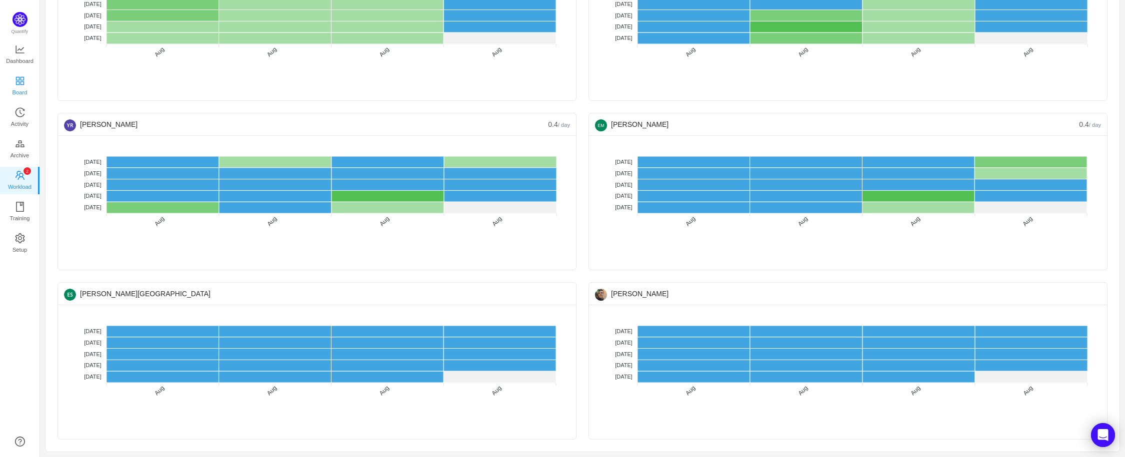
click at [25, 88] on link "Board" at bounding box center [20, 86] width 10 height 20
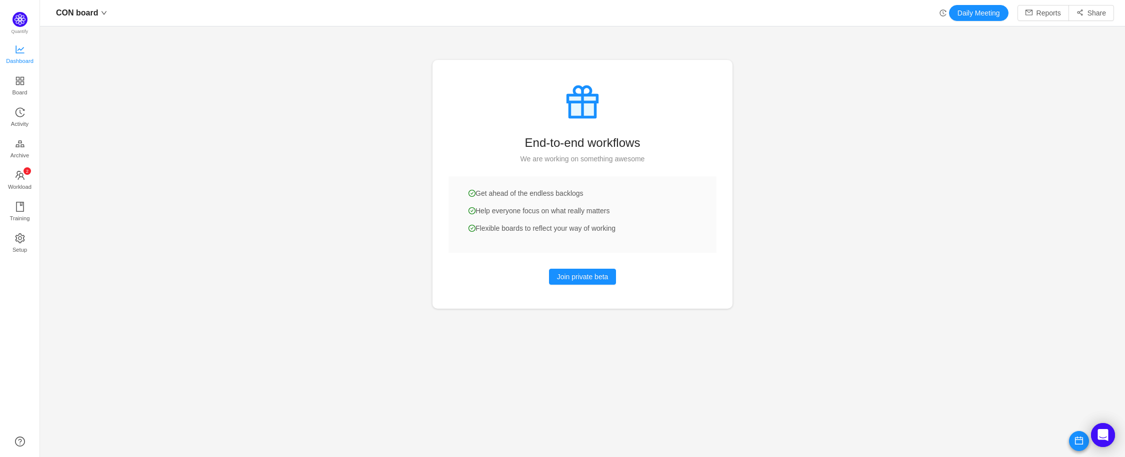
click at [20, 59] on span "Dashboard" at bounding box center [19, 61] width 27 height 20
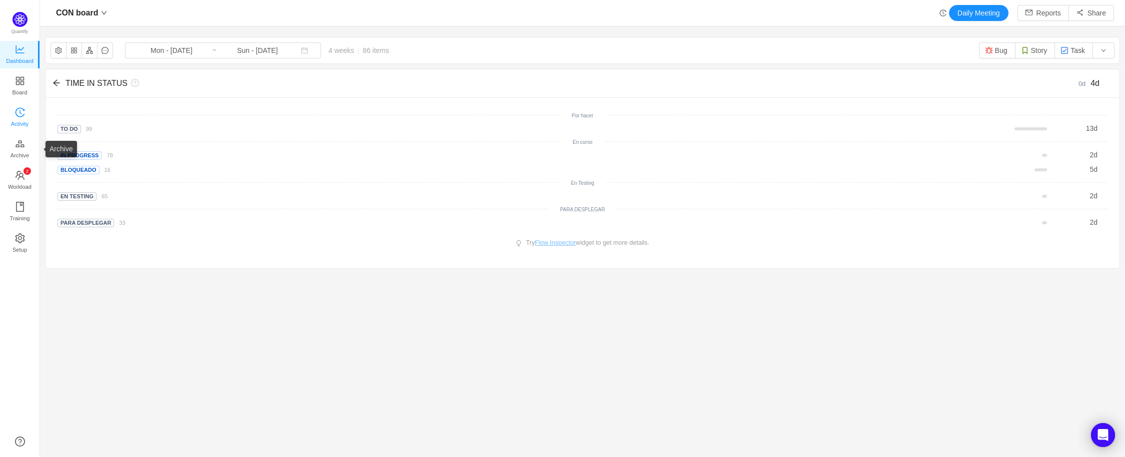
click at [25, 112] on link "Activity" at bounding box center [20, 118] width 10 height 20
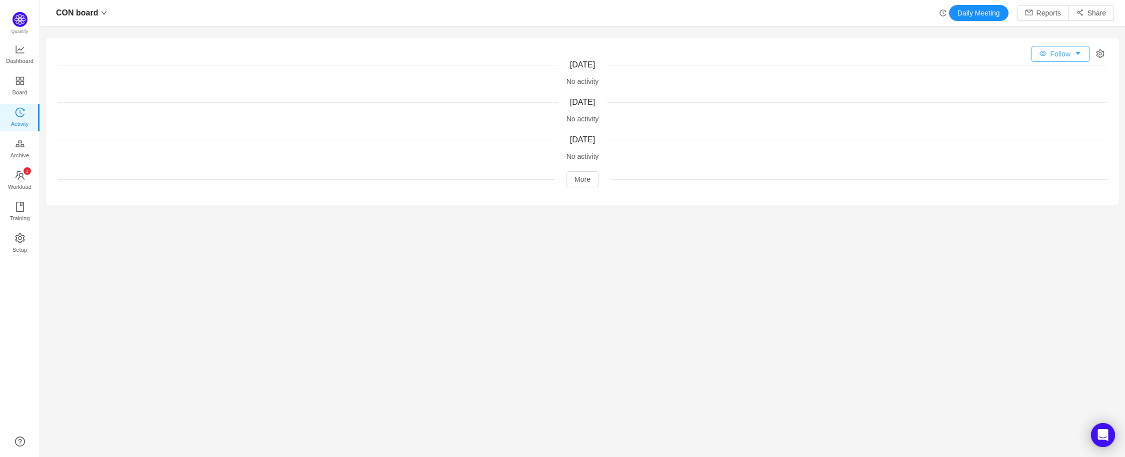
click at [1073, 51] on button "Follow" at bounding box center [1060, 54] width 58 height 16
click at [1060, 87] on li "All Activity" at bounding box center [1053, 90] width 60 height 16
click at [576, 179] on button "More" at bounding box center [582, 179] width 32 height 16
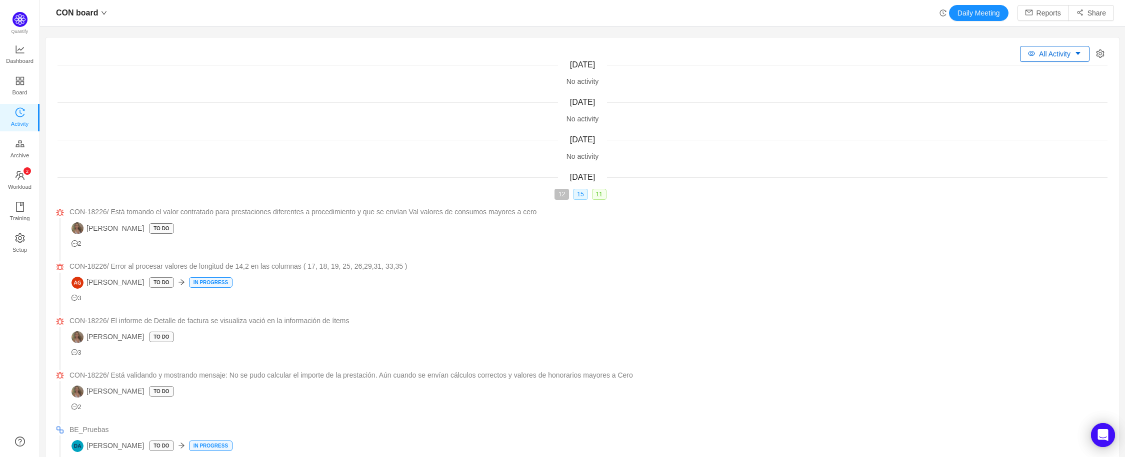
click at [1055, 57] on button "All Activity" at bounding box center [1054, 54] width 69 height 16
click at [1043, 101] on li "Ignore" at bounding box center [1046, 106] width 72 height 16
click at [1096, 53] on icon "icon: setting" at bounding box center [1100, 53] width 8 height 8
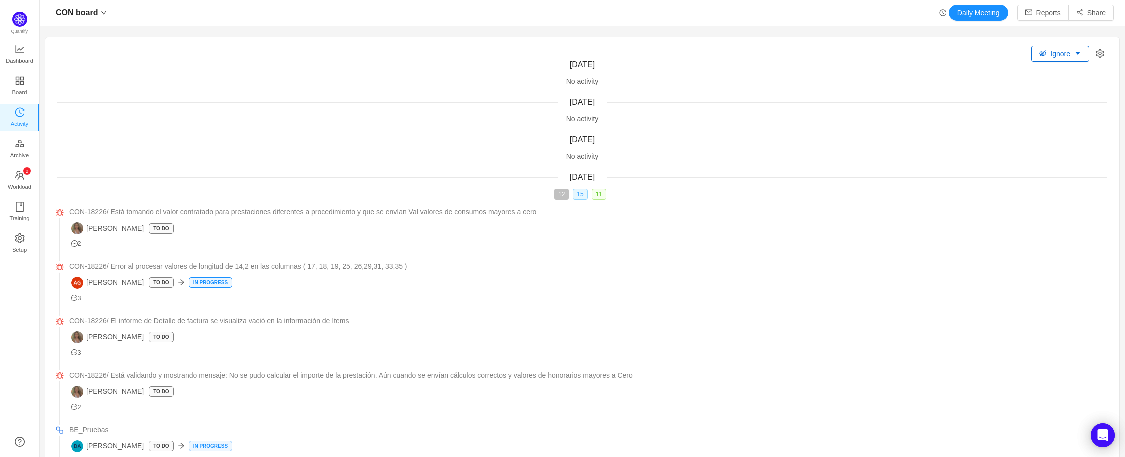
click at [1063, 54] on button "Ignore" at bounding box center [1060, 54] width 58 height 16
click at [1052, 92] on li "All Activity" at bounding box center [1059, 90] width 72 height 16
click at [72, 12] on span "CON board" at bounding box center [77, 13] width 42 height 16
click at [86, 53] on span "CSC board" at bounding box center [76, 51] width 34 height 15
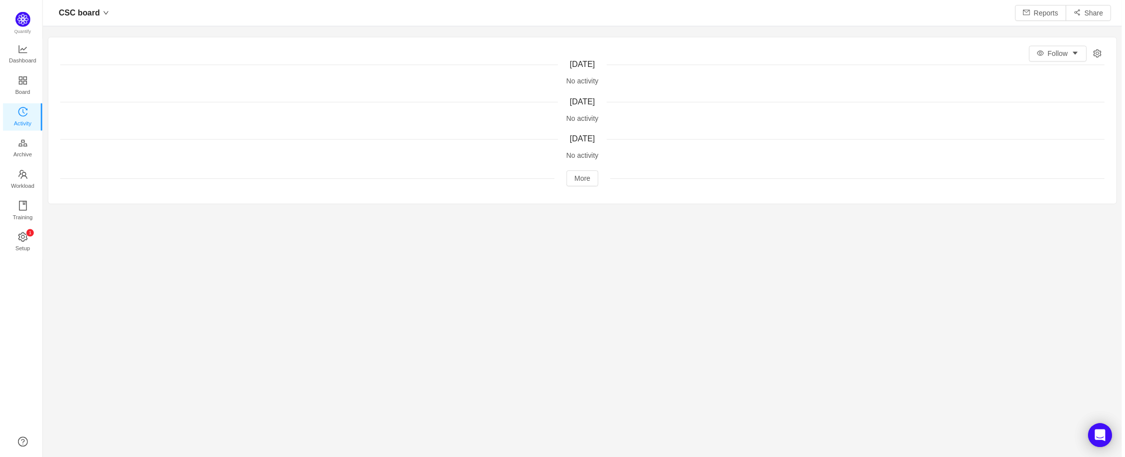
scroll to position [442, 1062]
click at [571, 177] on button "More" at bounding box center [582, 179] width 32 height 16
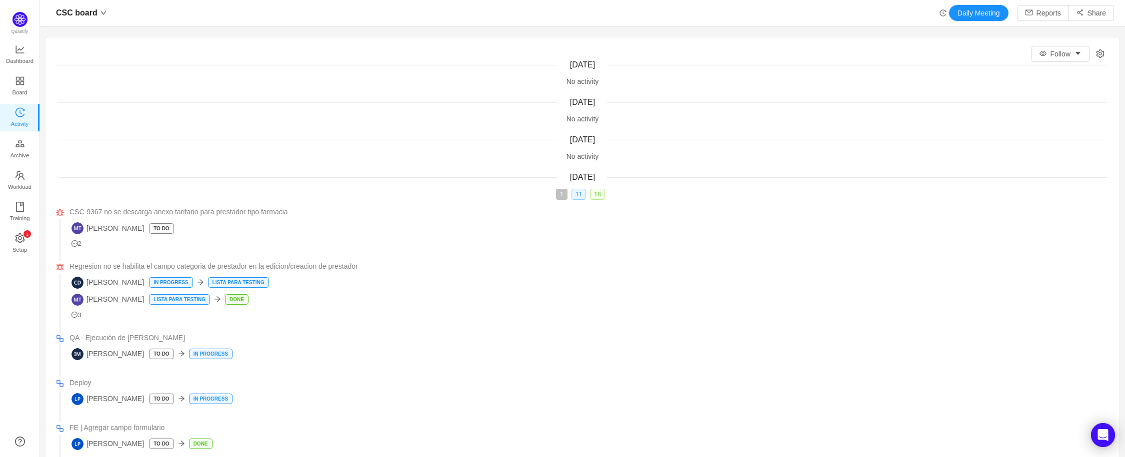
click at [571, 142] on span "Wednesday, August 27" at bounding box center [582, 139] width 25 height 8
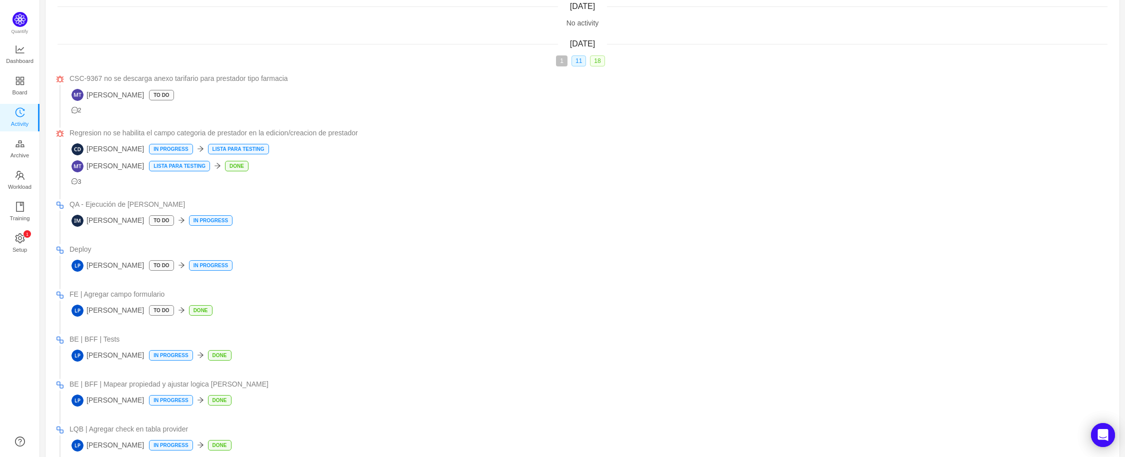
scroll to position [0, 0]
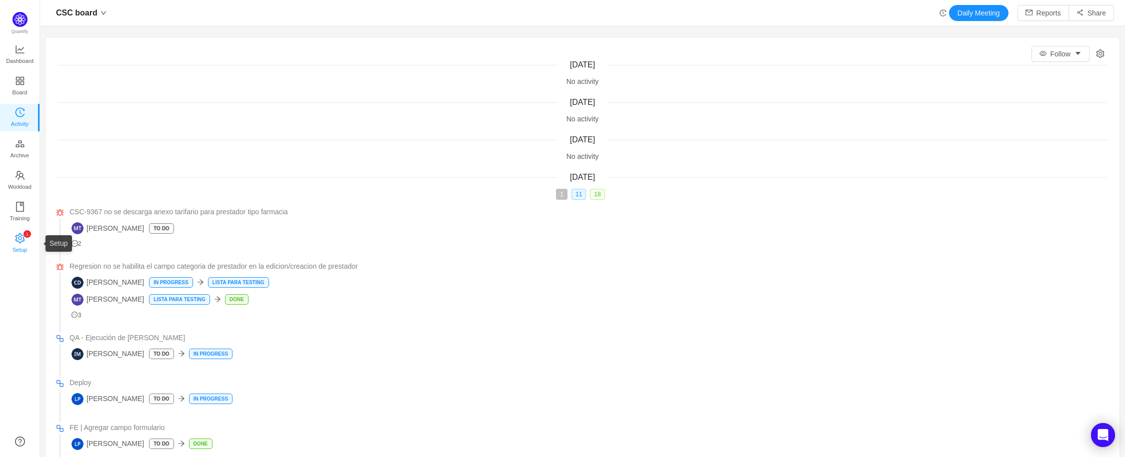
click at [24, 238] on icon "icon: setting" at bounding box center [20, 238] width 10 height 10
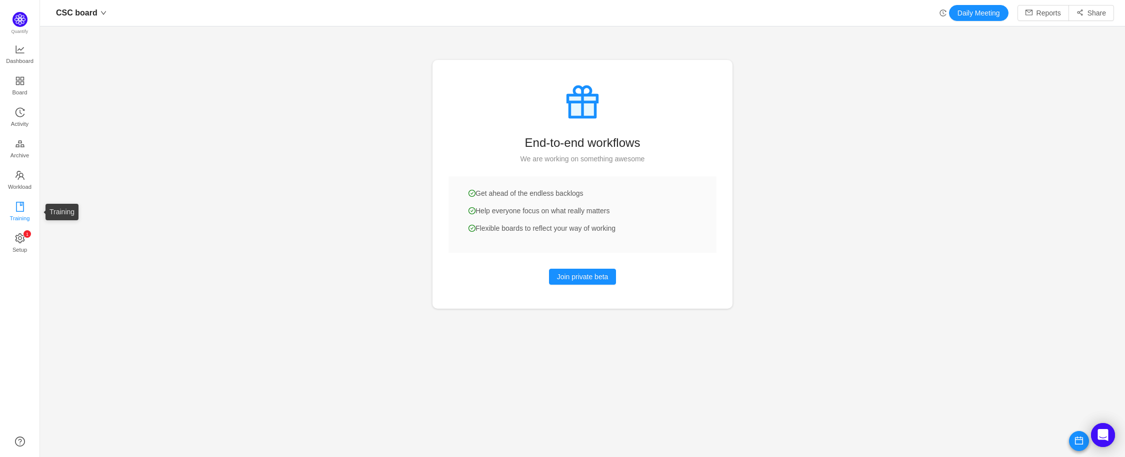
click at [19, 211] on span "Training" at bounding box center [19, 218] width 20 height 20
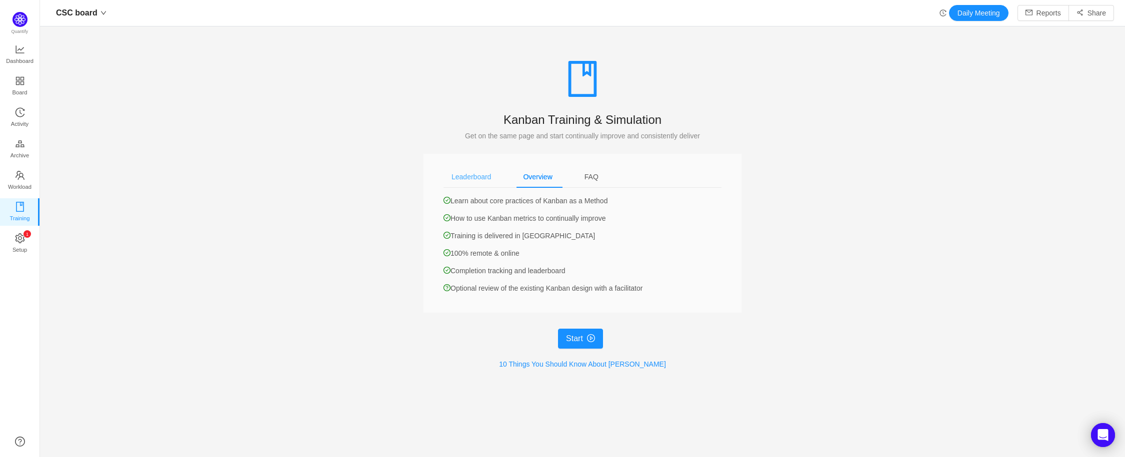
click at [443, 175] on div "Leaderboard" at bounding box center [470, 177] width 55 height 22
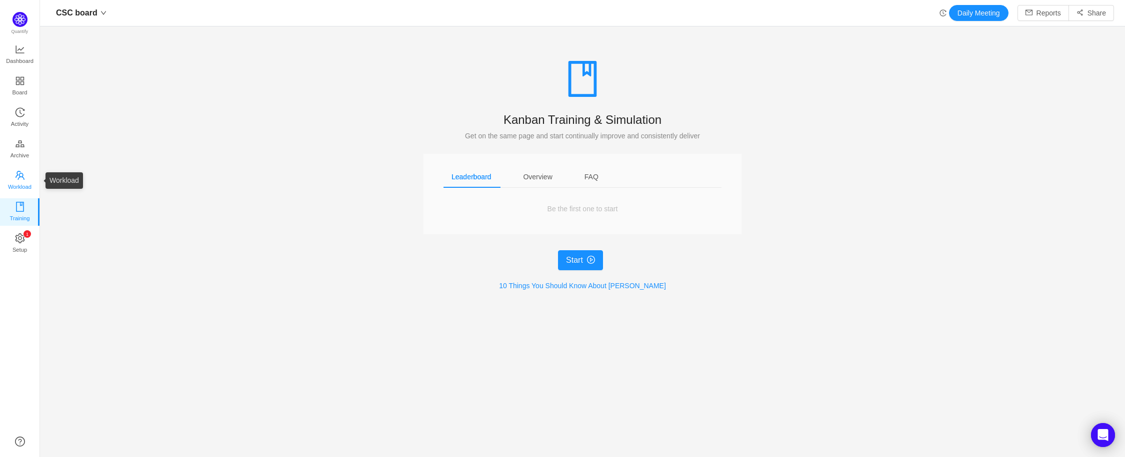
click at [25, 177] on span "Workload" at bounding box center [19, 187] width 23 height 20
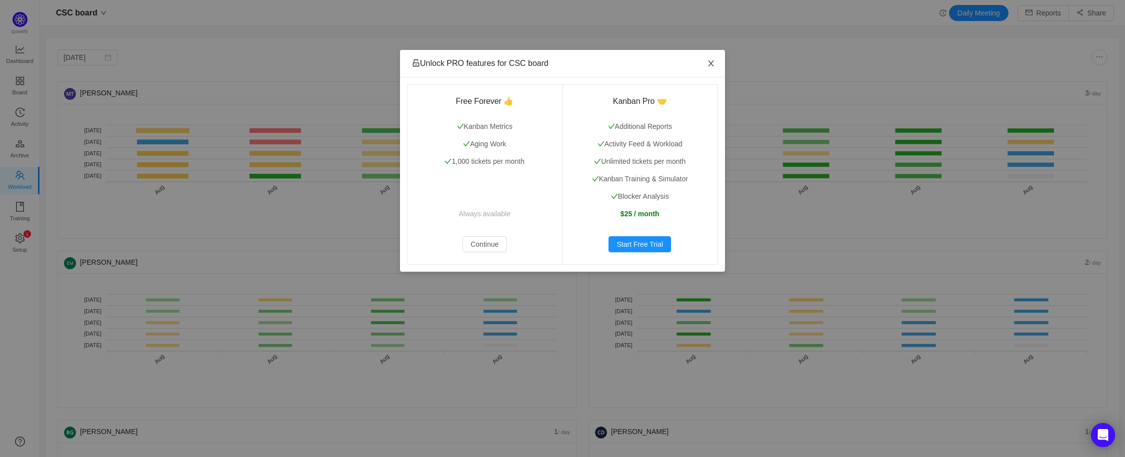
click at [708, 65] on icon "icon: close" at bounding box center [711, 63] width 8 height 8
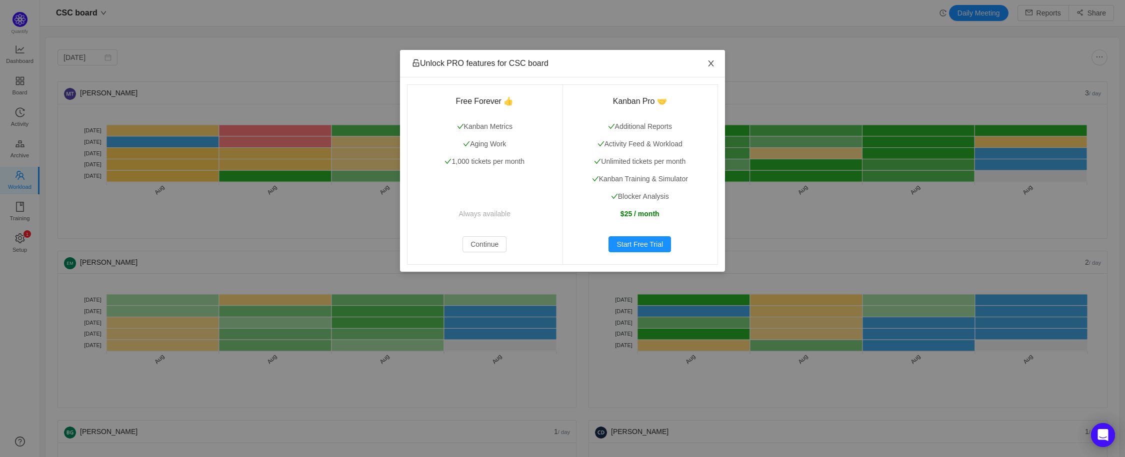
click at [711, 64] on icon "icon: close" at bounding box center [710, 63] width 5 height 6
click at [717, 62] on span "Close" at bounding box center [711, 64] width 28 height 28
click at [715, 62] on span "Close" at bounding box center [711, 64] width 28 height 28
click at [712, 67] on icon "icon: close" at bounding box center [711, 63] width 8 height 8
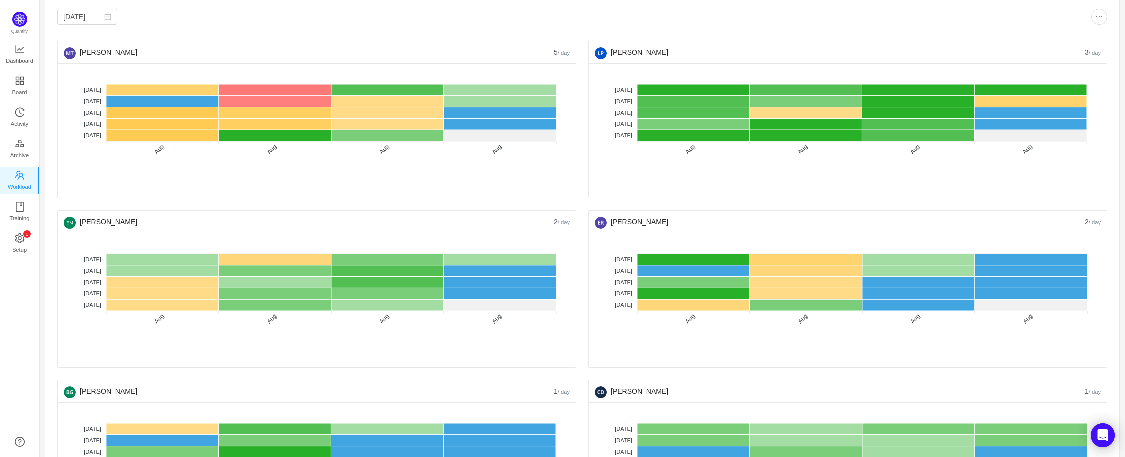
scroll to position [203, 0]
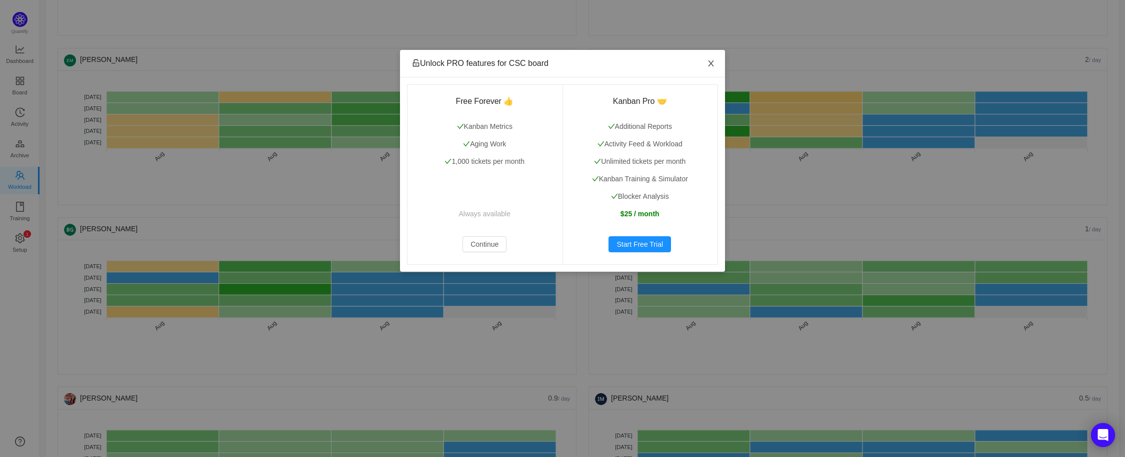
click at [714, 65] on icon "icon: close" at bounding box center [711, 63] width 8 height 8
click at [714, 66] on icon "icon: close" at bounding box center [711, 63] width 8 height 8
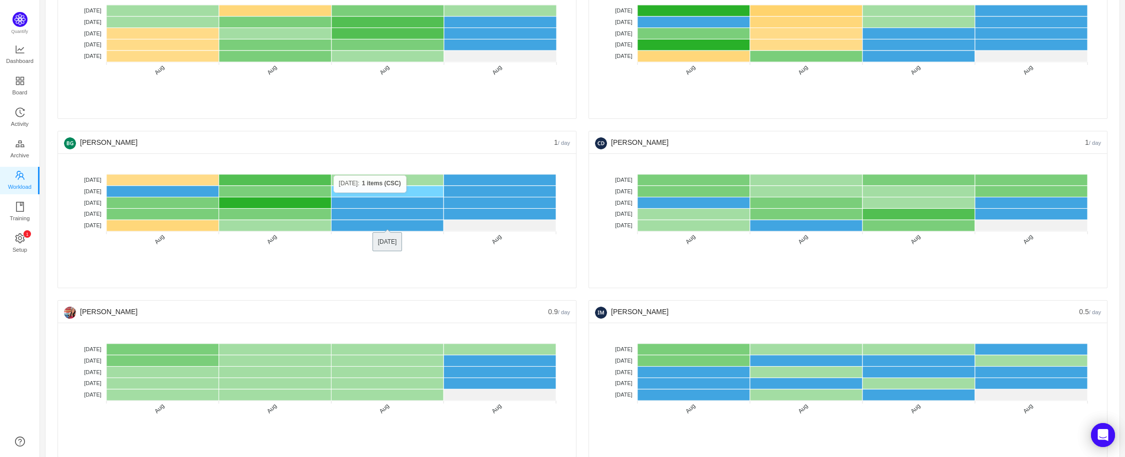
scroll to position [307, 0]
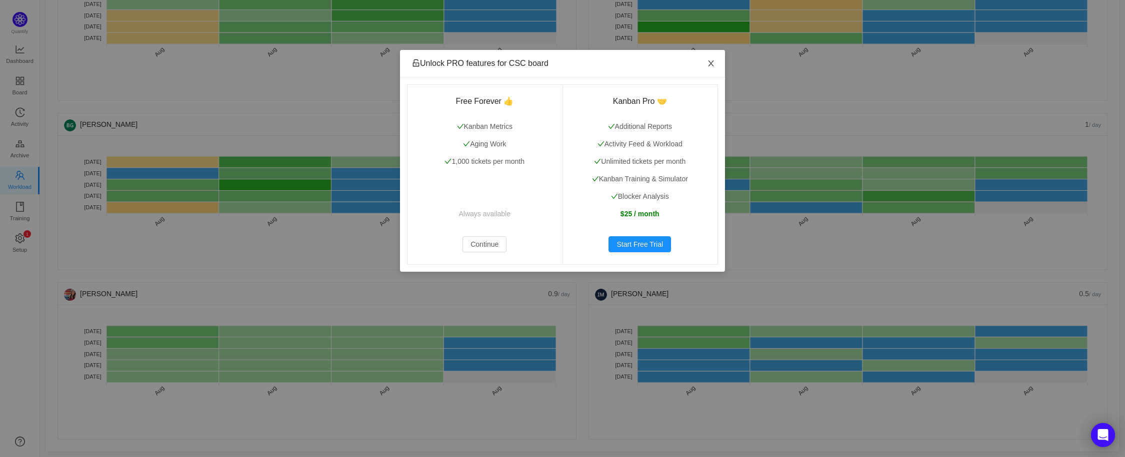
click at [710, 65] on icon "icon: close" at bounding box center [711, 63] width 8 height 8
click at [710, 63] on icon "icon: close" at bounding box center [710, 63] width 5 height 6
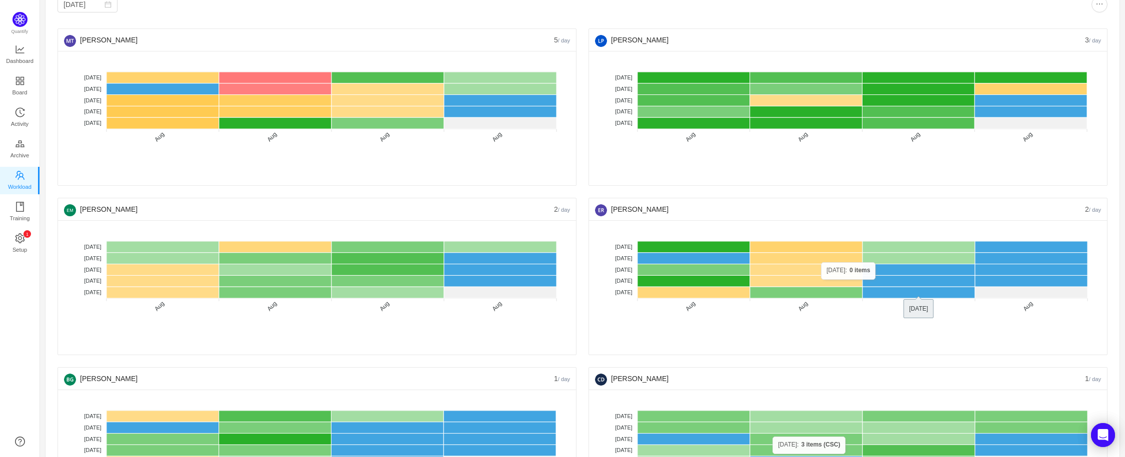
scroll to position [0, 0]
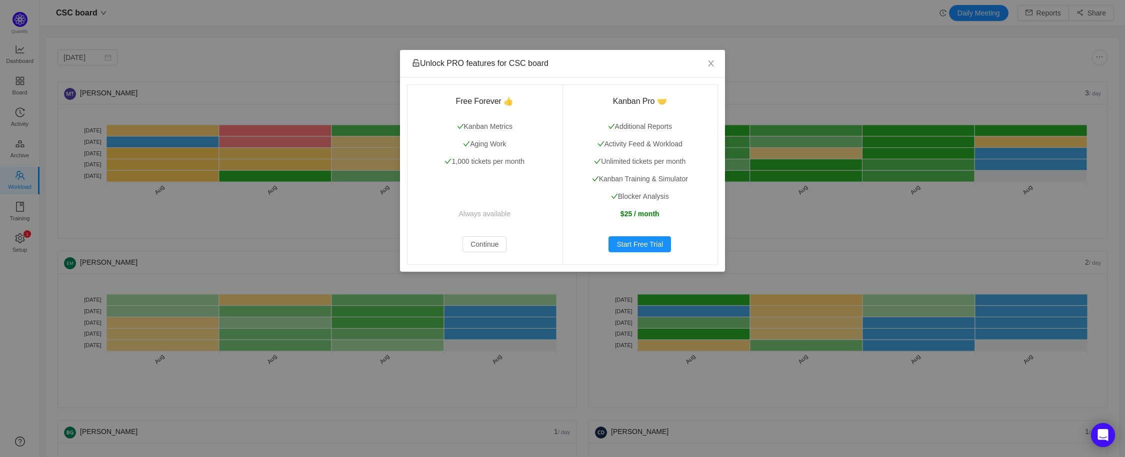
click at [1091, 60] on div "Unlock PRO features for CSC board Free Forever 👍 Kanban Metrics Aging Work 1,00…" at bounding box center [562, 228] width 1125 height 457
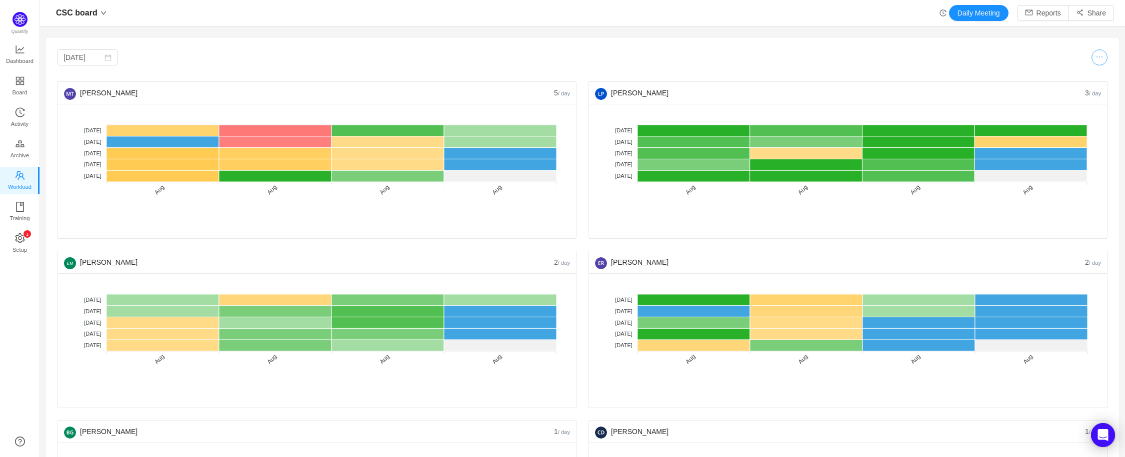
click at [1091, 59] on button "button" at bounding box center [1099, 57] width 16 height 16
click at [906, 64] on div at bounding box center [844, 57] width 525 height 16
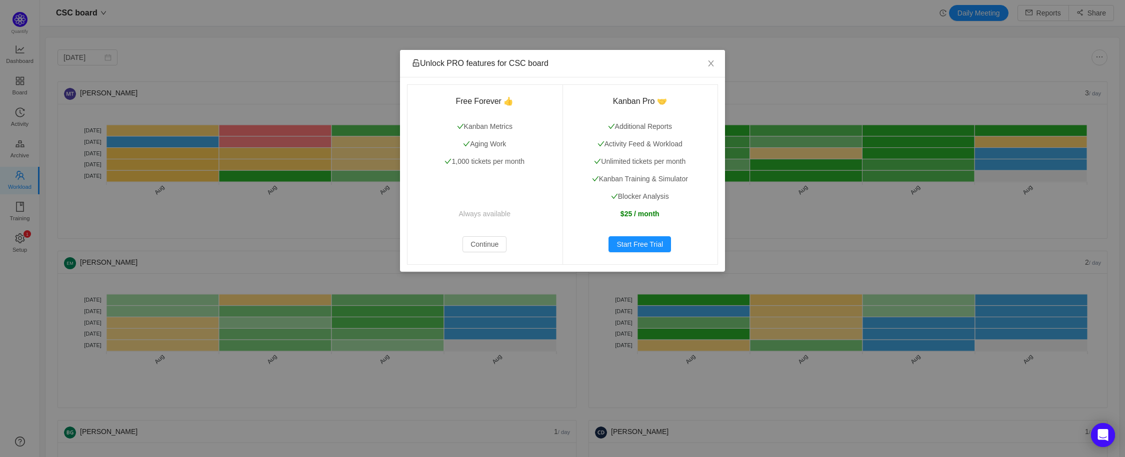
click at [16, 120] on div "Unlock PRO features for CSC board Free Forever 👍 Kanban Metrics Aging Work 1,00…" at bounding box center [562, 228] width 1125 height 457
click at [711, 68] on span "Close" at bounding box center [711, 64] width 28 height 28
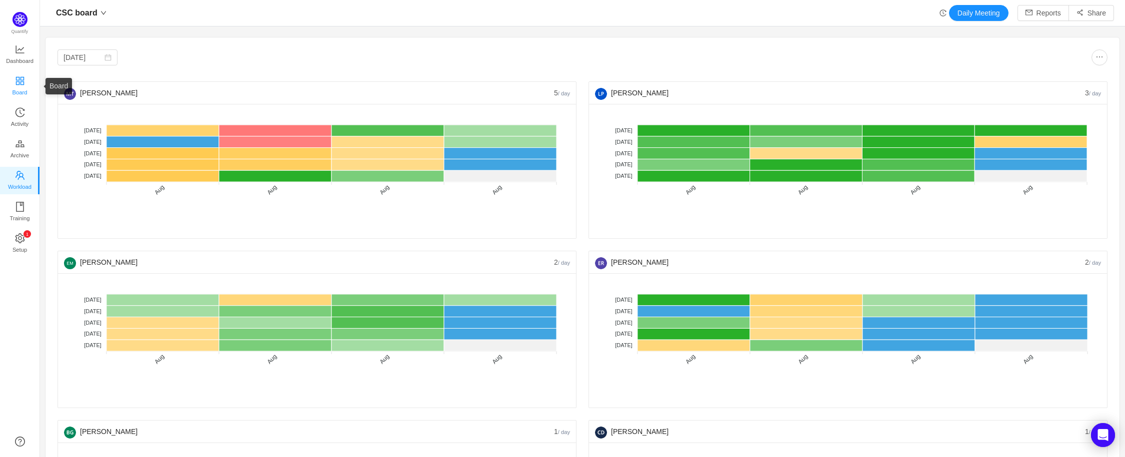
click at [25, 81] on link "Board" at bounding box center [20, 86] width 10 height 20
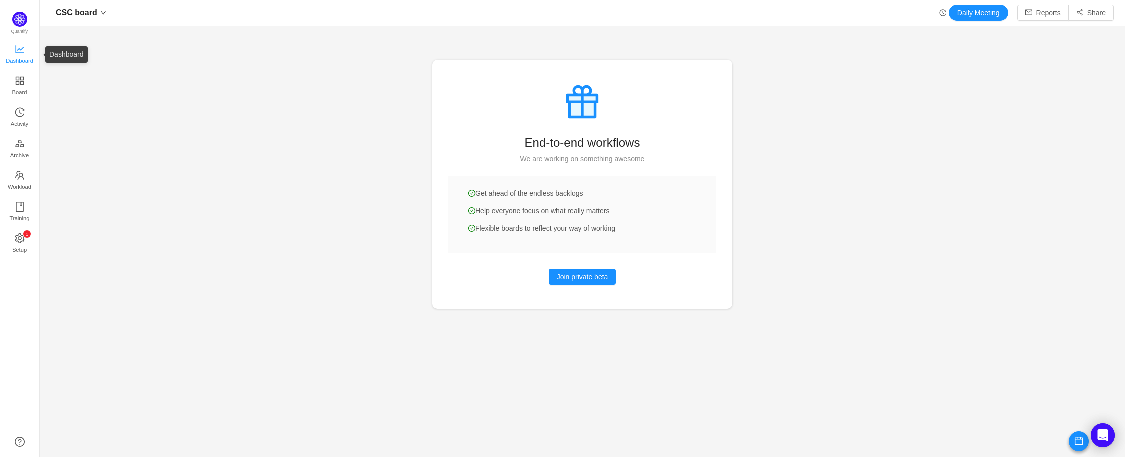
click at [28, 59] on span "Dashboard" at bounding box center [19, 61] width 27 height 20
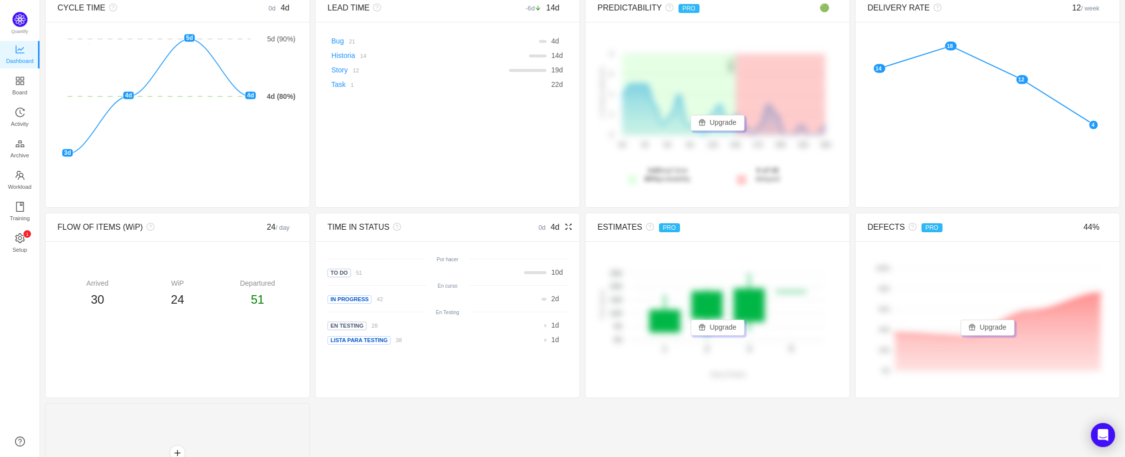
scroll to position [127, 0]
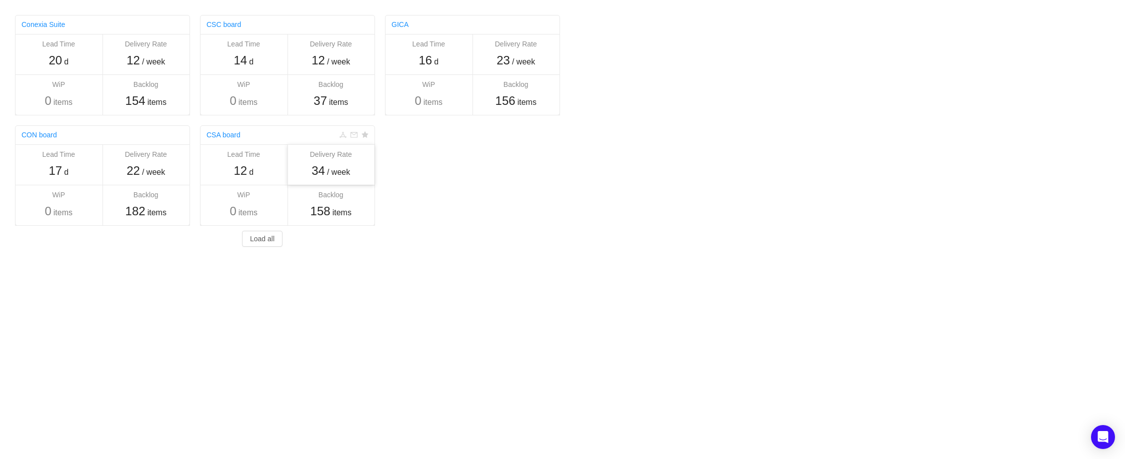
click at [323, 168] on span "34" at bounding box center [317, 170] width 13 height 13
click at [234, 168] on span "12" at bounding box center [239, 170] width 13 height 13
click at [229, 137] on link "CSA board" at bounding box center [223, 135] width 34 height 8
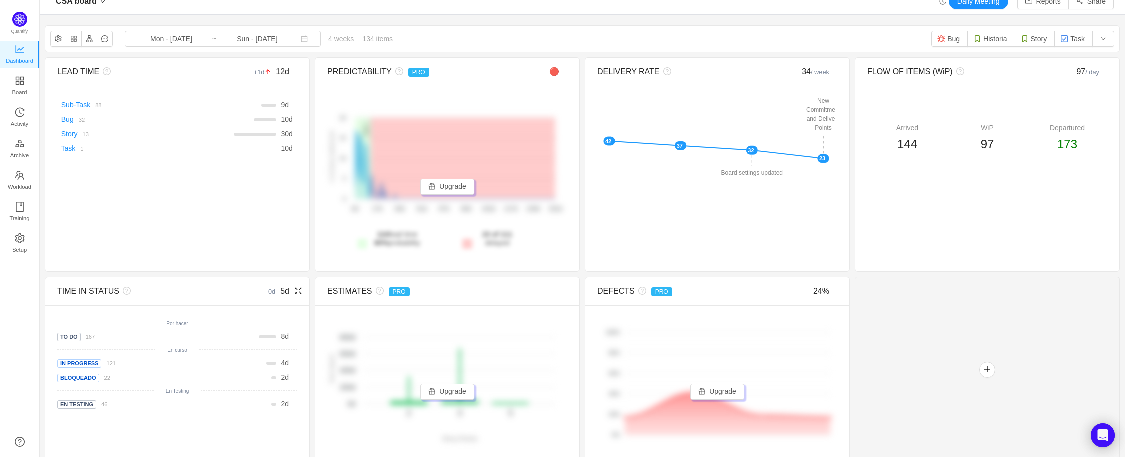
scroll to position [22, 0]
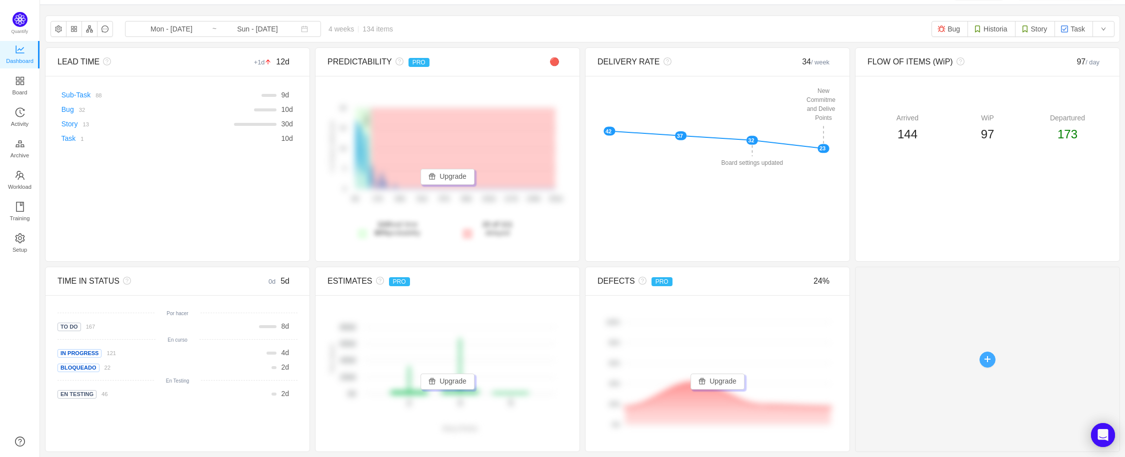
click at [986, 360] on button "button" at bounding box center [987, 360] width 16 height 16
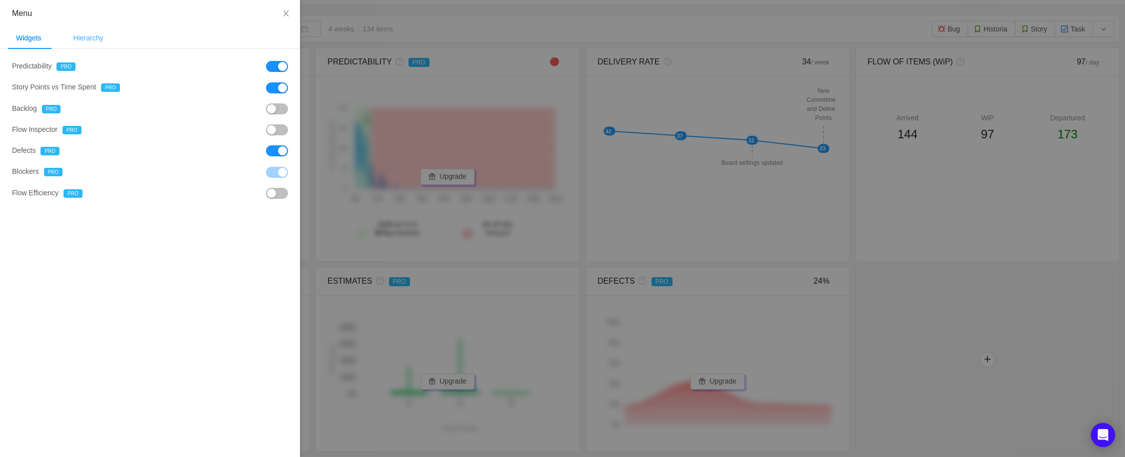
click at [91, 43] on div "Hierarchy" at bounding box center [88, 38] width 46 height 22
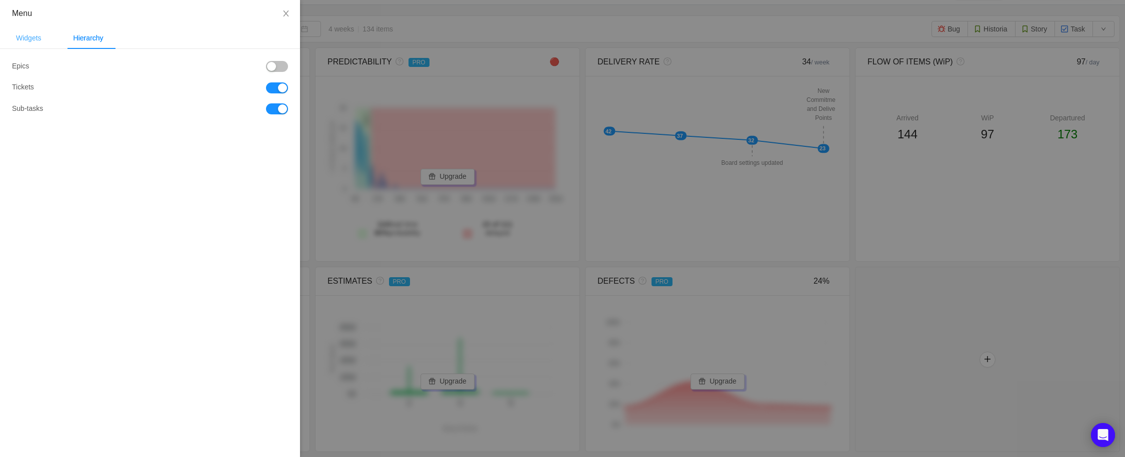
click at [27, 37] on div "Widgets" at bounding box center [28, 38] width 41 height 22
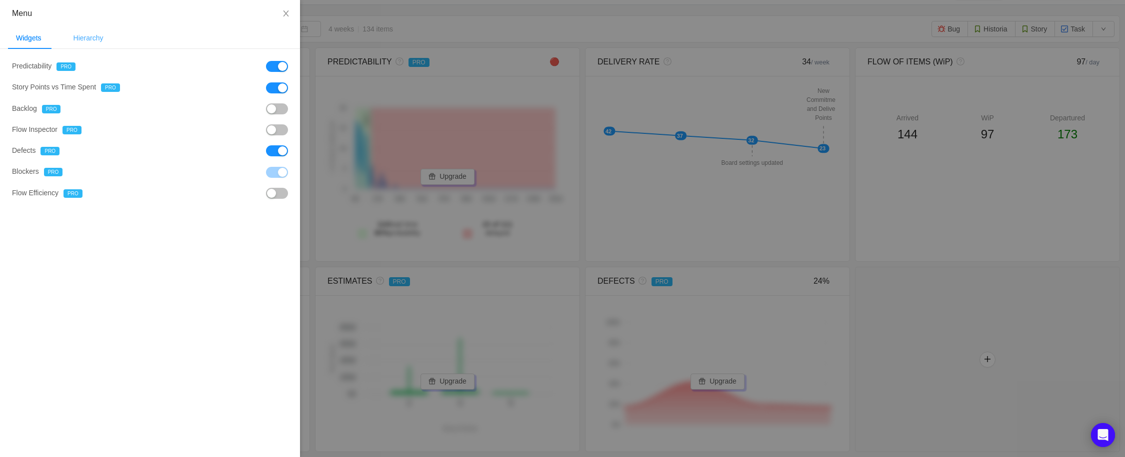
click at [101, 38] on div "Hierarchy" at bounding box center [88, 38] width 46 height 22
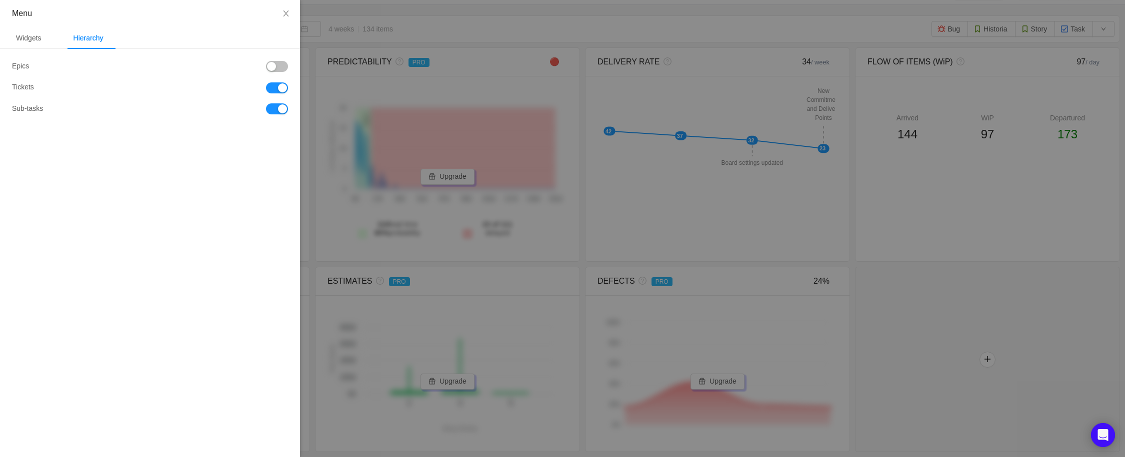
click at [281, 113] on button "button" at bounding box center [277, 108] width 22 height 11
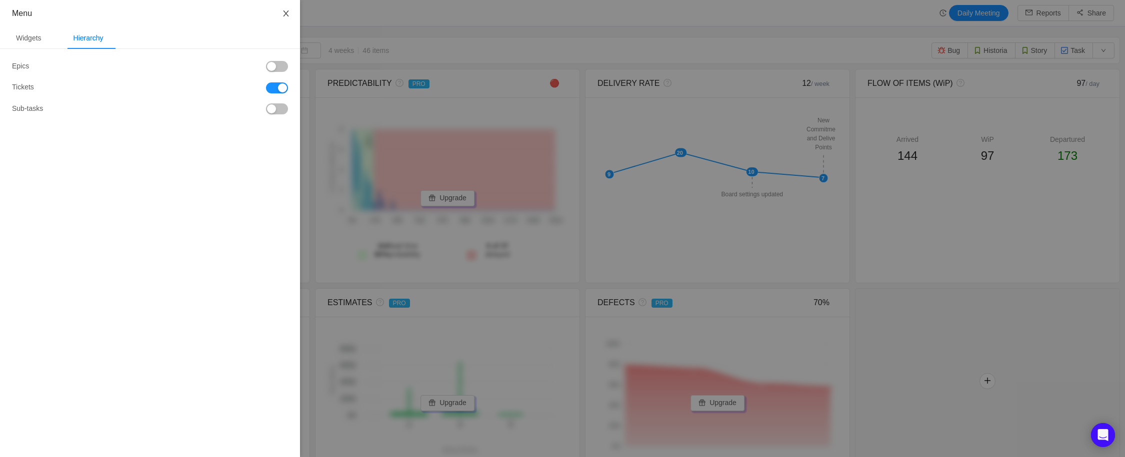
click at [290, 15] on button "Close" at bounding box center [286, 14] width 28 height 28
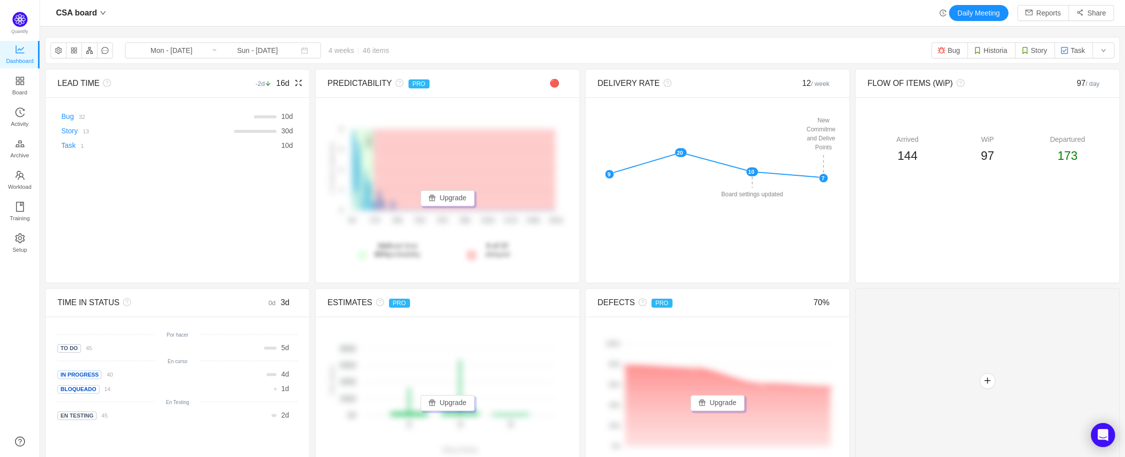
click at [86, 85] on span "LEAD TIME" at bounding box center [78, 83] width 42 height 8
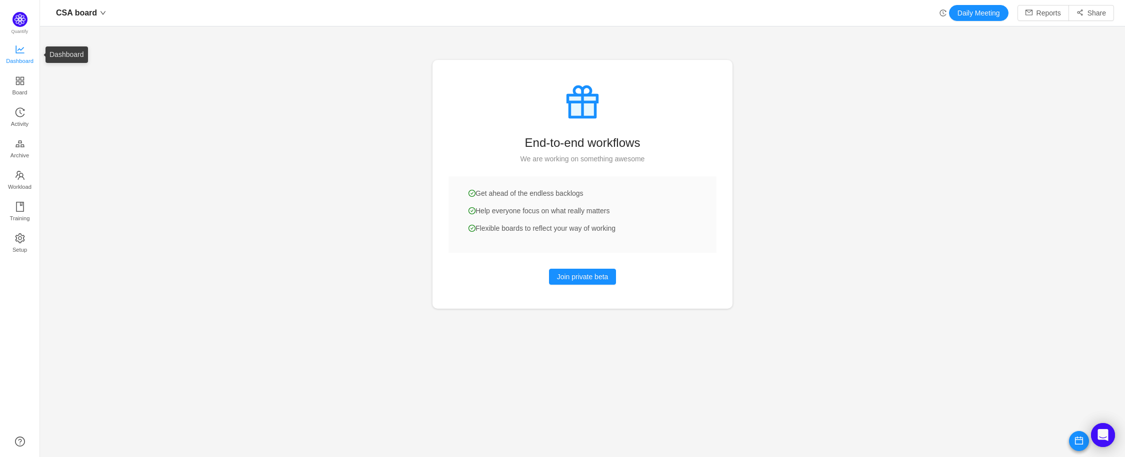
click at [20, 53] on span "Dashboard" at bounding box center [19, 61] width 27 height 20
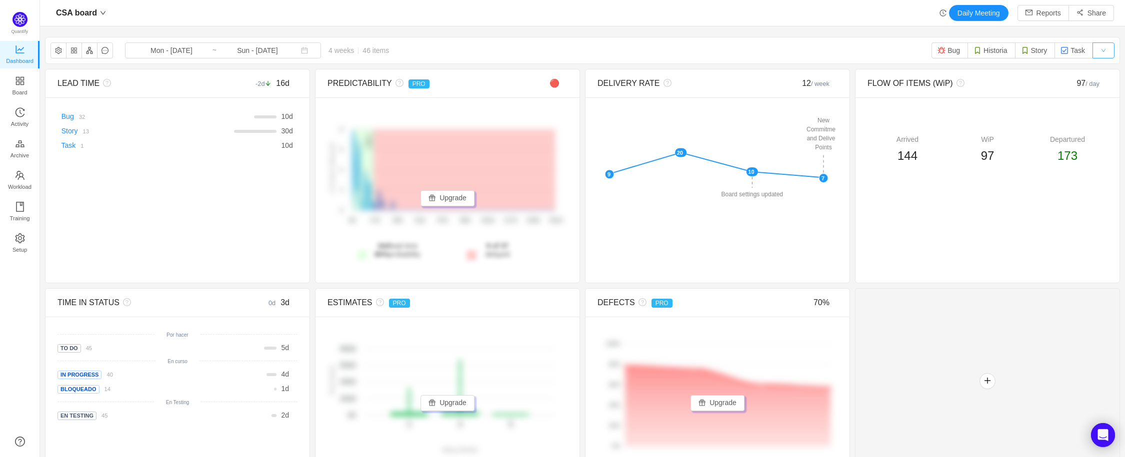
click at [1100, 52] on button "button" at bounding box center [1103, 50] width 22 height 16
click at [1102, 70] on li "Reset" at bounding box center [1100, 70] width 30 height 16
click at [299, 87] on icon "icon: fullscreen" at bounding box center [298, 83] width 8 height 8
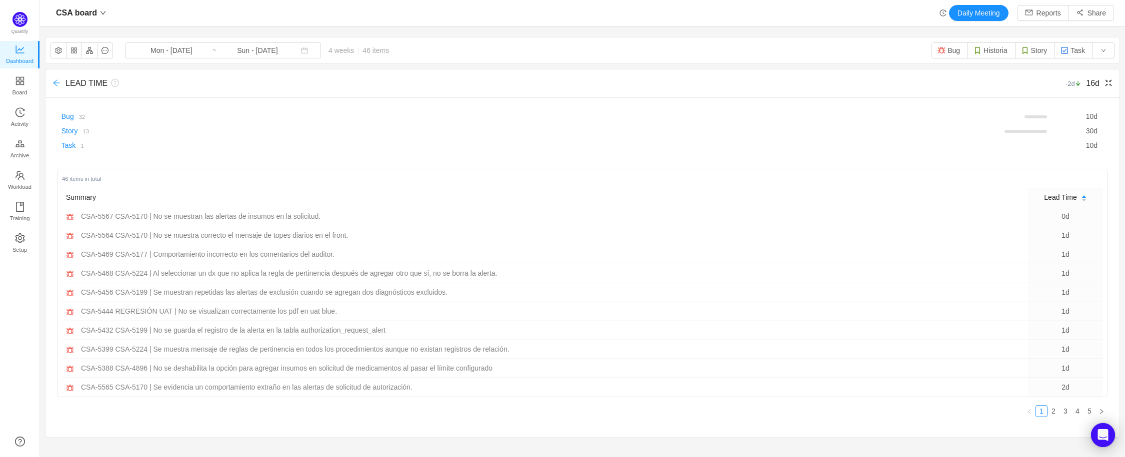
click at [58, 83] on icon "icon: arrow-left" at bounding box center [56, 83] width 8 height 8
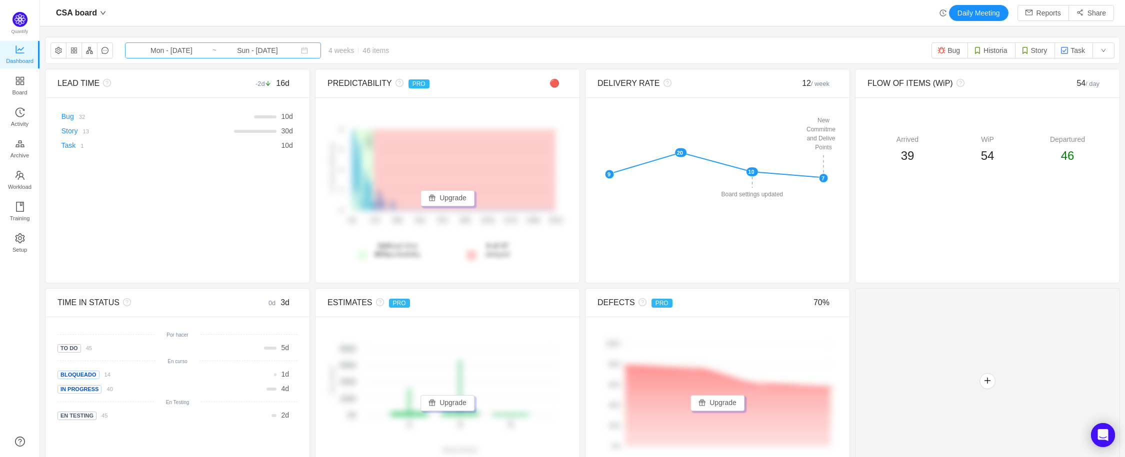
click at [152, 52] on input "Mon - [DATE]" at bounding box center [171, 50] width 81 height 11
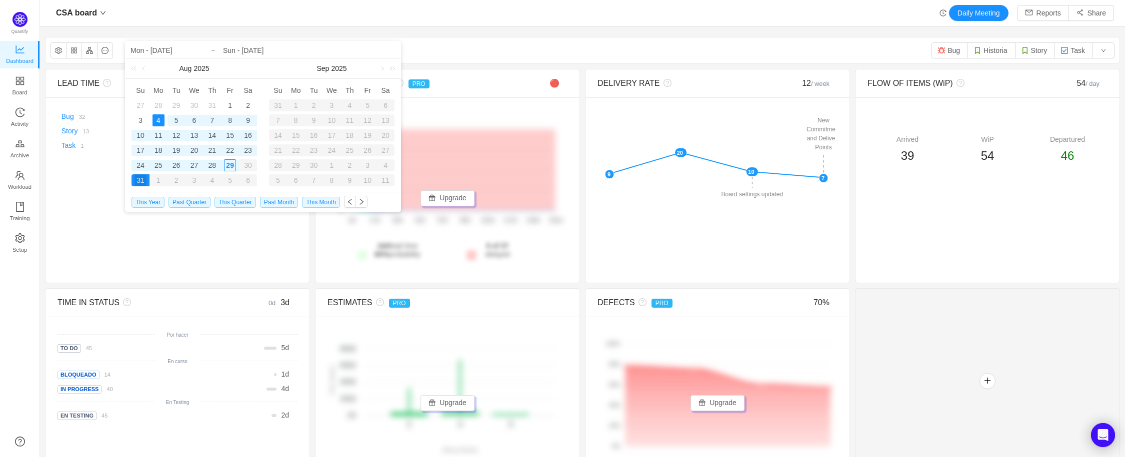
click at [457, 51] on div "CSA board Mon - Aug 04, 2025 ~ Sun - Aug 31, 2025 4 weeks 46 items Bug Historia…" at bounding box center [582, 50] width 1074 height 26
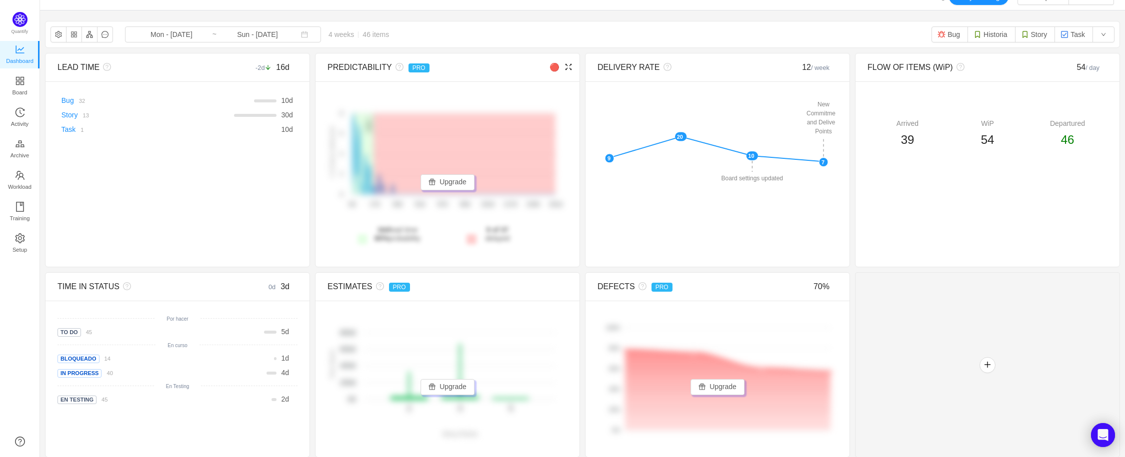
scroll to position [22, 0]
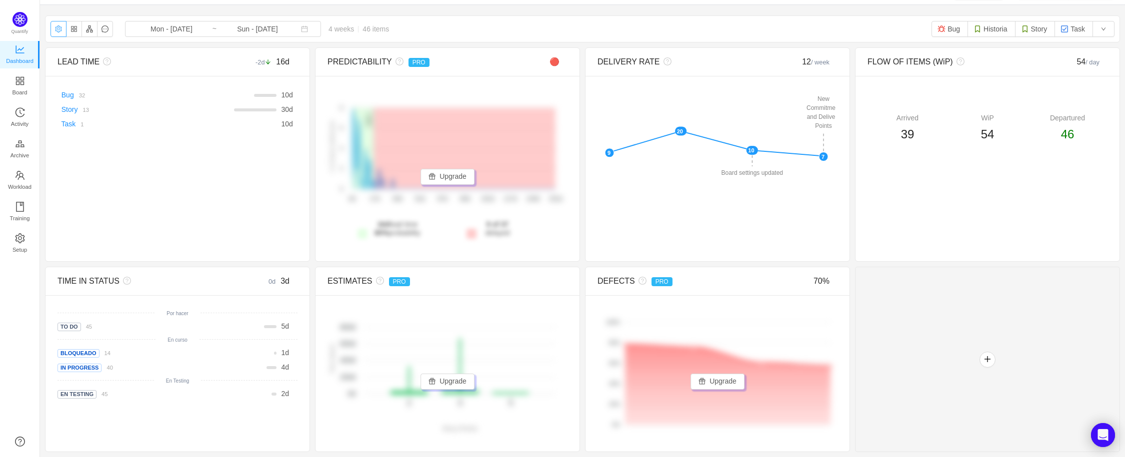
click at [53, 30] on button "button" at bounding box center [58, 29] width 16 height 16
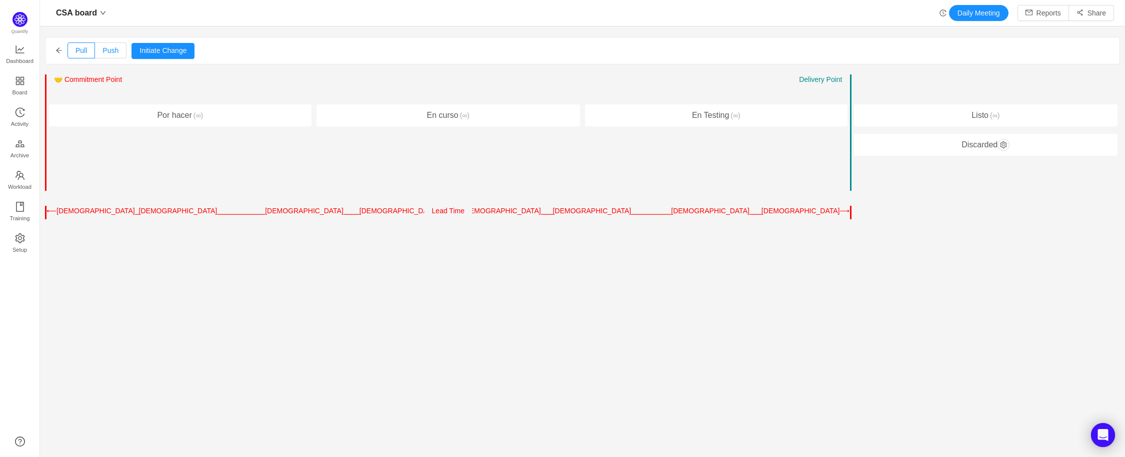
click at [122, 49] on label "Push" at bounding box center [110, 50] width 31 height 16
click at [102, 53] on input "Push" at bounding box center [102, 53] width 0 height 0
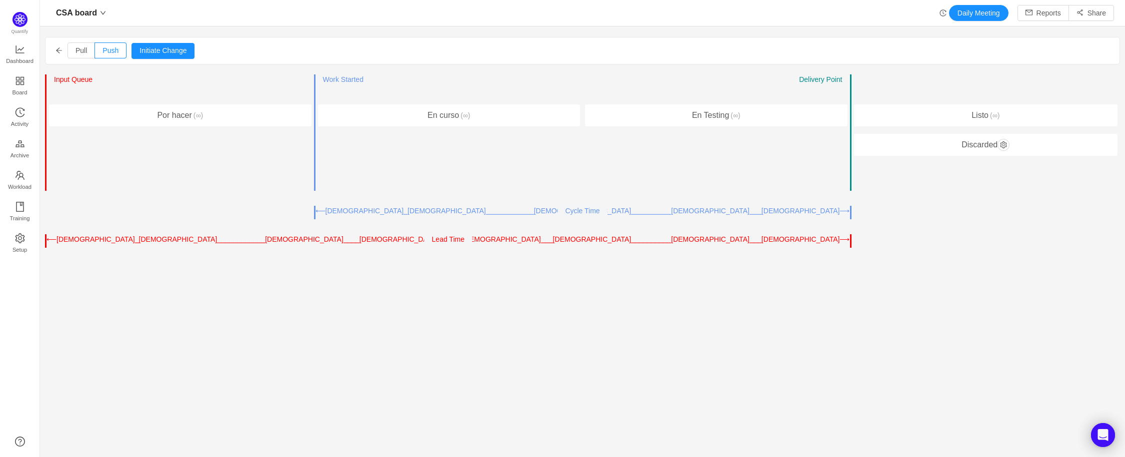
click at [57, 51] on icon "icon: arrow-left" at bounding box center [59, 49] width 6 height 5
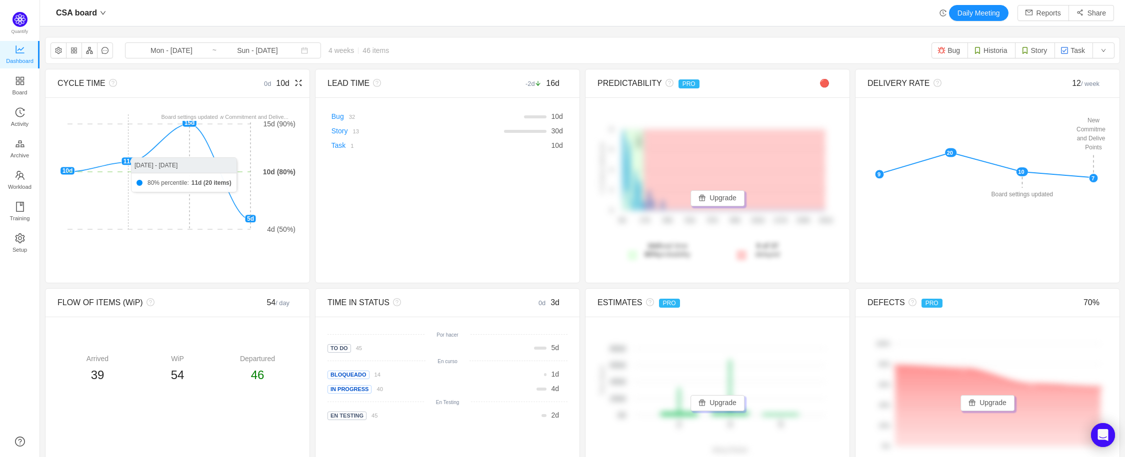
click at [127, 163] on foreignobject at bounding box center [176, 171] width 238 height 125
click at [27, 122] on span "Activity" at bounding box center [19, 124] width 17 height 20
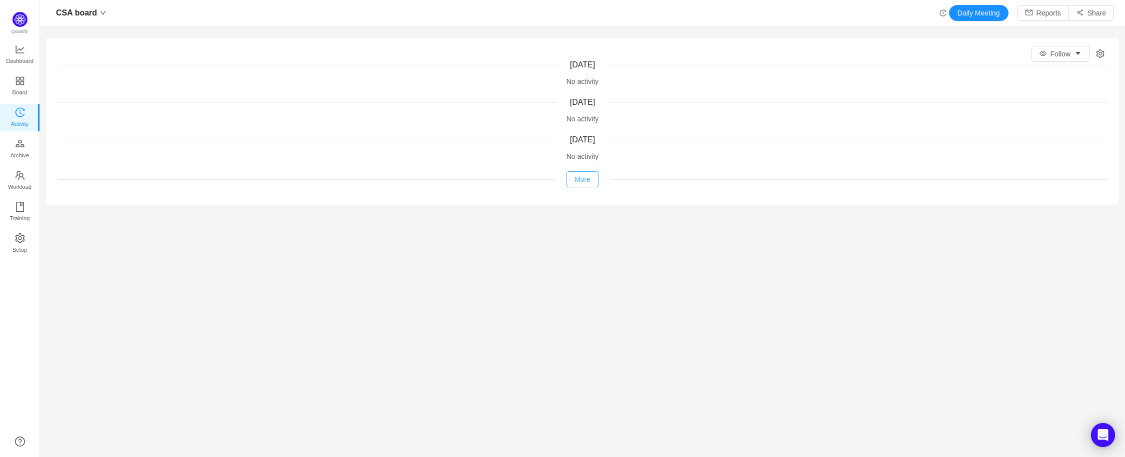
click at [572, 179] on button "More" at bounding box center [582, 179] width 32 height 16
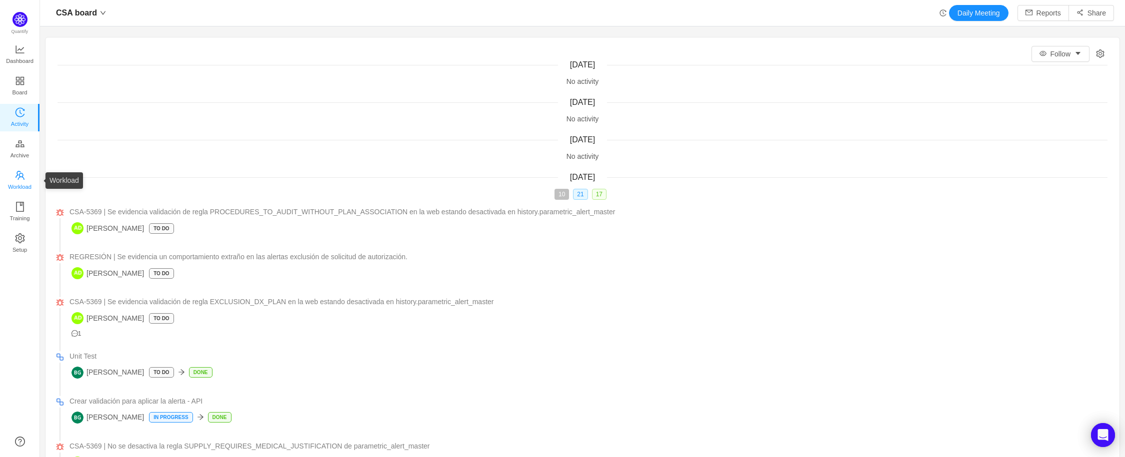
click at [25, 175] on link "Workload" at bounding box center [20, 181] width 10 height 20
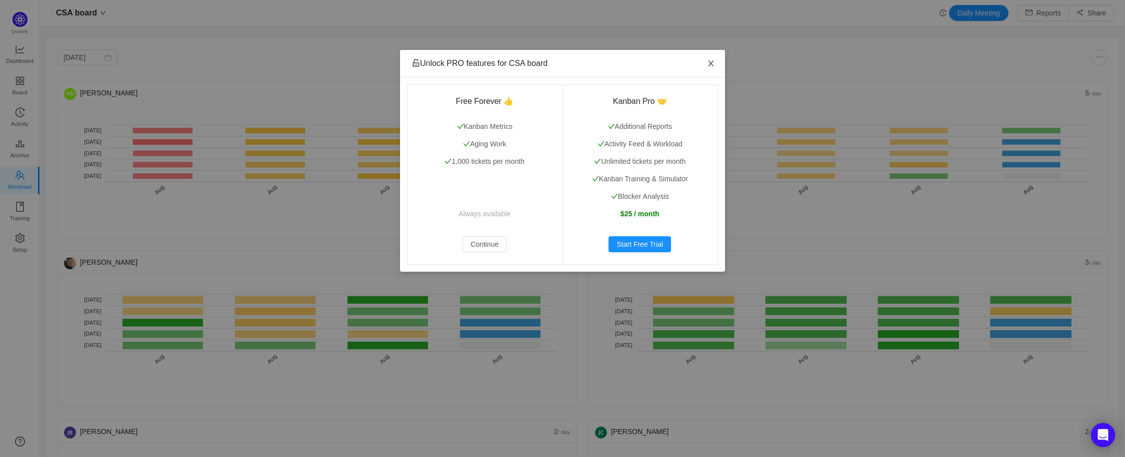
click at [710, 63] on icon "icon: close" at bounding box center [711, 63] width 8 height 8
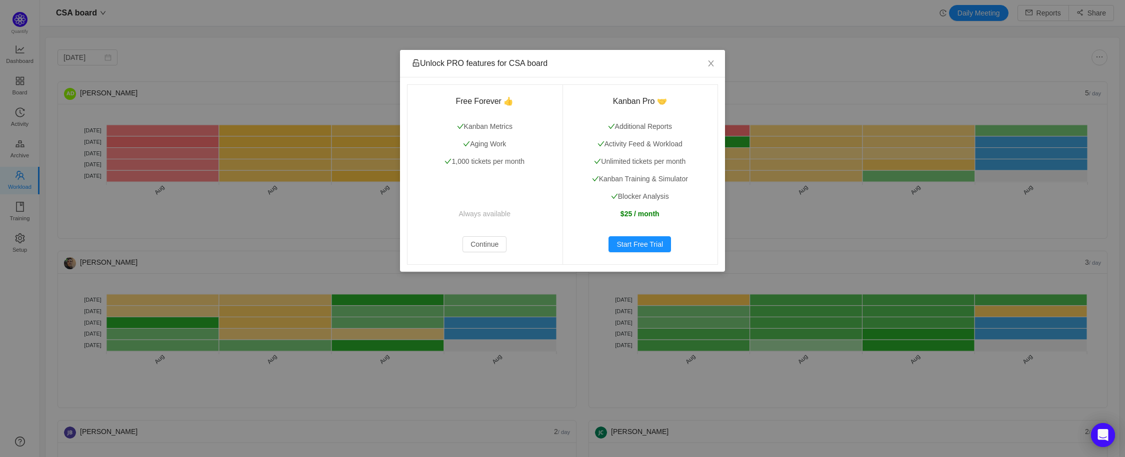
click at [21, 89] on div "Unlock PRO features for CSA board Free Forever 👍 Kanban Metrics Aging Work 1,00…" at bounding box center [562, 228] width 1125 height 457
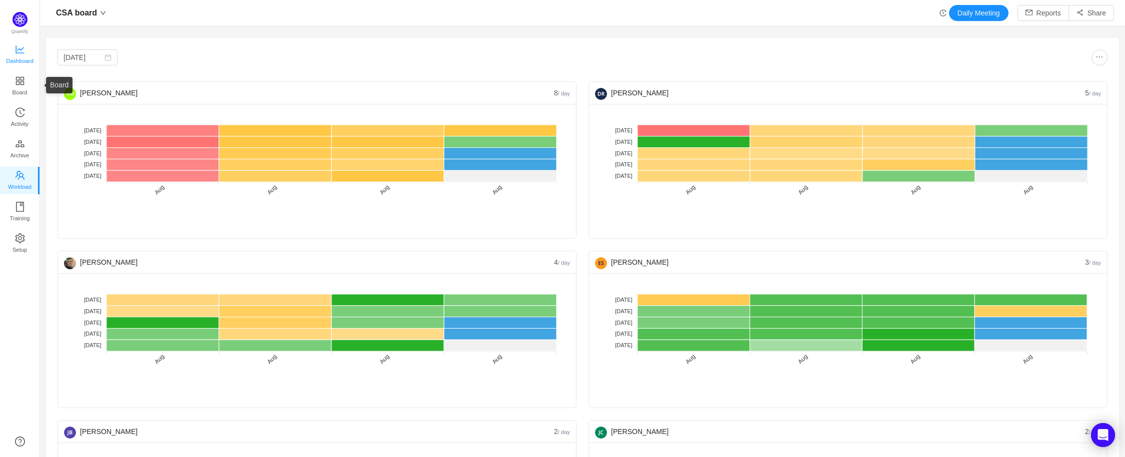
click at [24, 60] on span "Dashboard" at bounding box center [19, 61] width 27 height 20
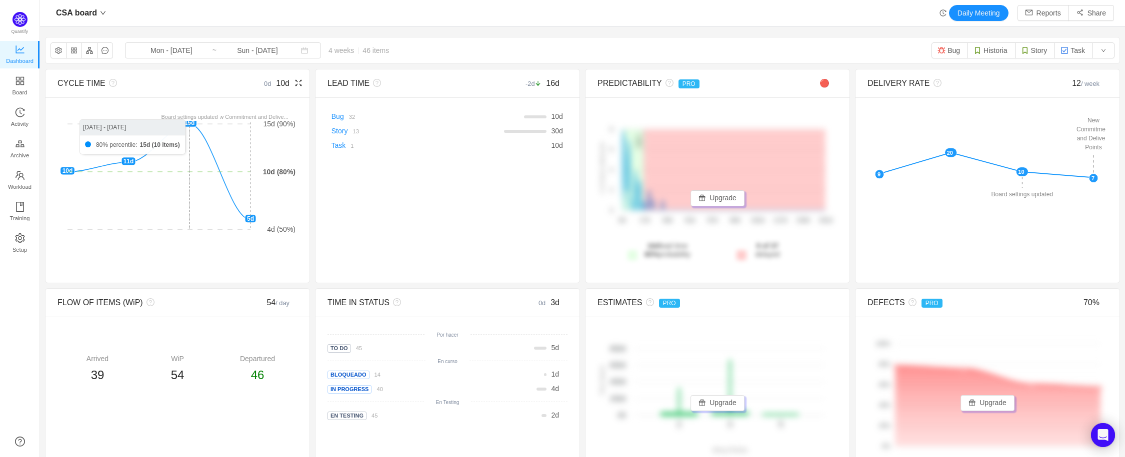
click at [191, 124] on line at bounding box center [158, 124] width 183 height 0
click at [127, 163] on foreignobject at bounding box center [176, 171] width 238 height 125
click at [339, 131] on link "Story" at bounding box center [339, 131] width 16 height 8
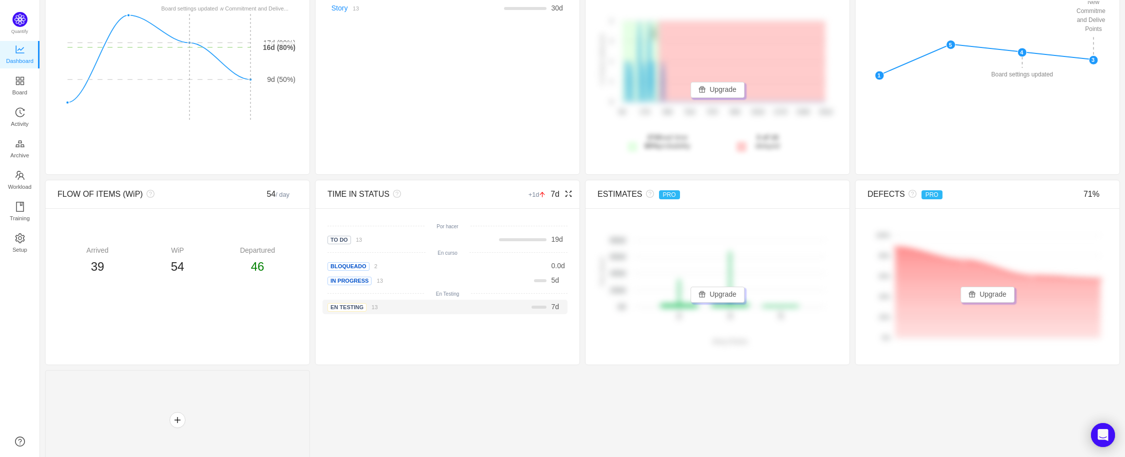
scroll to position [127, 0]
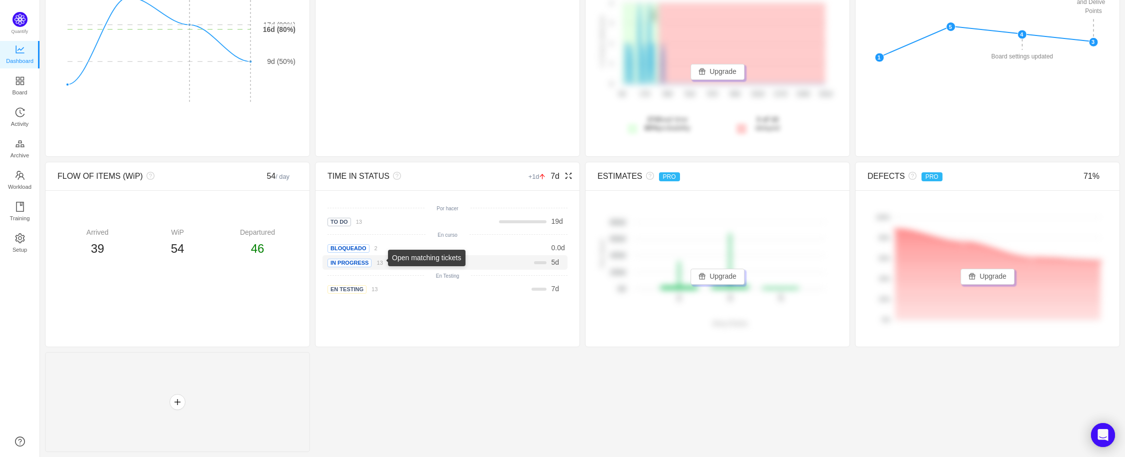
click at [378, 265] on small "13" at bounding box center [379, 263] width 6 height 6
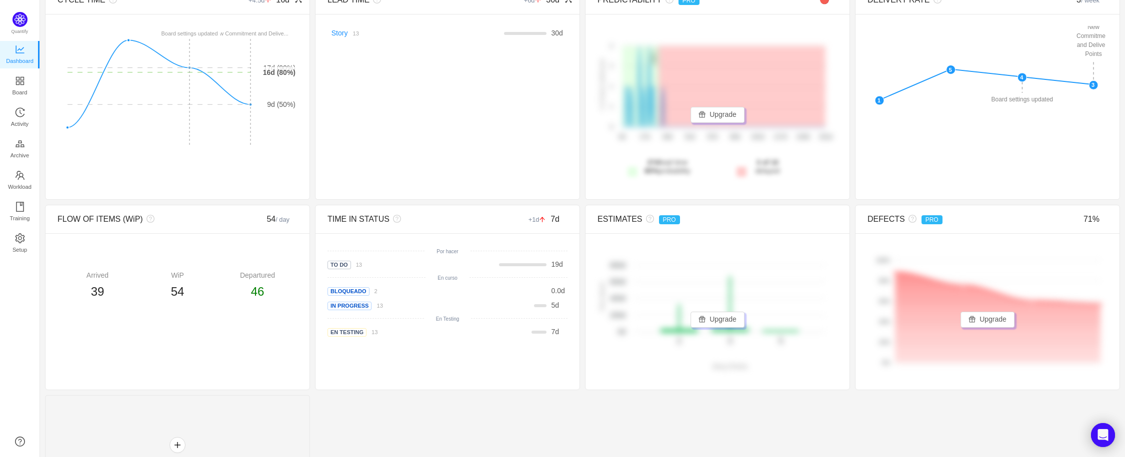
scroll to position [49, 0]
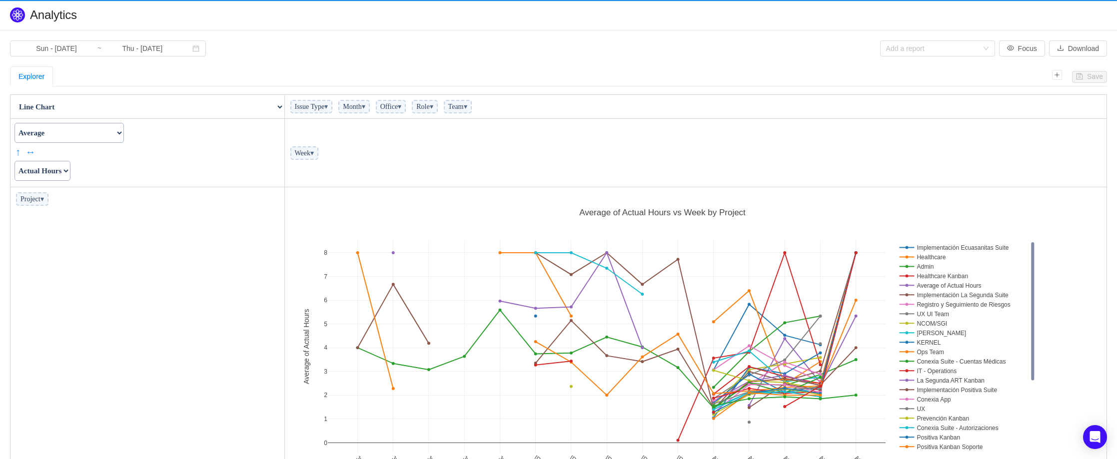
scroll to position [303, 816]
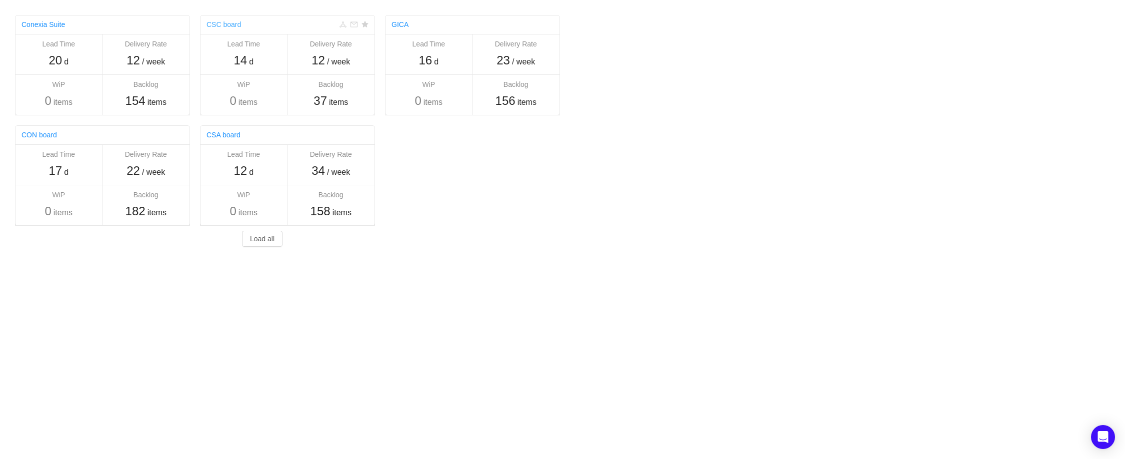
click at [221, 25] on link "CSC board" at bounding box center [223, 24] width 34 height 8
click at [45, 135] on link "CON board" at bounding box center [38, 135] width 35 height 8
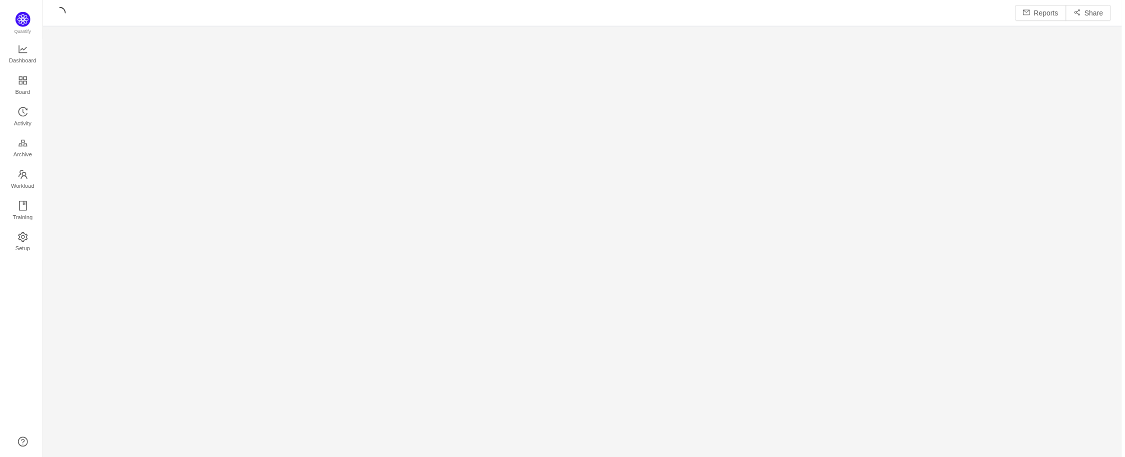
scroll to position [445, 1062]
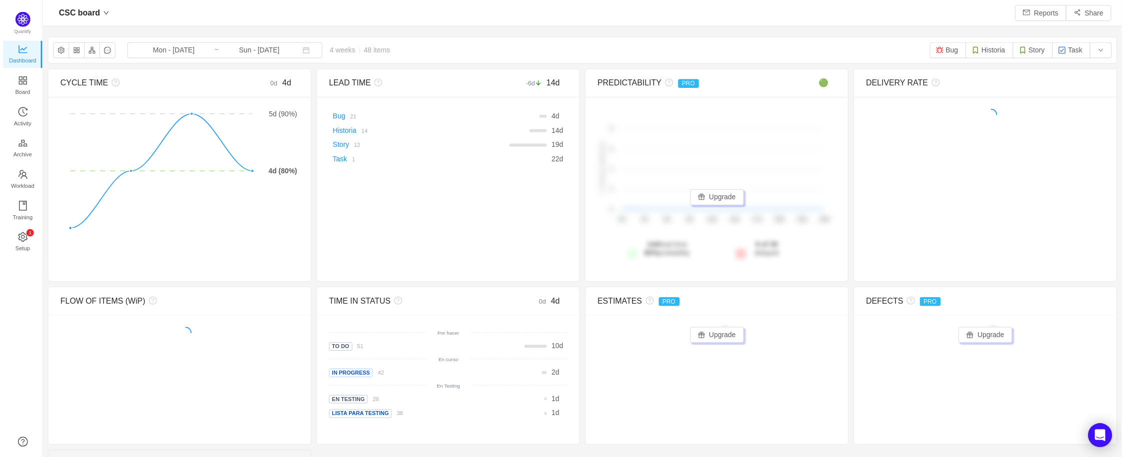
scroll to position [442, 1062]
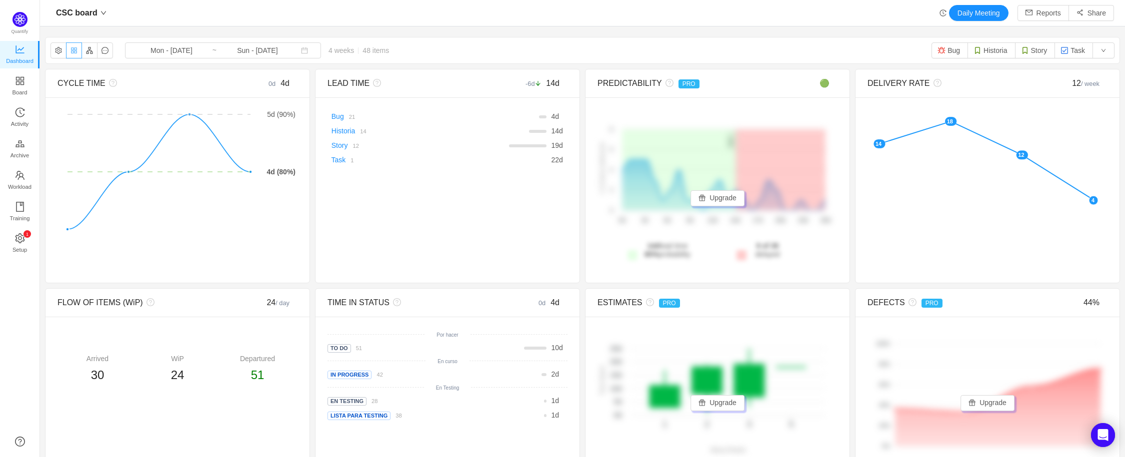
click at [77, 51] on button "button" at bounding box center [74, 50] width 16 height 16
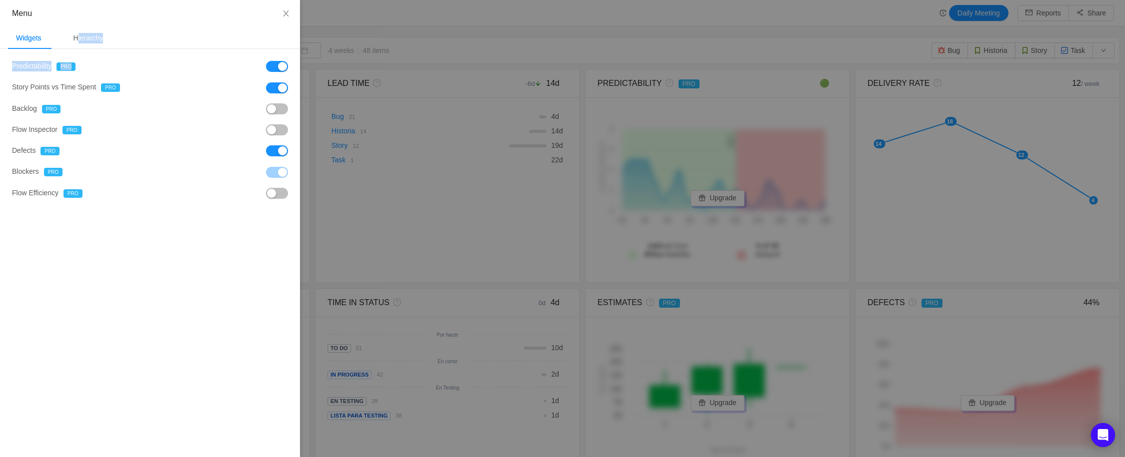
drag, startPoint x: 79, startPoint y: 38, endPoint x: 145, endPoint y: 64, distance: 70.9
click at [145, 64] on div "Menu Widgets Hierarchy Epics Tickets Sub-tasks Predictability PRO Story Points …" at bounding box center [150, 228] width 300 height 457
click at [285, 153] on button "button" at bounding box center [277, 150] width 22 height 11
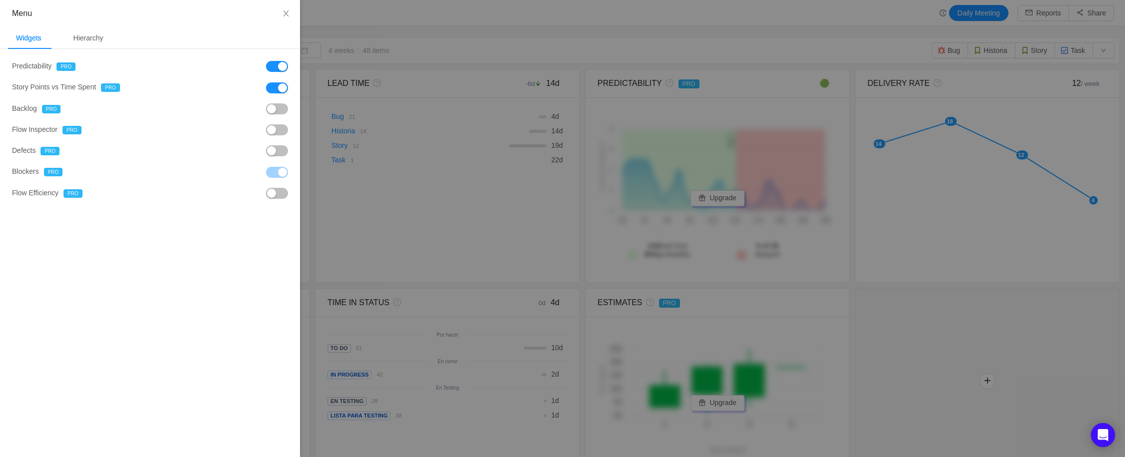
click at [399, 31] on div at bounding box center [562, 228] width 1125 height 457
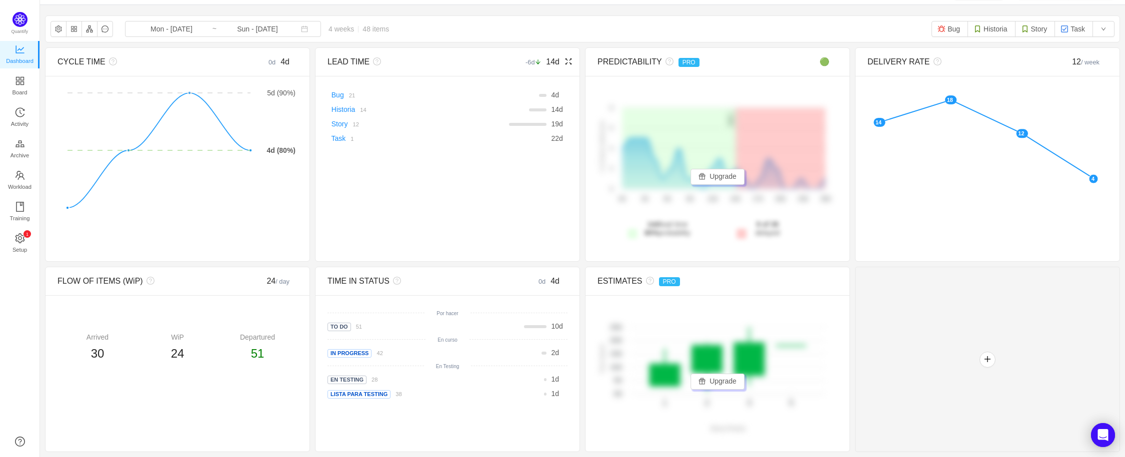
scroll to position [0, 0]
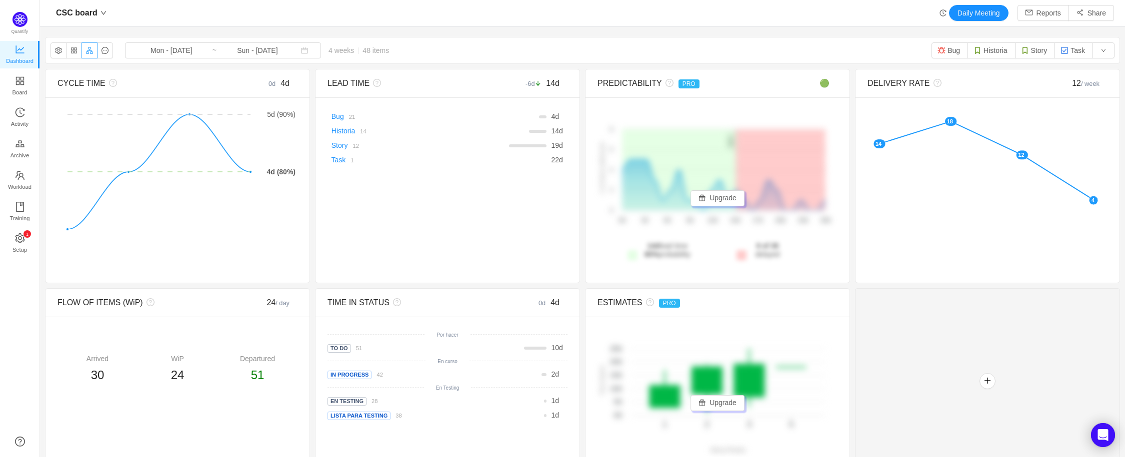
click at [92, 53] on button "button" at bounding box center [89, 50] width 16 height 16
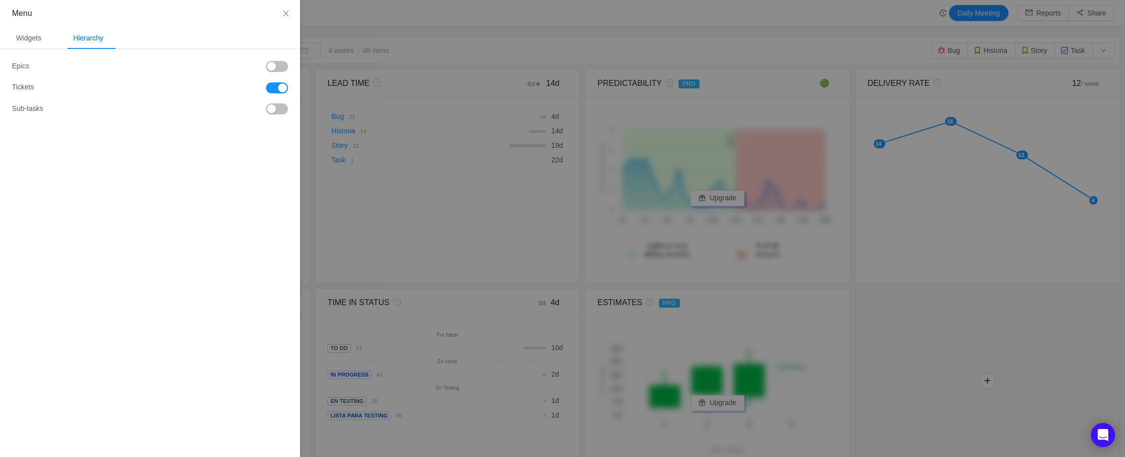
click at [272, 108] on button "button" at bounding box center [277, 108] width 22 height 11
click at [888, 303] on div at bounding box center [562, 228] width 1125 height 457
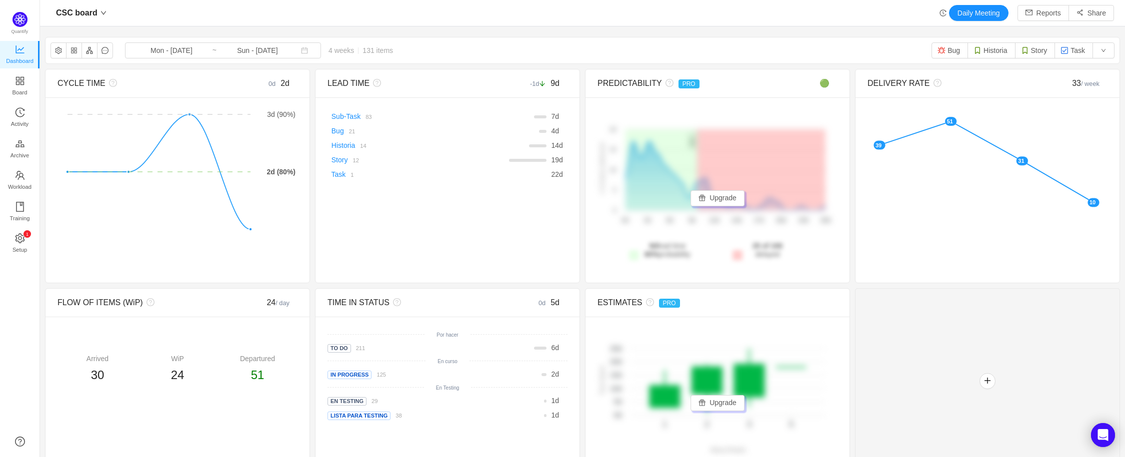
scroll to position [442, 1062]
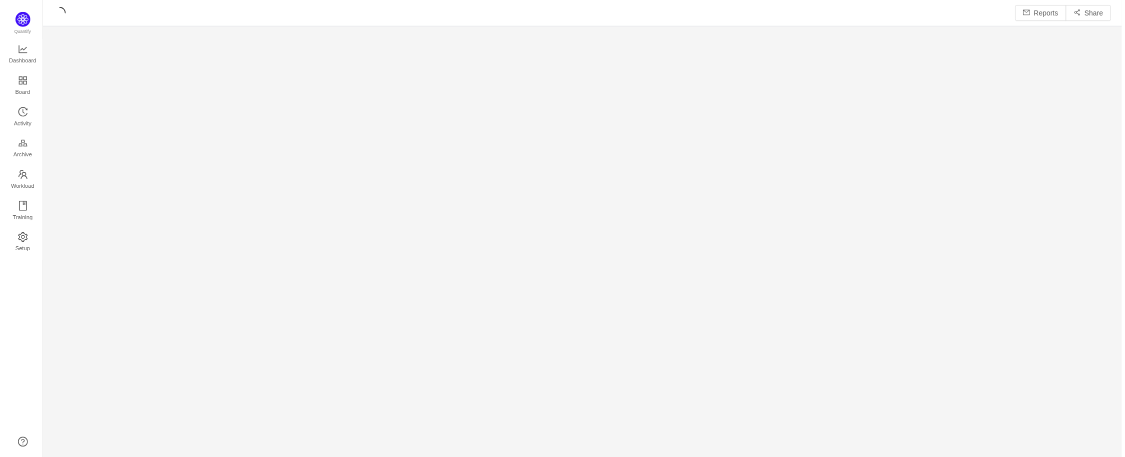
scroll to position [445, 1062]
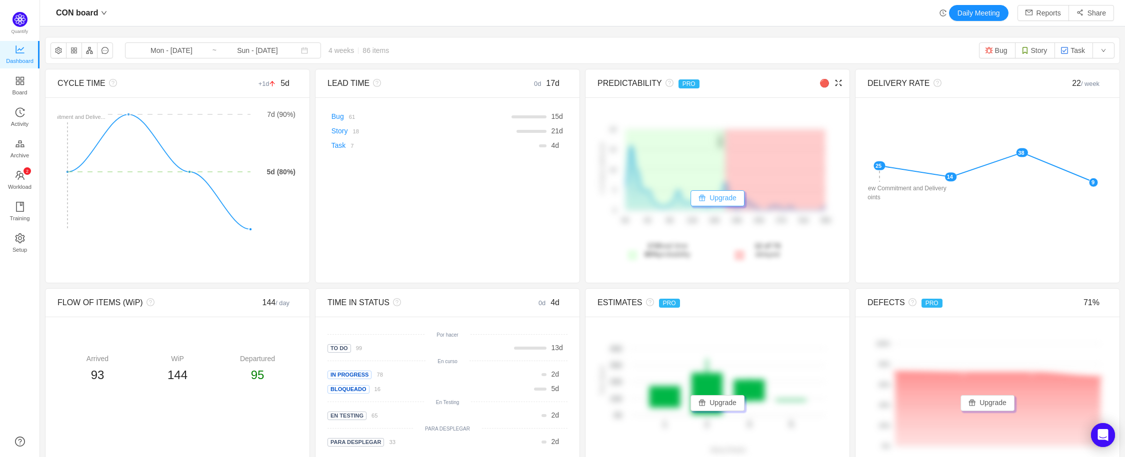
click at [730, 199] on button "Upgrade" at bounding box center [717, 198] width 54 height 16
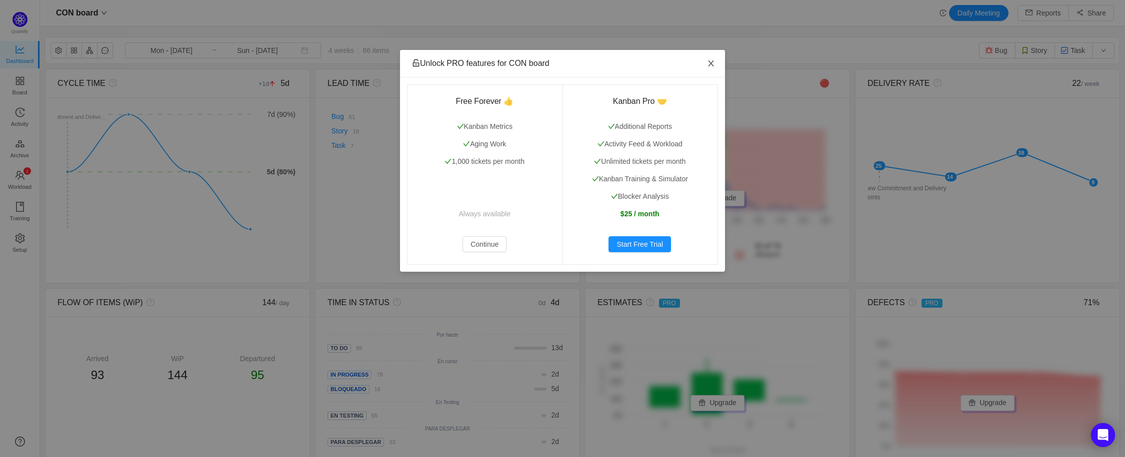
click at [712, 64] on icon "icon: close" at bounding box center [711, 63] width 8 height 8
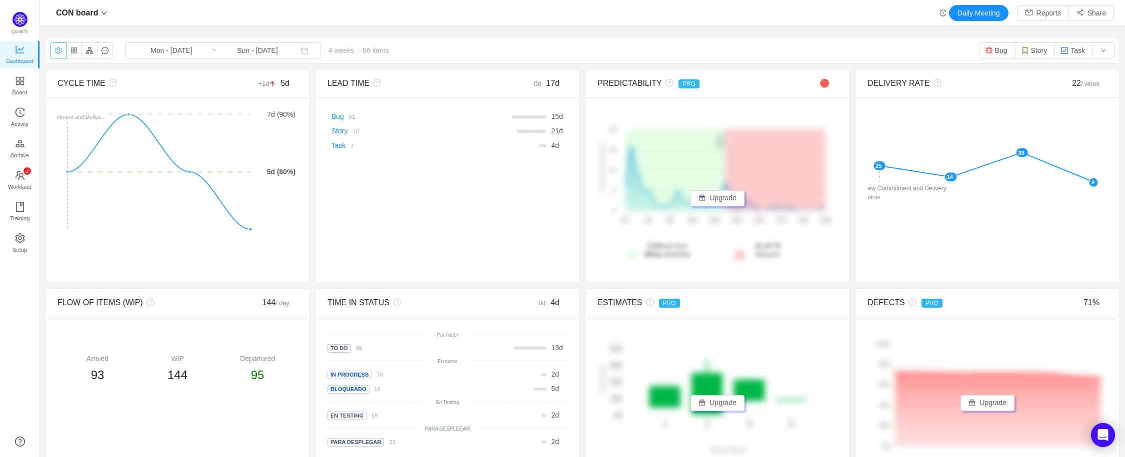
click at [60, 53] on button "button" at bounding box center [58, 50] width 16 height 16
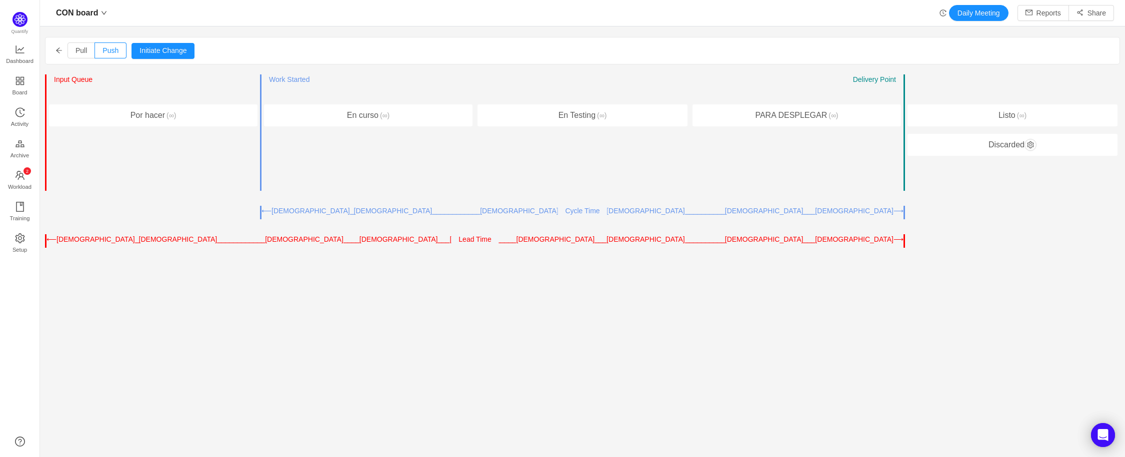
drag, startPoint x: 897, startPoint y: 174, endPoint x: 921, endPoint y: 172, distance: 23.5
click at [913, 173] on div "Entry Point ← → Input Queue ← → Work Started Delivery Point ← → Por hacer (∞) E…" at bounding box center [582, 161] width 1075 height 174
click at [990, 121] on div "Listo (∞)" at bounding box center [1012, 115] width 210 height 22
click at [1017, 113] on span "(∞)" at bounding box center [1020, 115] width 11 height 8
click at [1017, 115] on span "(∞)" at bounding box center [1020, 115] width 11 height 8
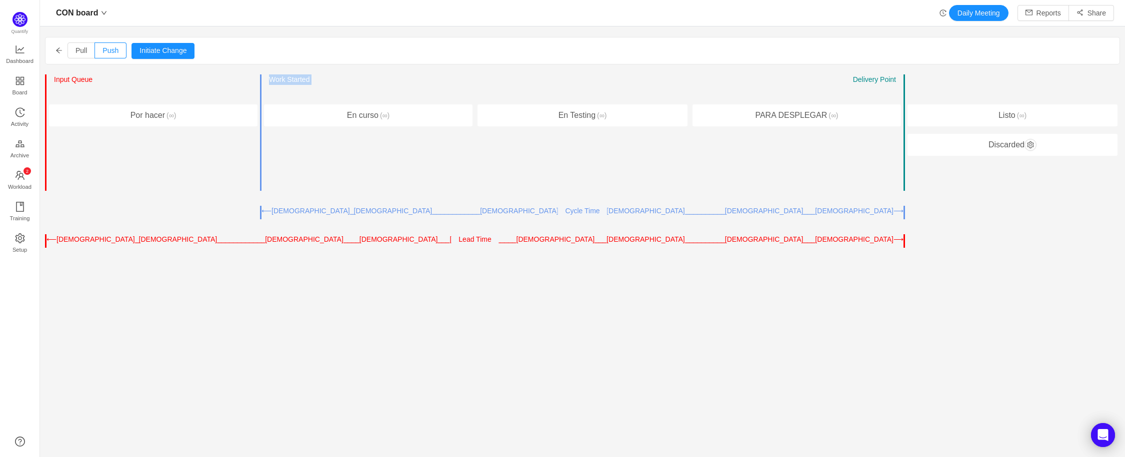
drag, startPoint x: 261, startPoint y: 118, endPoint x: 177, endPoint y: 148, distance: 89.8
click at [177, 148] on div "Entry Point ← → Input Queue ← → Work Started Delivery Point ← → Por hacer (∞) E…" at bounding box center [582, 161] width 1075 height 174
click at [176, 149] on div "Entry Point ← → Input Queue ← → Work Started Delivery Point ← → Por hacer (∞)" at bounding box center [152, 132] width 215 height 117
click at [60, 50] on icon "icon: arrow-left" at bounding box center [59, 49] width 6 height 5
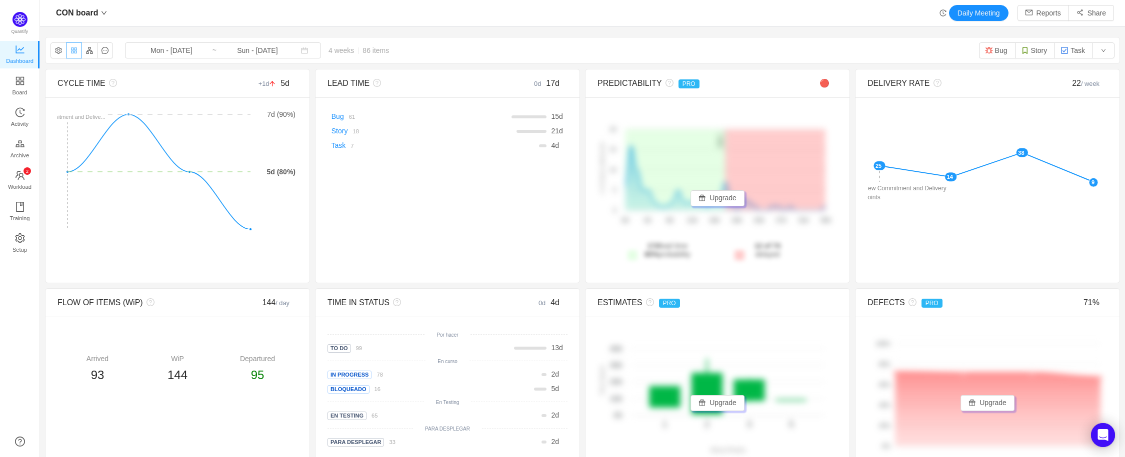
click at [74, 53] on button "button" at bounding box center [74, 50] width 16 height 16
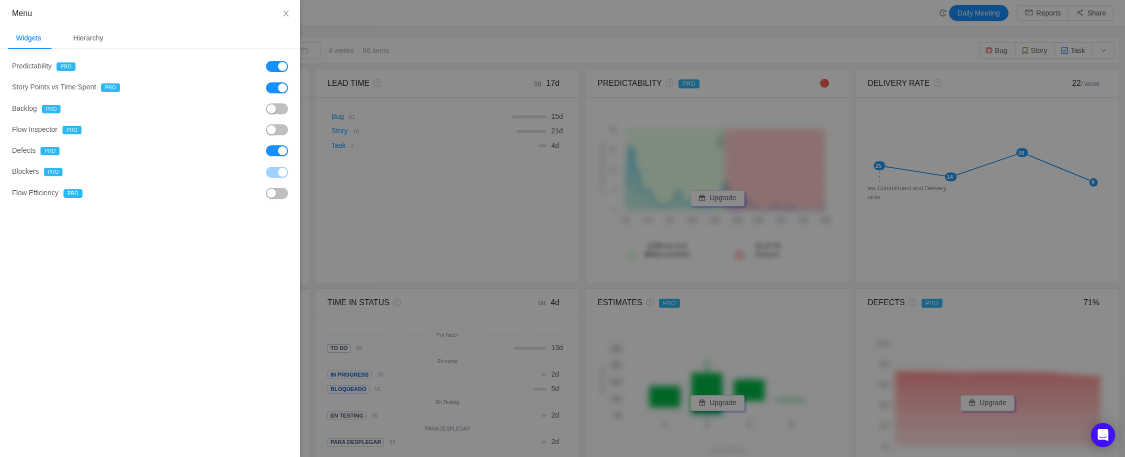
click at [284, 155] on button "button" at bounding box center [277, 150] width 22 height 11
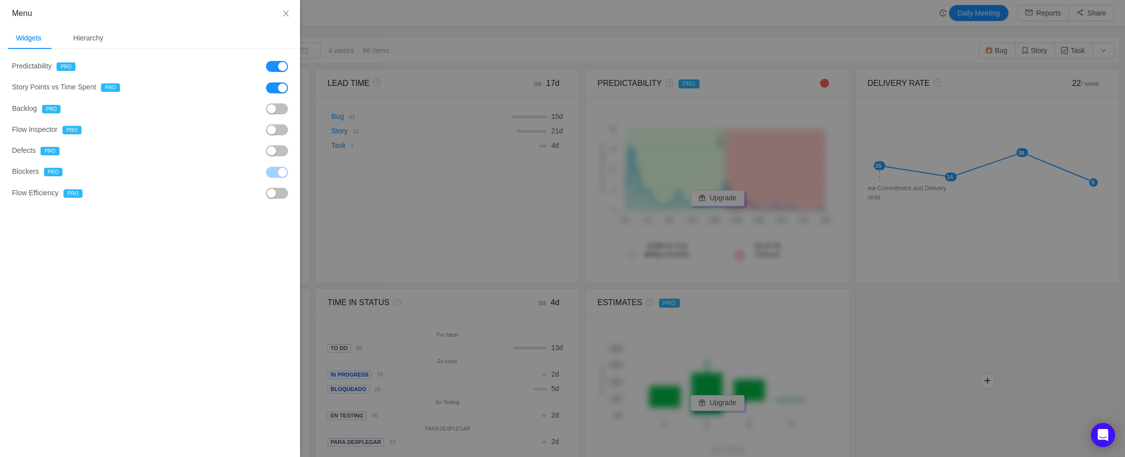
click at [279, 90] on button "button" at bounding box center [277, 87] width 22 height 11
click at [92, 36] on div "Hierarchy" at bounding box center [88, 38] width 46 height 22
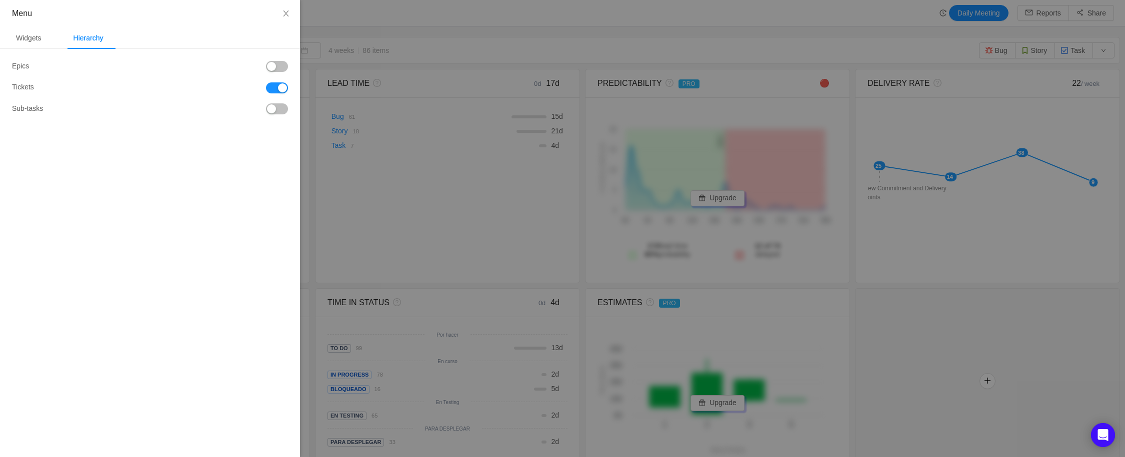
click at [283, 111] on button "button" at bounding box center [277, 108] width 22 height 11
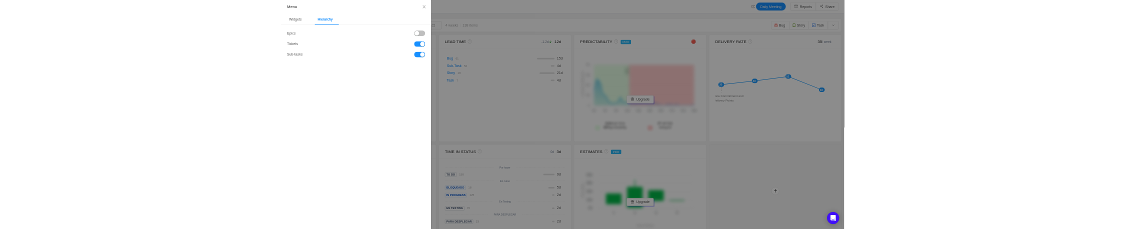
scroll to position [214, 1062]
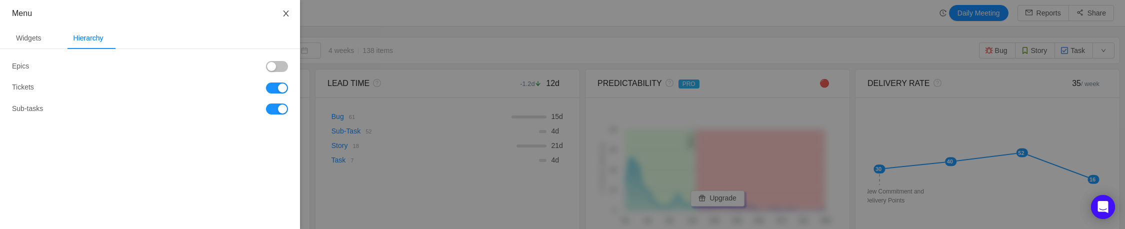
click at [282, 13] on icon "icon: close" at bounding box center [286, 13] width 8 height 8
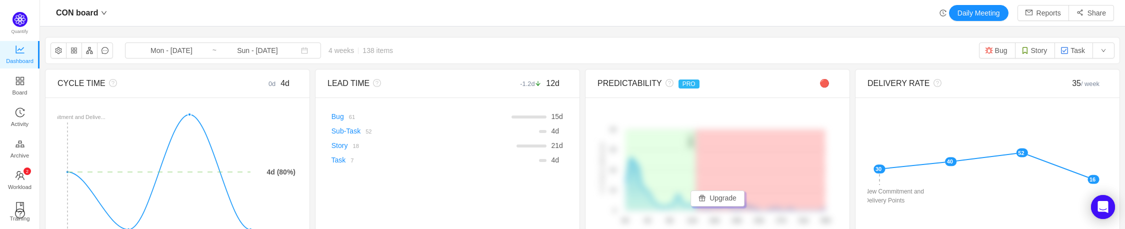
click at [31, 65] on span "Dashboard" at bounding box center [19, 61] width 27 height 20
click at [19, 19] on img at bounding box center [19, 19] width 15 height 15
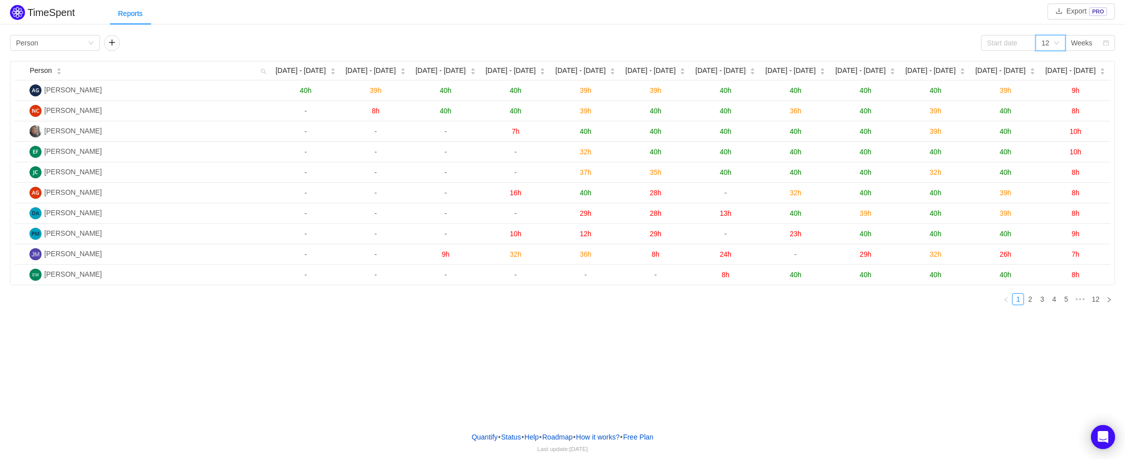
click at [1047, 41] on div "12" at bounding box center [1045, 42] width 8 height 15
click at [1045, 62] on li "3" at bounding box center [1050, 63] width 30 height 16
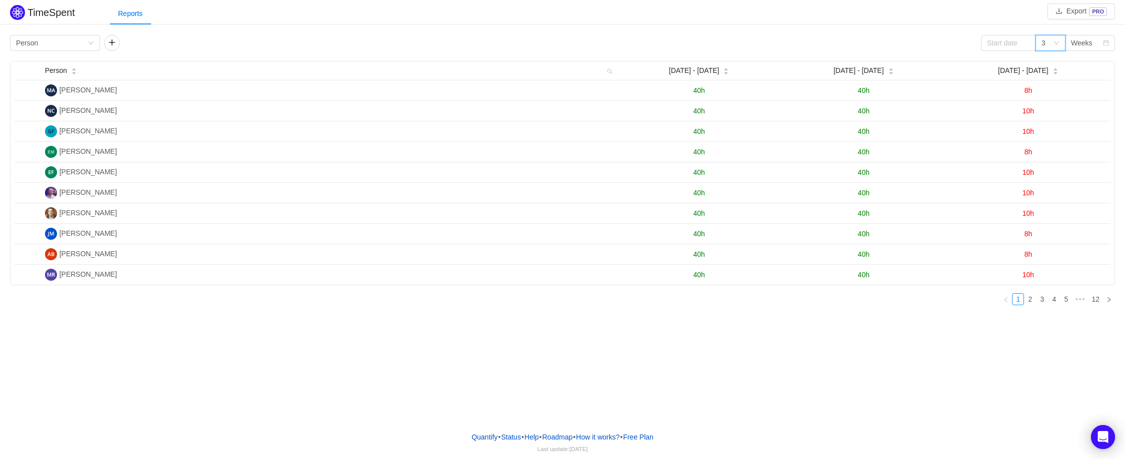
click at [1048, 46] on div "3" at bounding box center [1046, 42] width 11 height 15
click at [1050, 83] on li "6" at bounding box center [1050, 79] width 30 height 16
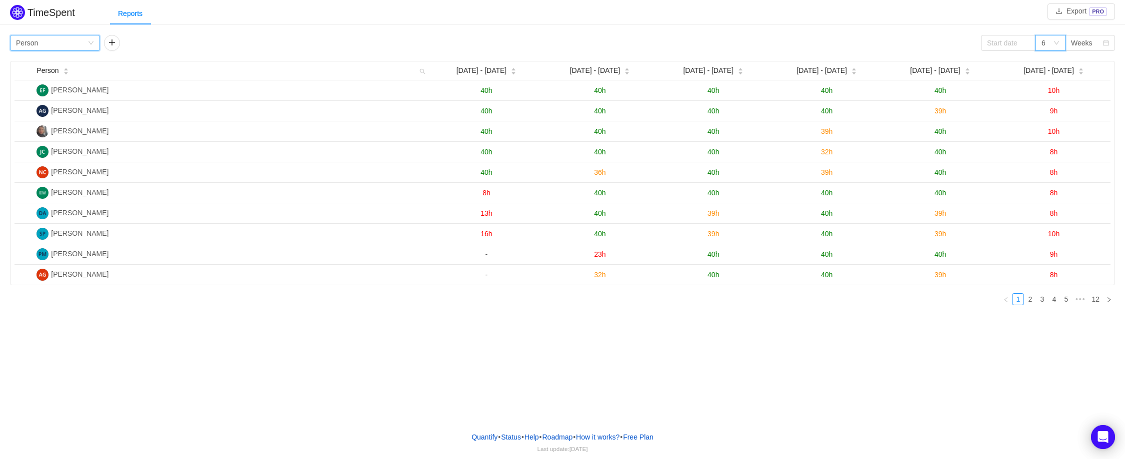
click at [89, 47] on div "Group by Person" at bounding box center [55, 43] width 90 height 16
click at [60, 58] on li "Project" at bounding box center [55, 63] width 90 height 16
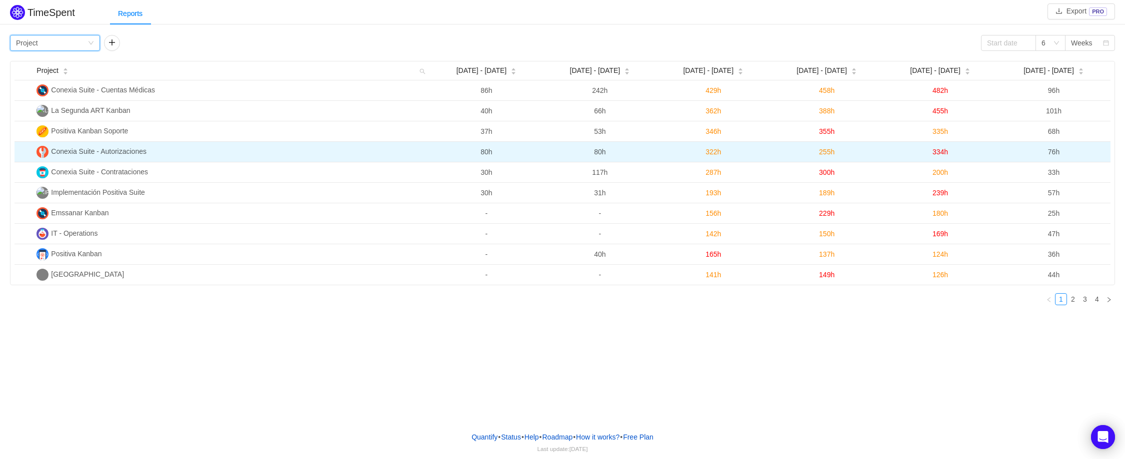
click at [106, 151] on span "Conexia Suite - Autorizaciones" at bounding box center [98, 151] width 95 height 8
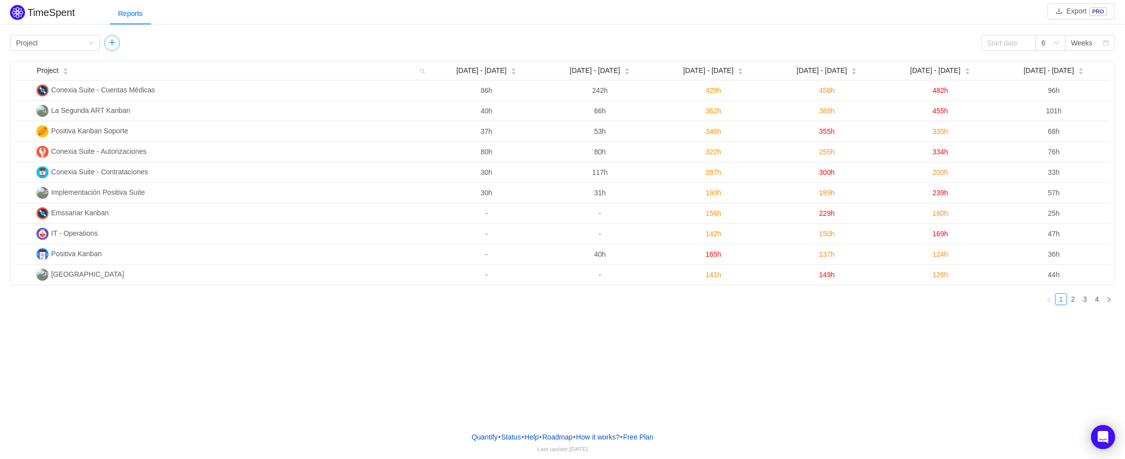
click at [114, 35] on button "button" at bounding box center [112, 43] width 16 height 16
click at [188, 41] on div "Group by" at bounding box center [149, 43] width 90 height 16
click at [151, 63] on li "Issue" at bounding box center [149, 63] width 90 height 16
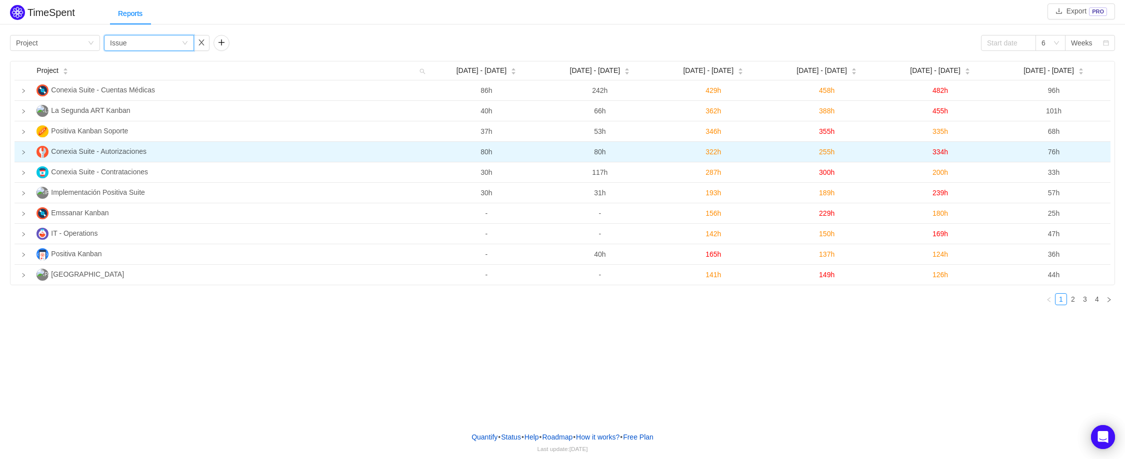
click at [24, 153] on icon "icon: right" at bounding box center [23, 152] width 2 height 4
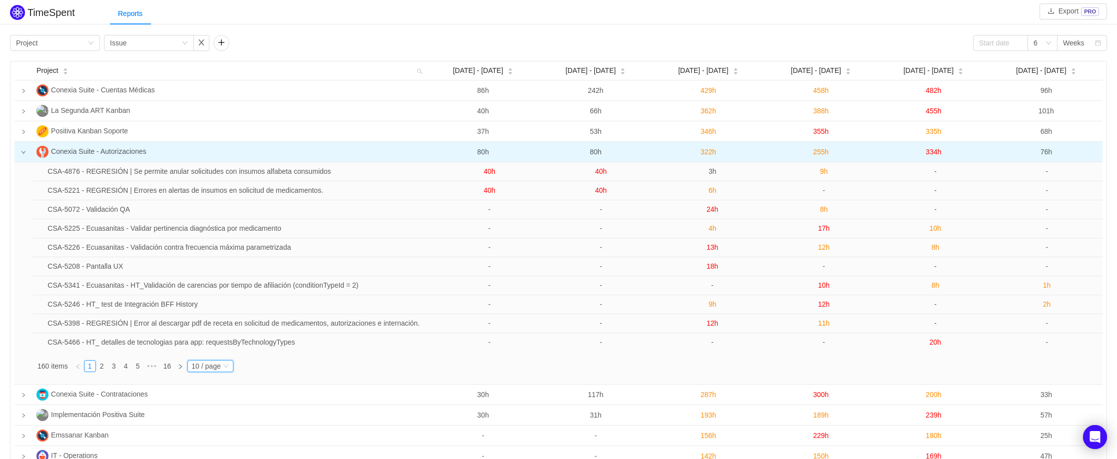
click at [228, 366] on icon "icon: down" at bounding box center [226, 366] width 6 height 6
click at [214, 430] on li "40 / page" at bounding box center [212, 430] width 47 height 16
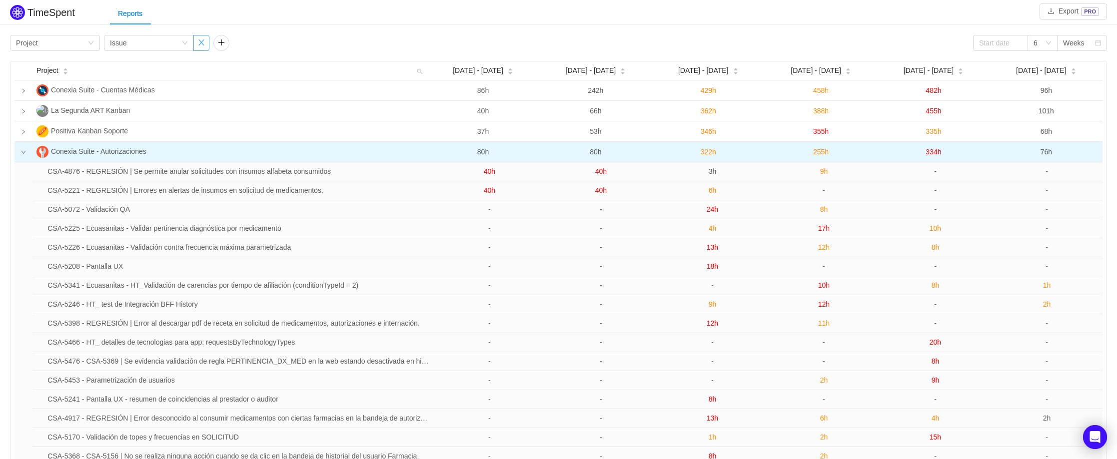
click at [198, 42] on button "button" at bounding box center [201, 43] width 16 height 16
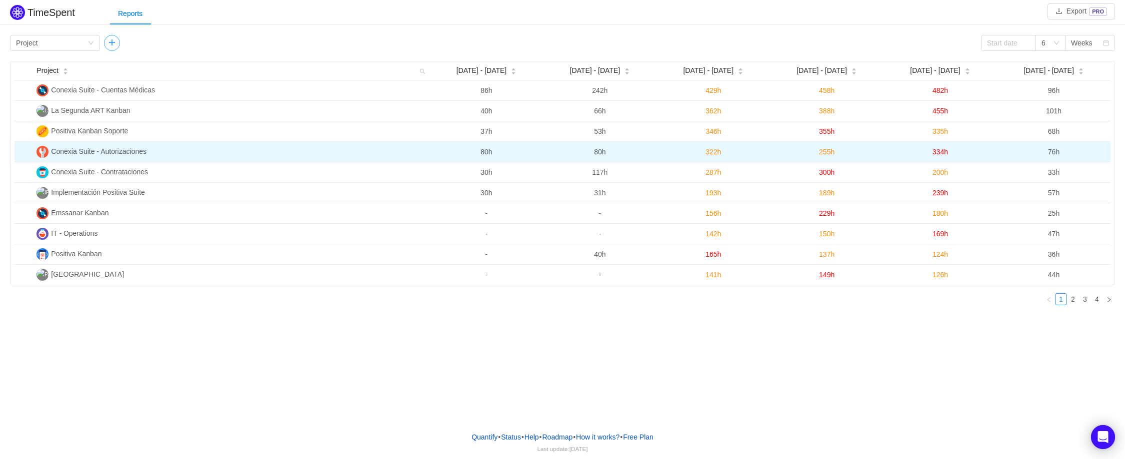
click at [113, 41] on button "button" at bounding box center [112, 43] width 16 height 16
click at [154, 46] on div "Group by Issue" at bounding box center [145, 42] width 71 height 15
click at [132, 123] on li "Person" at bounding box center [149, 127] width 90 height 16
click at [221, 45] on button "button" at bounding box center [221, 43] width 16 height 16
click at [240, 44] on div "Group by" at bounding box center [252, 43] width 67 height 10
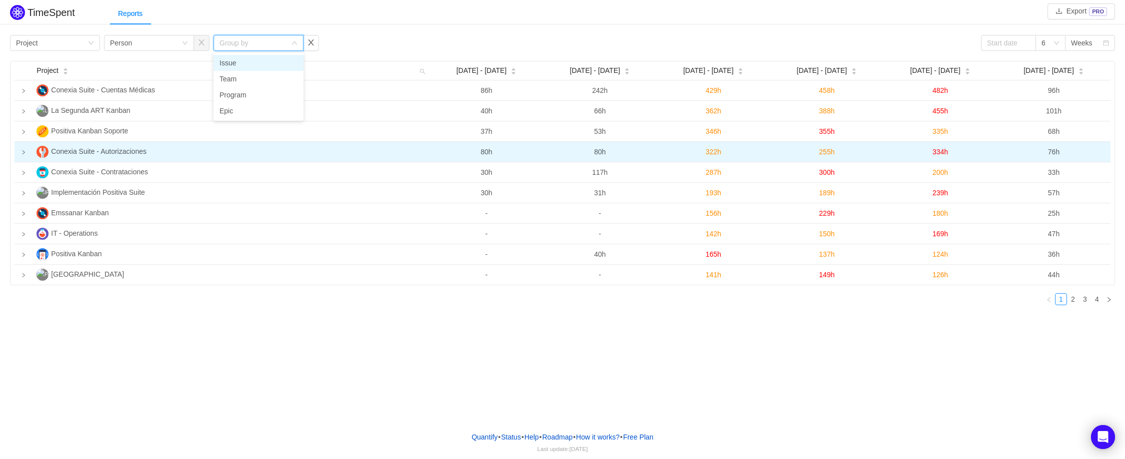
click at [240, 63] on li "Issue" at bounding box center [258, 63] width 90 height 16
click at [365, 42] on div "Group by Project Group by Person Group by Issue 6 Weeks" at bounding box center [562, 43] width 1105 height 16
click at [178, 43] on div "Group by Person" at bounding box center [145, 42] width 71 height 15
click at [22, 154] on icon "icon: right" at bounding box center [23, 152] width 5 height 5
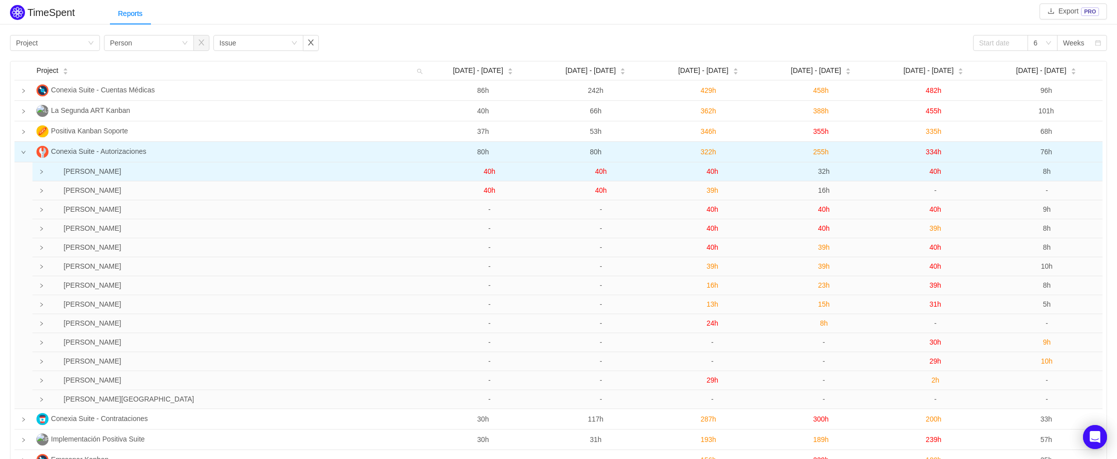
click at [42, 173] on icon "icon: right" at bounding box center [41, 171] width 5 height 5
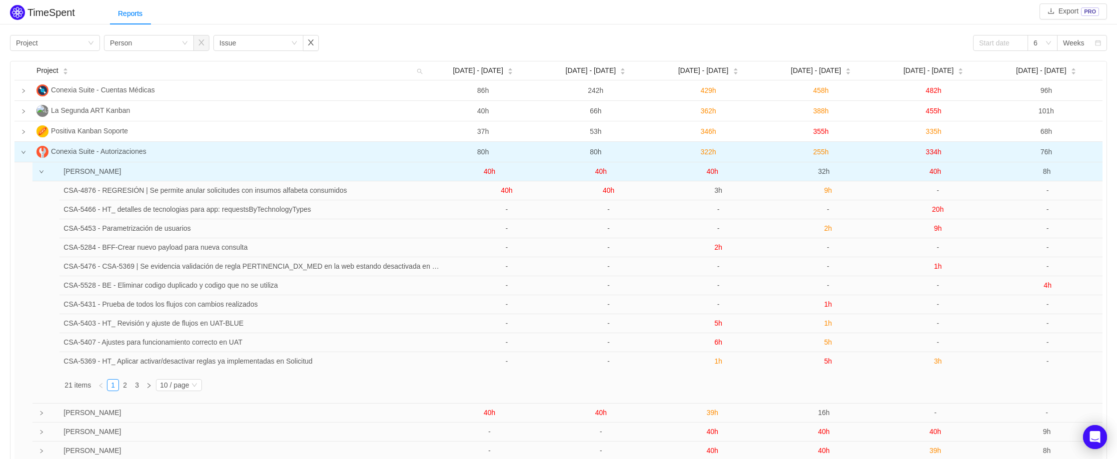
click at [40, 172] on icon "icon: down" at bounding box center [41, 171] width 4 height 3
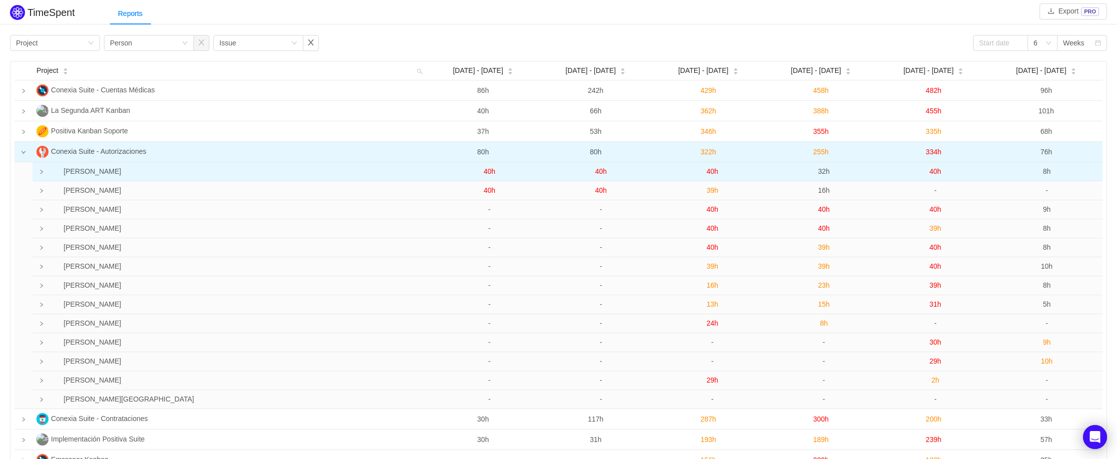
click at [40, 173] on icon "icon: right" at bounding box center [41, 171] width 5 height 5
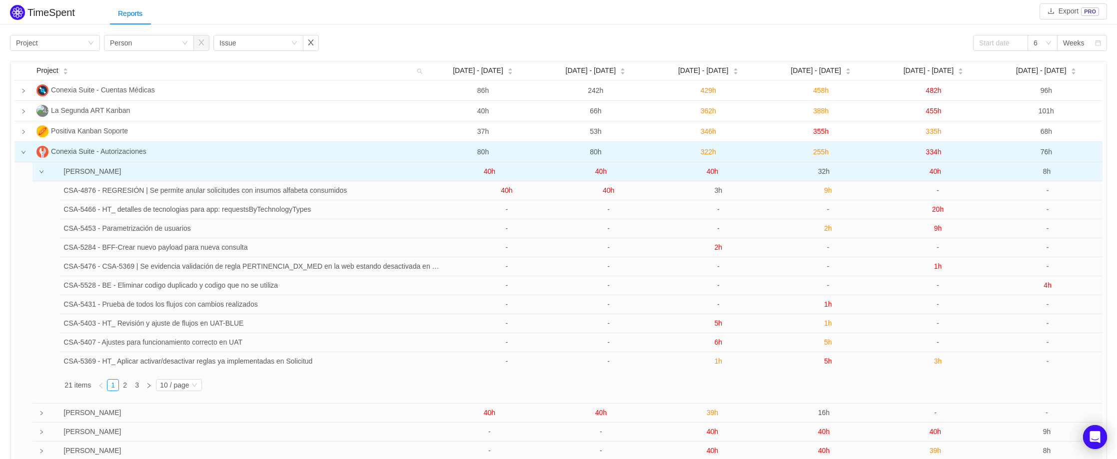
click at [712, 175] on span "40h" at bounding box center [712, 171] width 11 height 8
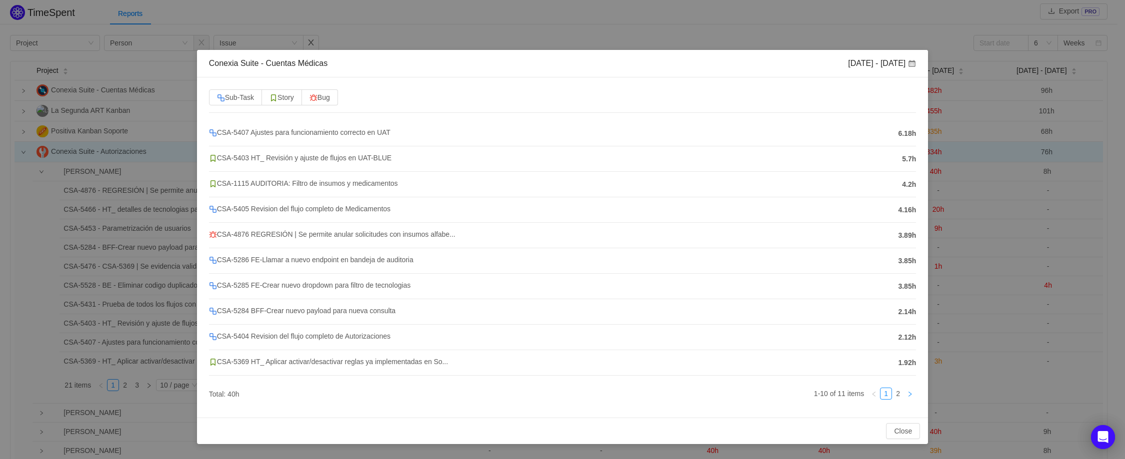
click at [909, 393] on icon "icon: right" at bounding box center [910, 394] width 6 height 6
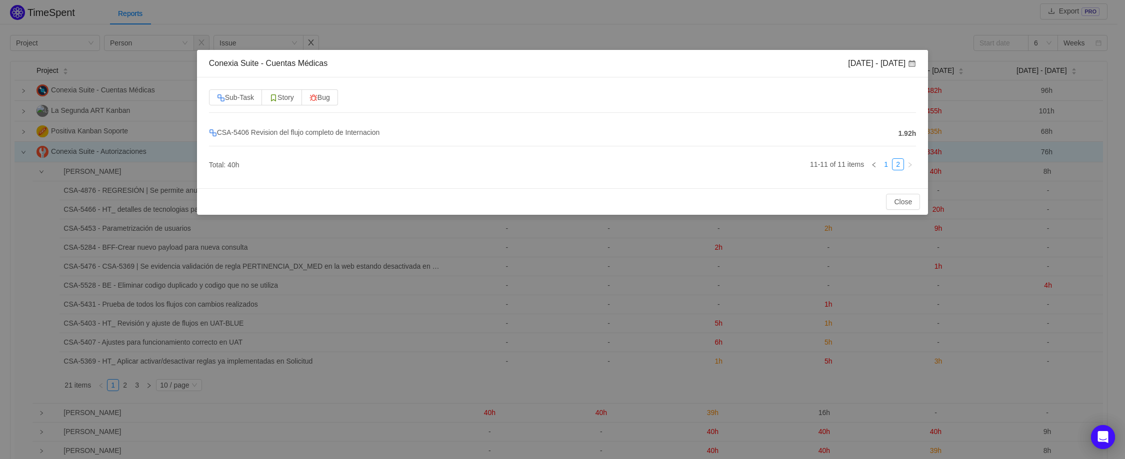
click at [886, 164] on link "1" at bounding box center [885, 164] width 11 height 11
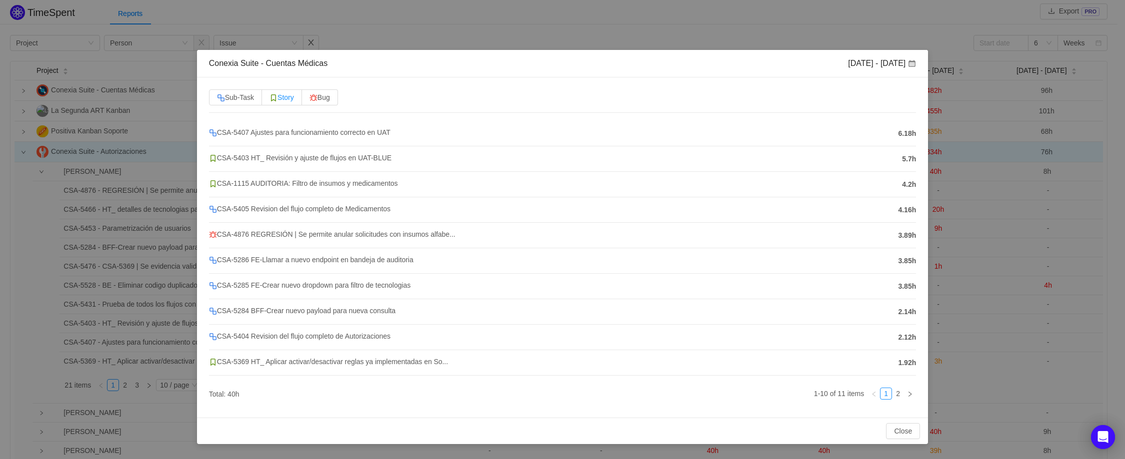
click at [282, 99] on span "Story" at bounding box center [281, 97] width 24 height 8
click at [269, 100] on input "Story" at bounding box center [269, 100] width 0 height 0
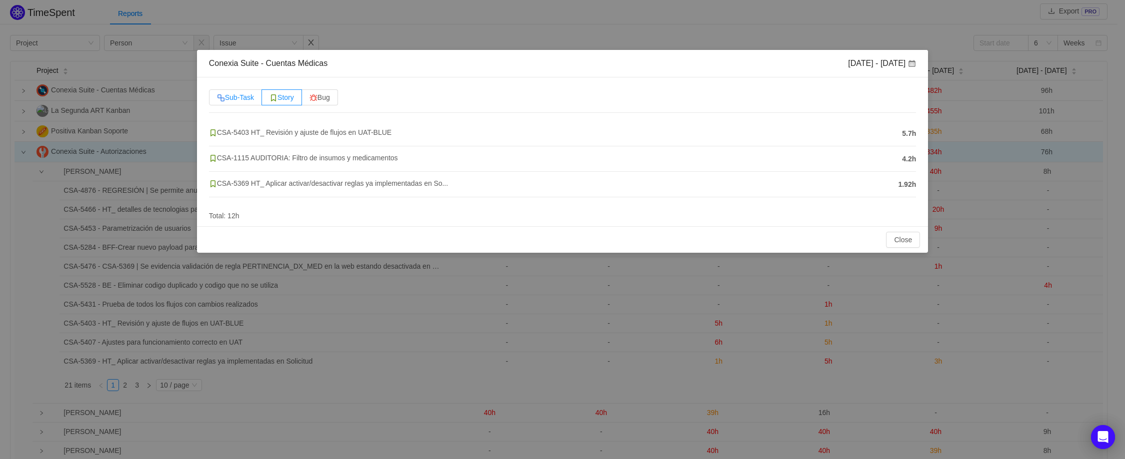
click at [238, 98] on span "Sub-Task" at bounding box center [235, 97] width 37 height 8
click at [217, 100] on input "Sub-Task" at bounding box center [217, 100] width 0 height 0
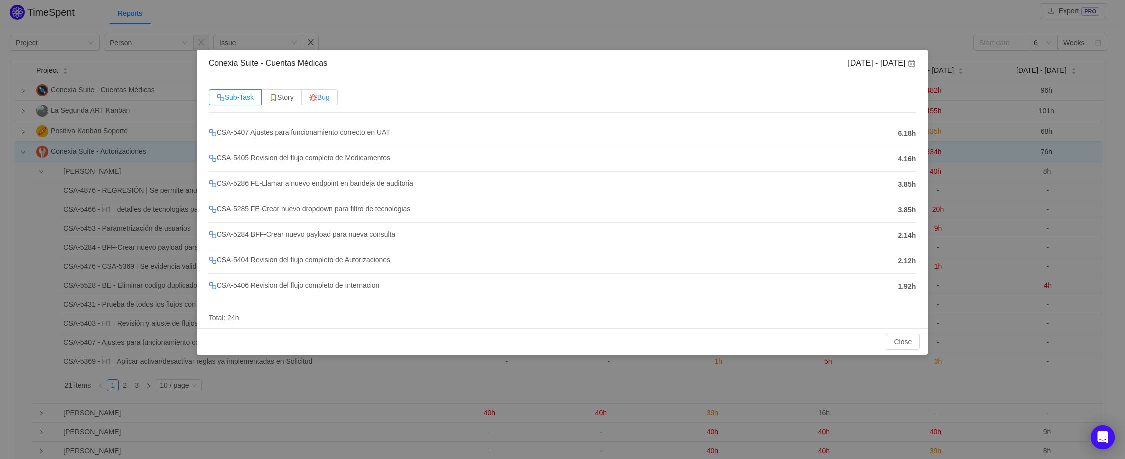
click at [324, 99] on span "Bug" at bounding box center [319, 97] width 20 height 8
click at [309, 100] on input "Bug" at bounding box center [309, 100] width 0 height 0
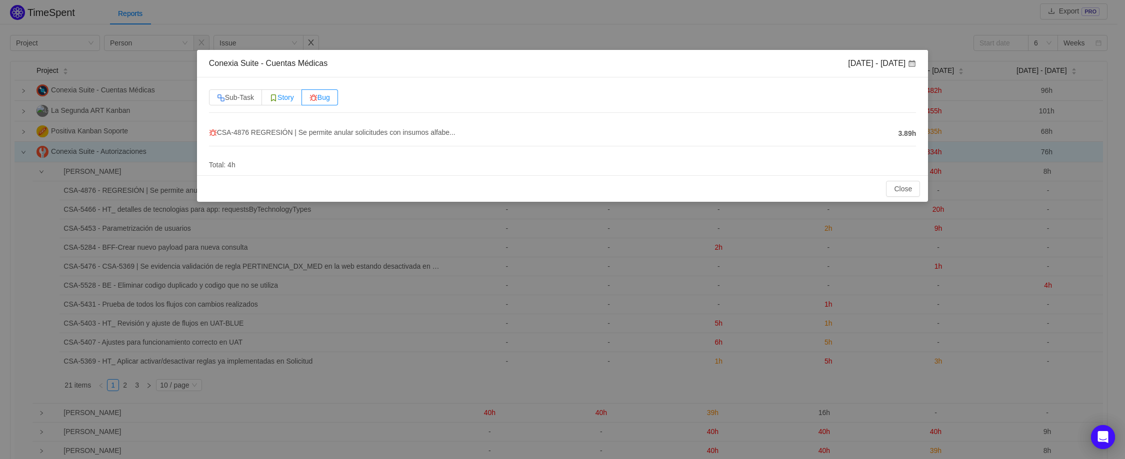
click at [284, 98] on span "Story" at bounding box center [281, 97] width 24 height 8
click at [269, 100] on input "Story" at bounding box center [269, 100] width 0 height 0
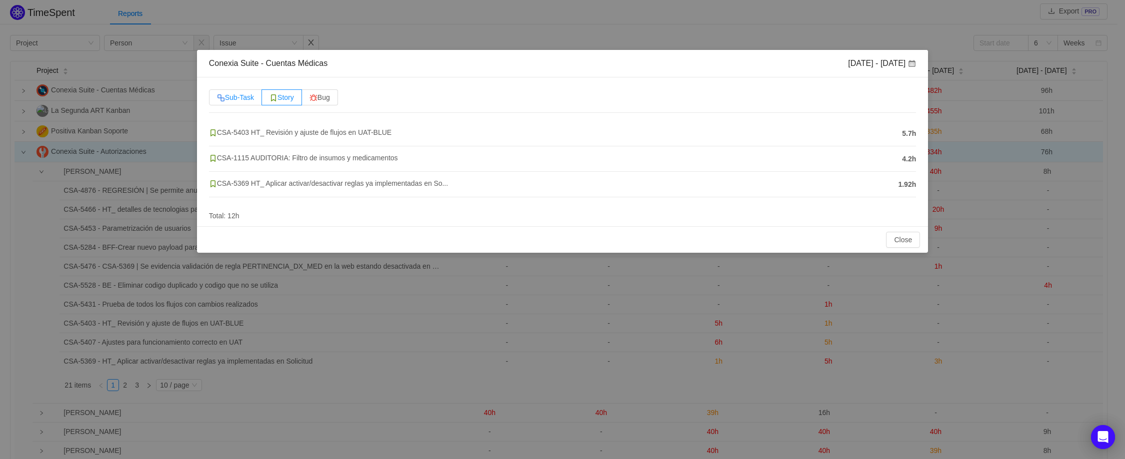
click at [252, 97] on span "Sub-Task" at bounding box center [235, 97] width 37 height 8
click at [217, 100] on input "Sub-Task" at bounding box center [217, 100] width 0 height 0
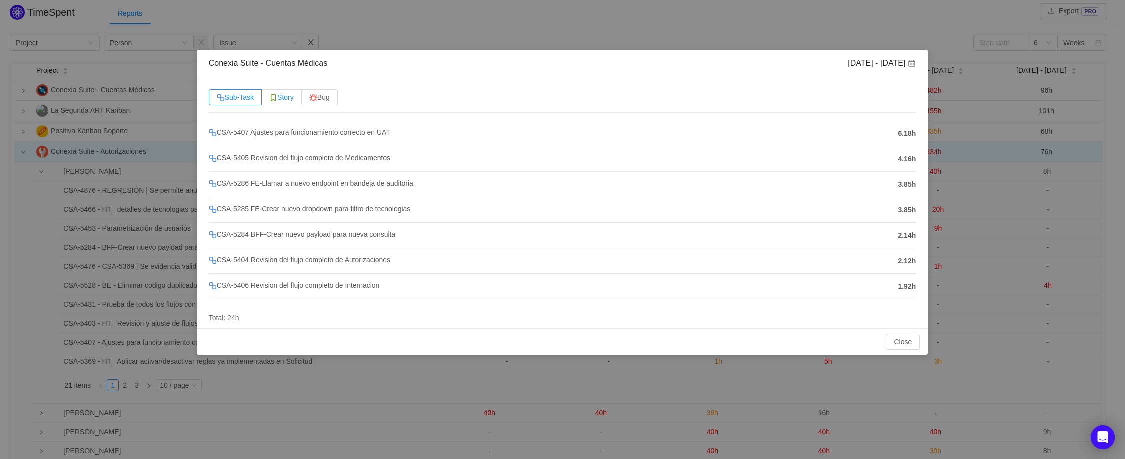
click at [271, 99] on label "Story" at bounding box center [282, 97] width 40 height 16
click at [269, 100] on input "Story" at bounding box center [269, 100] width 0 height 0
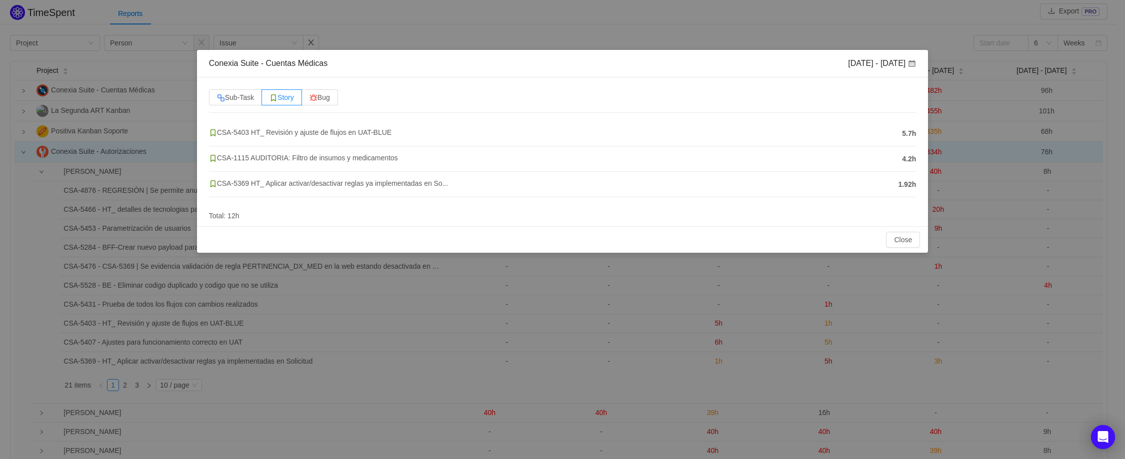
click at [554, 36] on div "Conexia Suite - Cuentas Médicas [DATE] - [DATE] Sub-Task Story Bug CSA-5403 HT_…" at bounding box center [562, 229] width 1125 height 459
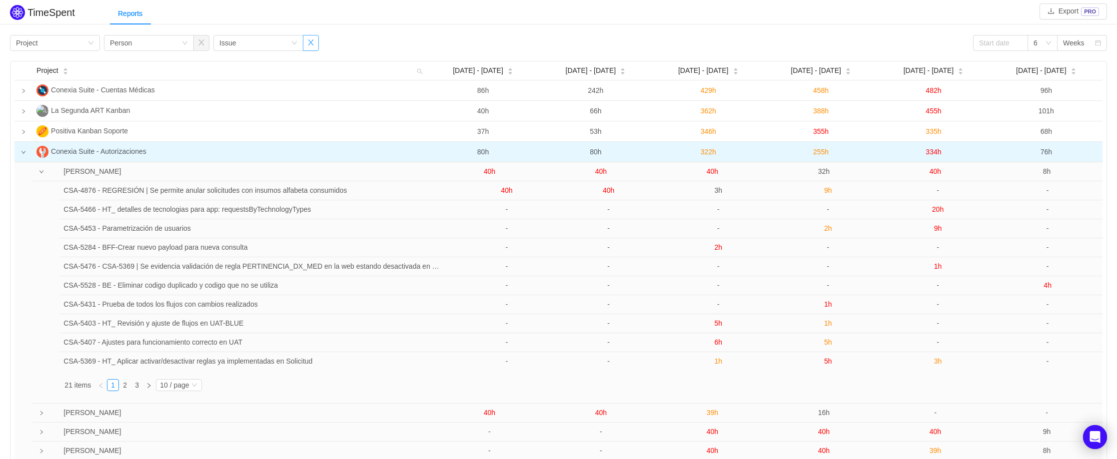
click at [310, 43] on button "button" at bounding box center [311, 43] width 16 height 16
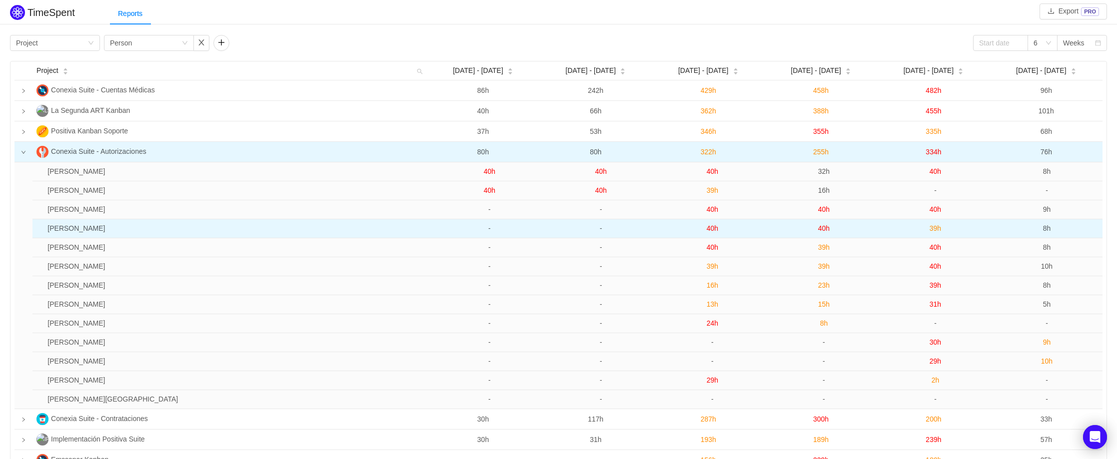
click at [93, 230] on td "[PERSON_NAME]" at bounding box center [238, 228] width 390 height 19
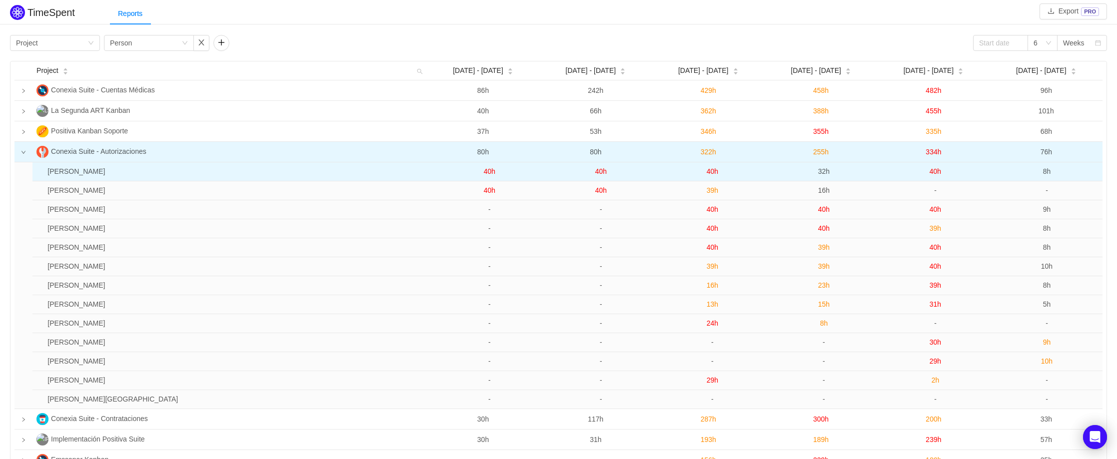
click at [937, 171] on span "40h" at bounding box center [935, 171] width 11 height 8
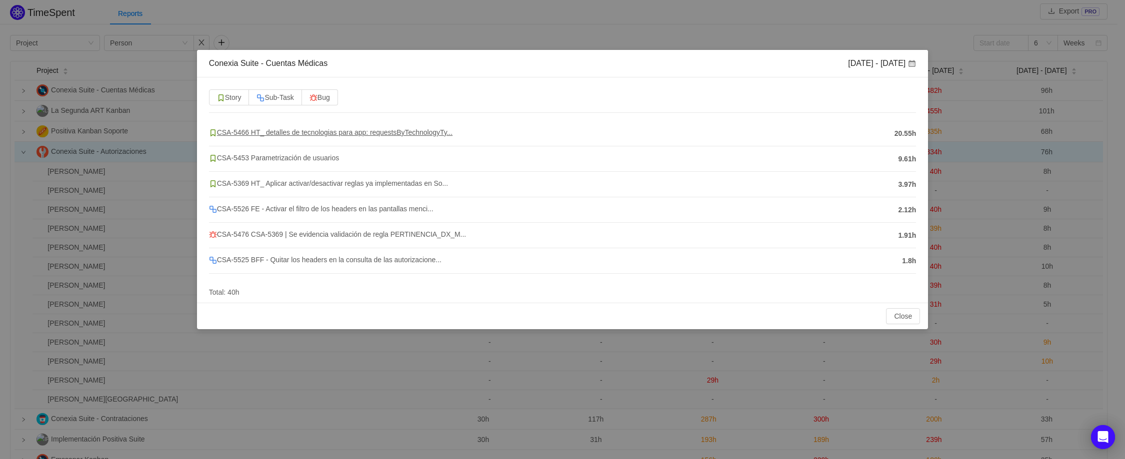
click at [256, 133] on span "CSA-5466 HT_ detalles de tecnologias para app: requestsByTechnologyTy..." at bounding box center [330, 132] width 243 height 8
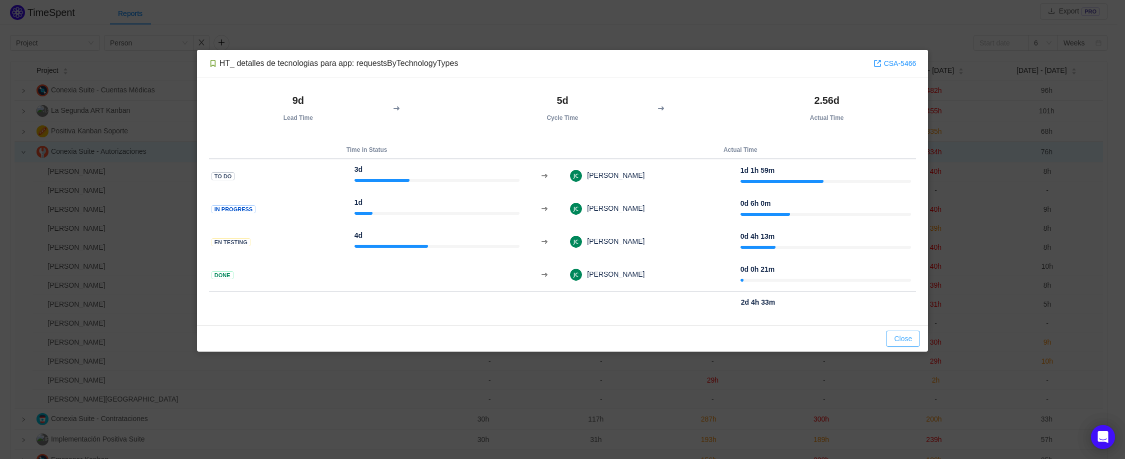
click at [903, 343] on button "Close" at bounding box center [903, 339] width 34 height 16
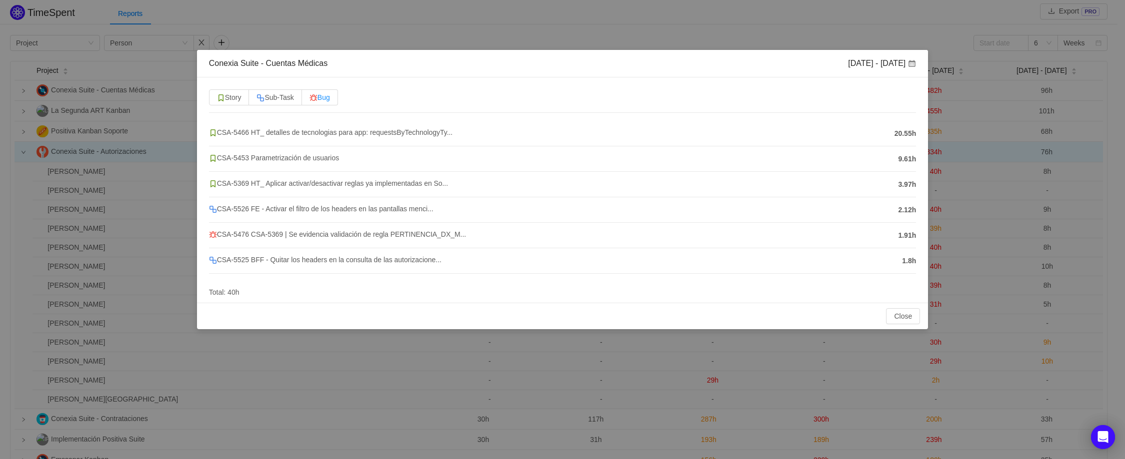
click at [330, 96] on span "Bug" at bounding box center [319, 97] width 20 height 8
click at [309, 100] on input "Bug" at bounding box center [309, 100] width 0 height 0
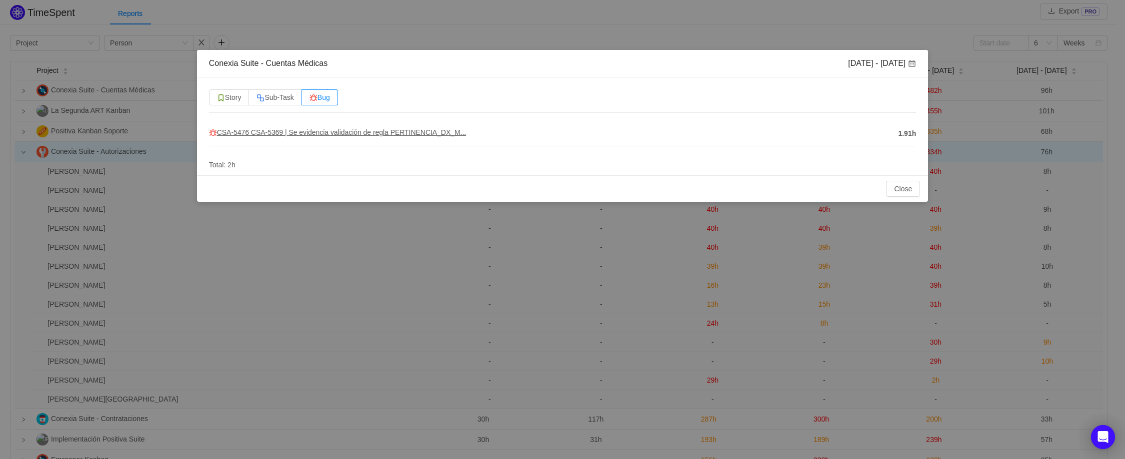
click at [355, 132] on span "CSA-5476 CSA-5369 | Se evidencia validación de regla PERTINENCIA_DX_M..." at bounding box center [337, 132] width 257 height 8
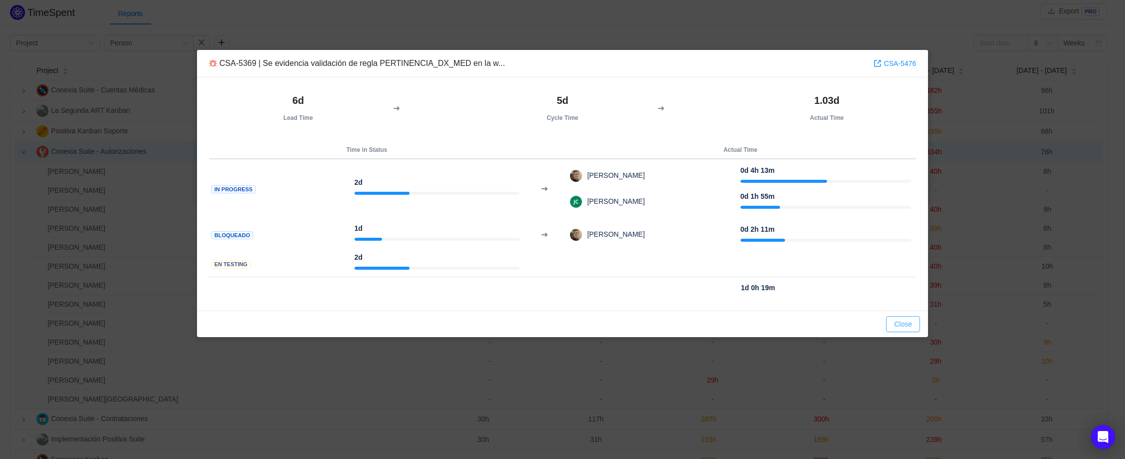
click at [901, 327] on button "Close" at bounding box center [903, 324] width 34 height 16
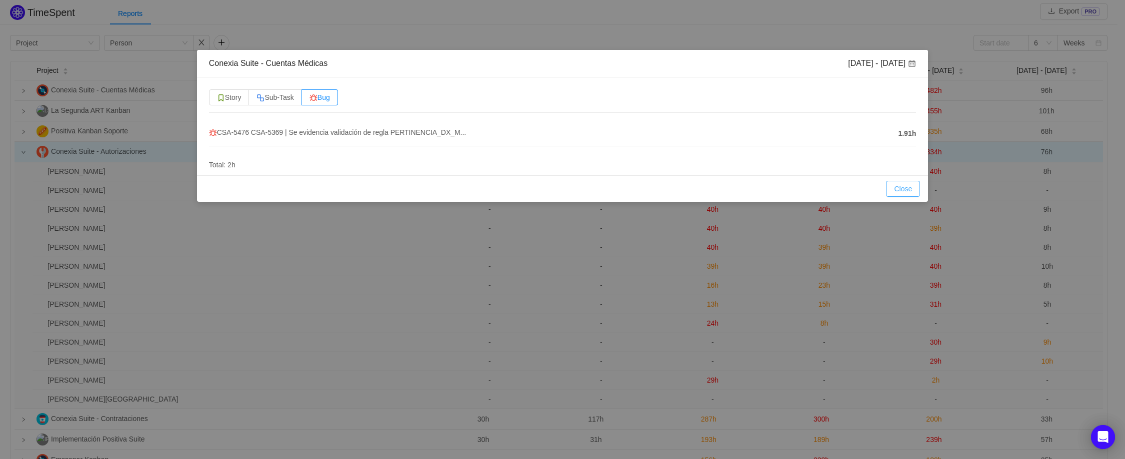
click at [905, 188] on button "Close" at bounding box center [903, 189] width 34 height 16
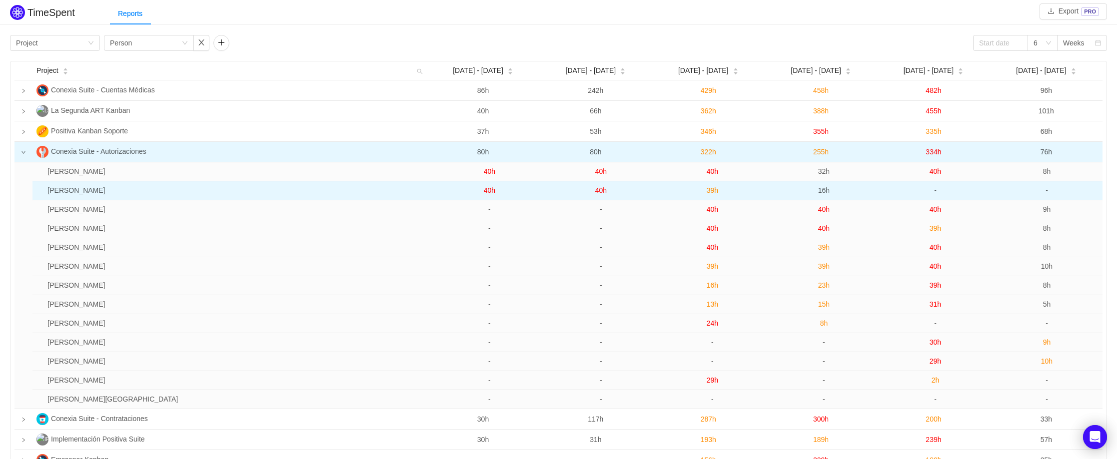
click at [936, 192] on span "-" at bounding box center [935, 190] width 2 height 8
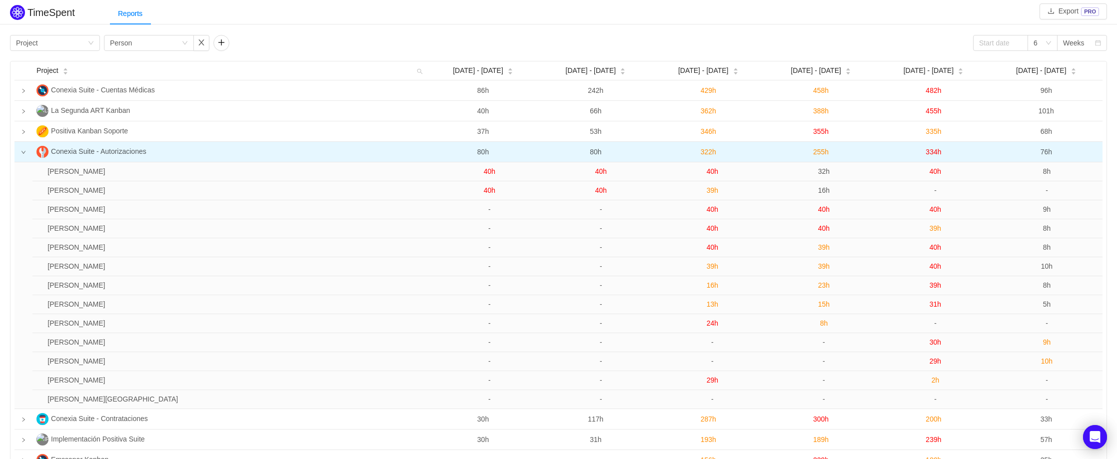
click at [933, 151] on span "334h" at bounding box center [933, 152] width 15 height 8
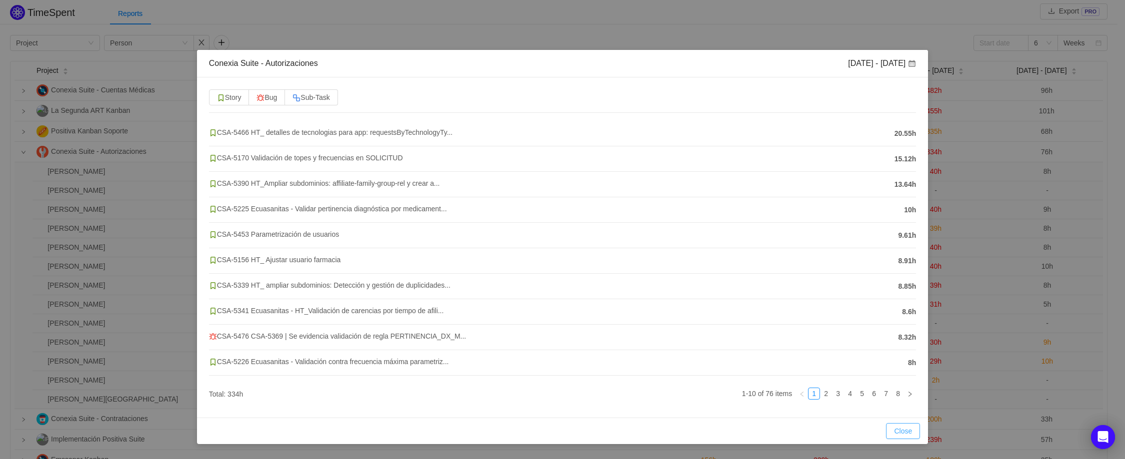
click at [902, 436] on button "Close" at bounding box center [903, 431] width 34 height 16
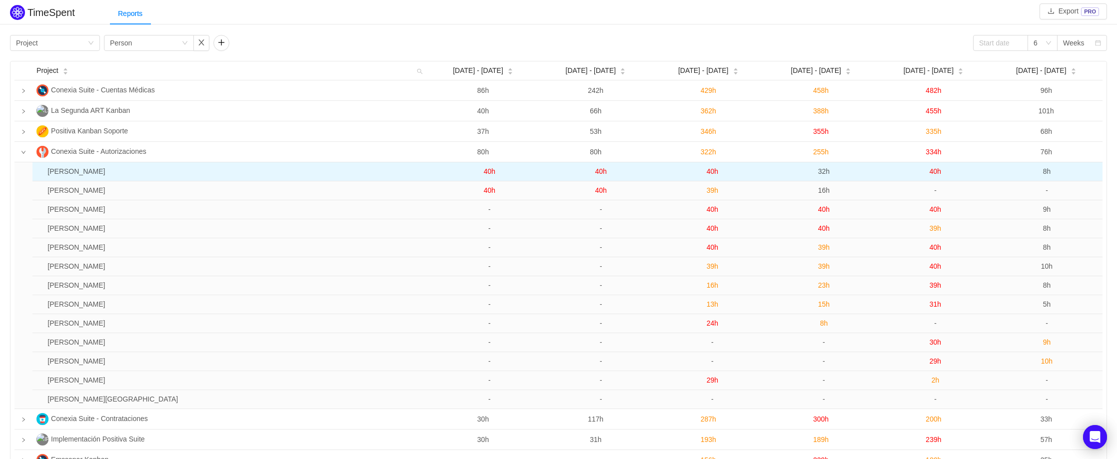
click at [1046, 172] on span "8h" at bounding box center [1047, 171] width 8 height 8
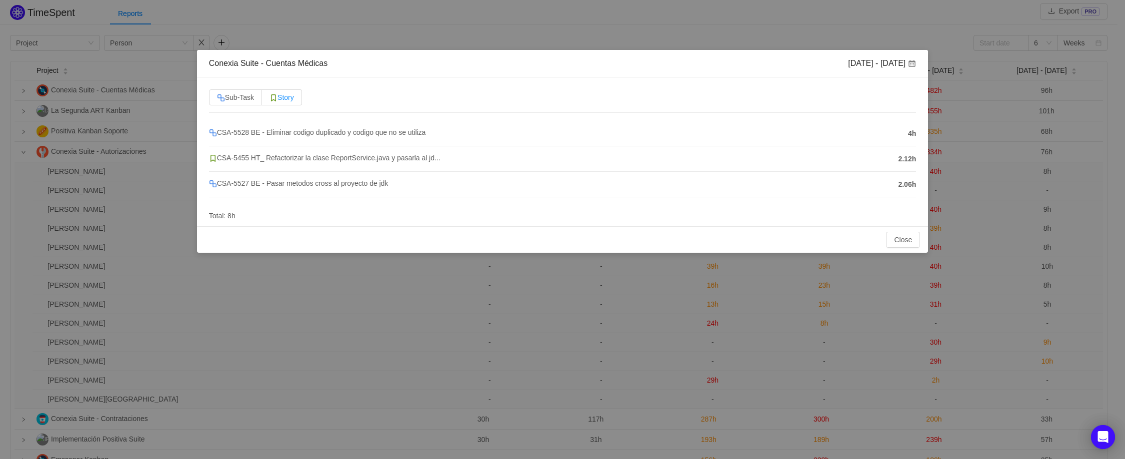
click at [287, 100] on span "Story" at bounding box center [281, 97] width 24 height 8
click at [269, 100] on input "Story" at bounding box center [269, 100] width 0 height 0
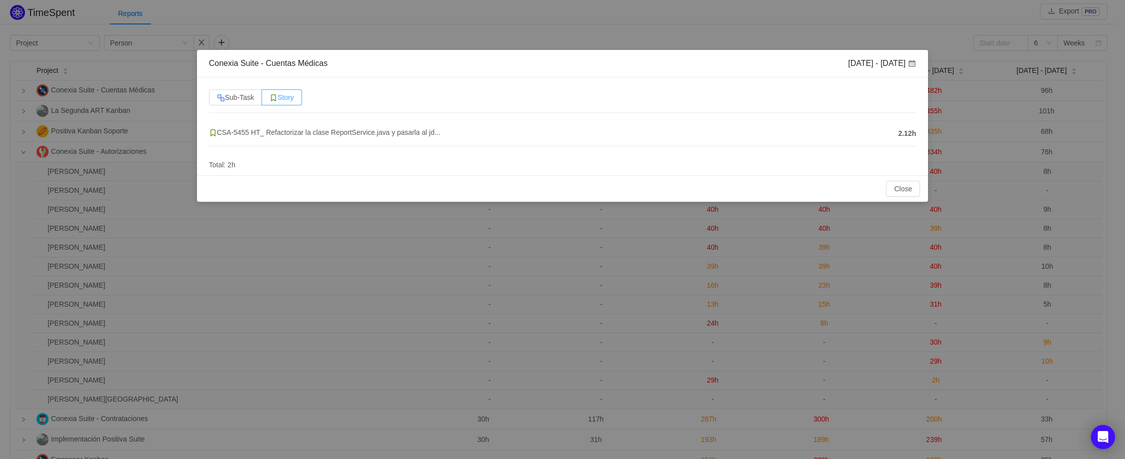
click at [287, 100] on span "Story" at bounding box center [281, 97] width 24 height 8
click at [269, 100] on input "Story" at bounding box center [269, 100] width 0 height 0
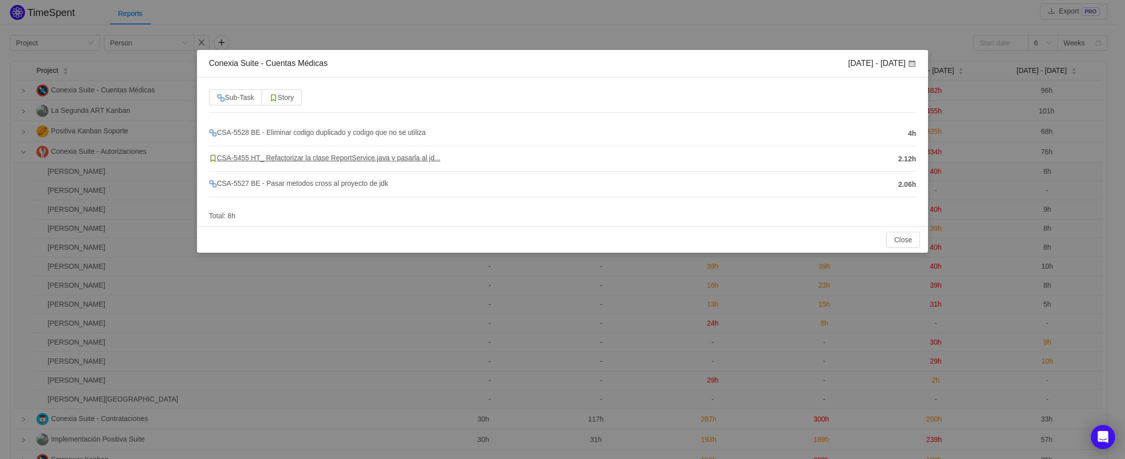
click at [338, 160] on span "CSA-5455 HT_ Refactorizar la clase ReportService.java y pasarla al jd..." at bounding box center [324, 158] width 231 height 8
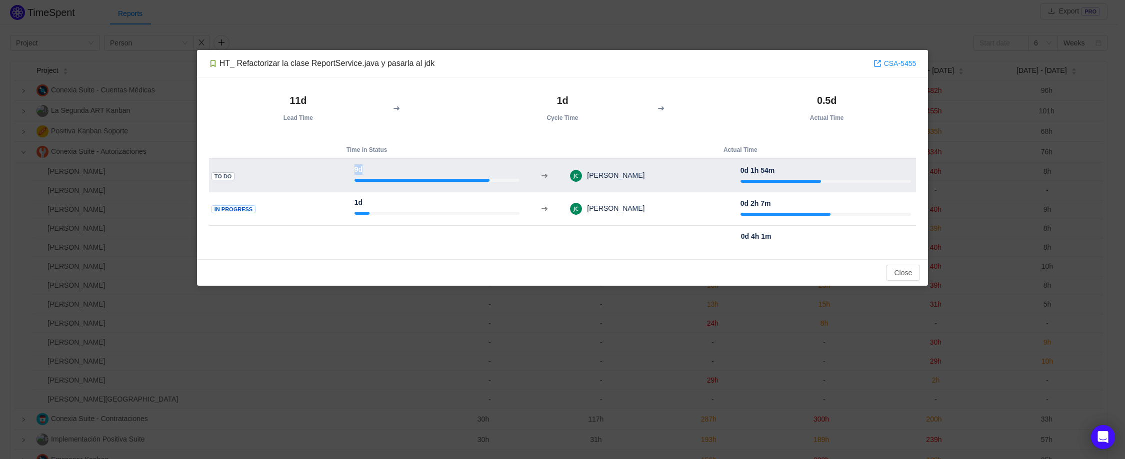
drag, startPoint x: 354, startPoint y: 170, endPoint x: 466, endPoint y: 171, distance: 112.5
click at [466, 171] on div "9d" at bounding box center [436, 174] width 165 height 21
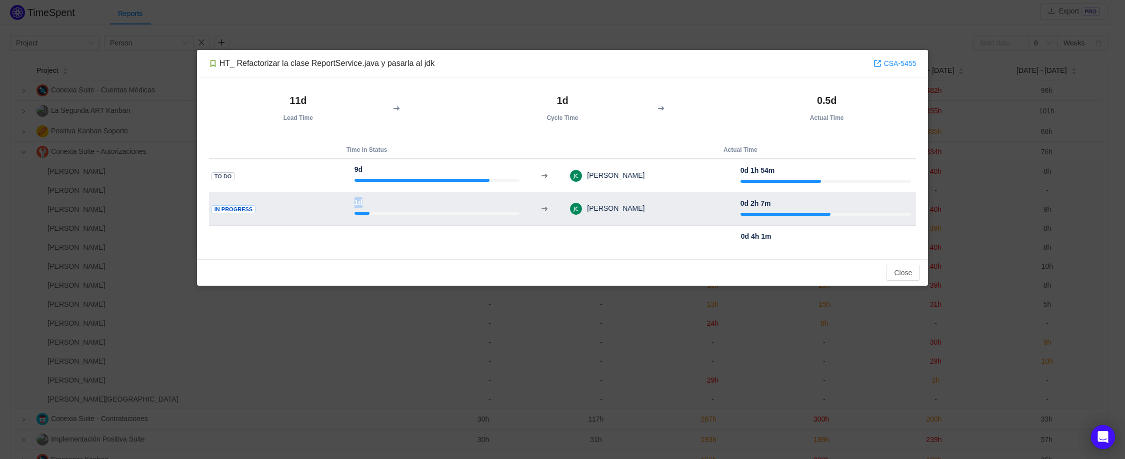
drag, startPoint x: 355, startPoint y: 203, endPoint x: 397, endPoint y: 203, distance: 42.0
click at [397, 203] on td "1d" at bounding box center [436, 208] width 175 height 33
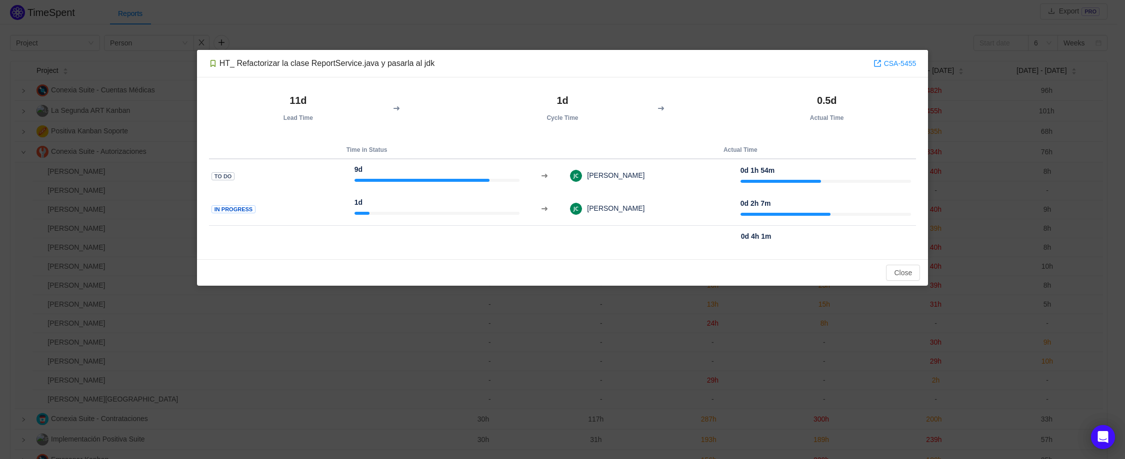
click at [367, 237] on th at bounding box center [436, 237] width 175 height 22
click at [905, 274] on button "Close" at bounding box center [903, 273] width 34 height 16
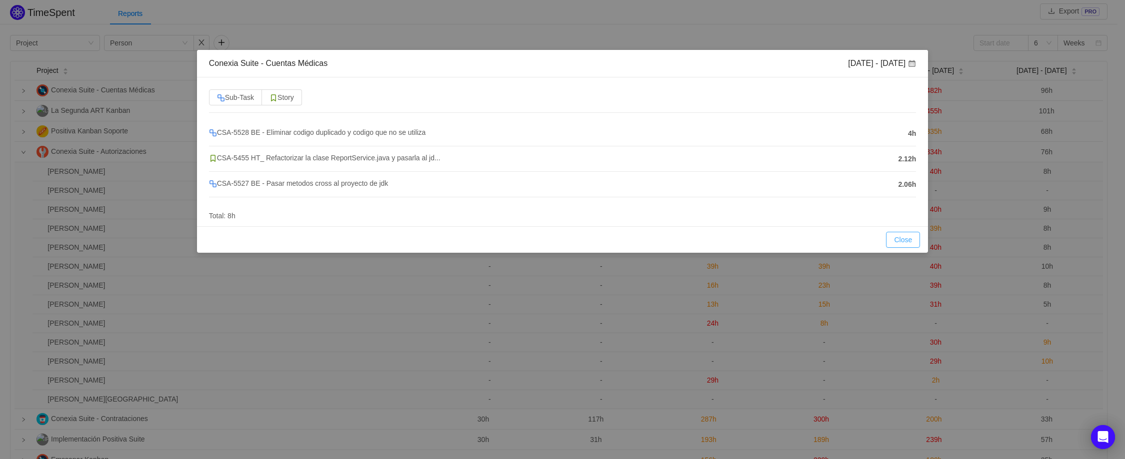
drag, startPoint x: 899, startPoint y: 240, endPoint x: 457, endPoint y: 225, distance: 442.2
click at [459, 225] on div "Conexia Suite - Cuentas Médicas [DATE] - [DATE] Sub-Task Story CSA-5528 BE - El…" at bounding box center [562, 151] width 731 height 203
click at [347, 184] on span "CSA-5527 BE - Pasar metodos cross al proyecto de jdk" at bounding box center [298, 183] width 179 height 8
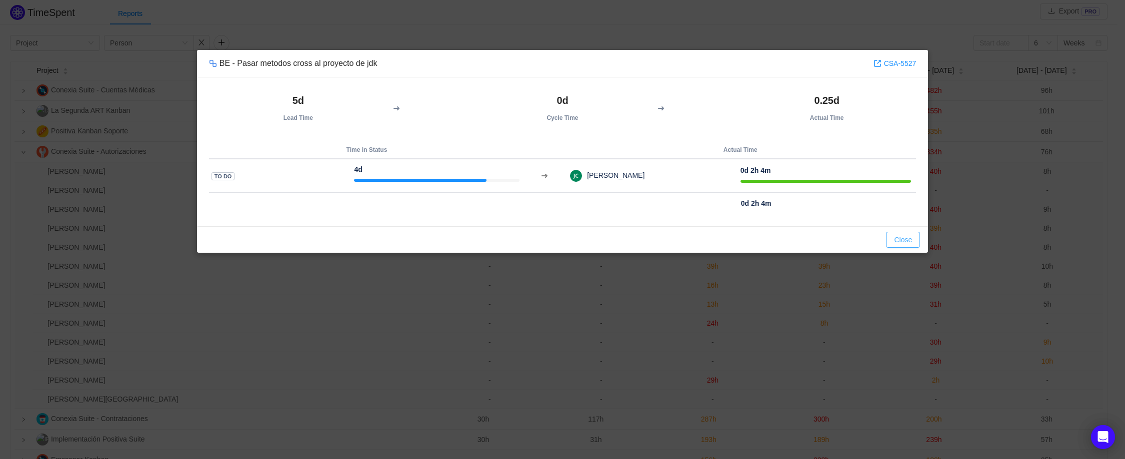
click at [897, 238] on button "Close" at bounding box center [903, 240] width 34 height 16
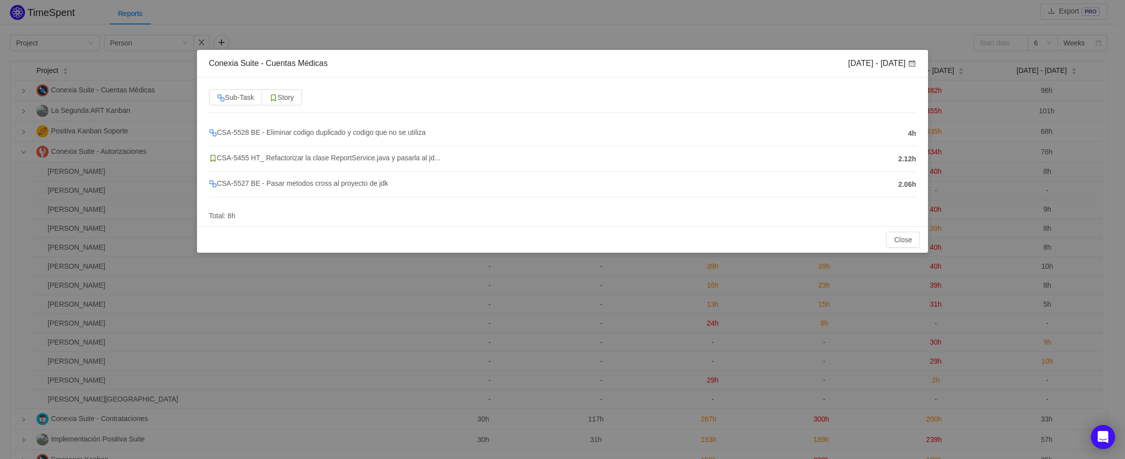
click at [627, 25] on div "Conexia Suite - Cuentas Médicas [DATE] - [DATE] Sub-Task Story CSA-5528 BE - El…" at bounding box center [562, 229] width 1125 height 459
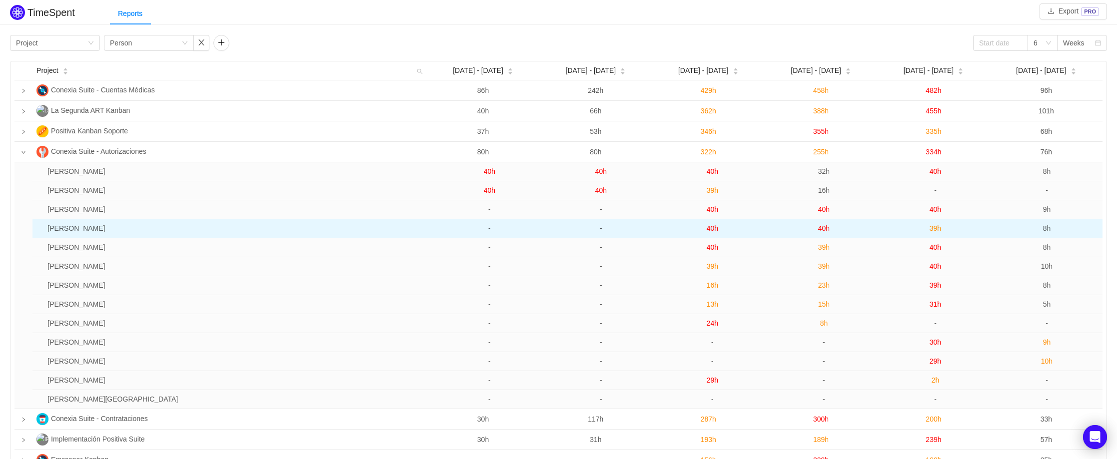
click at [1047, 229] on span "8h" at bounding box center [1047, 228] width 8 height 8
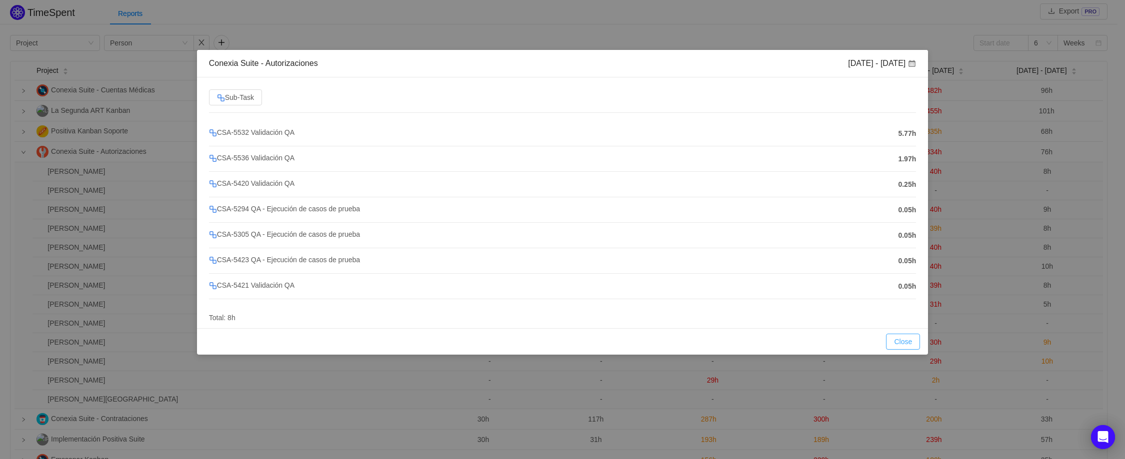
click at [908, 344] on button "Close" at bounding box center [903, 342] width 34 height 16
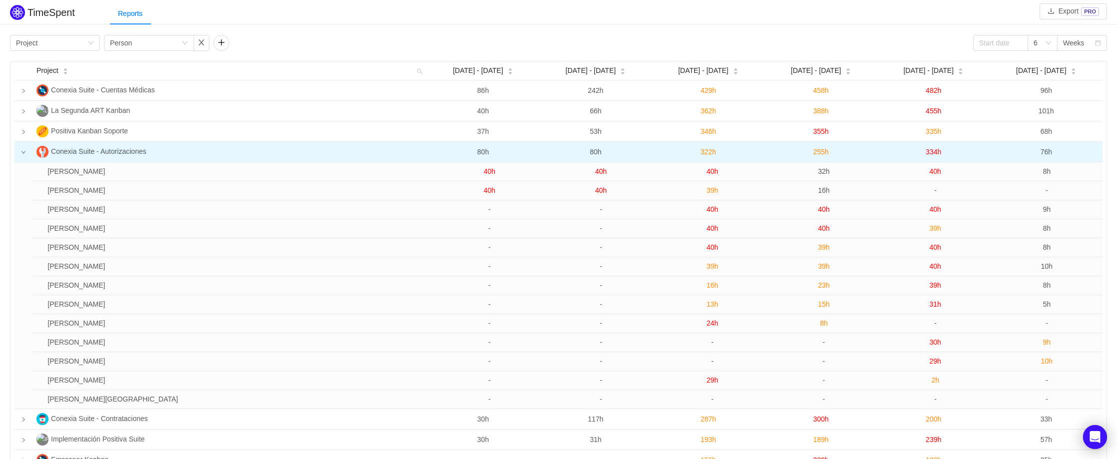
click at [827, 152] on span "255h" at bounding box center [820, 152] width 15 height 8
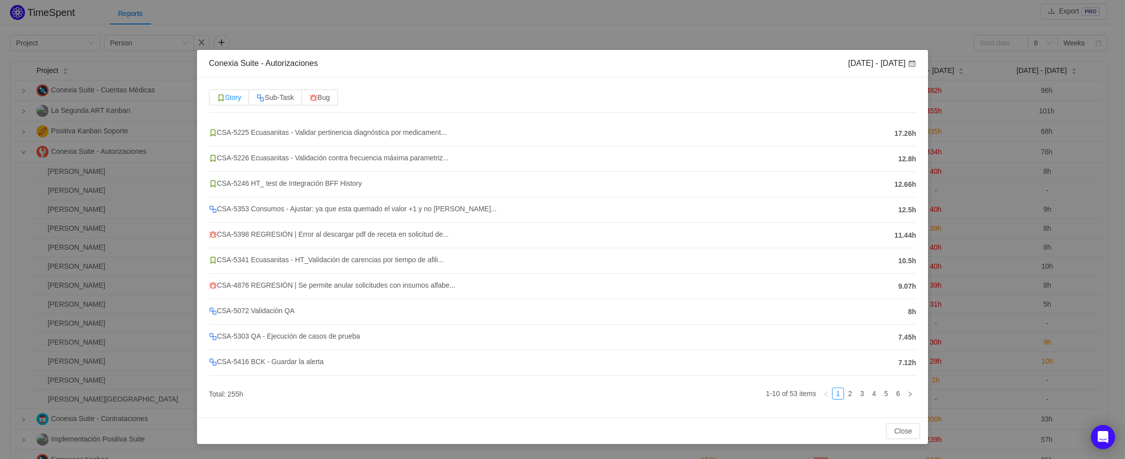
click at [218, 99] on img at bounding box center [221, 98] width 8 height 8
click at [217, 100] on input "Story" at bounding box center [217, 100] width 0 height 0
click at [343, 185] on span "CSA-5246 HT_ test de Integración BFF History" at bounding box center [285, 183] width 153 height 8
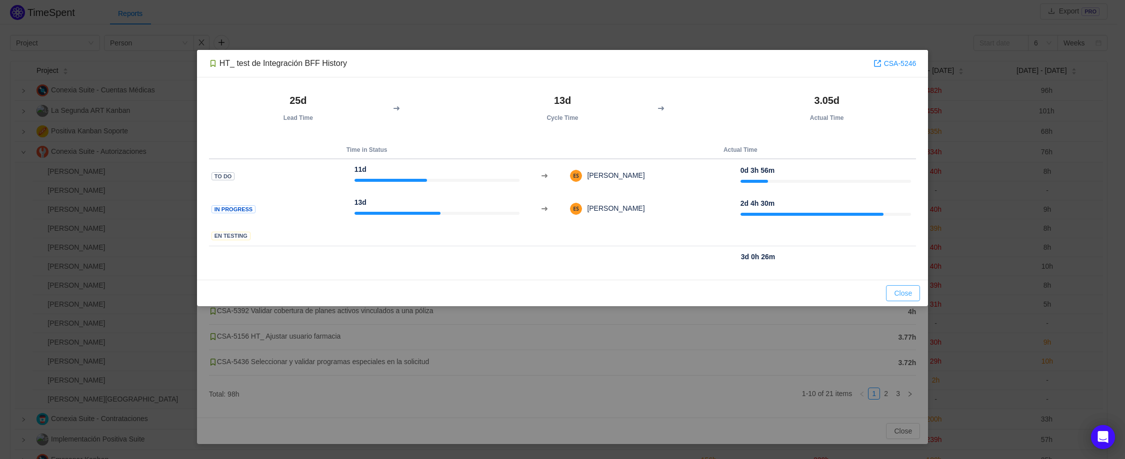
click at [899, 289] on button "Close" at bounding box center [903, 293] width 34 height 16
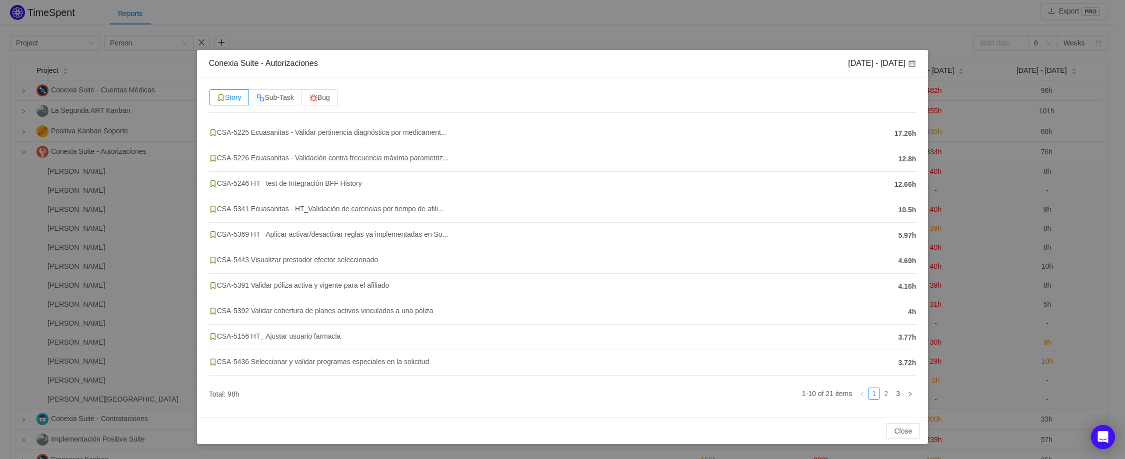
click at [886, 397] on link "2" at bounding box center [885, 393] width 11 height 11
click at [873, 395] on link "1" at bounding box center [873, 393] width 11 height 11
click at [308, 337] on span "CSA-5156 HT_ Ajustar usuario farmacia" at bounding box center [274, 336] width 131 height 8
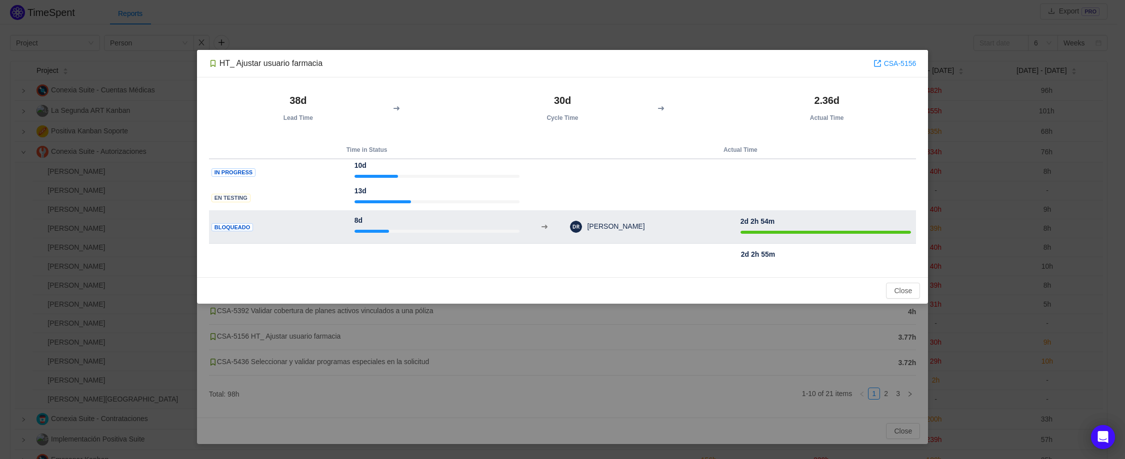
click at [612, 225] on span "Diego Fernando Miranda Rosero" at bounding box center [613, 226] width 62 height 8
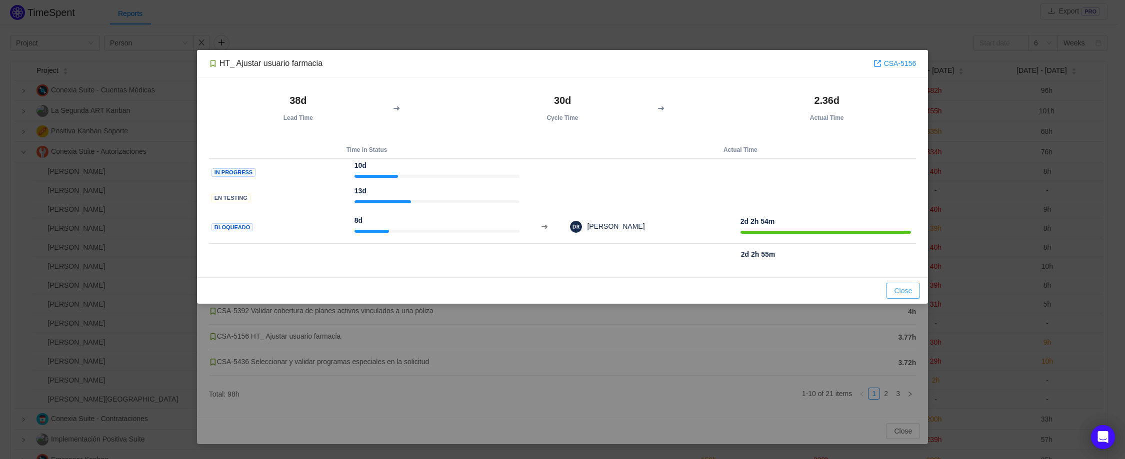
click at [908, 288] on button "Close" at bounding box center [903, 291] width 34 height 16
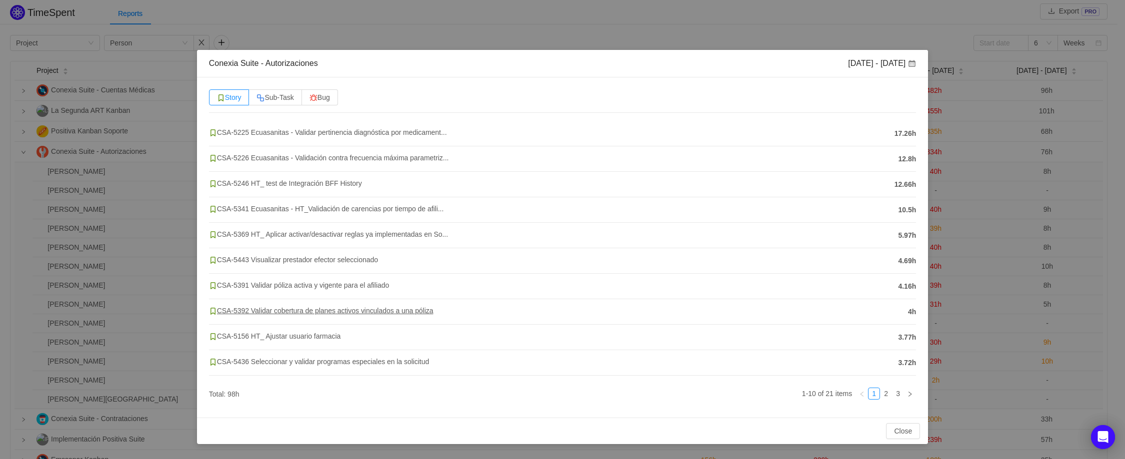
click at [350, 313] on span "CSA-5392 Validar cobertura de planes activos vinculados a una póliza" at bounding box center [321, 311] width 224 height 8
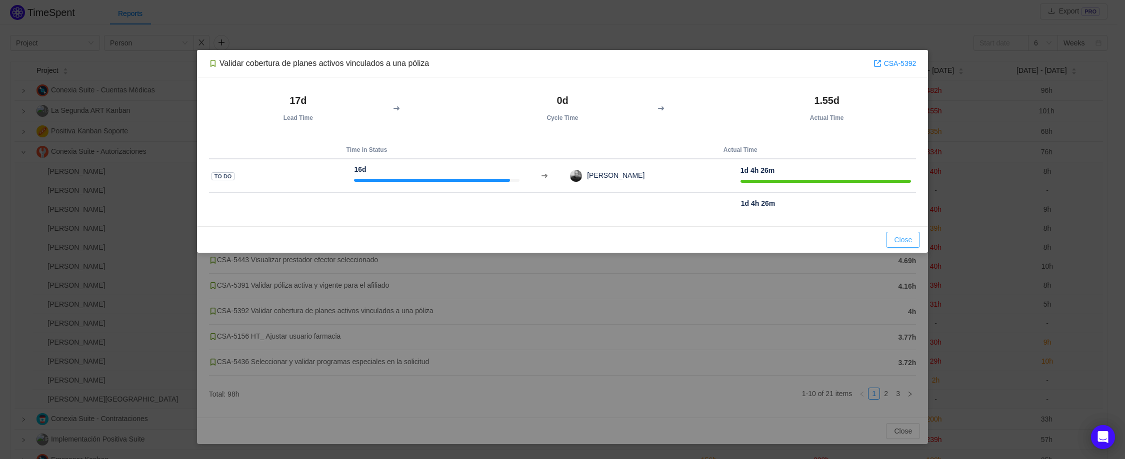
click at [898, 237] on button "Close" at bounding box center [903, 240] width 34 height 16
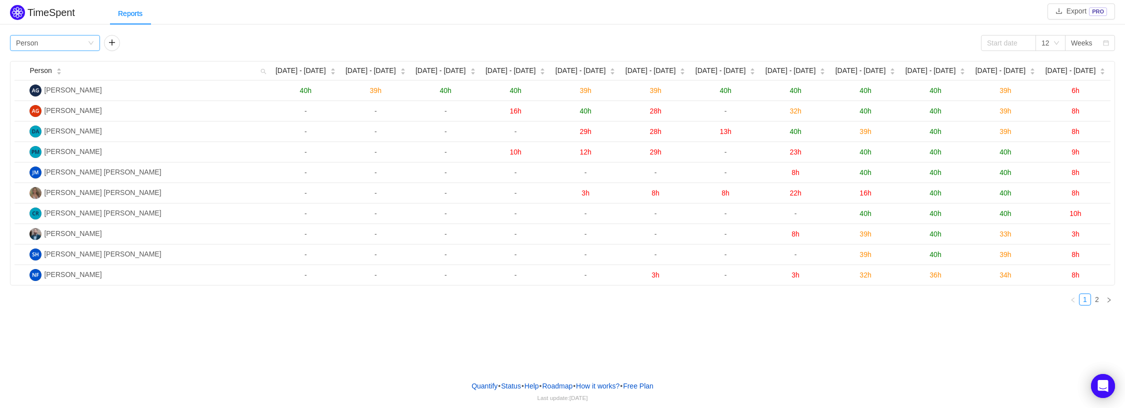
click at [83, 45] on div "Group by Person" at bounding box center [51, 42] width 71 height 15
click at [203, 44] on div "Group by Person 12 Weeks" at bounding box center [562, 43] width 1105 height 16
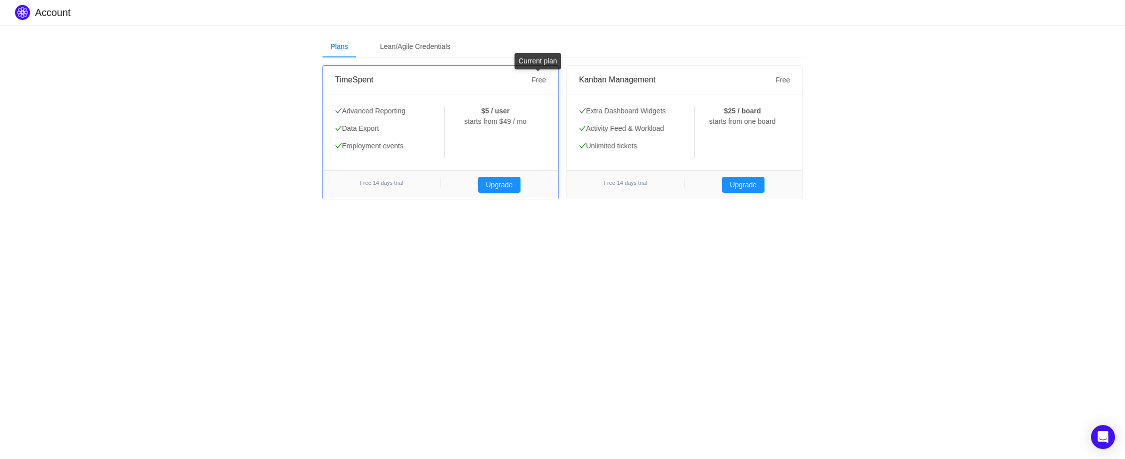
click at [544, 82] on span "Free" at bounding box center [538, 80] width 14 height 8
click at [422, 50] on div "Lean/Agile Credentials" at bounding box center [415, 46] width 86 height 22
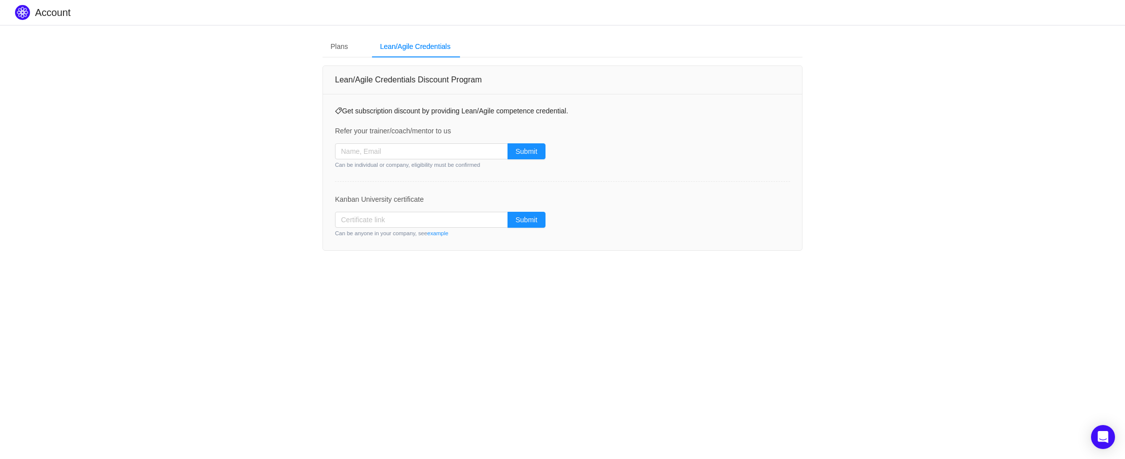
click at [357, 50] on div "Plans Lean/Agile Credentials" at bounding box center [390, 46] width 136 height 22
click at [349, 49] on div "Plans" at bounding box center [338, 46] width 33 height 22
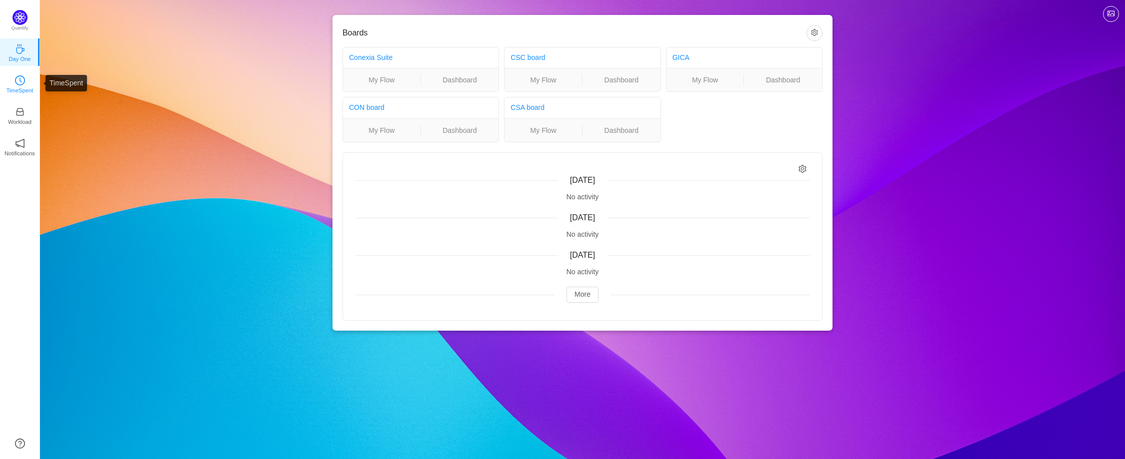
click at [16, 81] on icon "icon: clock-circle" at bounding box center [20, 80] width 10 height 10
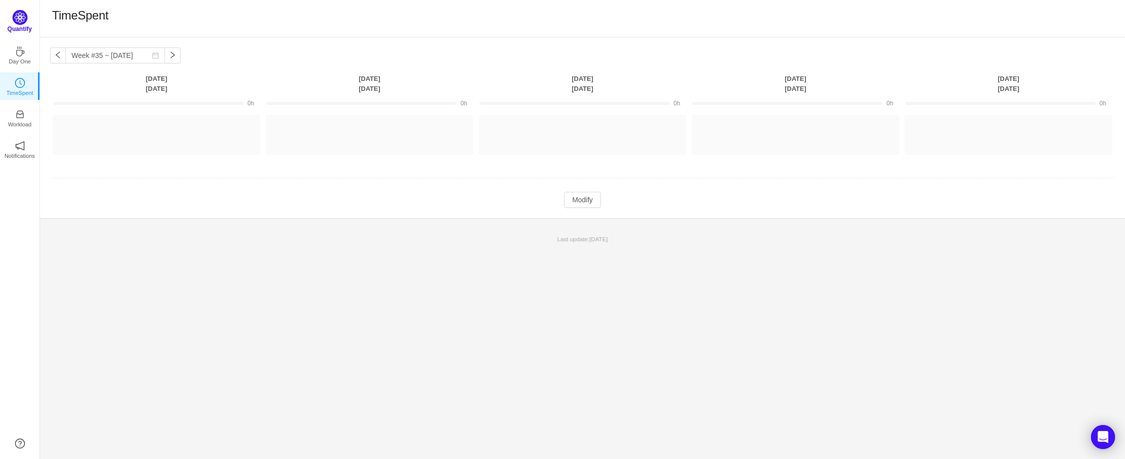
click at [22, 27] on p "Quantify" at bounding box center [19, 28] width 24 height 9
click at [16, 120] on link "Workload" at bounding box center [20, 115] width 10 height 10
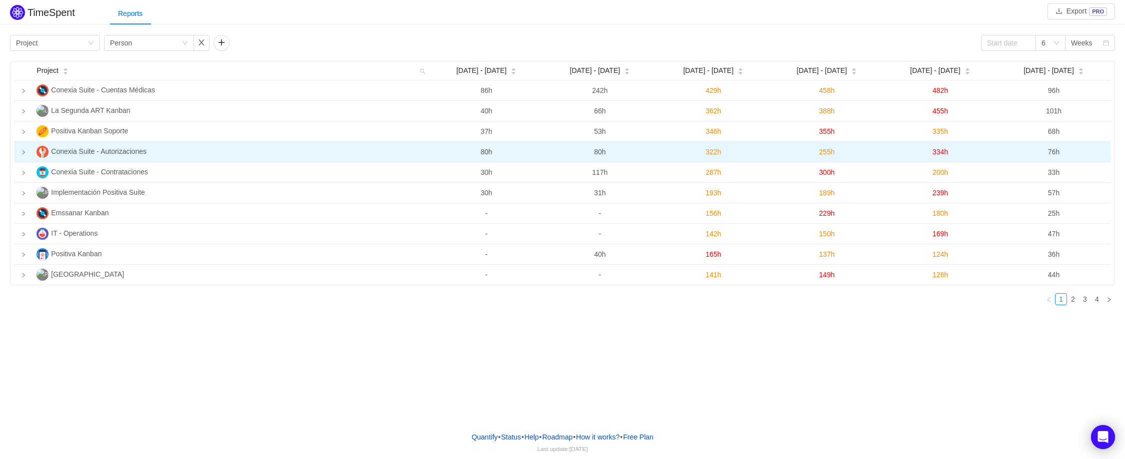
click at [24, 152] on icon "icon: right" at bounding box center [23, 152] width 5 height 5
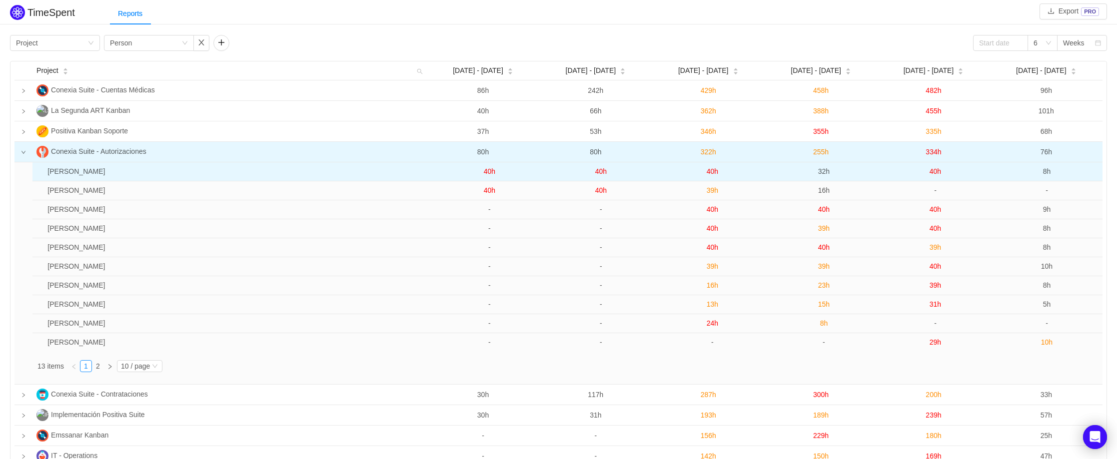
click at [935, 173] on span "40h" at bounding box center [935, 171] width 11 height 8
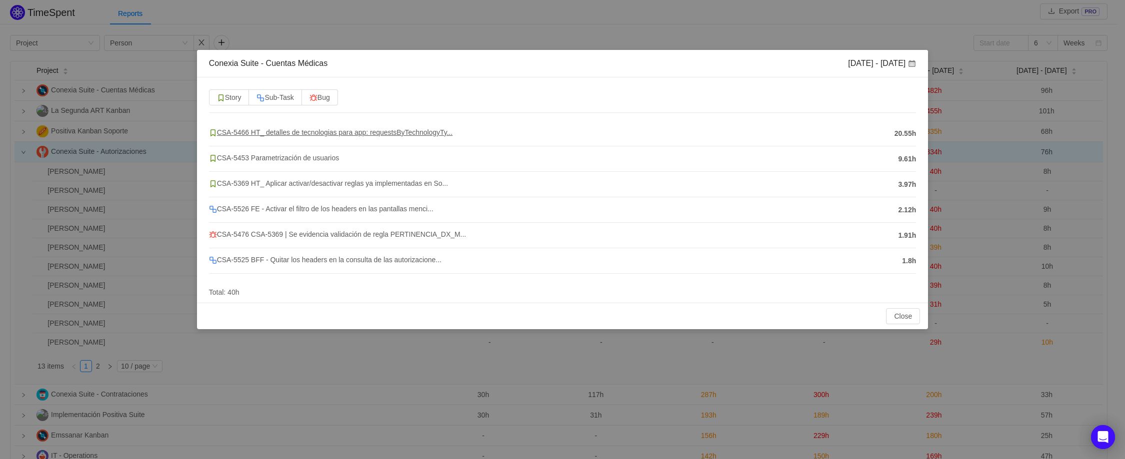
click at [293, 134] on span "CSA-5466 HT_ detalles de tecnologias para app: requestsByTechnologyTy..." at bounding box center [330, 132] width 243 height 8
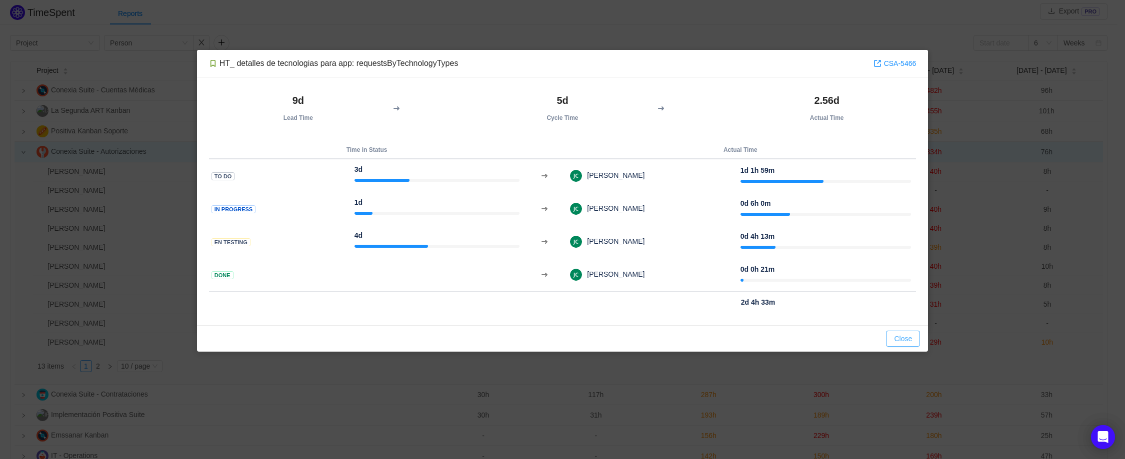
click at [892, 339] on button "Close" at bounding box center [903, 339] width 34 height 16
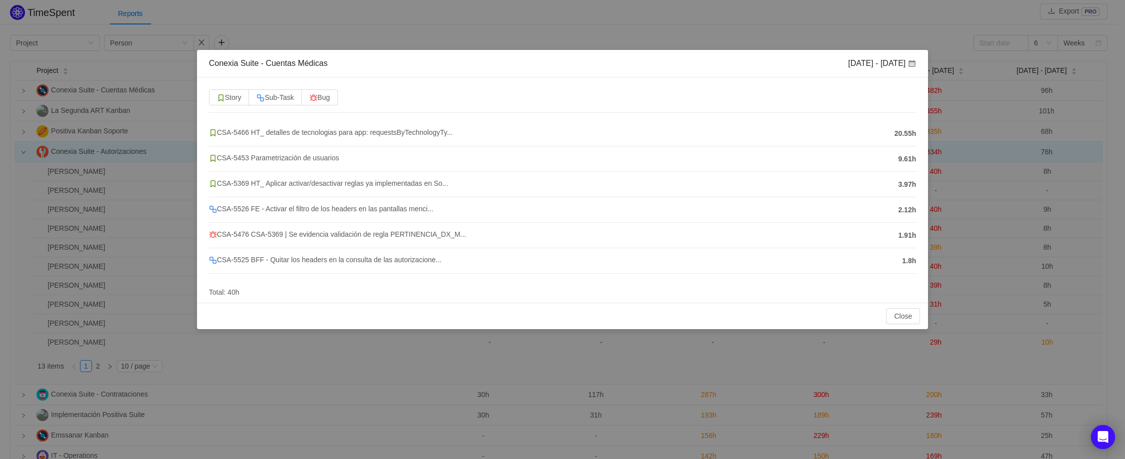
click at [436, 38] on div "Conexia Suite - Cuentas Médicas Aug 18 - 24 Story Sub-Task Bug CSA-5466 HT_ det…" at bounding box center [562, 229] width 1125 height 459
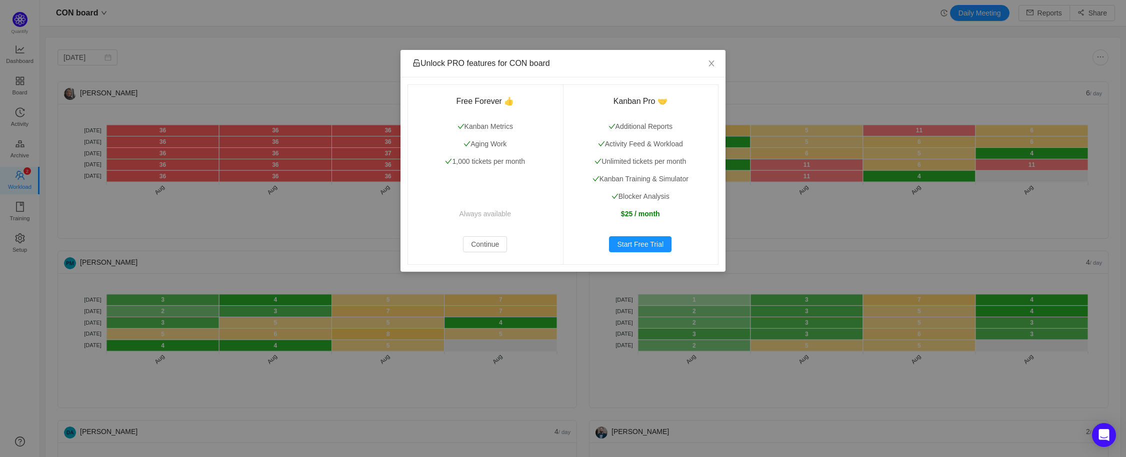
scroll to position [442, 1063]
